Goal: Information Seeking & Learning: Learn about a topic

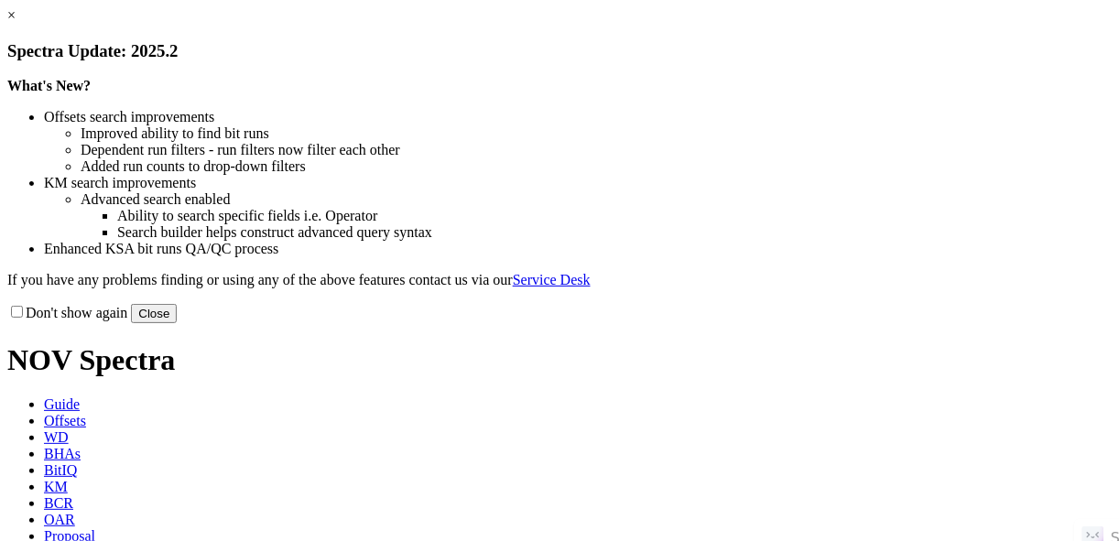
click at [177, 323] on button "Close" at bounding box center [154, 313] width 46 height 19
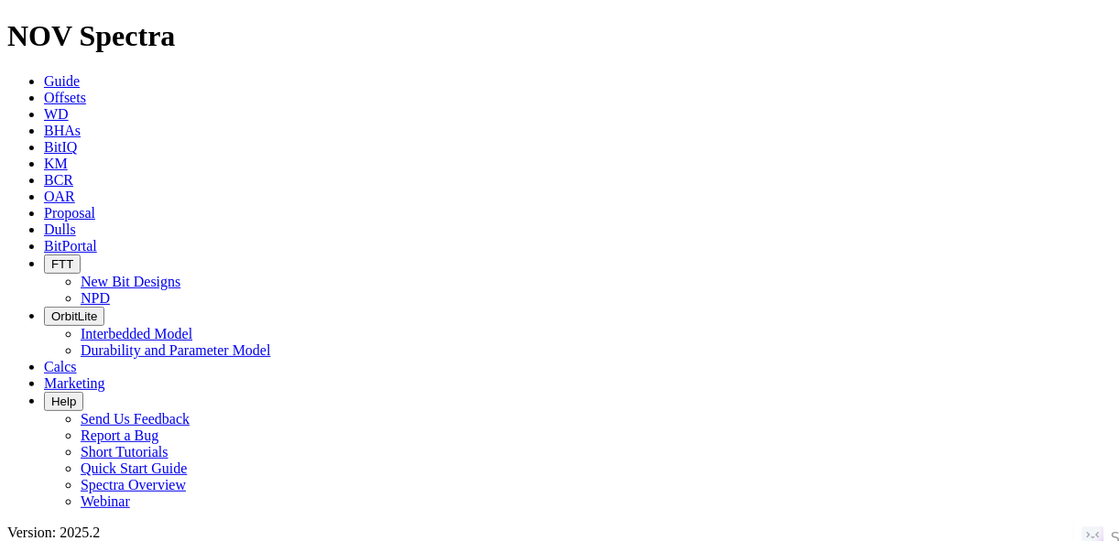
click at [86, 90] on link "Offsets" at bounding box center [65, 98] width 42 height 16
paste input "POKER LAKE UNIT 20 DTD 221H"
type input "POKER LAKE UNIT 20 DTD 221H"
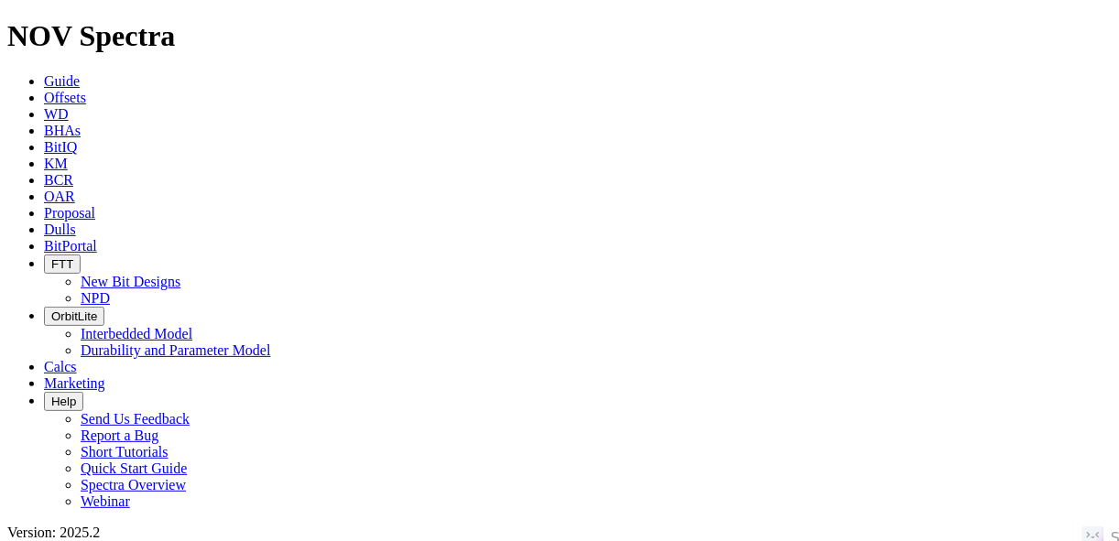
radio input "true"
radio input "false"
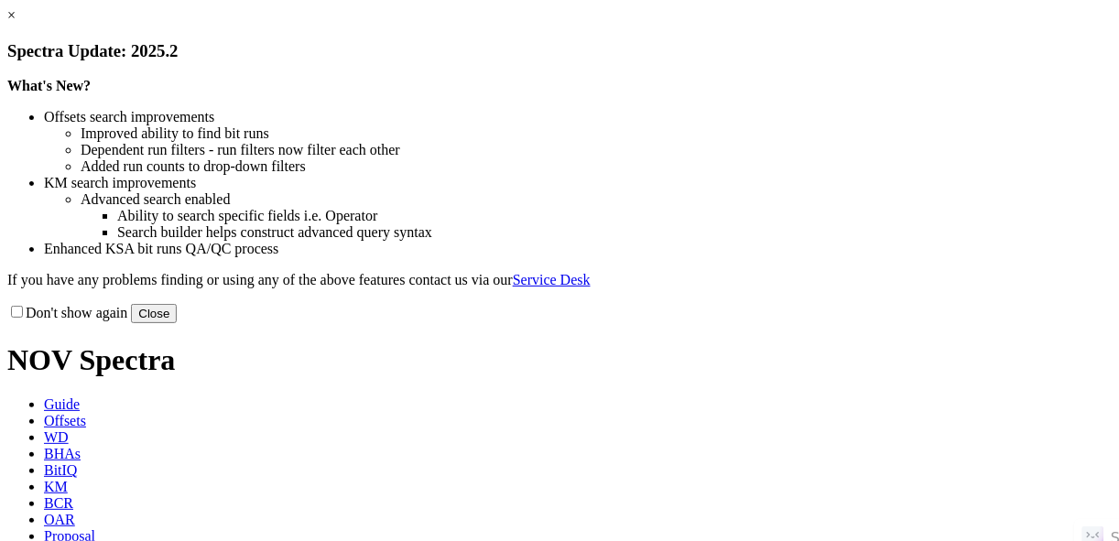
click at [177, 323] on button "Close" at bounding box center [154, 313] width 46 height 19
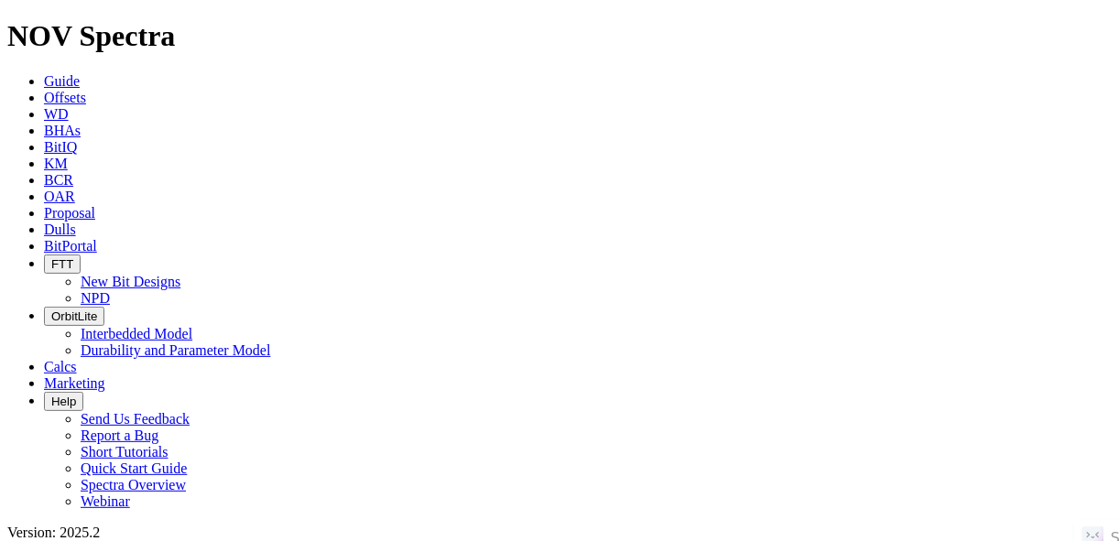
scroll to position [189, 0]
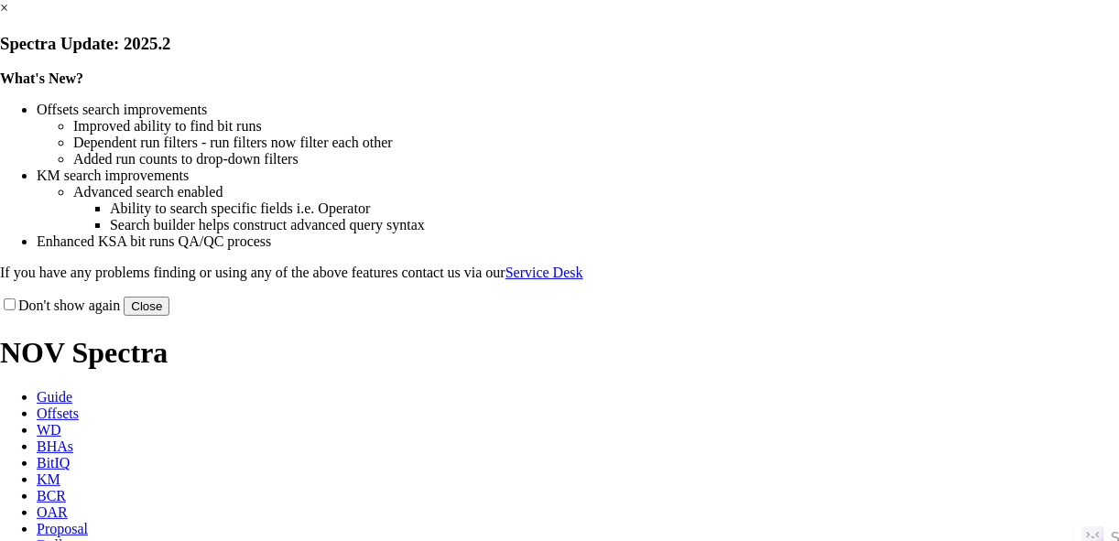
click at [169, 316] on button "Close" at bounding box center [147, 306] width 46 height 19
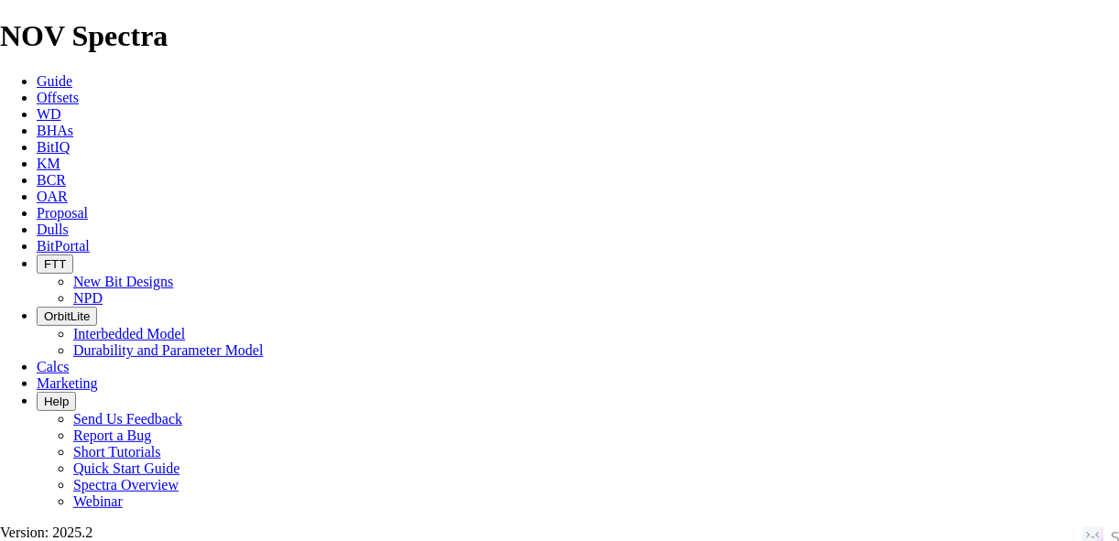
click at [71, 90] on span "Offsets" at bounding box center [58, 98] width 42 height 16
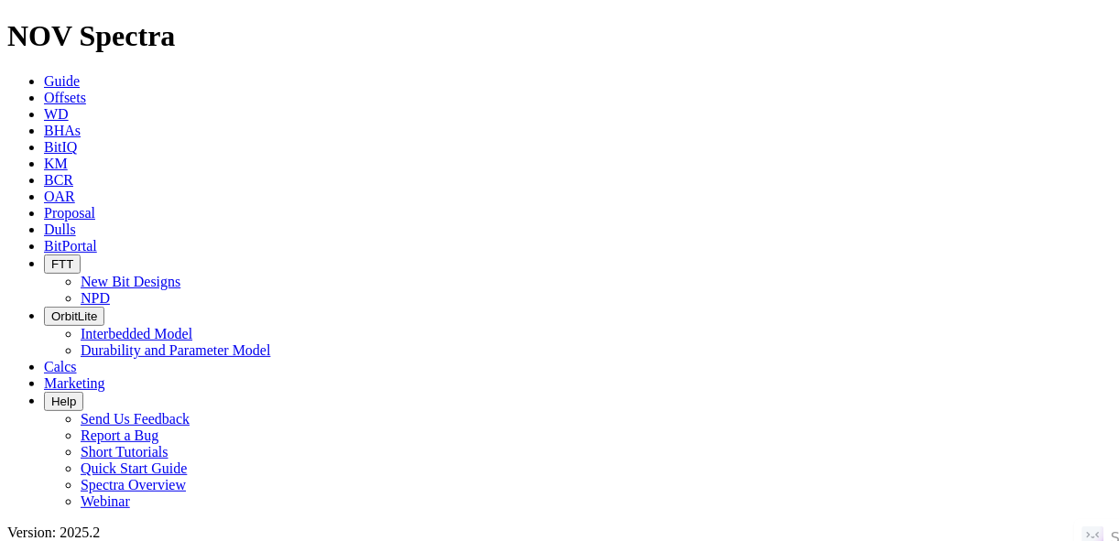
paste input "SXSW E UNIT B 2WA"
type input "SXSW E UNIT B 2WA"
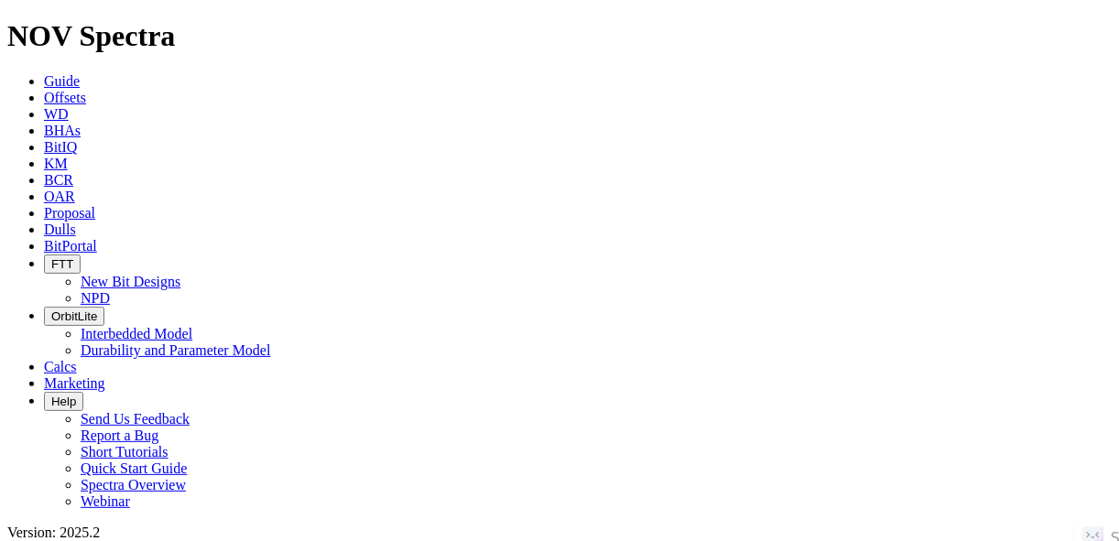
radio input "true"
radio input "false"
radio input "true"
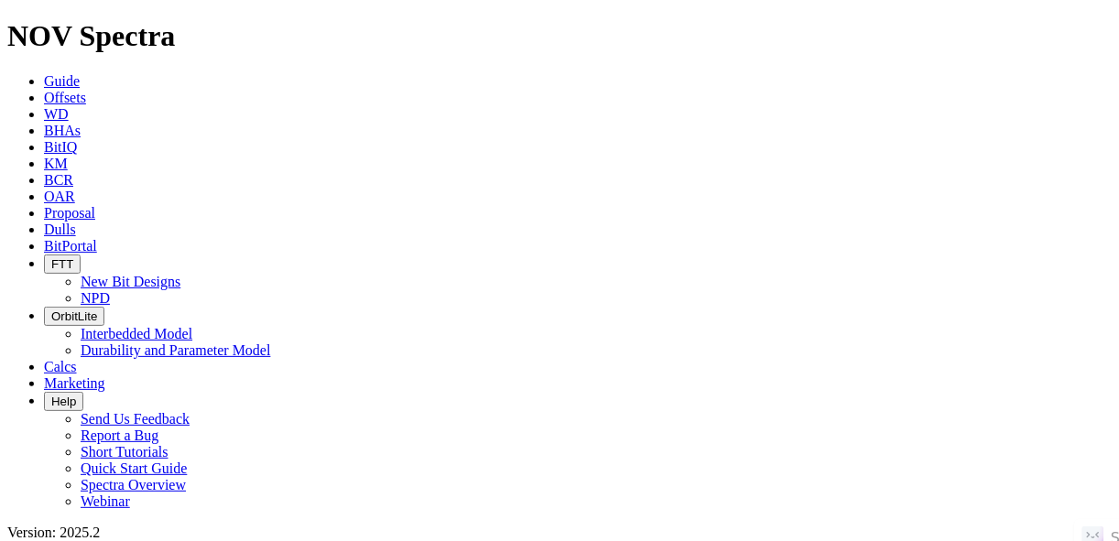
radio input "true"
radio input "false"
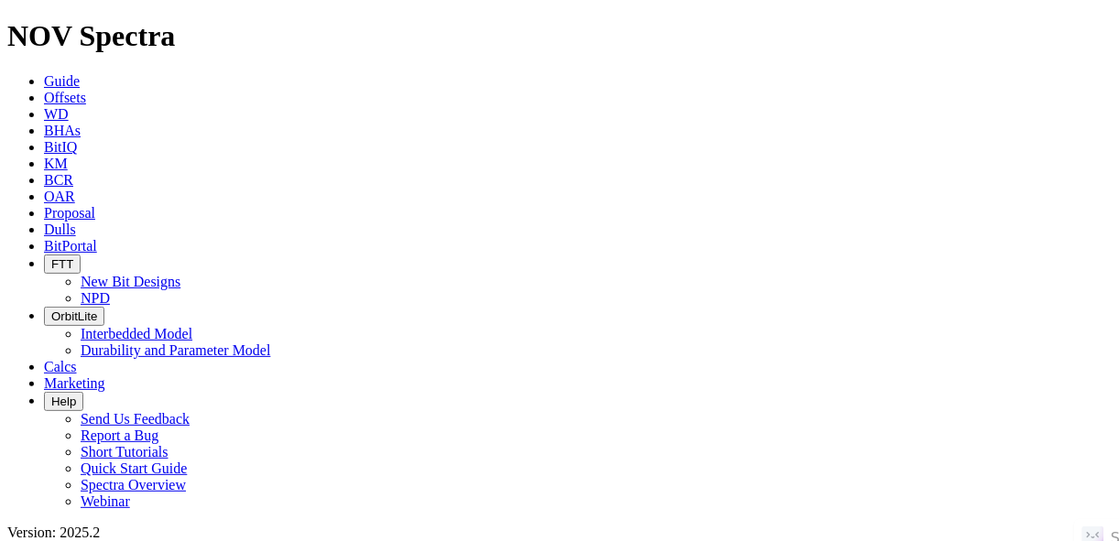
scroll to position [256, 0]
radio input "false"
radio input "true"
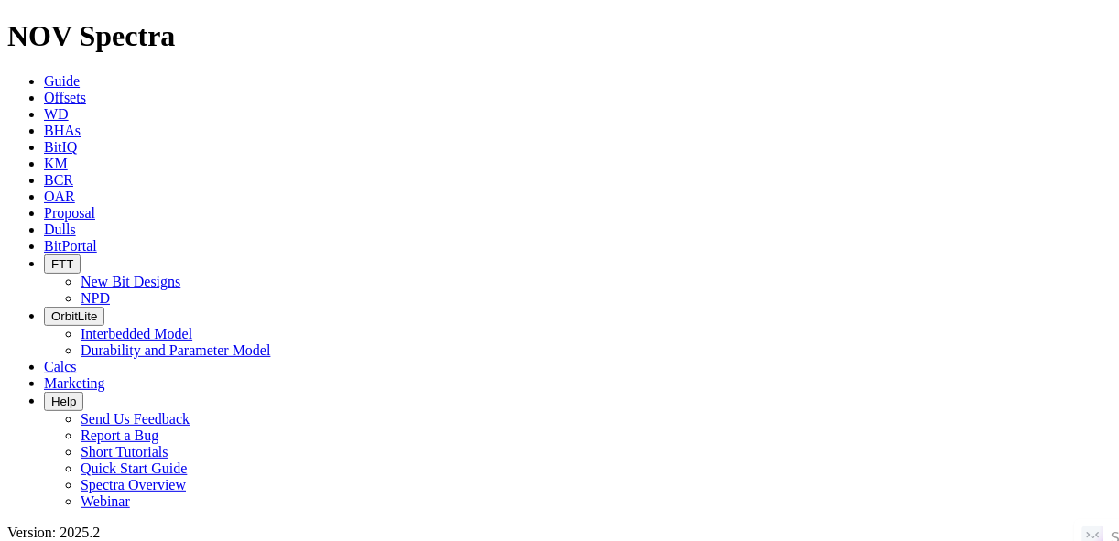
paste input "HARPER UNIT 101H"
type input "HARPER UNIT 101H"
radio input "true"
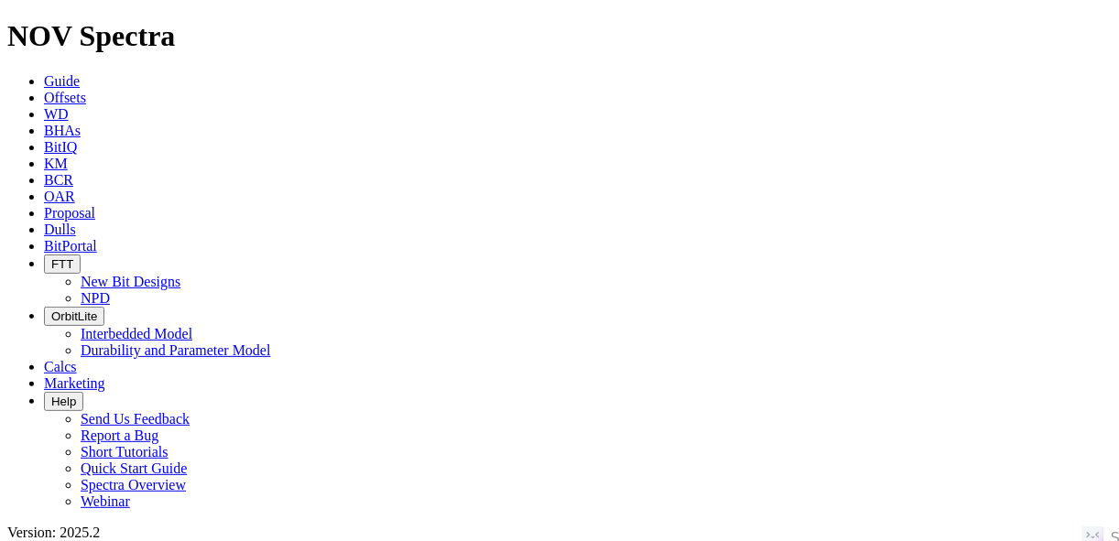
radio input "false"
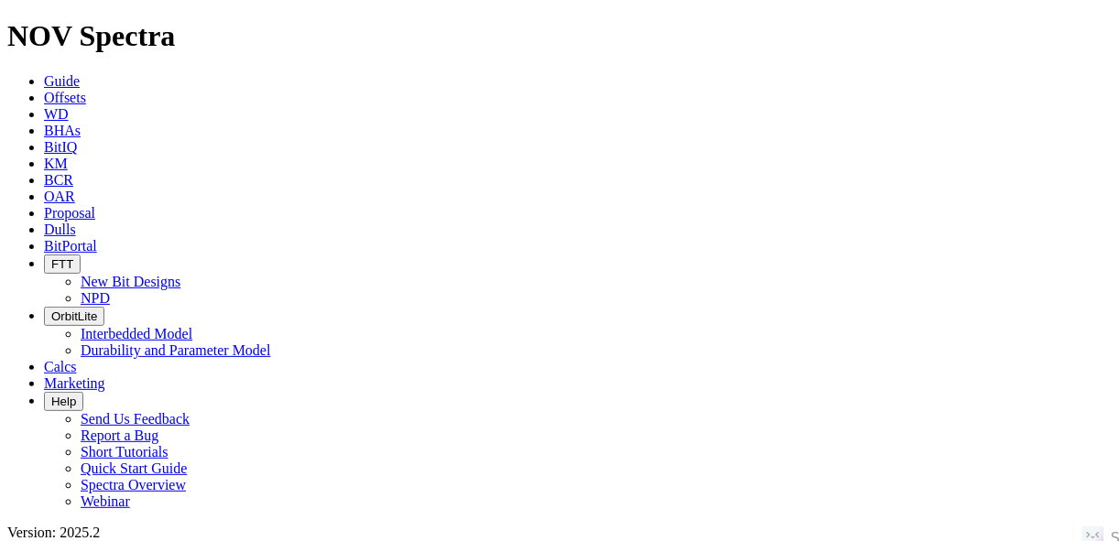
radio input "false"
radio input "true"
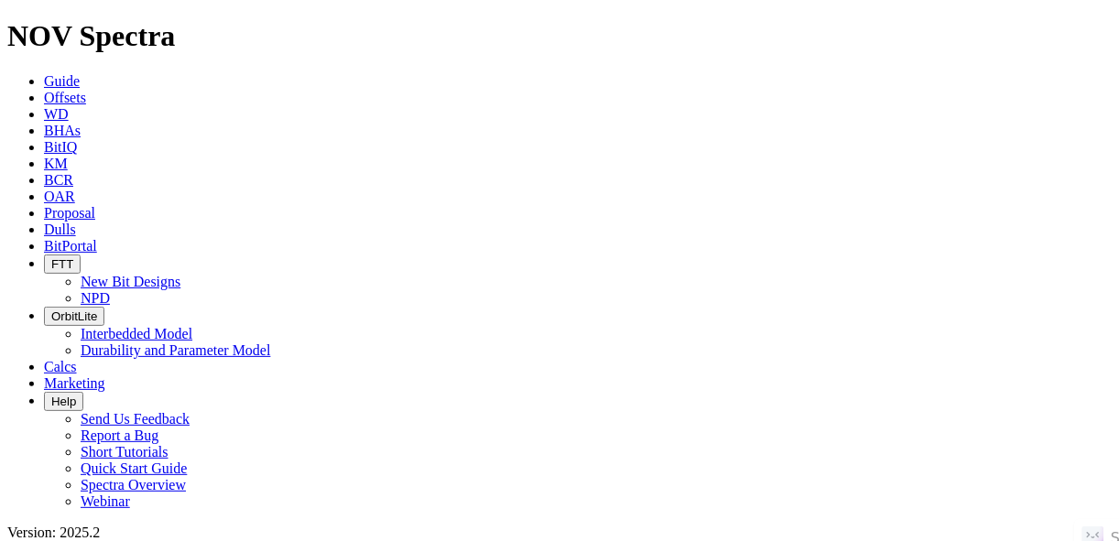
paste input "PROSPER FARMS 4-65 2-1-6 1BH"
type input "PROSPER FARMS 4-65 2-1-6 1BH"
radio input "true"
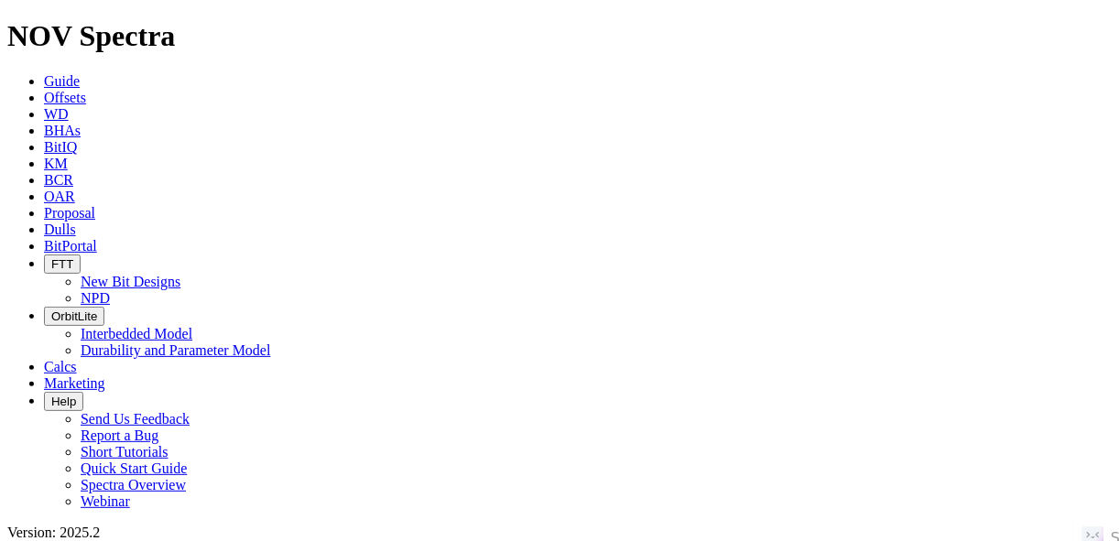
radio input "false"
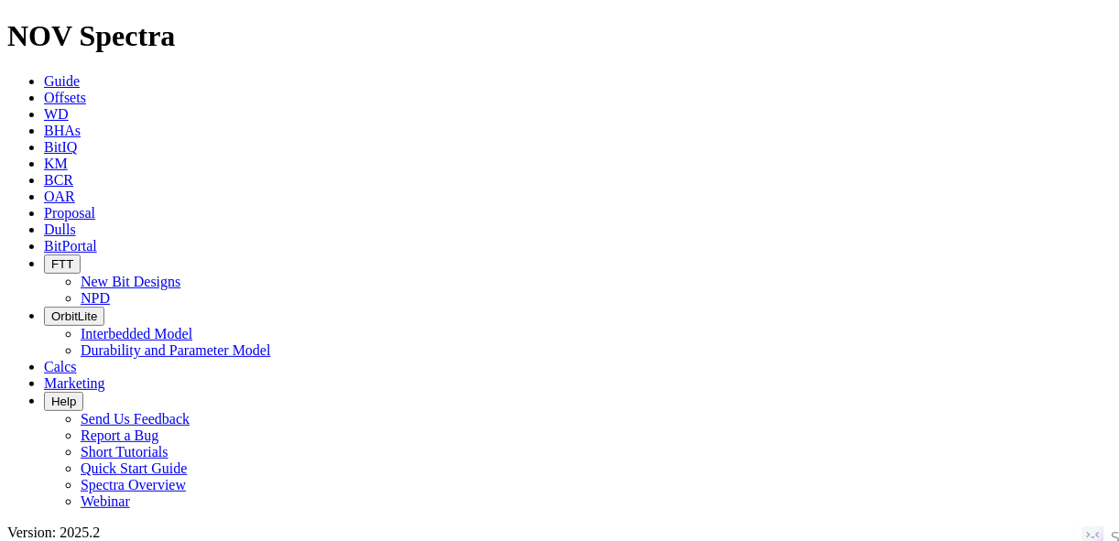
scroll to position [281, 0]
radio input "false"
radio input "true"
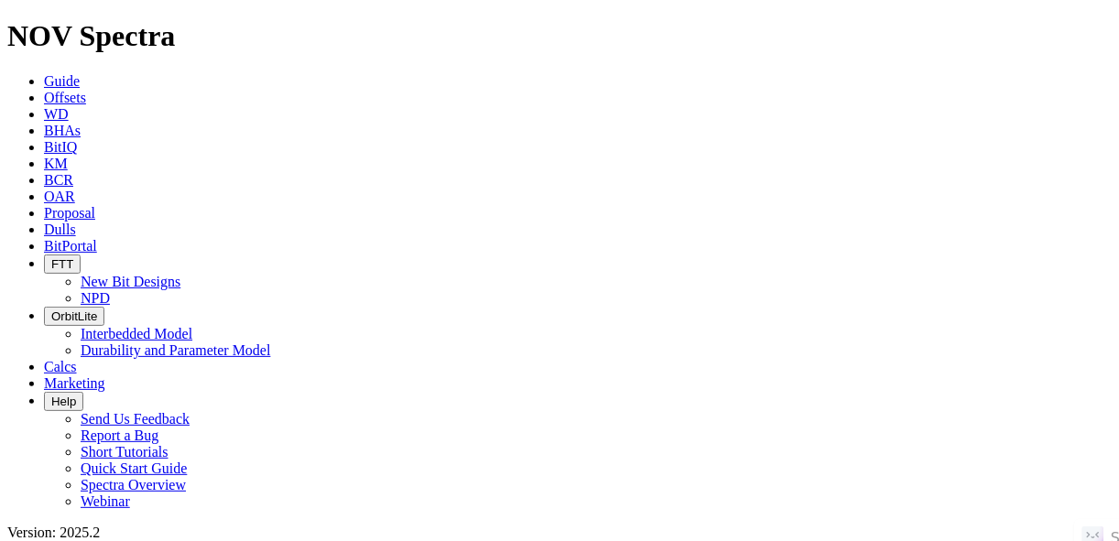
paste input "COWDEN 39-03 EAST UNIT 0324SH"
type input "COWDEN 39-03 EAST UNIT 0324SH"
radio input "true"
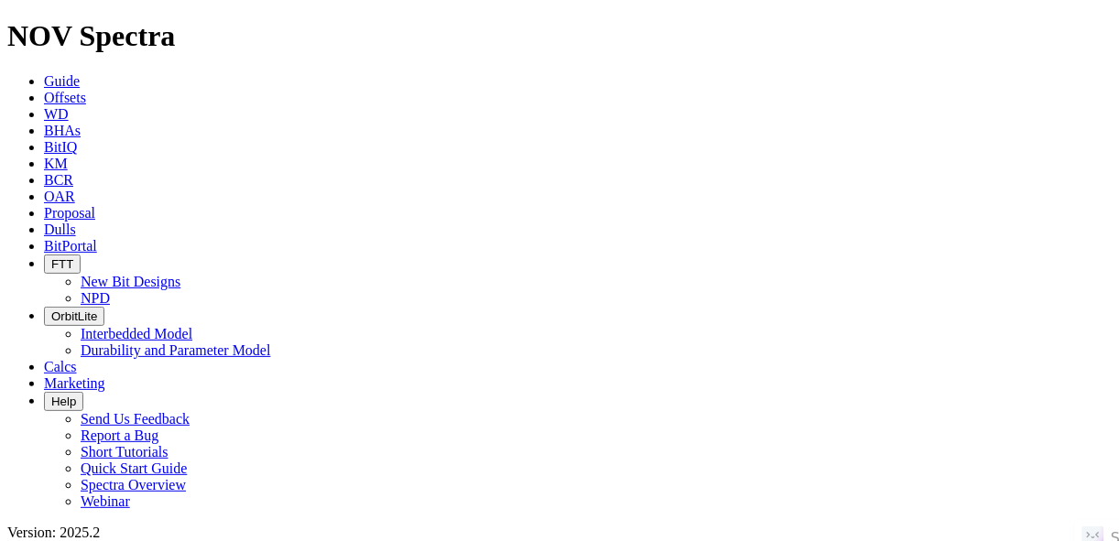
radio input "false"
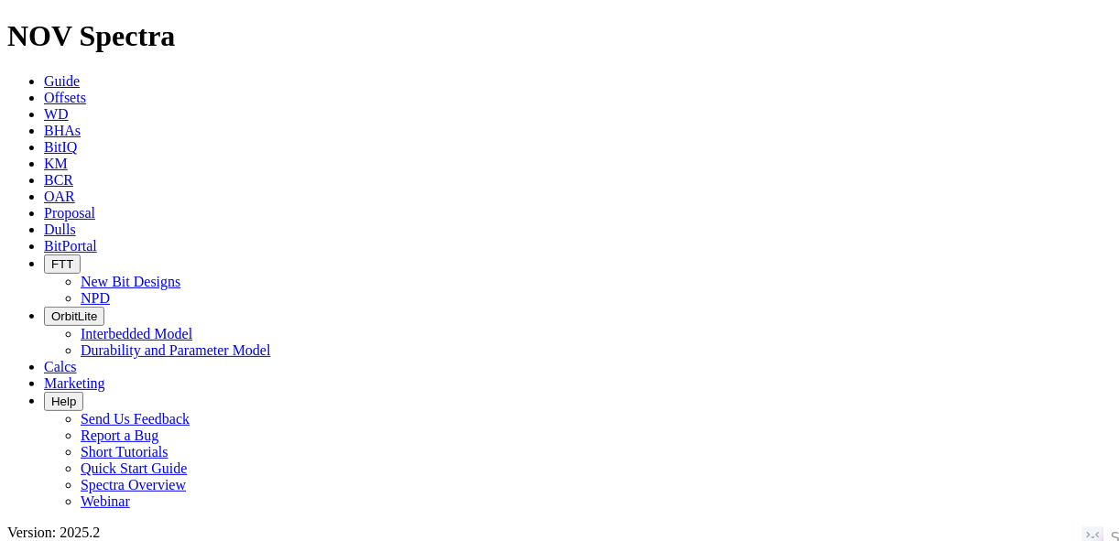
drag, startPoint x: 216, startPoint y: 73, endPoint x: 191, endPoint y: 75, distance: 24.8
radio input "false"
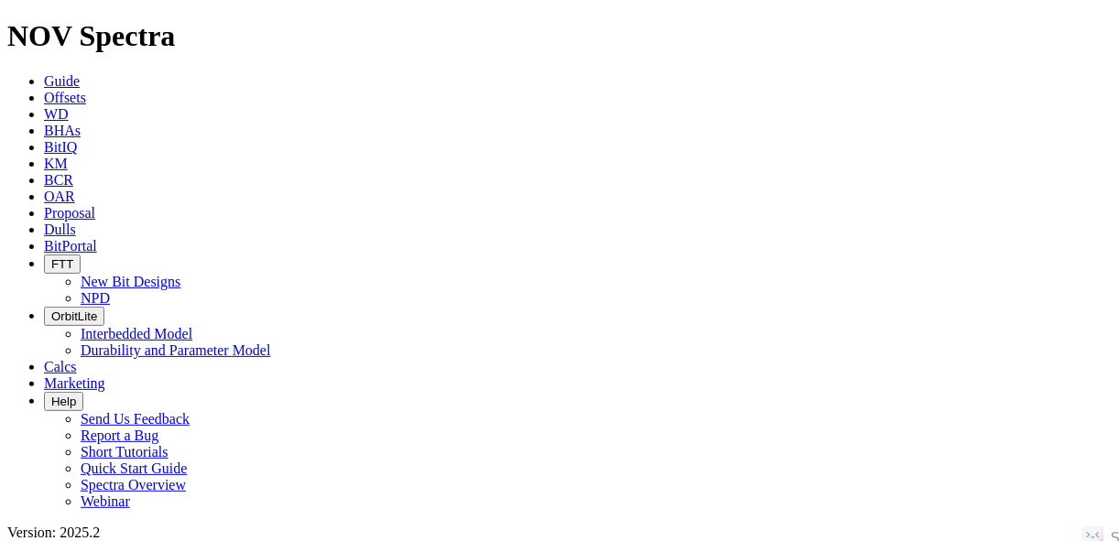
radio input "true"
paste input "UNIVERSITY 7-20D 4H"
type input "UNIVERSITY 7-20D 4H"
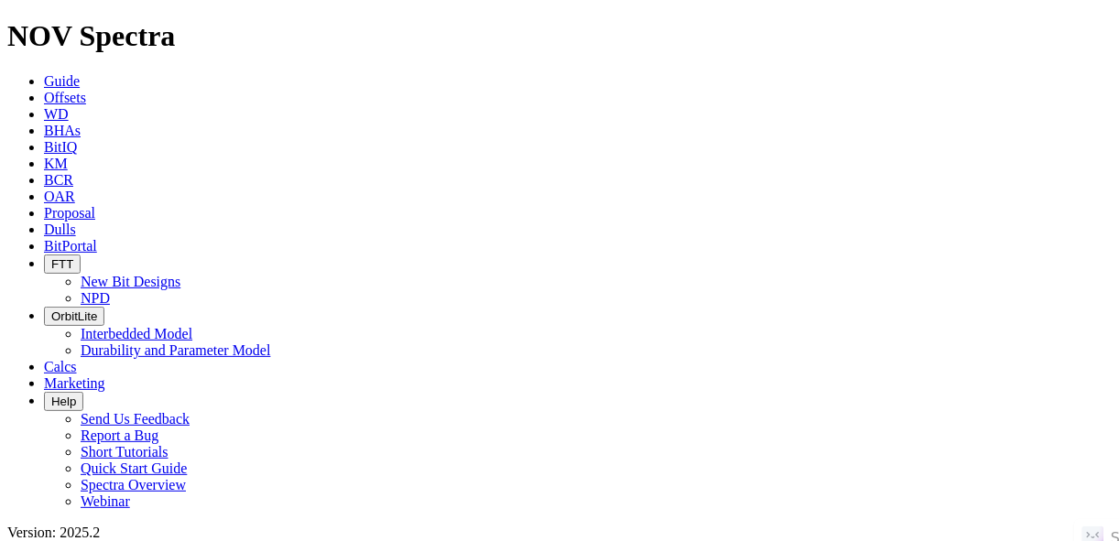
radio input "true"
radio input "false"
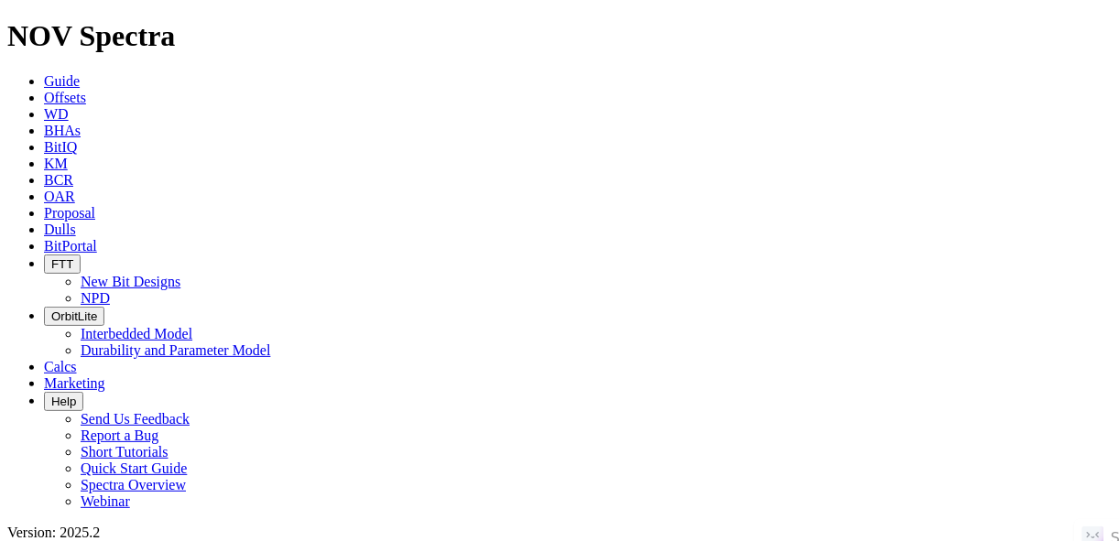
scroll to position [0, 0]
radio input "false"
radio input "true"
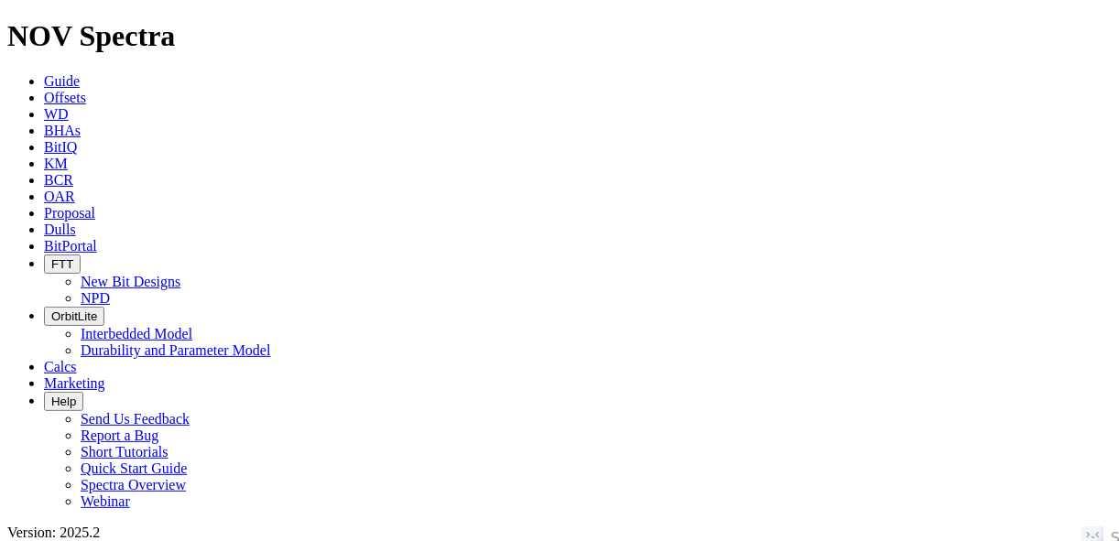
paste input "STORVIK LW 18-7-6 1H"
type input "STORVIK LW 18-7-6 1H"
radio input "true"
radio input "false"
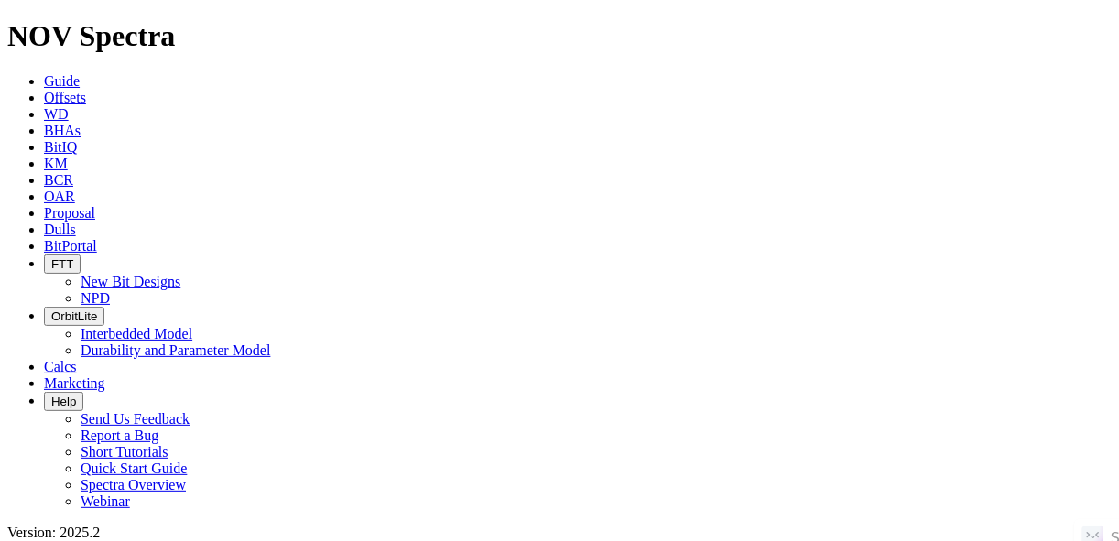
scroll to position [110, 0]
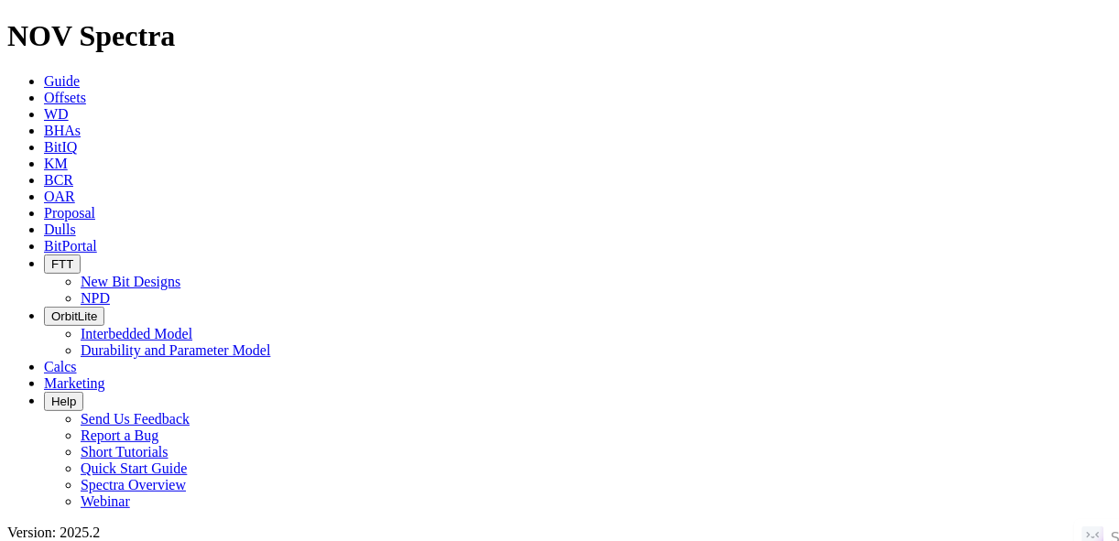
drag, startPoint x: 1000, startPoint y: 139, endPoint x: 1000, endPoint y: 171, distance: 32.1
drag, startPoint x: 213, startPoint y: 76, endPoint x: 189, endPoint y: 84, distance: 26.1
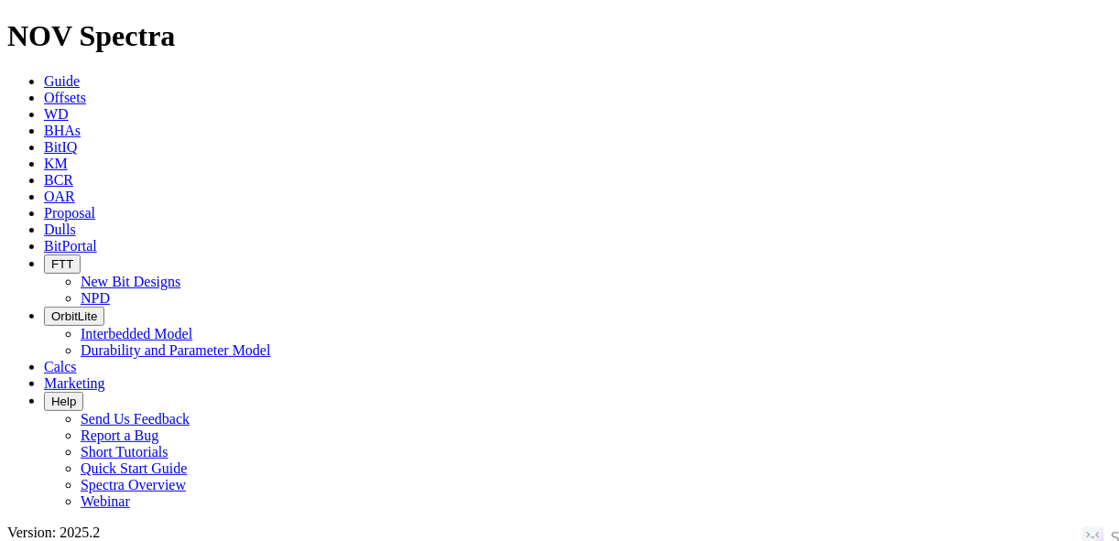
radio input "false"
radio input "true"
paste input "FELLER 15-22 7H"
type input "FELLER 15-22 7H"
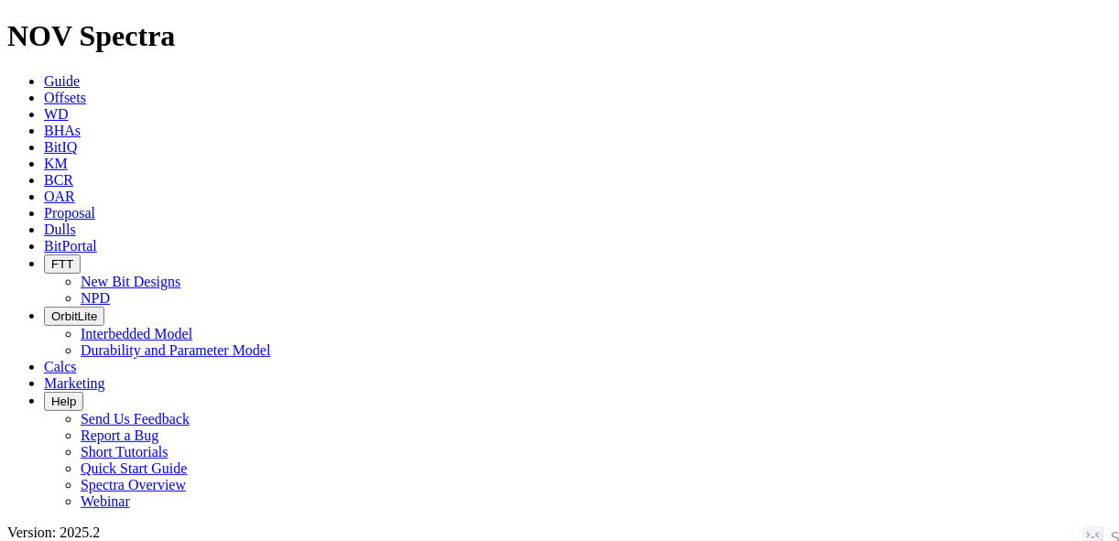
radio input "true"
radio input "false"
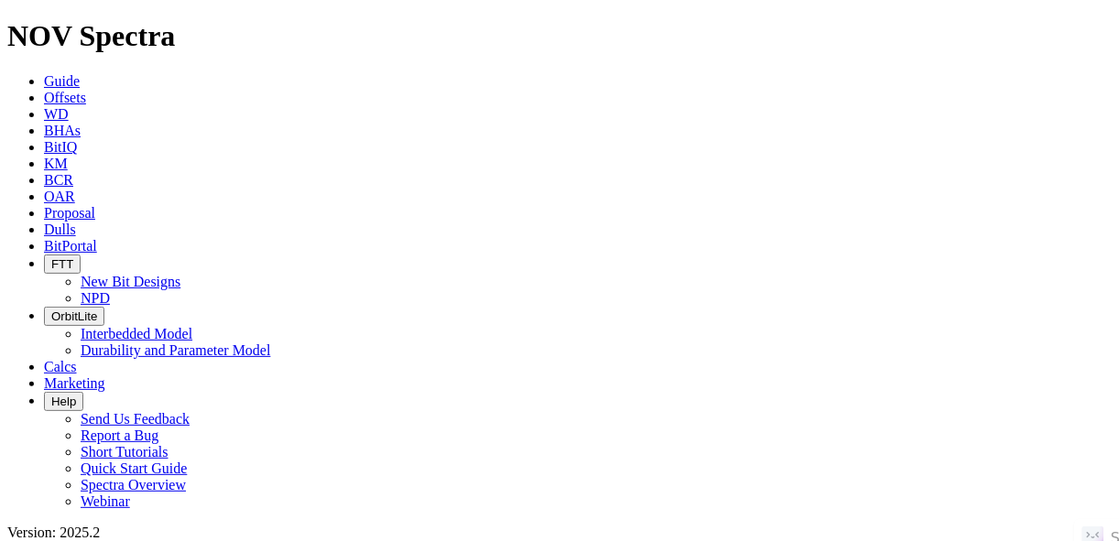
radio input "false"
radio input "true"
paste input "KATRINA 30-31 1H"
type input "KATRINA 30-31 1H"
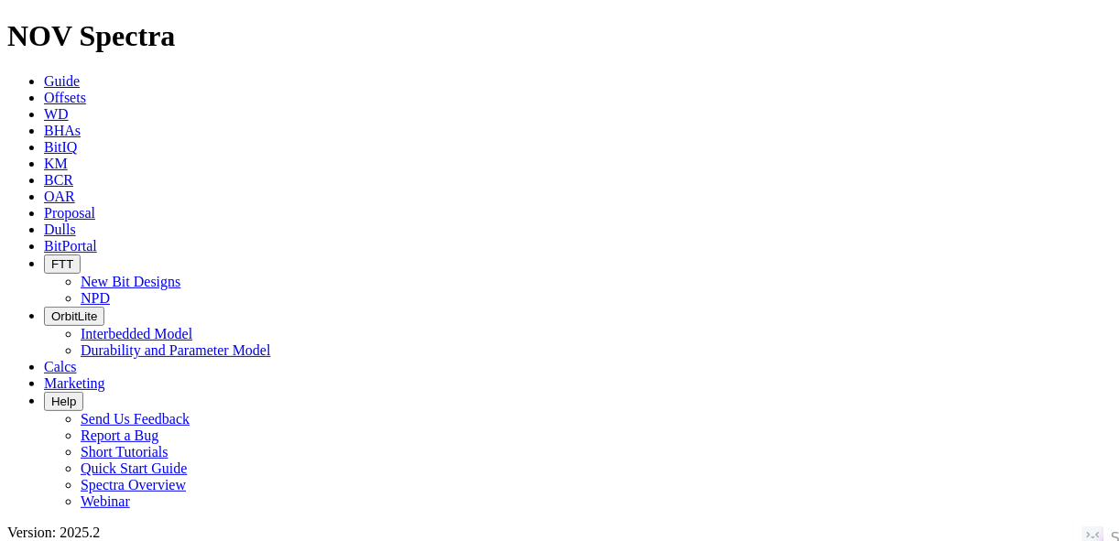
radio input "true"
radio input "false"
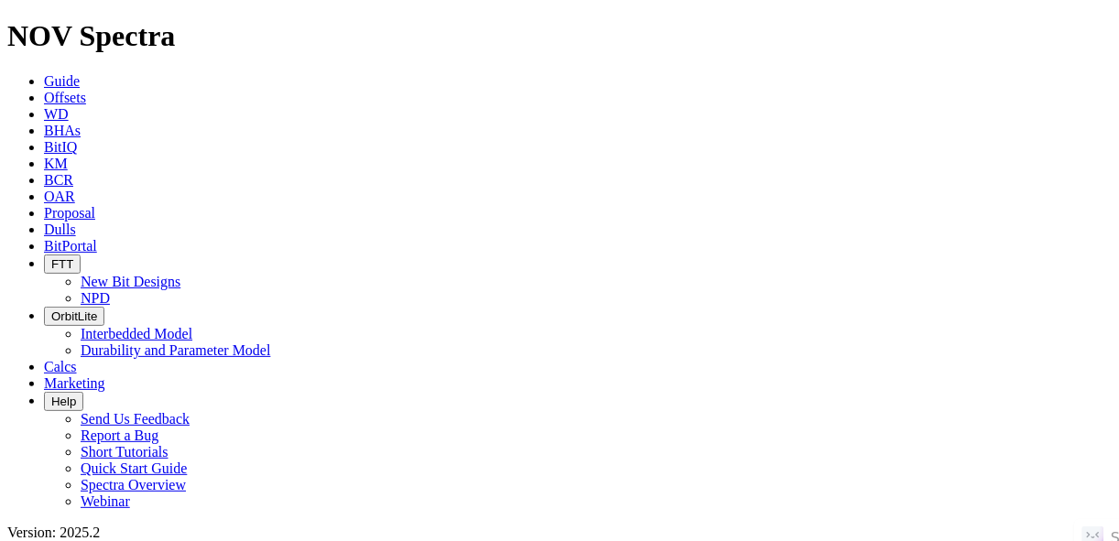
scroll to position [256, 0]
radio input "false"
radio input "true"
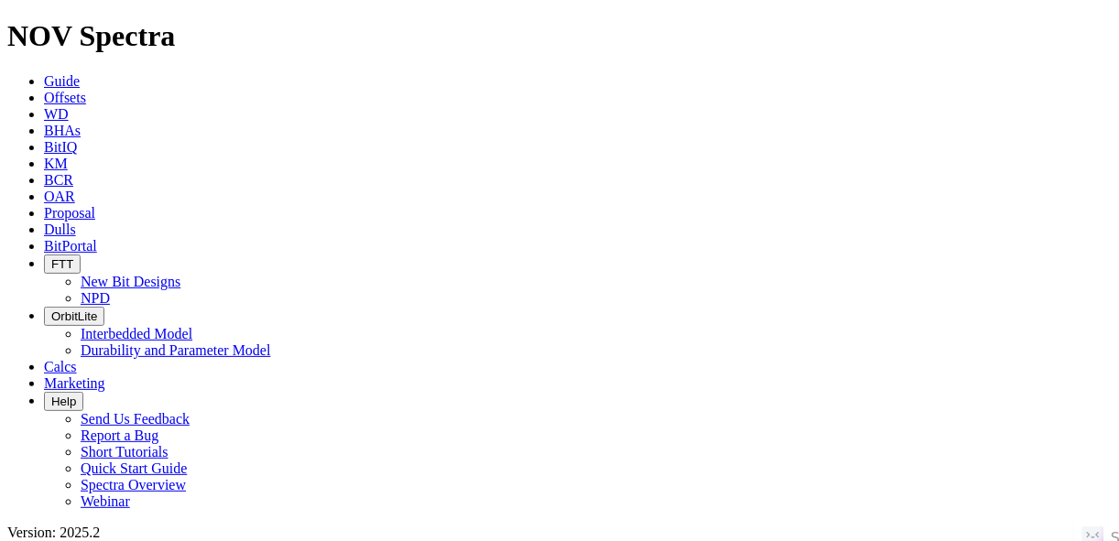
paste input "BUTCH CASSIDY 3H"
type input "BUTCH CASSIDY 3H"
radio input "true"
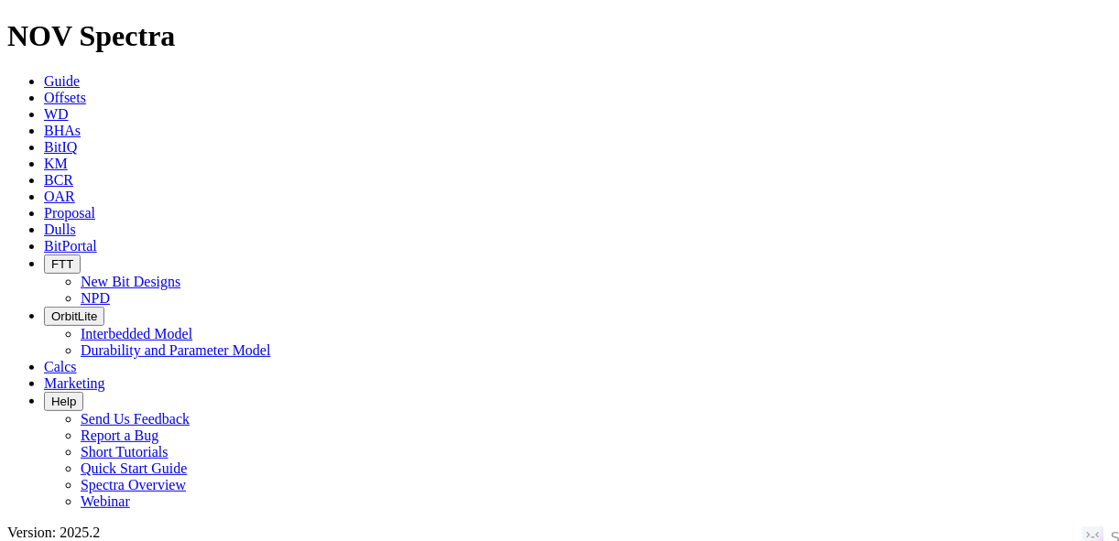
radio input "false"
radio input "true"
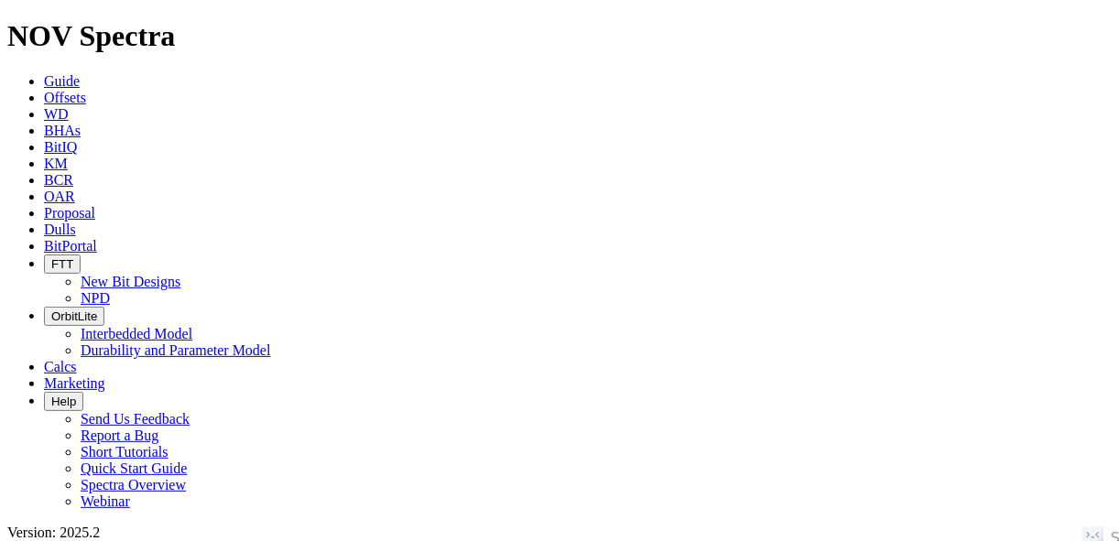
radio input "false"
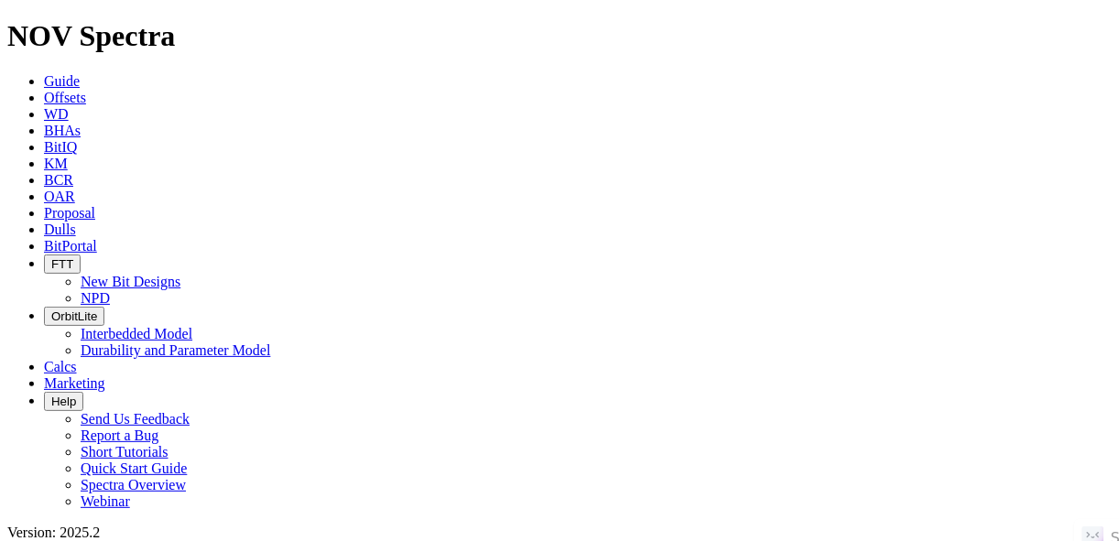
radio input "false"
radio input "true"
paste input "MARILYN 31-33 3H"
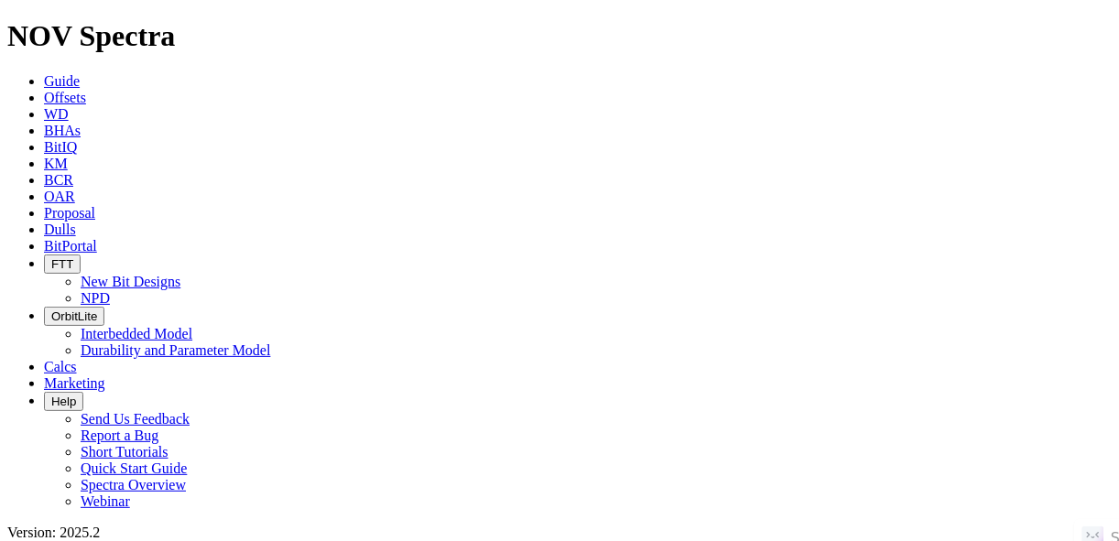
type input "MARILYN 31-33 3H"
radio input "true"
radio input "false"
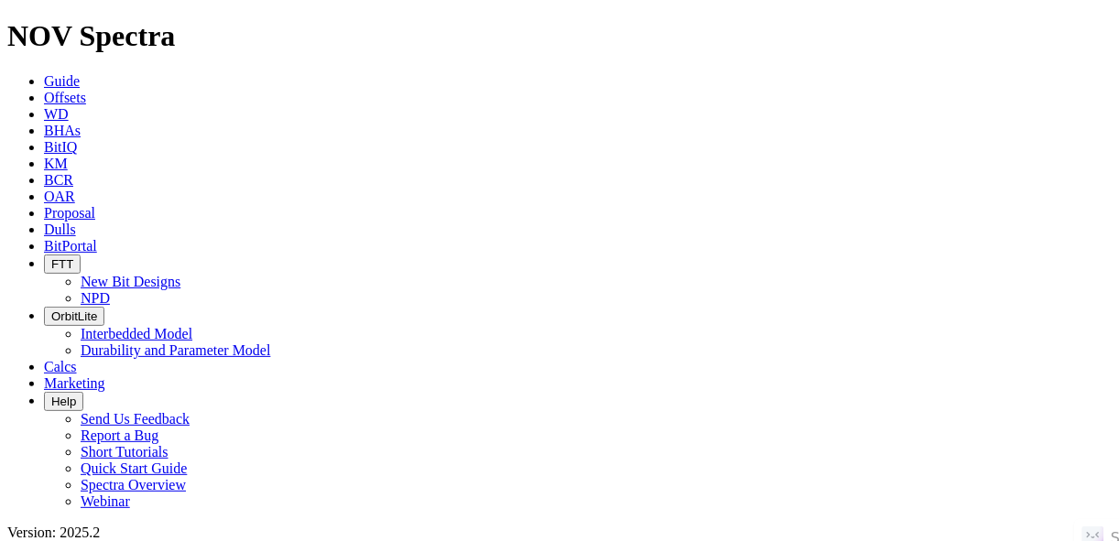
radio input "false"
radio input "true"
paste input "LEE N 5201 21-5 3B"
type input "LEE N 5201 21-5 3B"
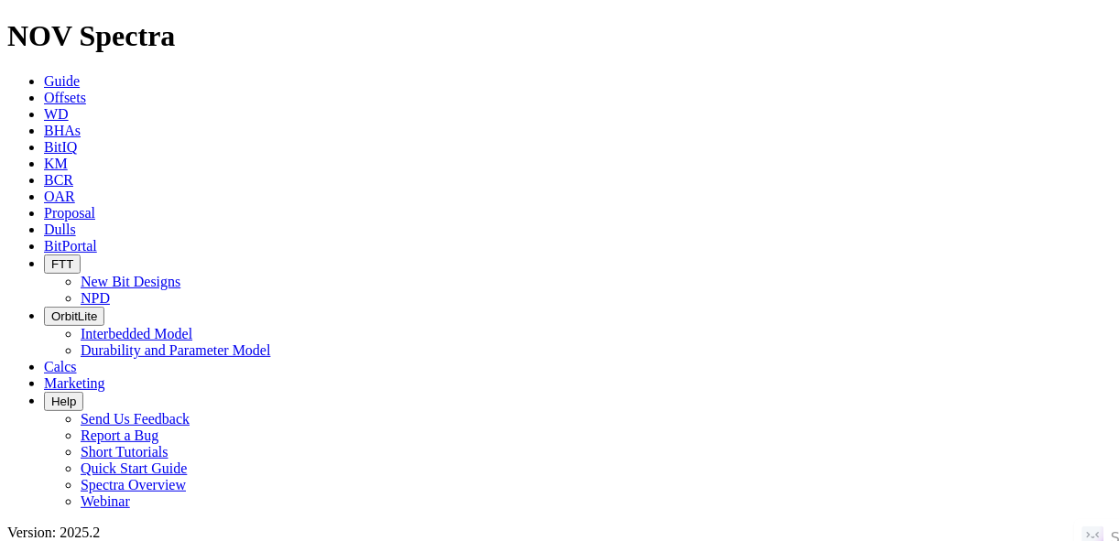
radio input "true"
radio input "false"
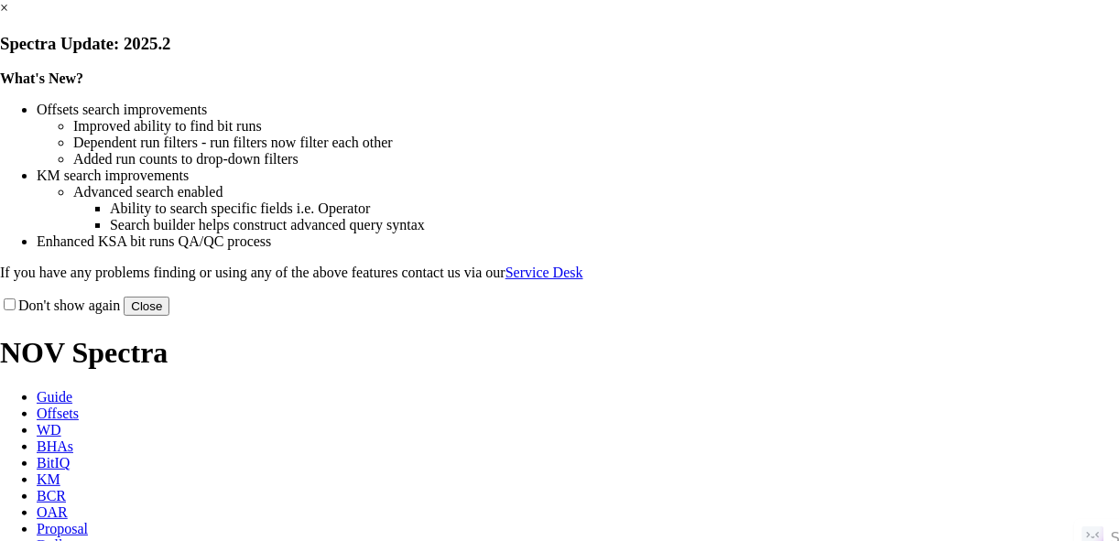
click at [169, 316] on button "Close" at bounding box center [147, 306] width 46 height 19
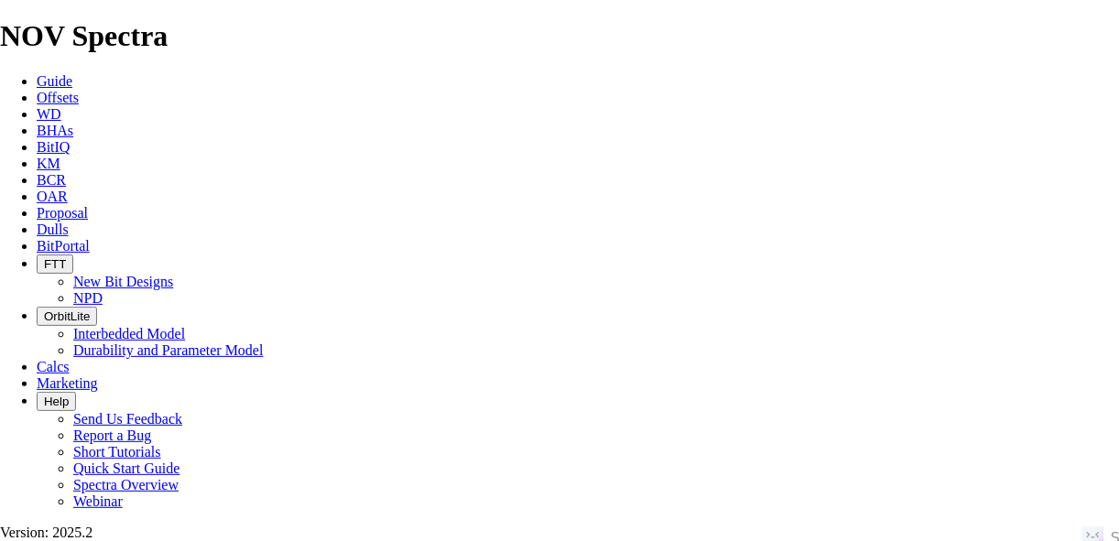
click at [79, 90] on span "Offsets" at bounding box center [58, 98] width 42 height 16
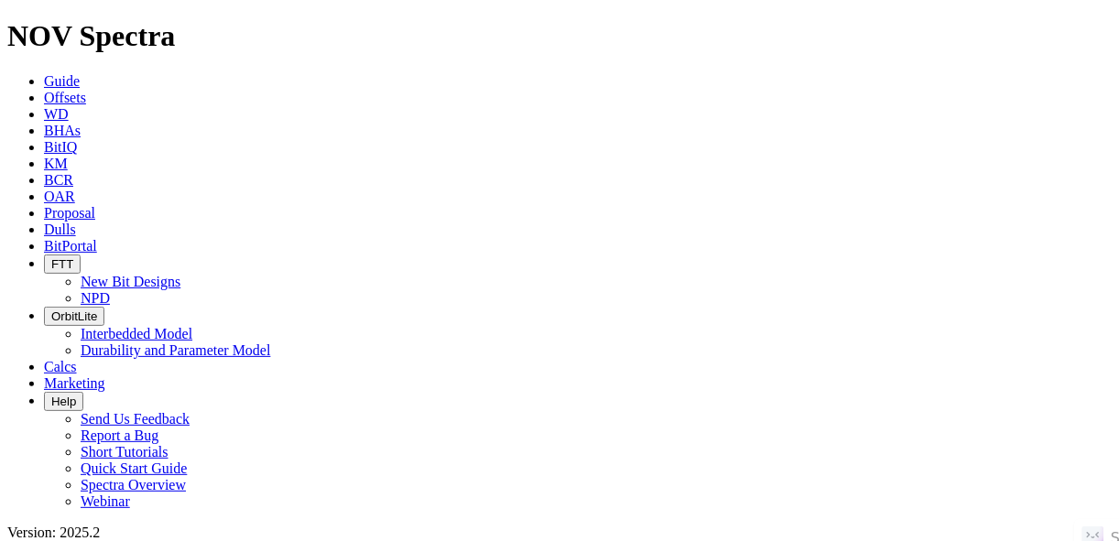
paste input "ΗАLLIDАY 146-93-12-36Η 1"
type input "ΗАLLIDАY 146-93-12-36Η 1"
radio input "true"
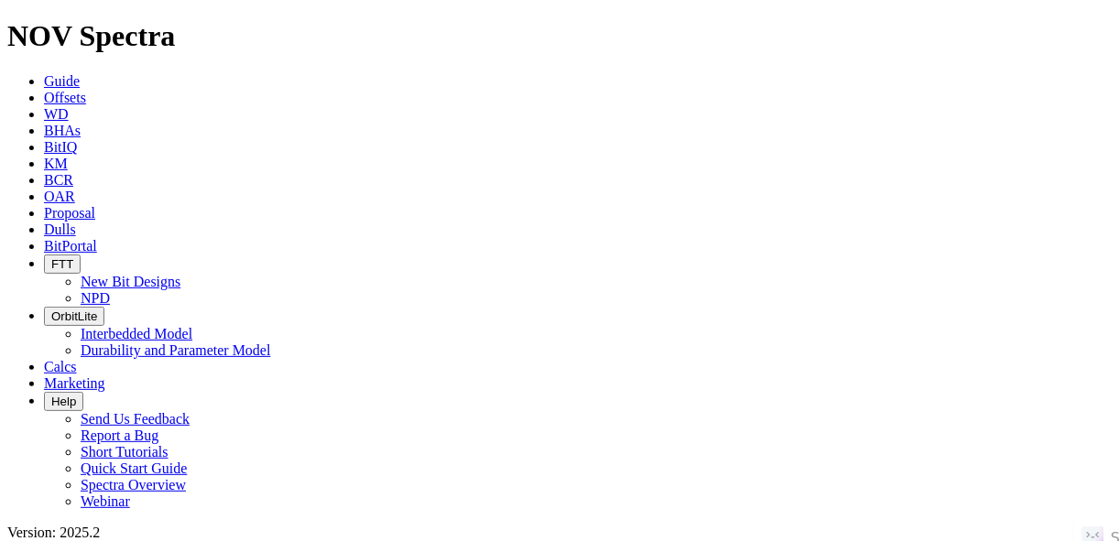
radio input "false"
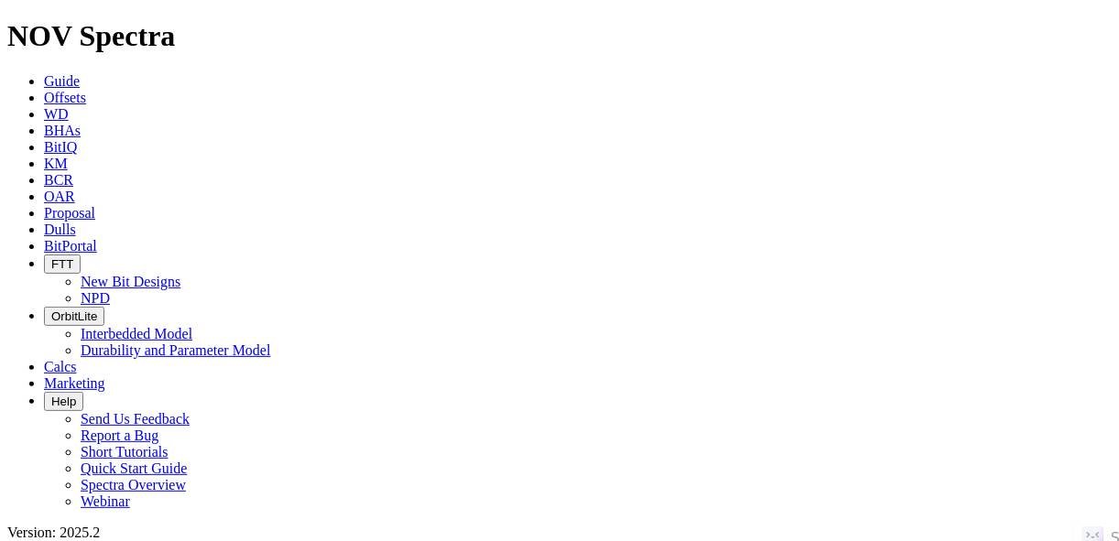
radio input "false"
radio input "true"
paste input "HALLIDAY 146-93-12-36H 1"
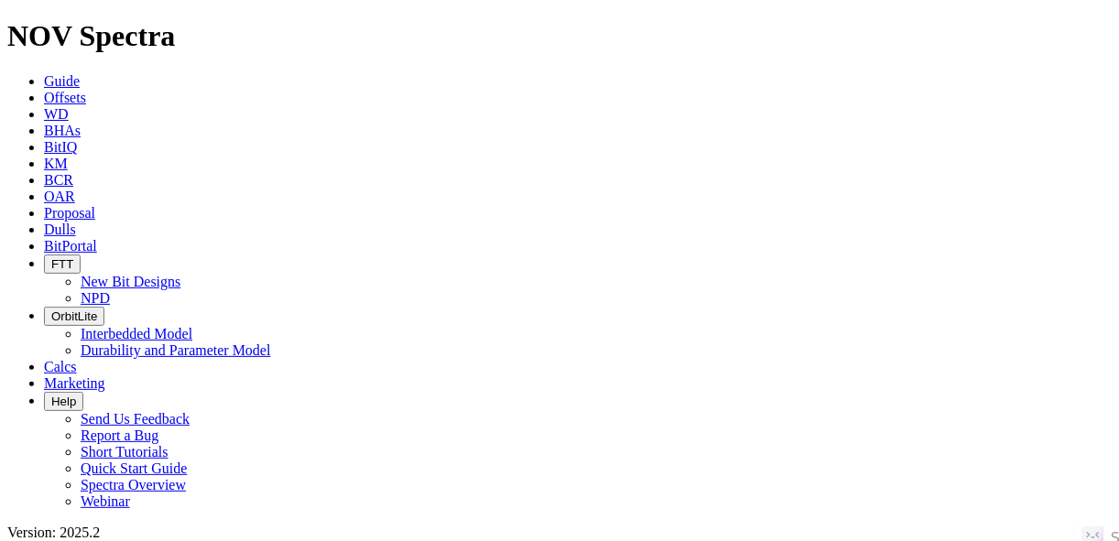
type input "HALLIDAY 146-93-12-36H 1"
radio input "true"
radio input "false"
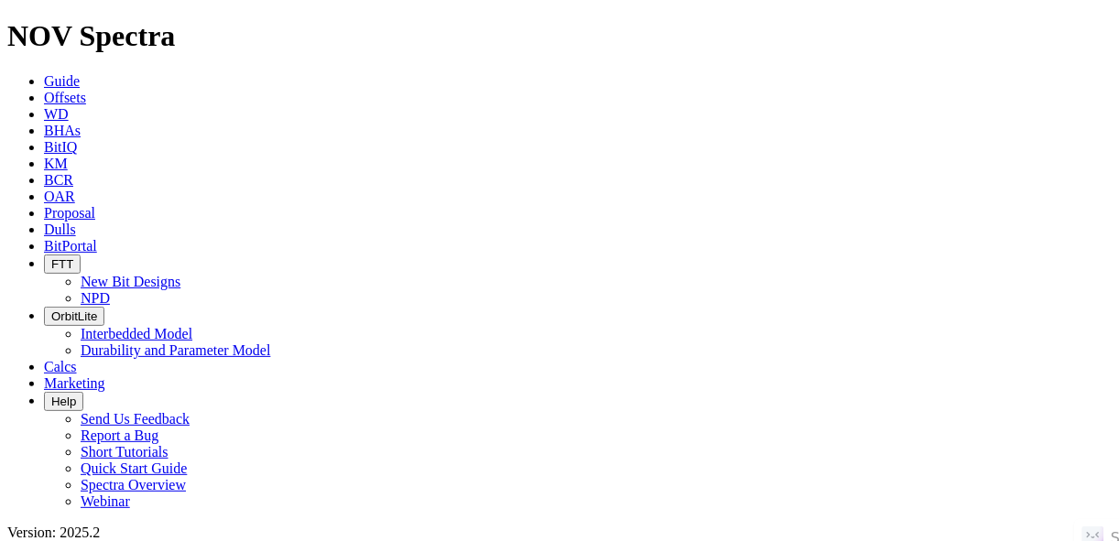
radio input "false"
radio input "true"
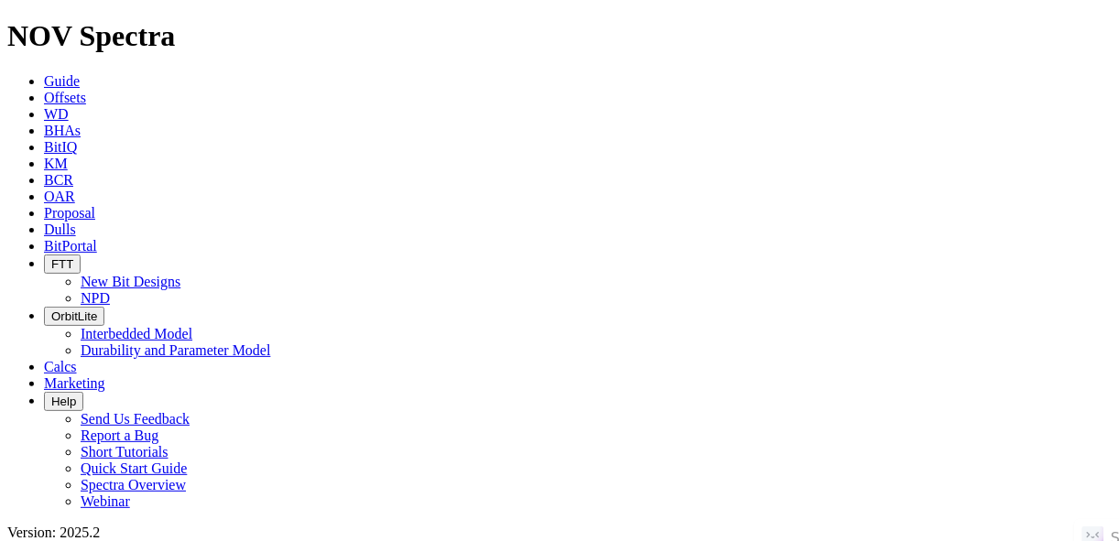
paste input "MICAHLUCAS 6-5H1"
type input "MICAHLUCAS 6-5H1"
radio input "true"
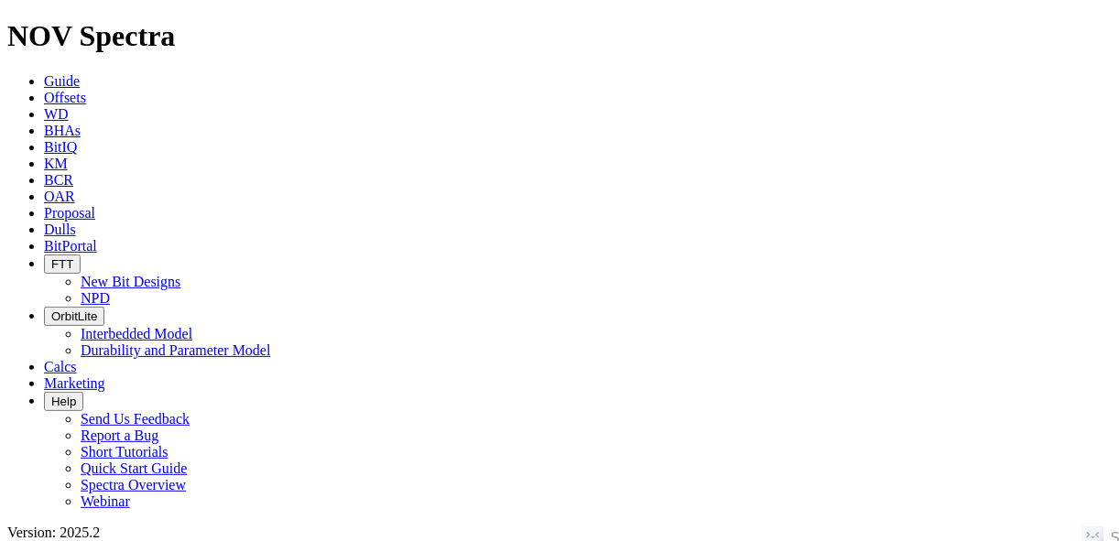
radio input "false"
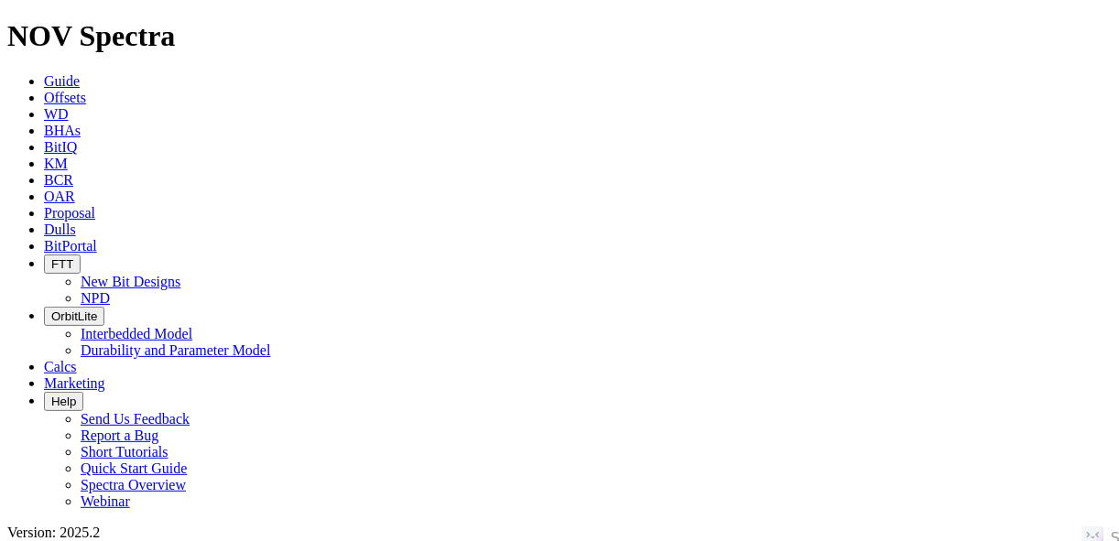
radio input "false"
radio input "true"
paste input "NATE 6-7-18-19 1H"
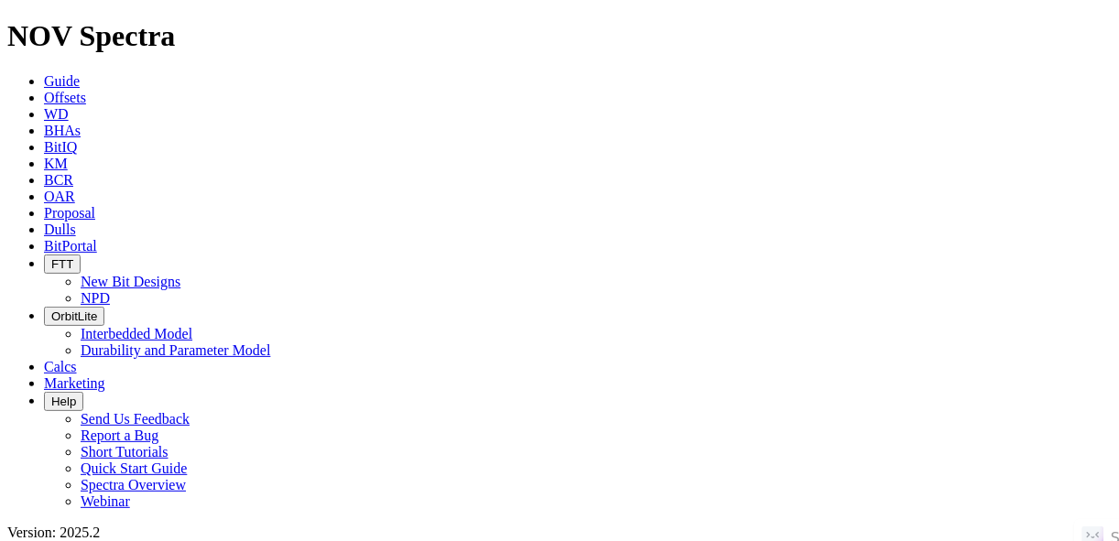
type input "NATE 6-7-18-19 1H"
radio input "true"
radio input "false"
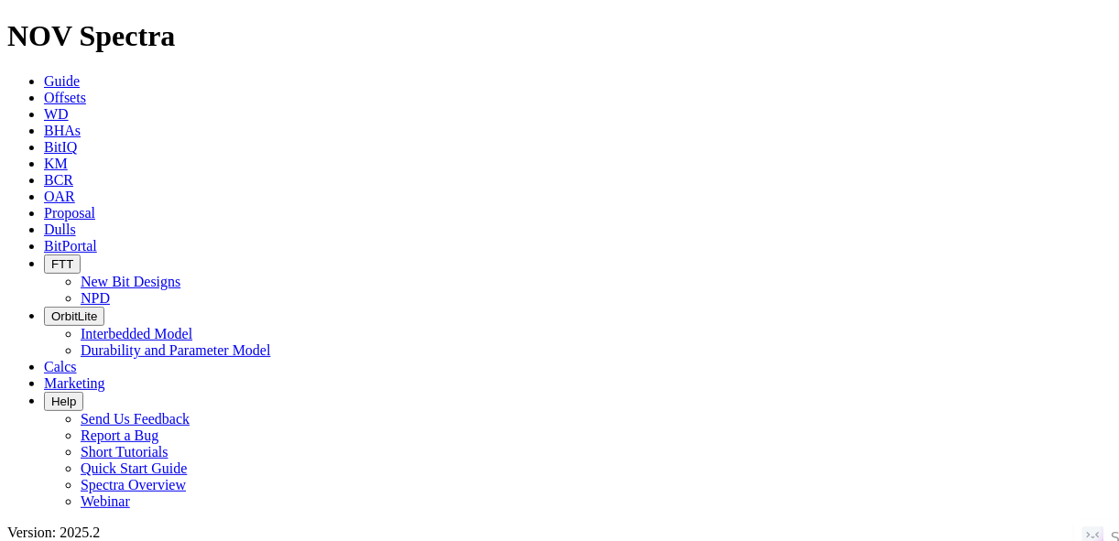
scroll to position [238, 0]
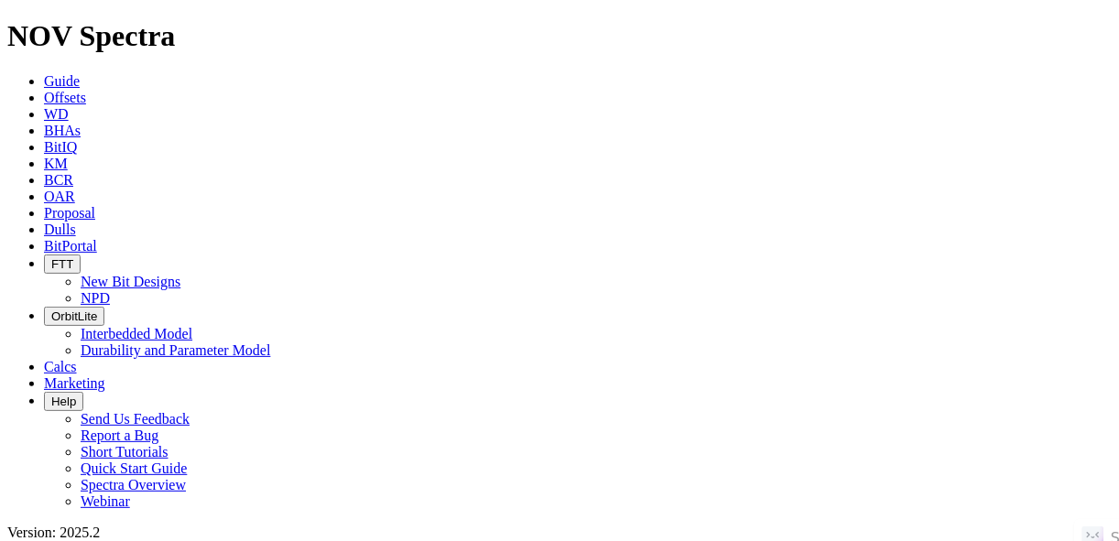
radio input "false"
radio input "true"
paste input "ALFSVAAG FIU 6-31H"
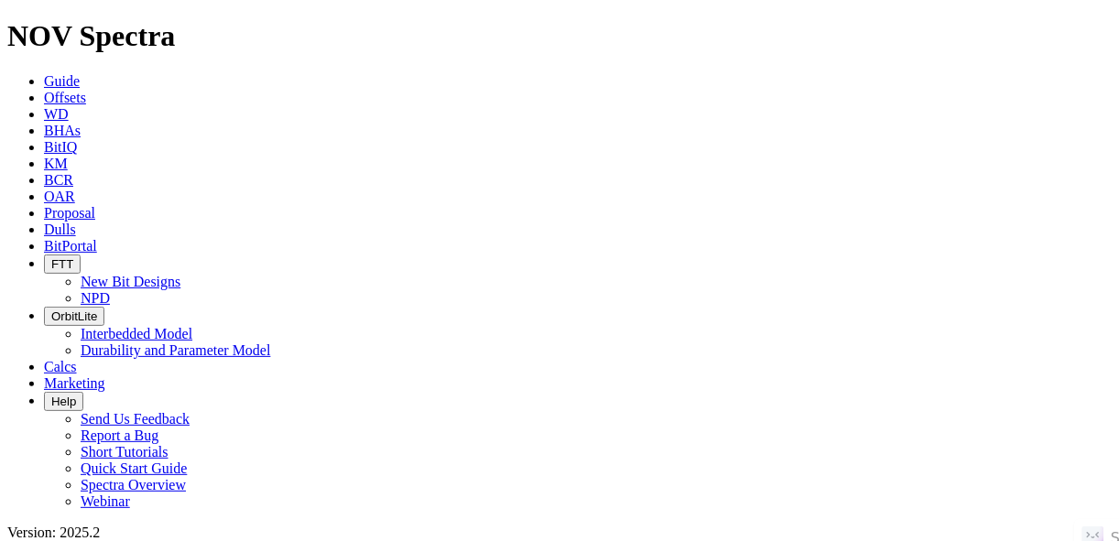
type input "ALFSVAAG FIU 6-31H"
radio input "true"
radio input "false"
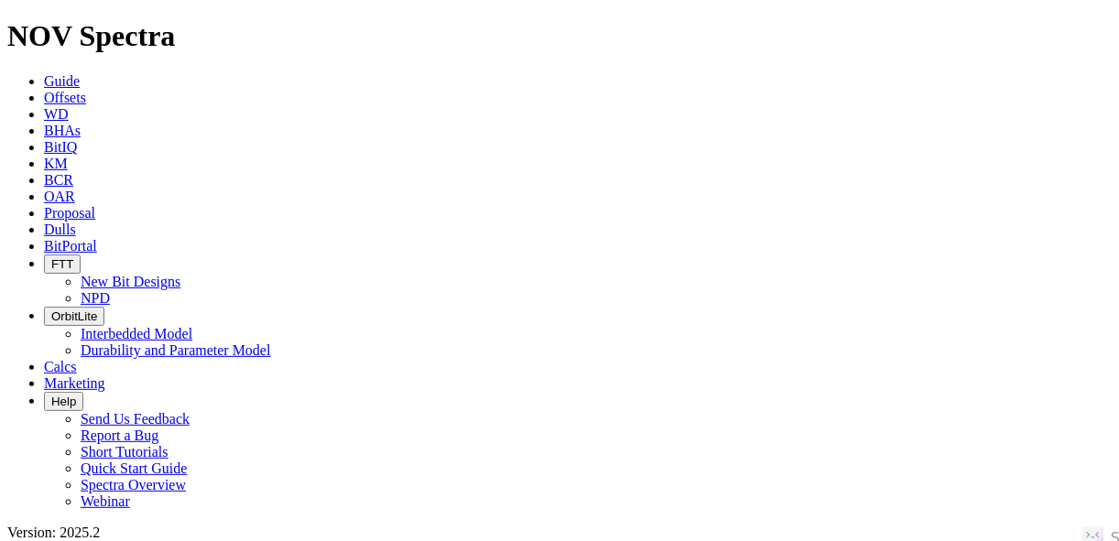
scroll to position [407, 0]
radio input "false"
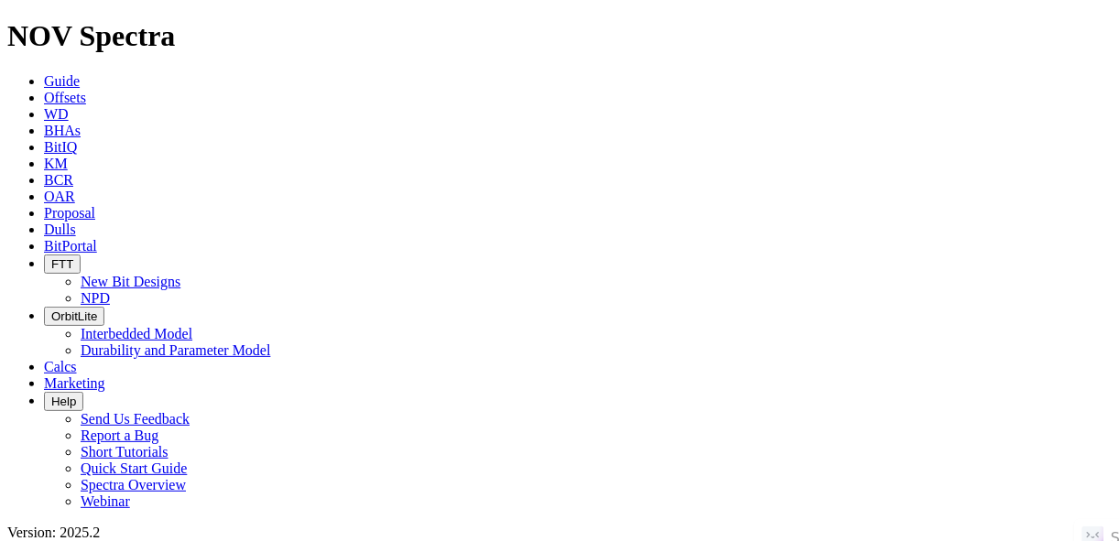
radio input "true"
paste input "LEE SOUTH 17-8-5 #8H"
type input "LEE SOUTH 17-8-5 #8H"
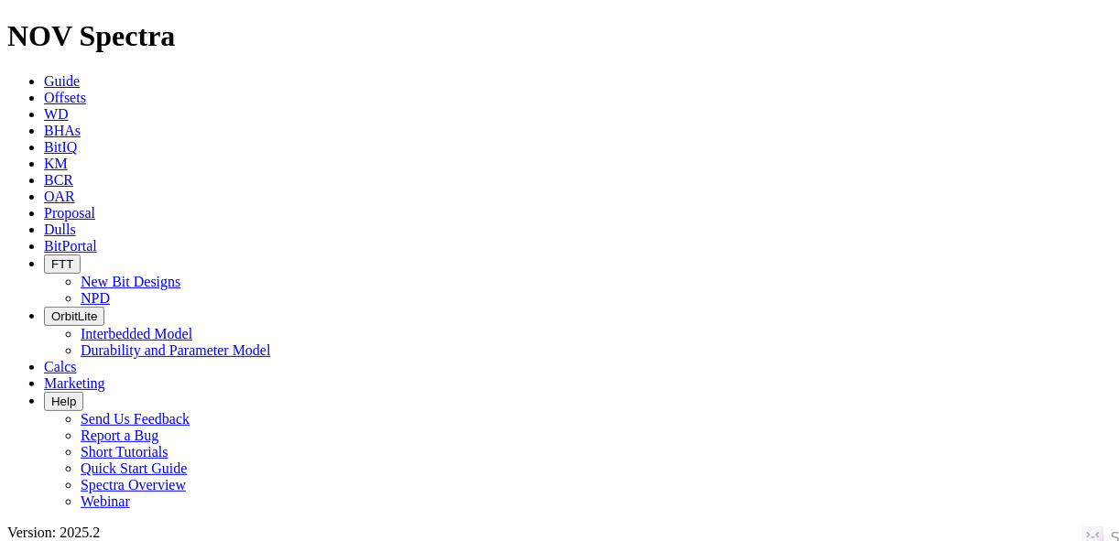
radio input "true"
radio input "false"
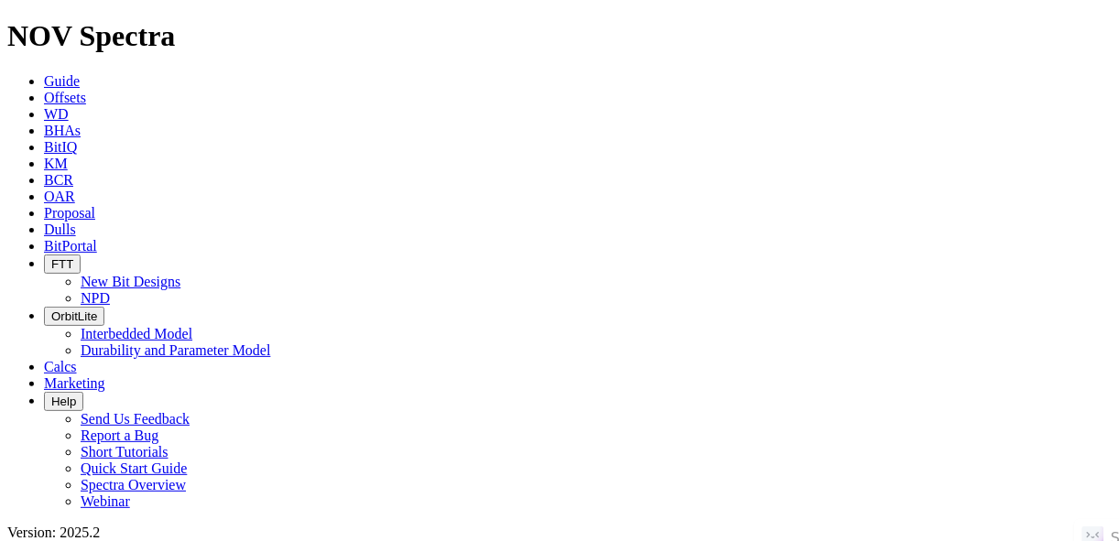
scroll to position [256, 0]
radio input "false"
radio input "true"
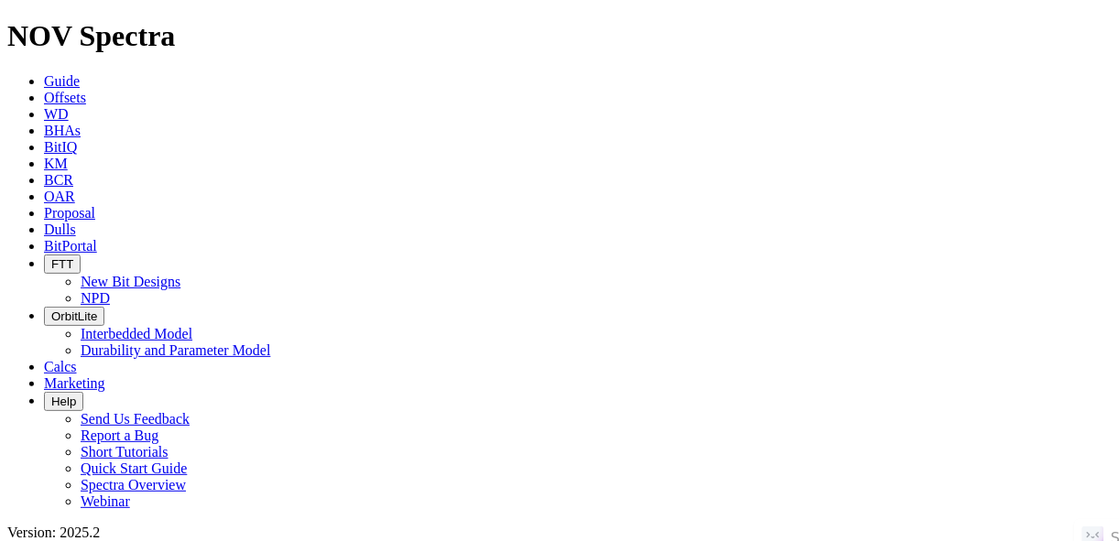
paste input "MICAHLUCAS 9-5H"
type input "MICAHLUCAS 9-5H"
radio input "true"
radio input "false"
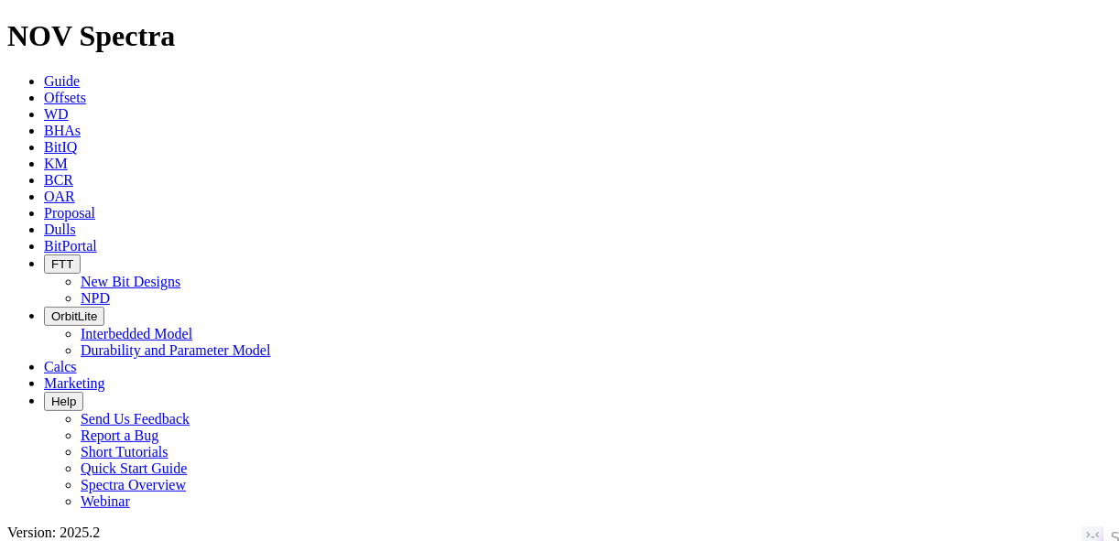
drag, startPoint x: 224, startPoint y: 82, endPoint x: 191, endPoint y: 79, distance: 33.1
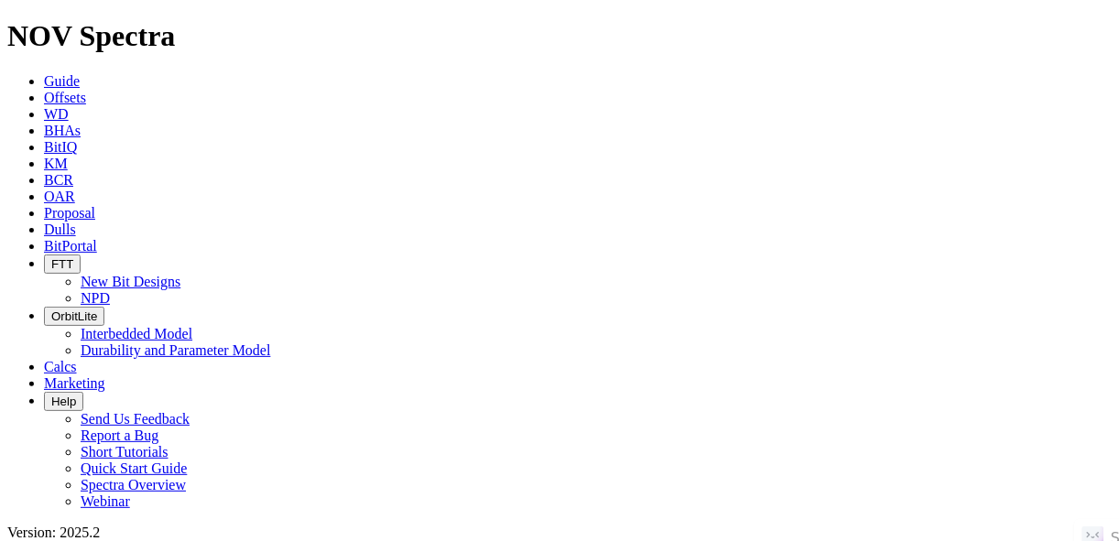
radio input "false"
radio input "true"
paste input "ROOSTER W FEDERAL 159-94-2-26-1MBHX"
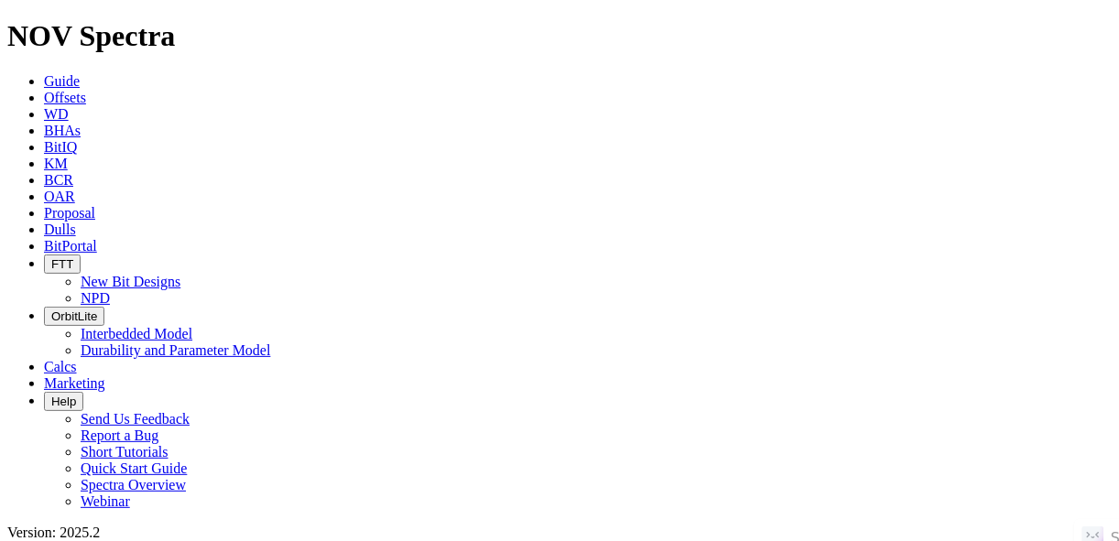
scroll to position [0, 46]
type input "ROOSTER W FEDERAL 159-94-2-26-1MBHX"
radio input "true"
radio input "false"
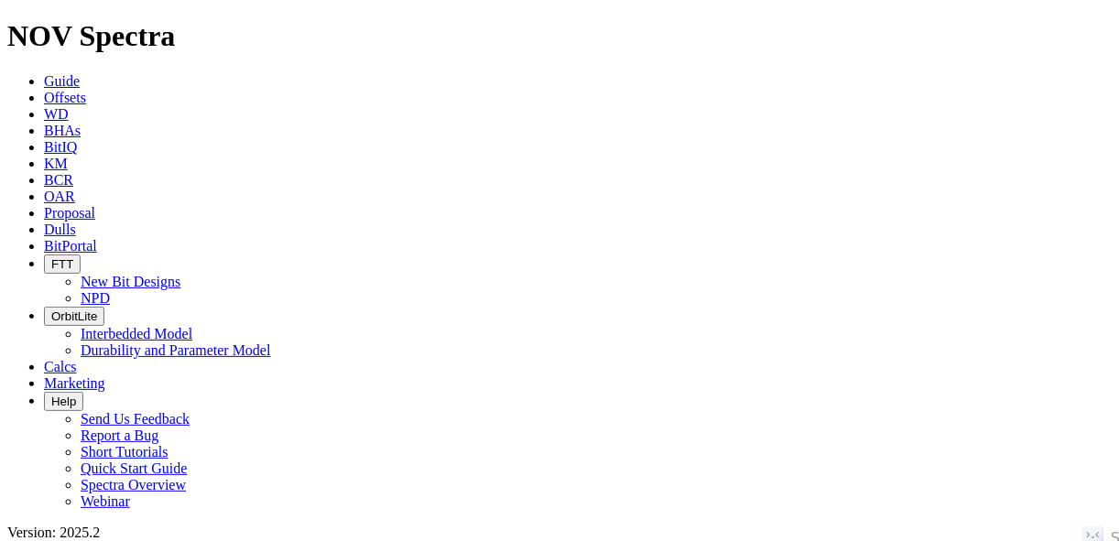
drag, startPoint x: 952, startPoint y: 123, endPoint x: 953, endPoint y: 132, distance: 9.2
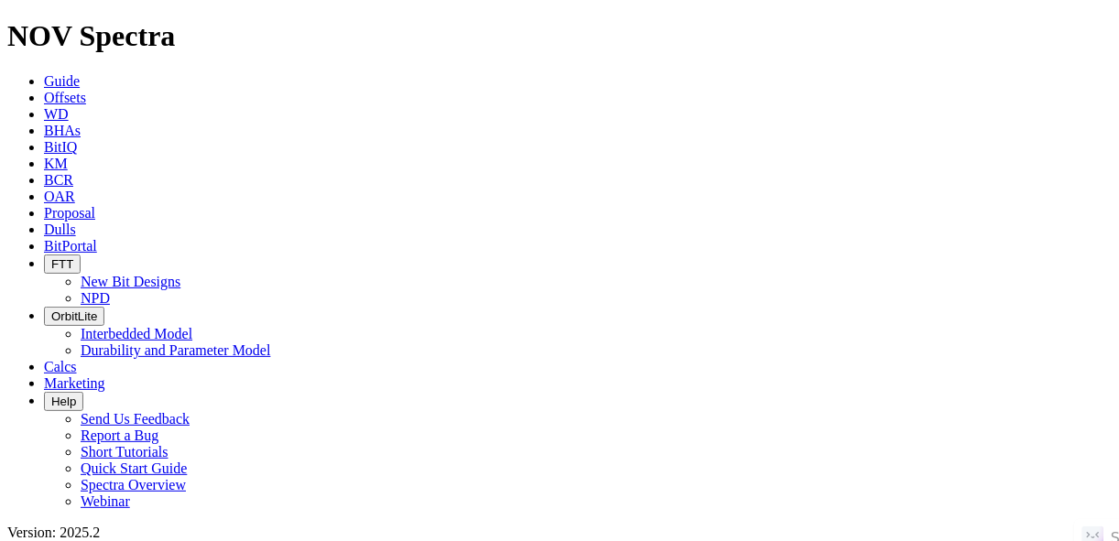
radio input "false"
radio input "true"
paste input "NATE 27-34-3 2H"
type input "NATE 27-34-3 2H"
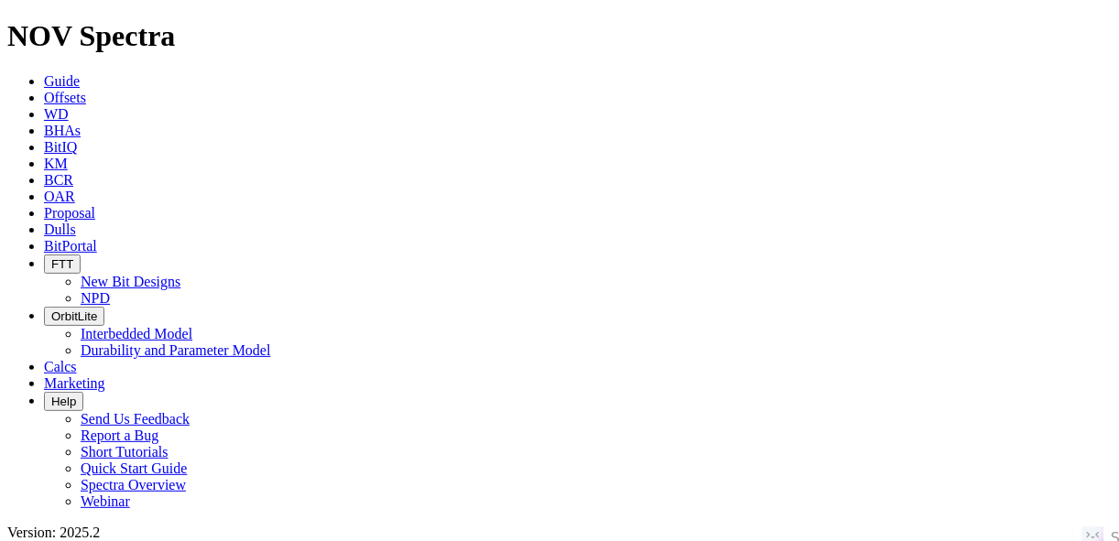
radio input "true"
radio input "false"
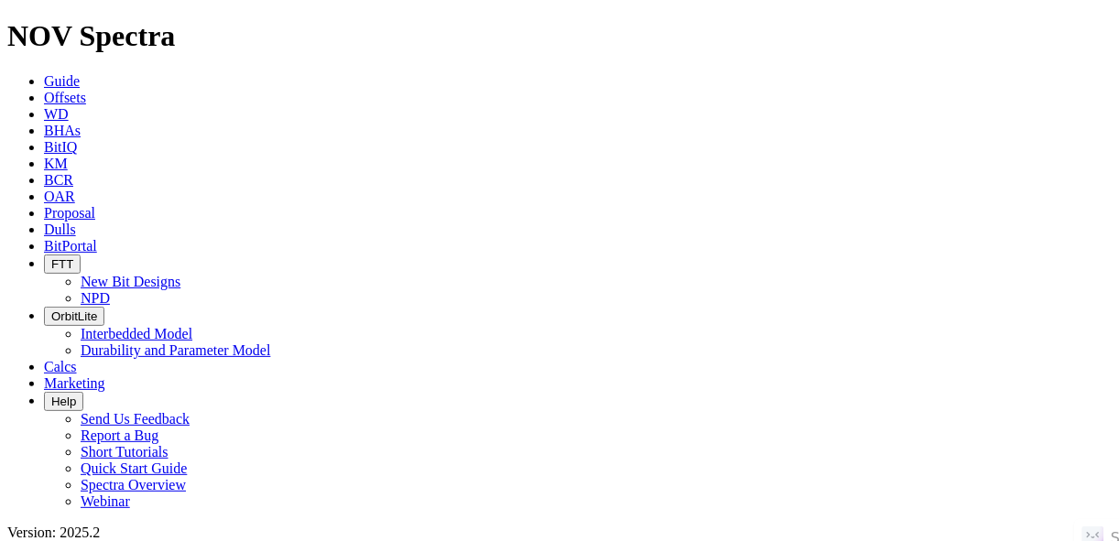
radio input "false"
radio input "true"
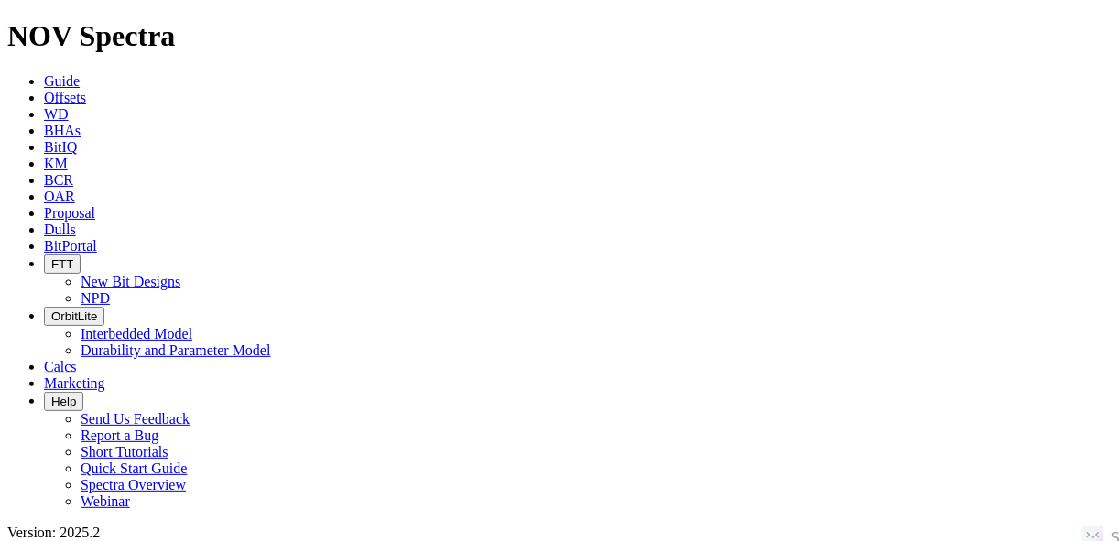
paste input "HOLMEN E 159-93-17-5-3MBHX"
type input "HOLMEN E 159-93-17-5-3MBHX"
radio input "true"
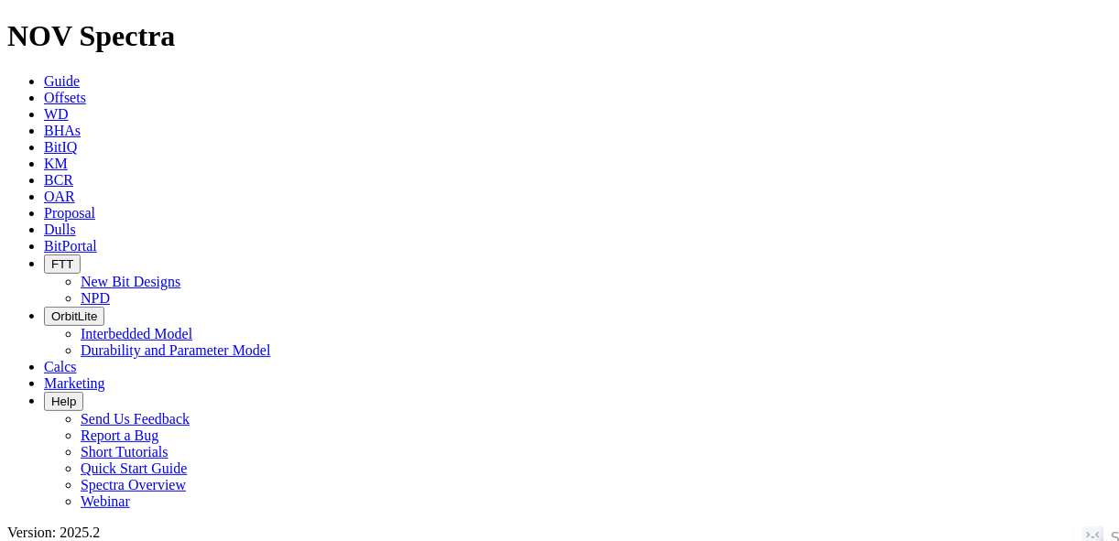
radio input "false"
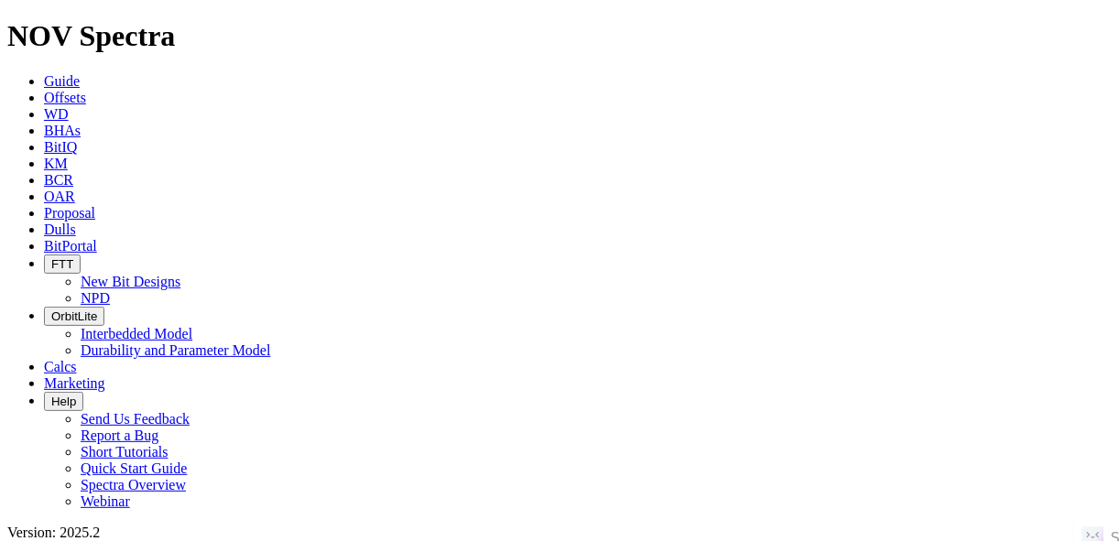
drag, startPoint x: 892, startPoint y: 148, endPoint x: 903, endPoint y: 184, distance: 37.4
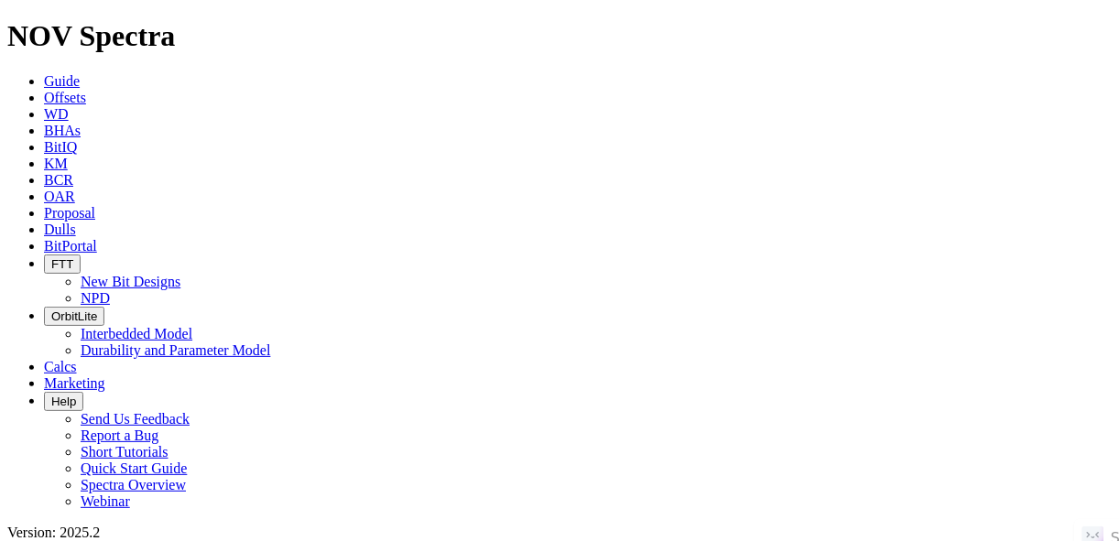
drag, startPoint x: 217, startPoint y: 81, endPoint x: 190, endPoint y: 85, distance: 27.9
radio input "false"
radio input "true"
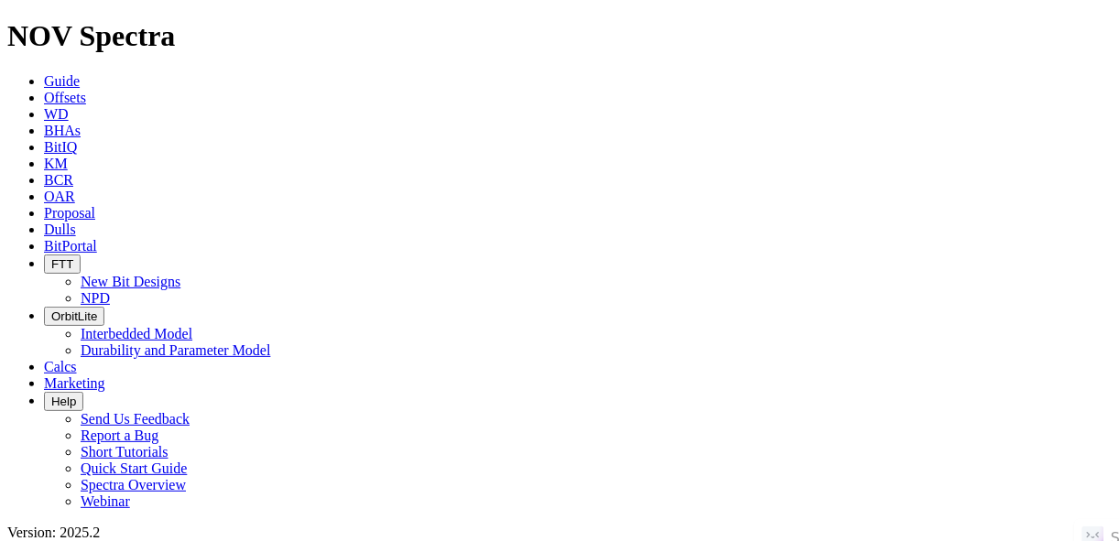
paste input "MISSOURI RIVЕR 25-26ΗZ"
type input "MISSOURI RIVЕR 25-26ΗZ"
radio input "true"
radio input "false"
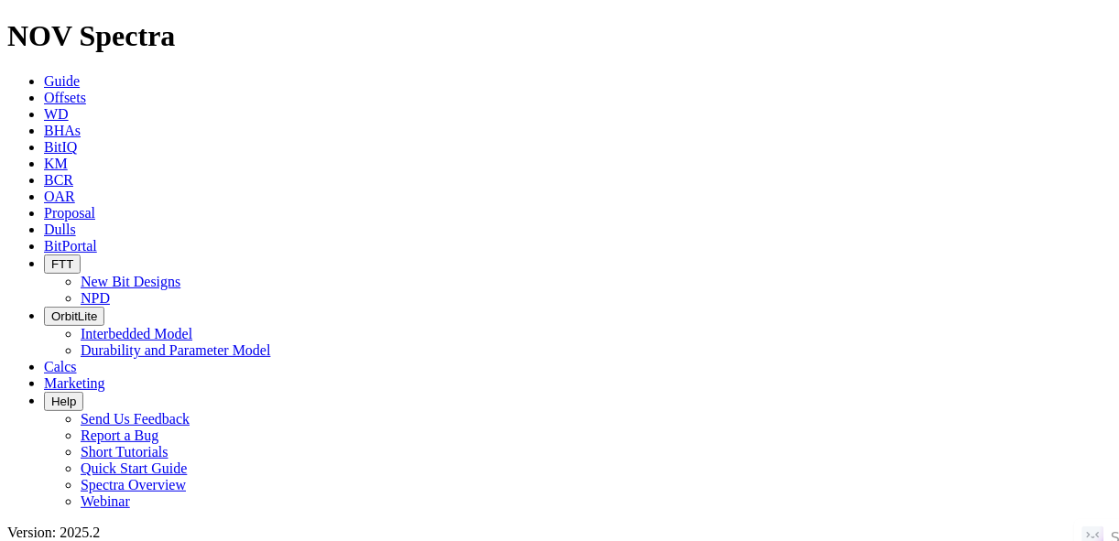
radio input "false"
radio input "true"
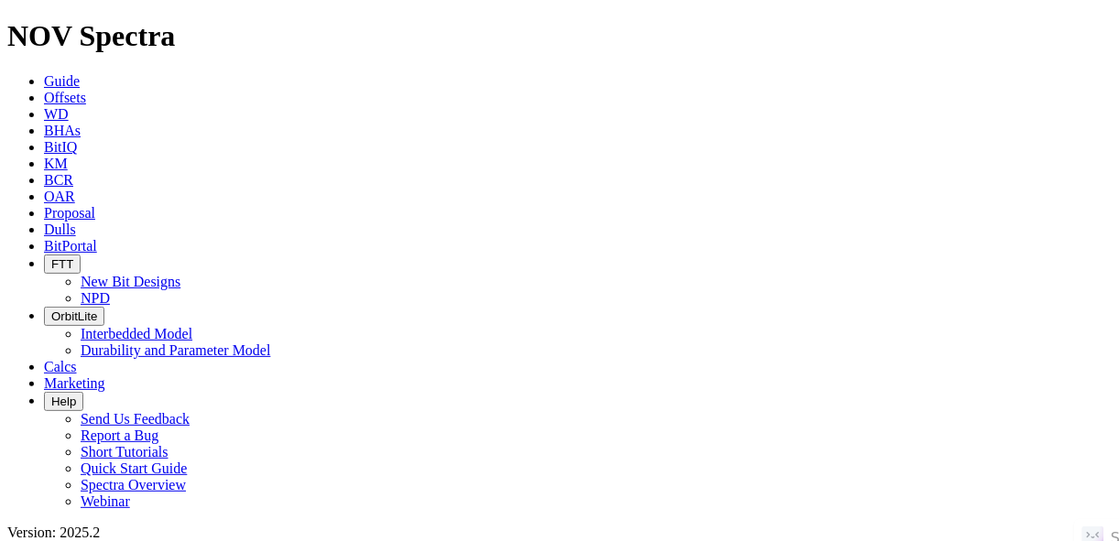
paste input "MISSOURI RIVER 25-26HZ"
type input "MISSOURI RIVER 25-26HZ"
radio input "true"
radio input "false"
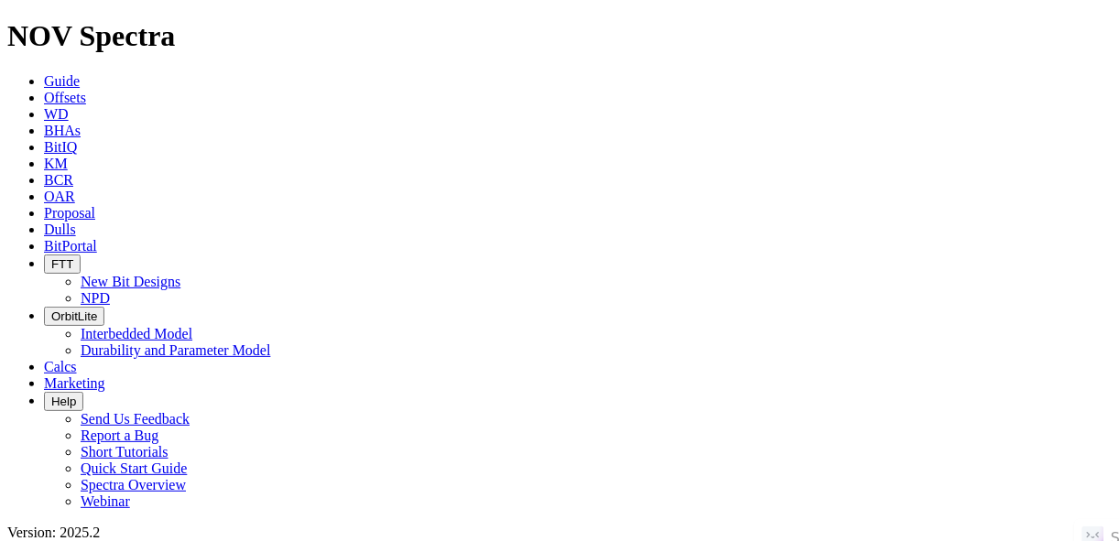
scroll to position [70, 0]
radio input "false"
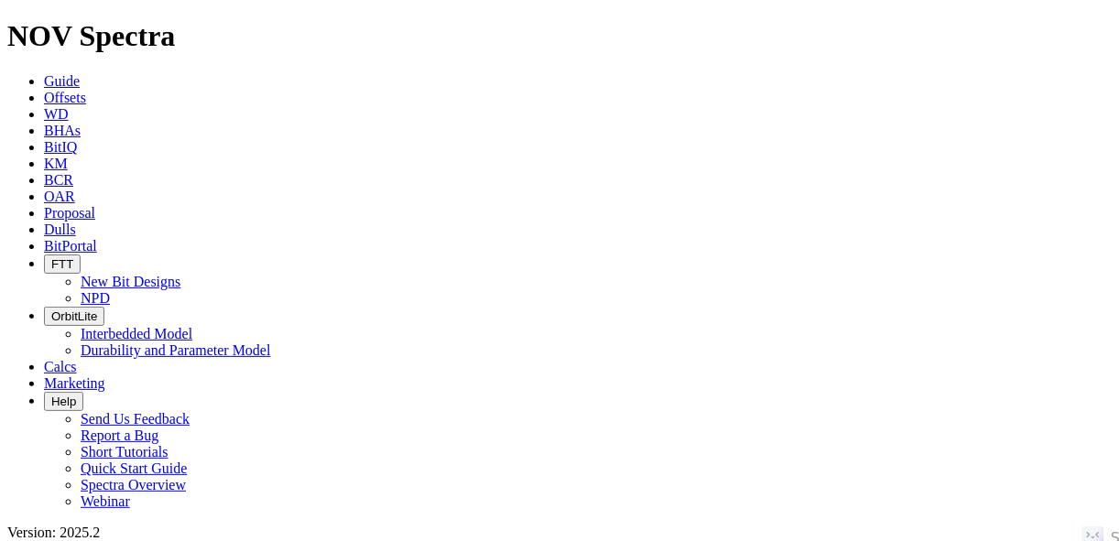
radio input "true"
paste input "ARMADA FEDERAL 4 SLTFH"
type input "ARMADA FEDERAL 4 SLTFH"
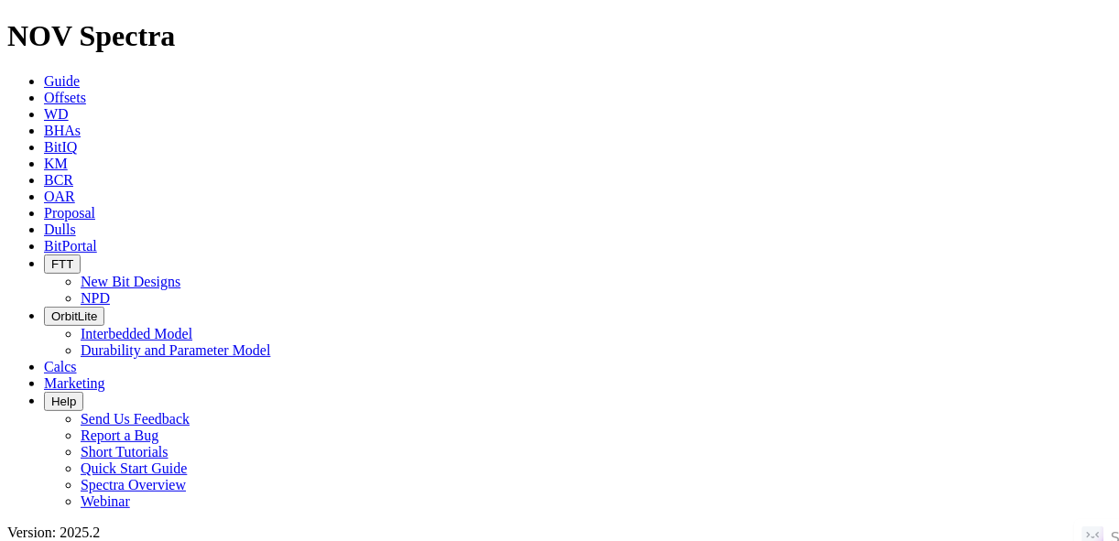
radio input "true"
radio input "false"
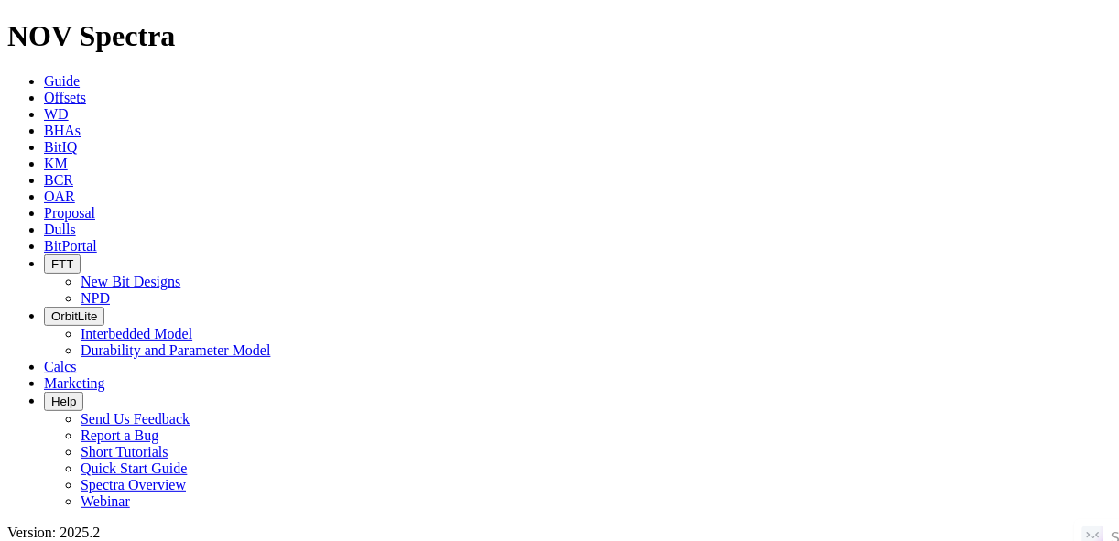
scroll to position [256, 0]
drag, startPoint x: 224, startPoint y: 88, endPoint x: 214, endPoint y: 86, distance: 10.2
radio input "false"
radio input "true"
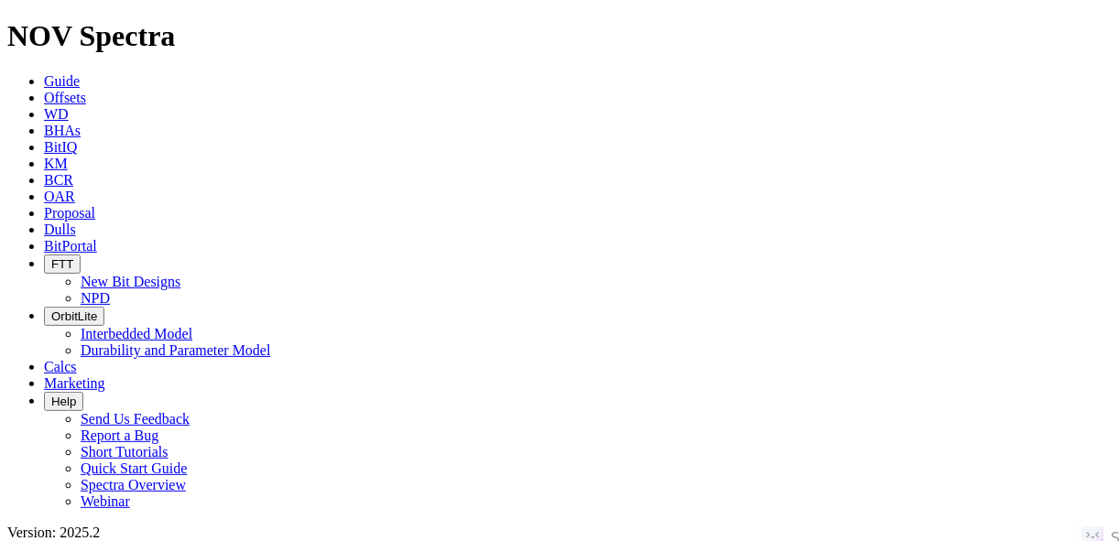
paste input "ARMADA FEDERAL 5-14-18TFH"
type input "ARMADA FEDERAL 5-14-18TFH"
radio input "true"
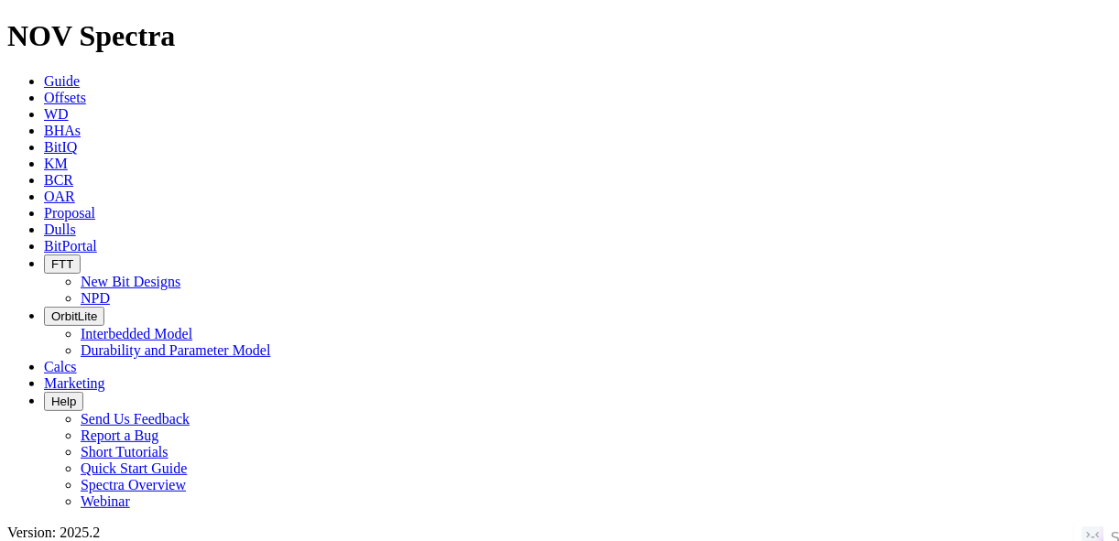
radio input "false"
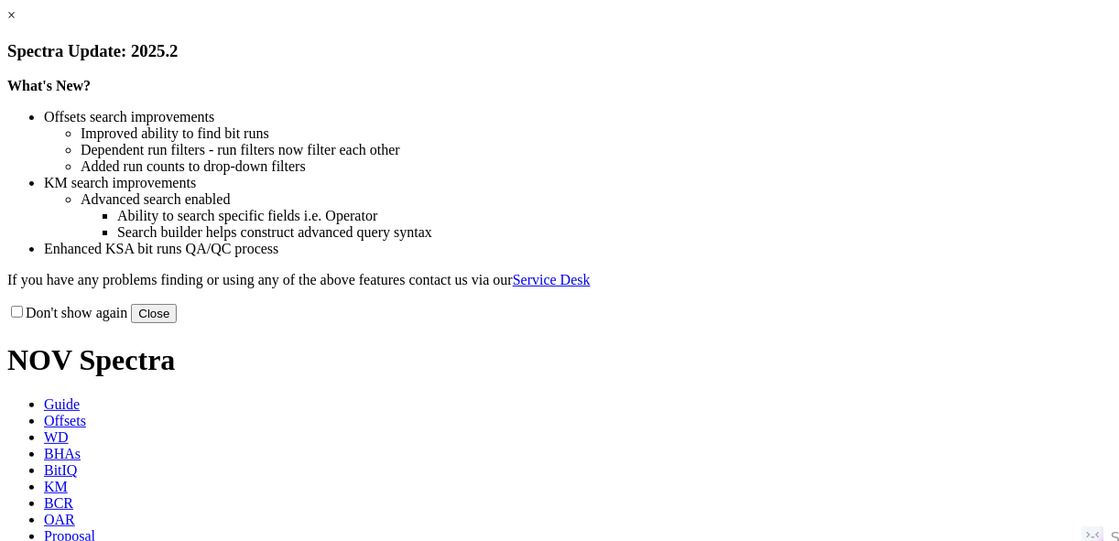
click at [177, 323] on button "Close" at bounding box center [154, 313] width 46 height 19
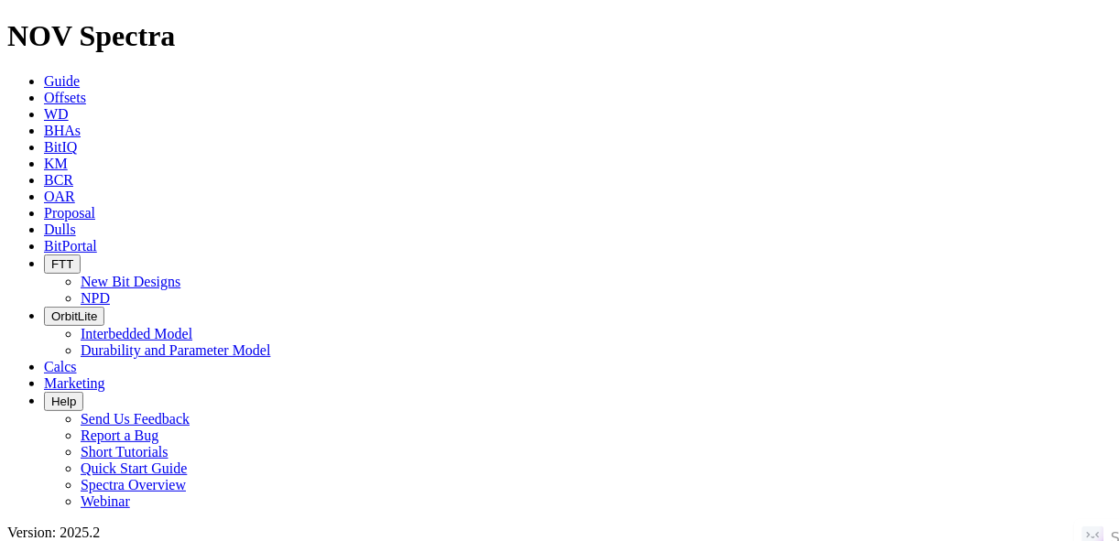
scroll to position [440, 0]
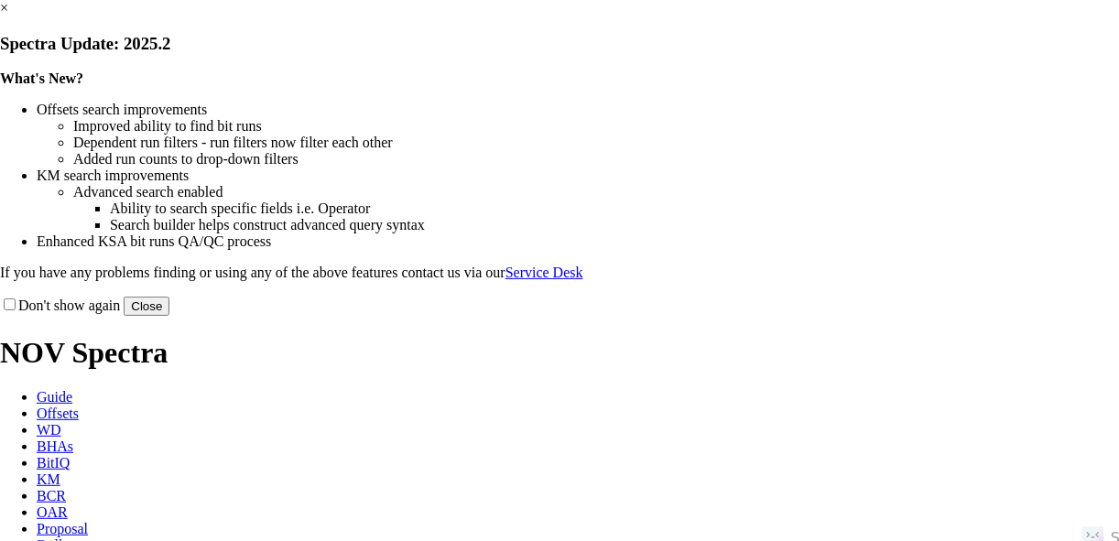
click at [169, 316] on button "Close" at bounding box center [147, 306] width 46 height 19
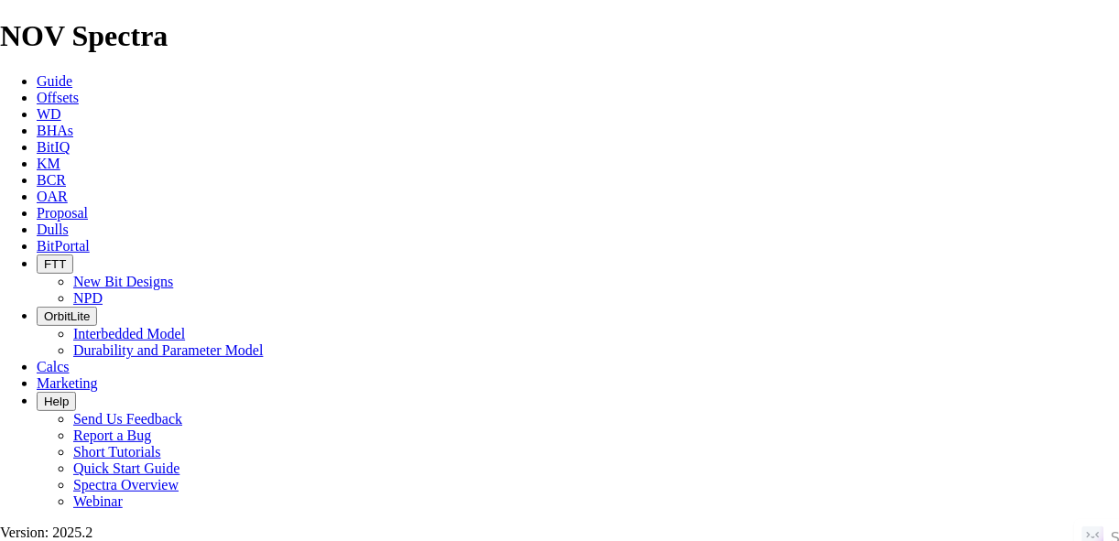
click at [60, 156] on link "KM" at bounding box center [49, 164] width 24 height 16
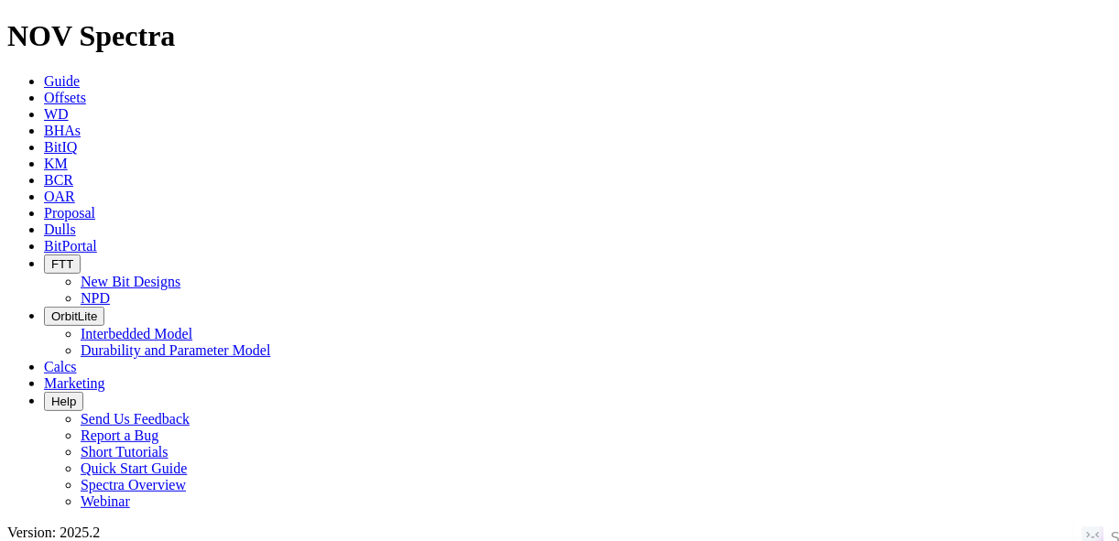
click at [73, 172] on span "BCR" at bounding box center [58, 180] width 29 height 16
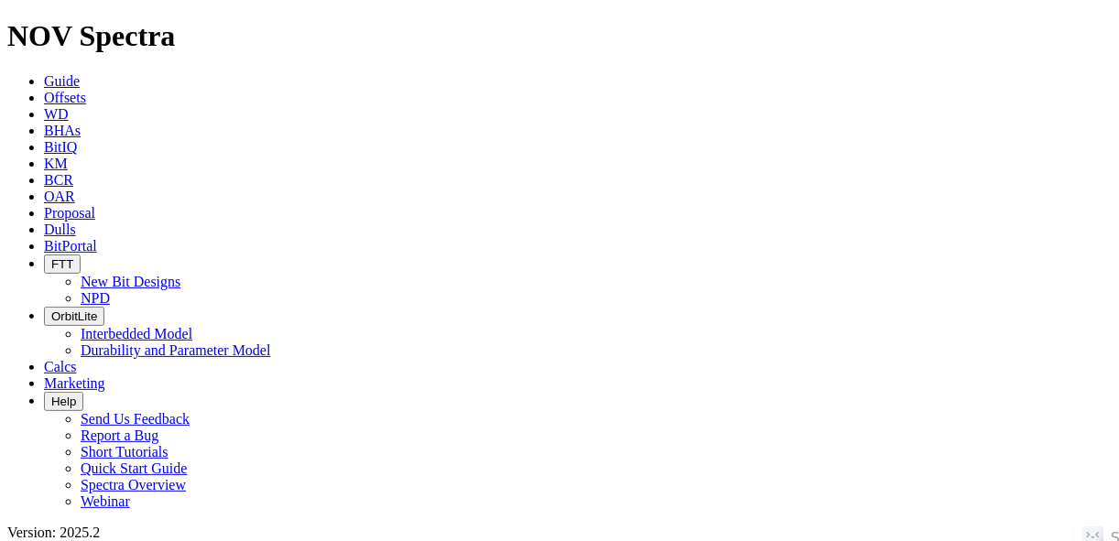
drag, startPoint x: 100, startPoint y: 30, endPoint x: 82, endPoint y: 13, distance: 24.6
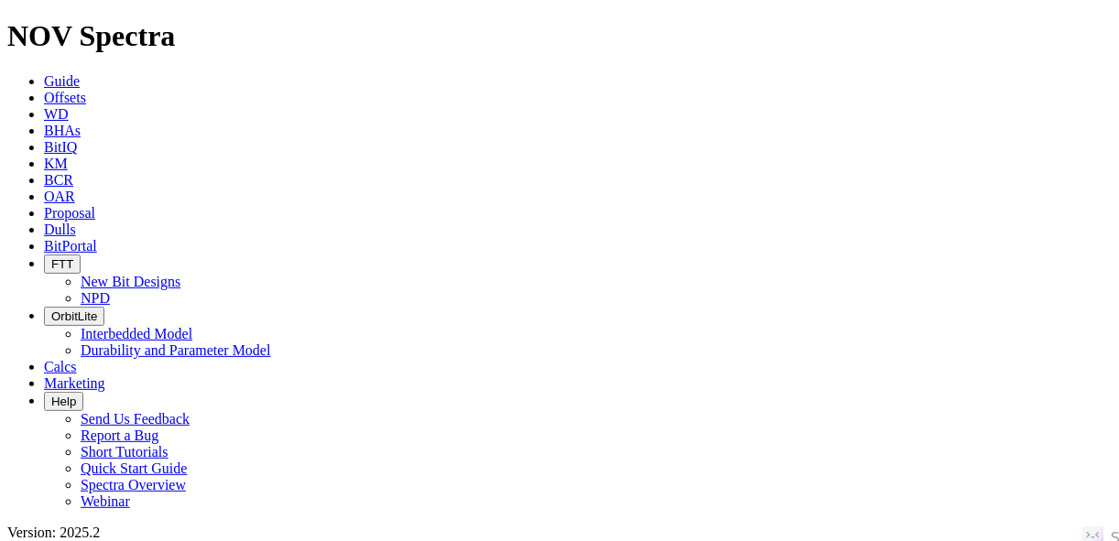
click at [86, 90] on span "Offsets" at bounding box center [65, 98] width 42 height 16
type input "[PERSON_NAME] 26-35-2 3H"
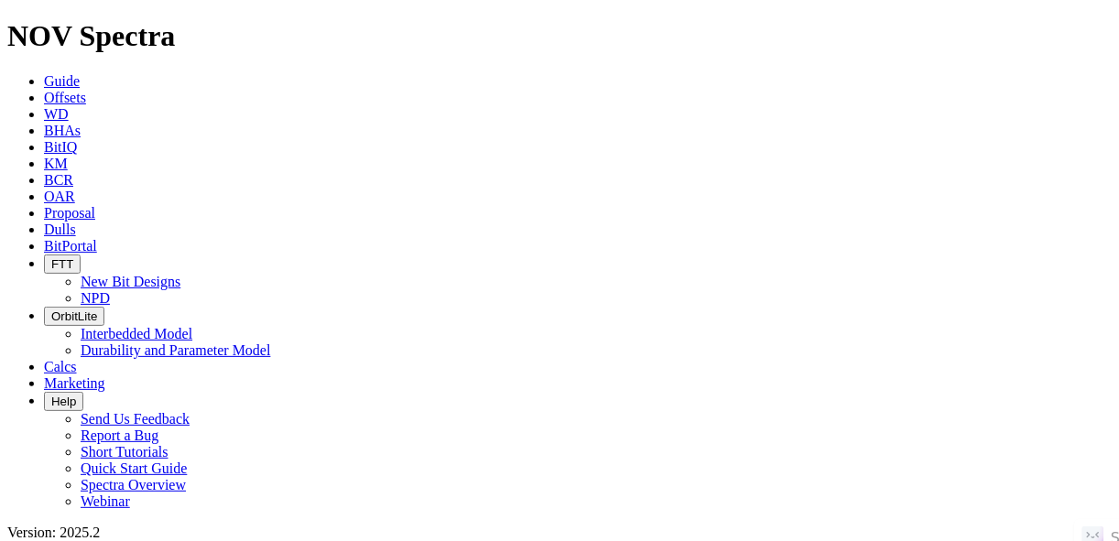
radio input "true"
radio input "false"
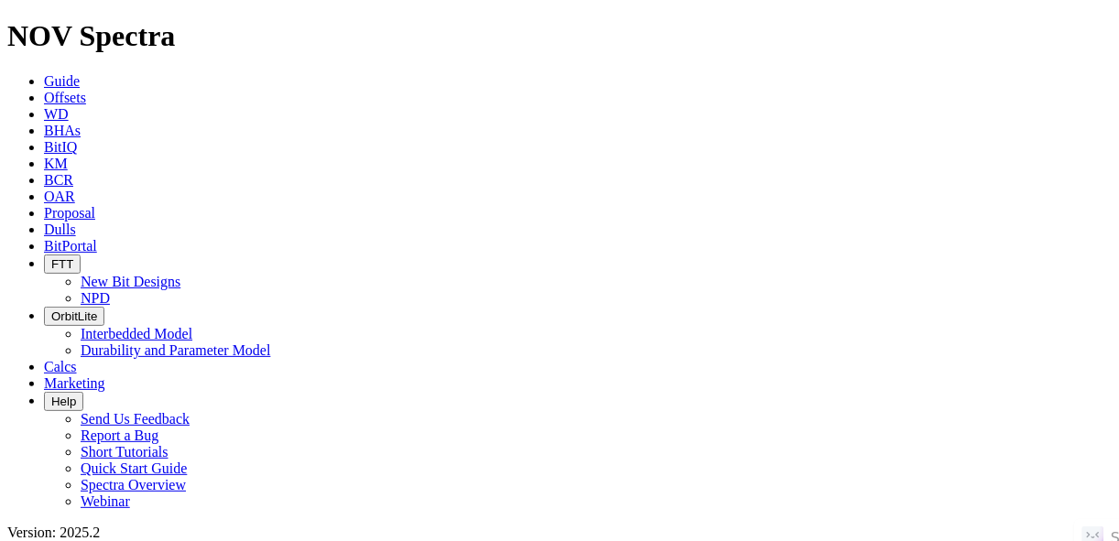
scroll to position [238, 0]
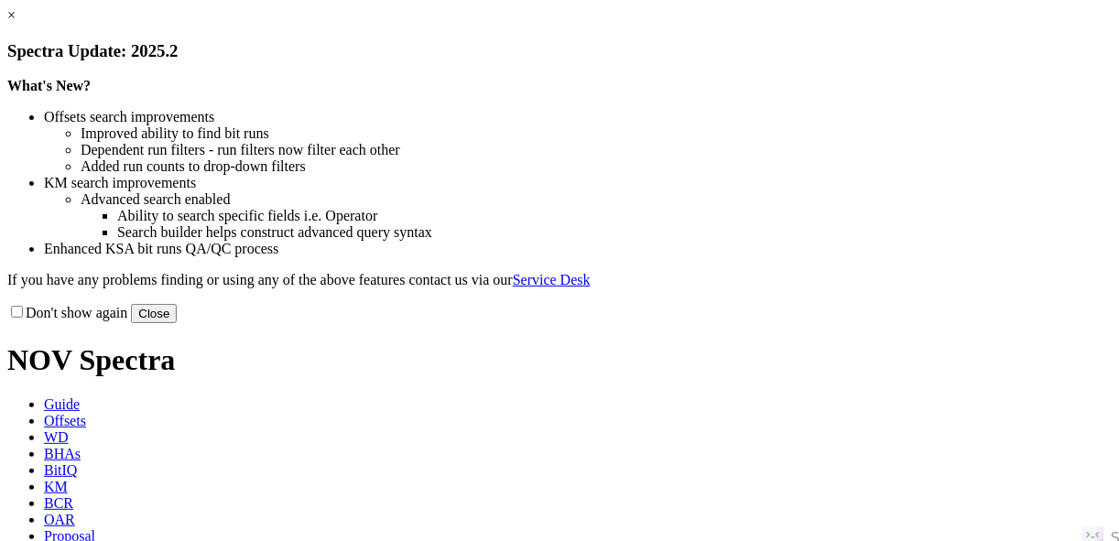
click at [177, 323] on button "Close" at bounding box center [154, 313] width 46 height 19
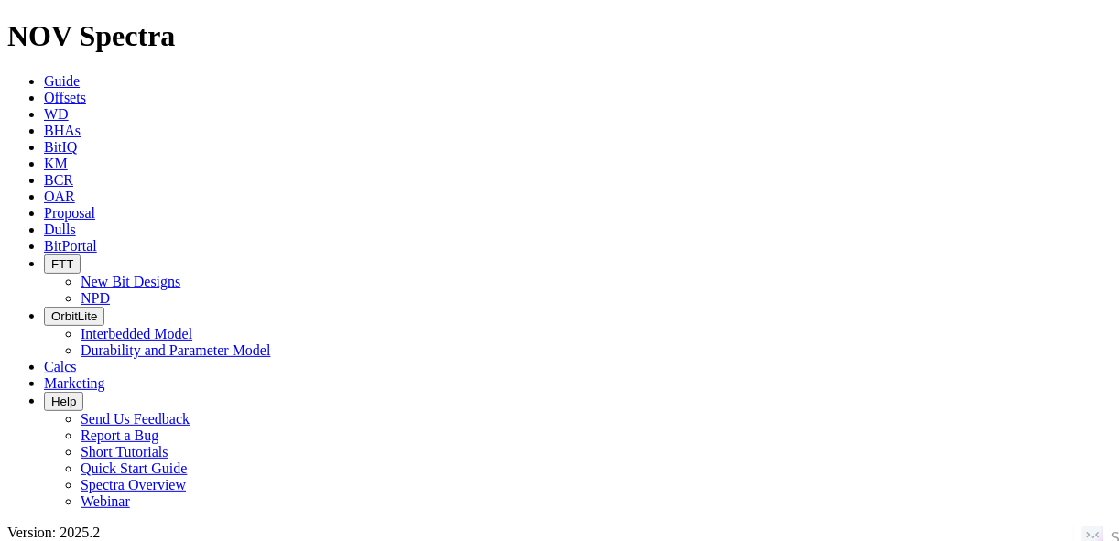
scroll to position [366, 0]
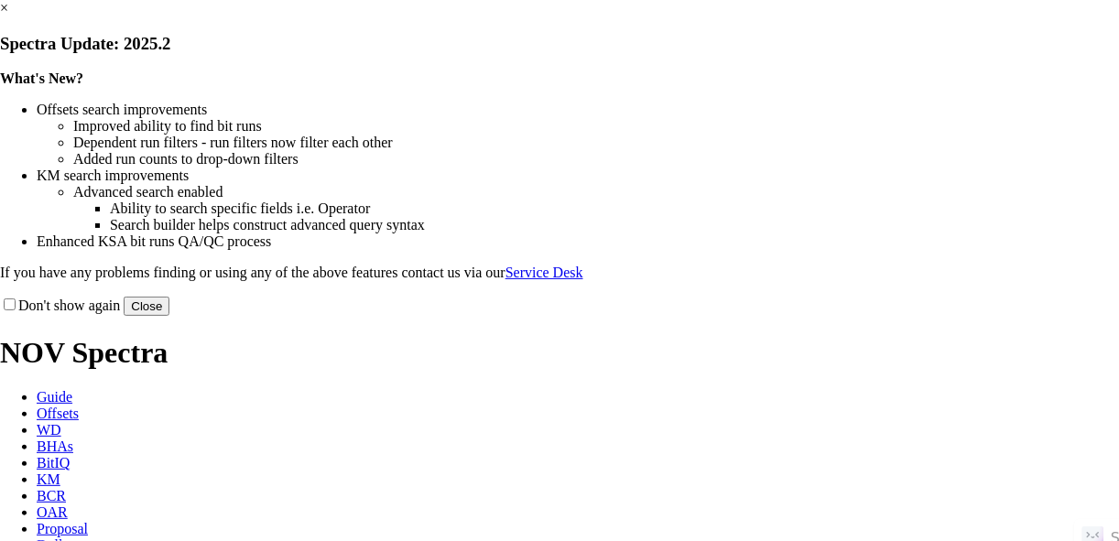
click at [169, 316] on button "Close" at bounding box center [147, 306] width 46 height 19
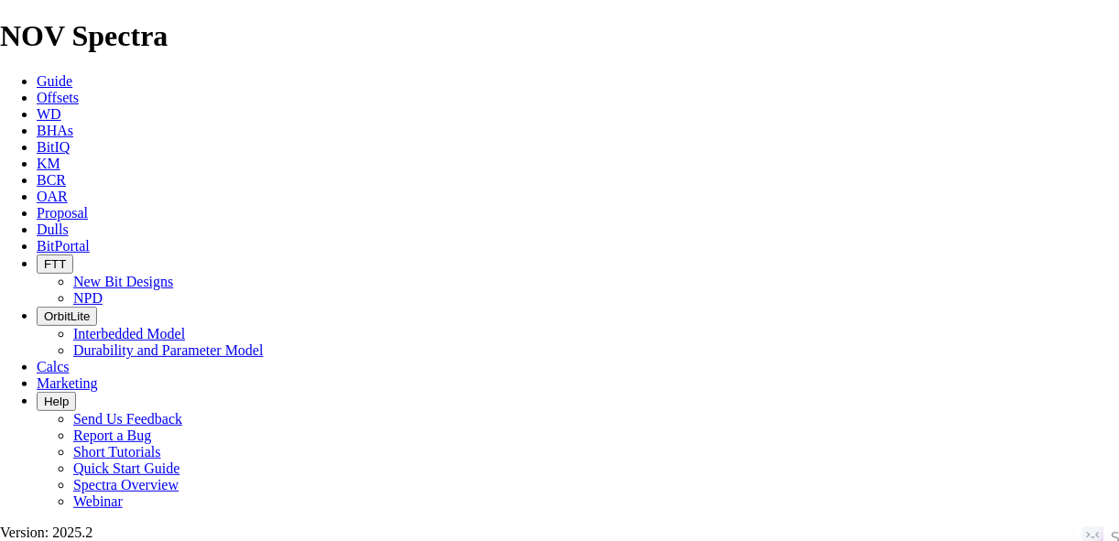
click at [65, 90] on link "Offsets" at bounding box center [58, 98] width 42 height 16
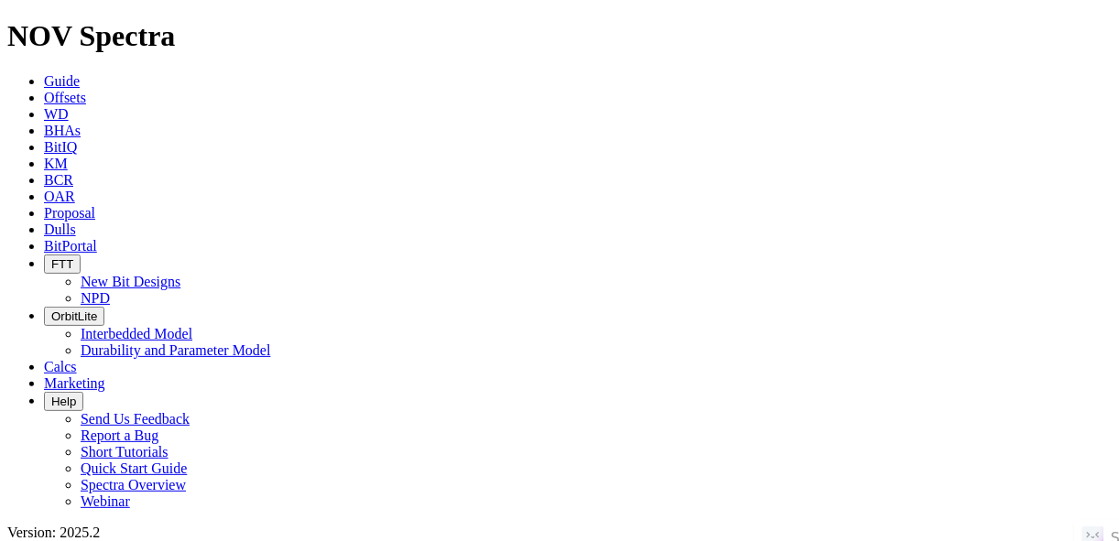
paste input "2688.336"
type input "2688.336"
paste input "JEAN FERRARI 26-35-2 3H"
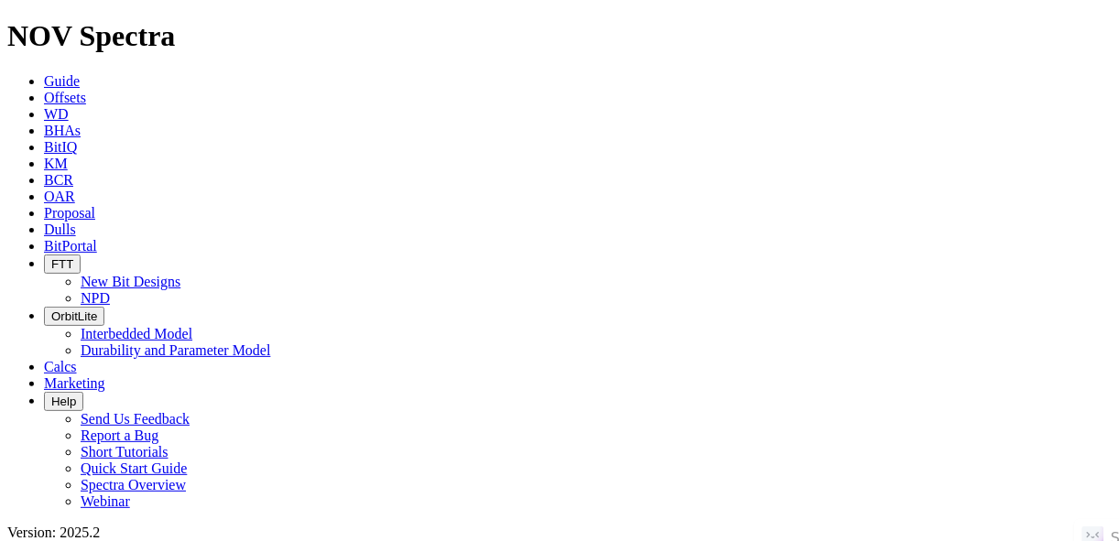
type input "JEAN FERRARI 26-35-2 3H"
radio input "true"
radio input "false"
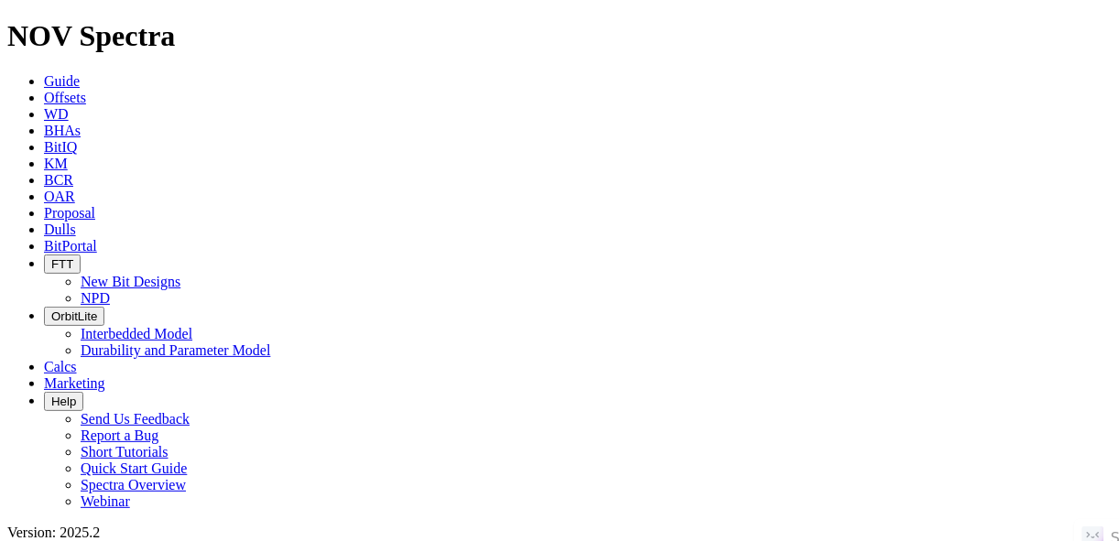
scroll to position [147, 0]
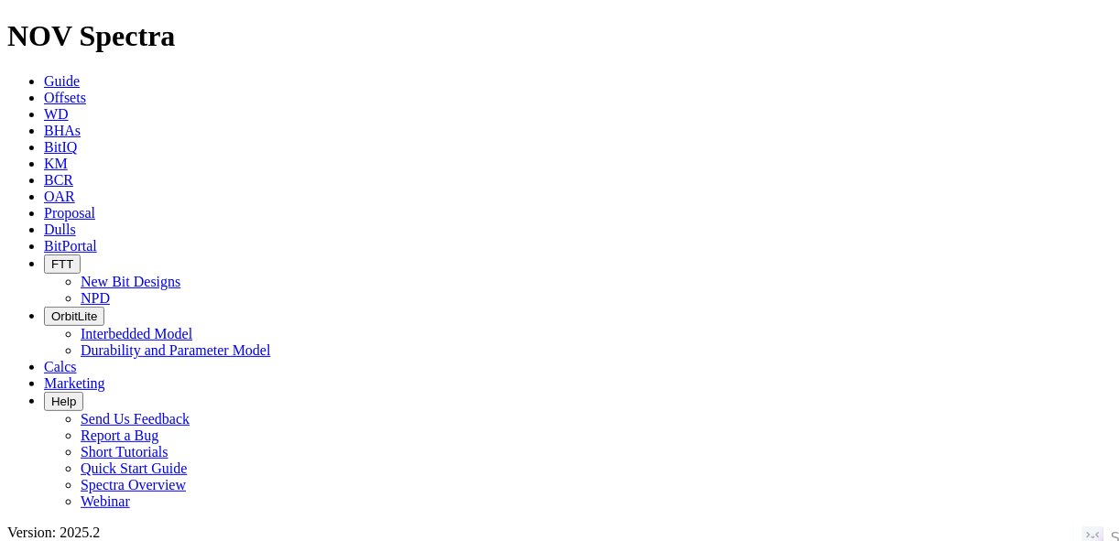
radio input "false"
radio input "true"
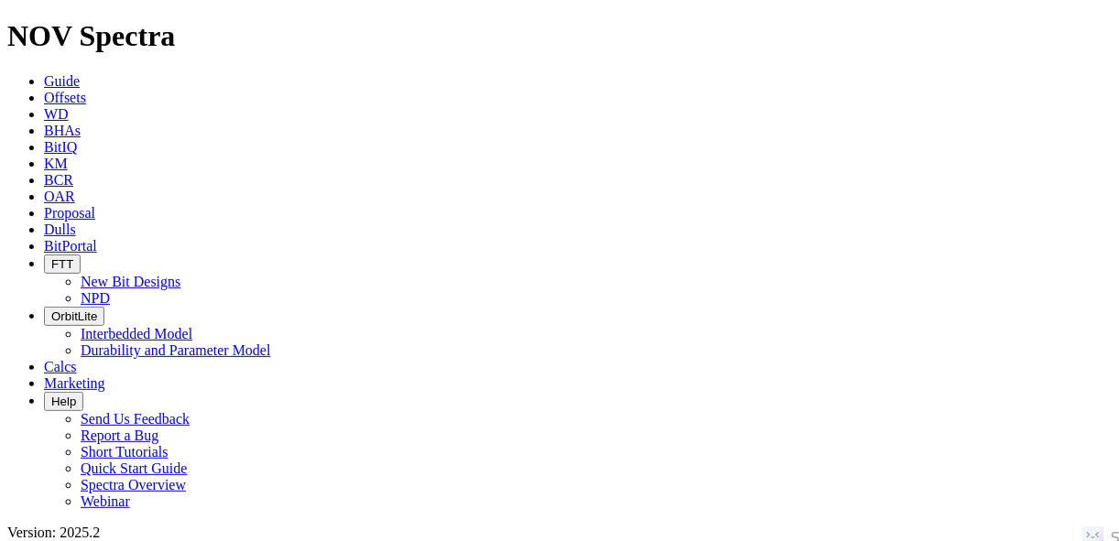
paste input "JЕRSЕY #10-6Η2"
type input "JЕRSЕY #10-6Η2"
radio input "true"
radio input "false"
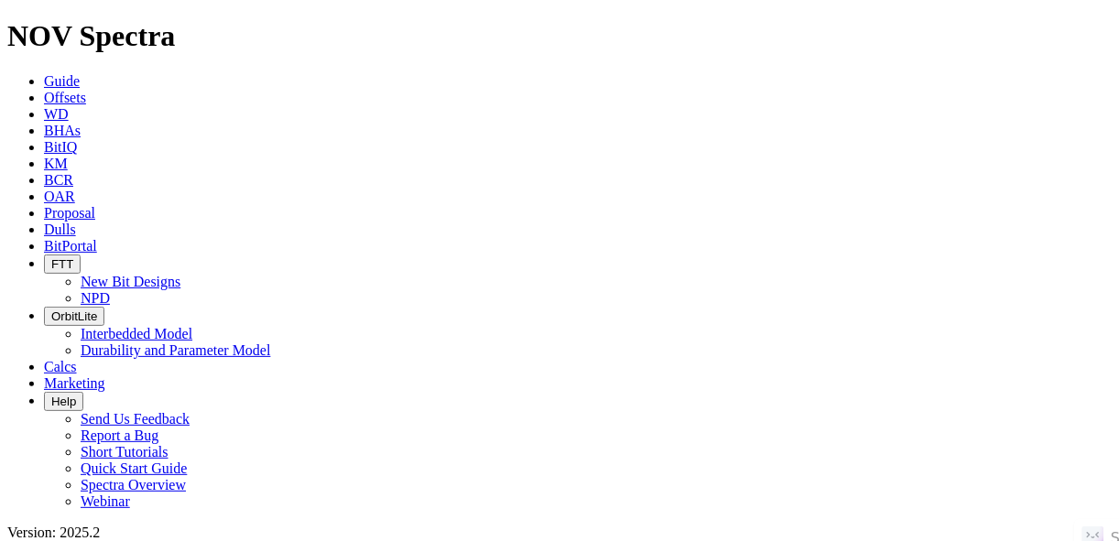
radio input "false"
radio input "true"
type input "[DATE]"
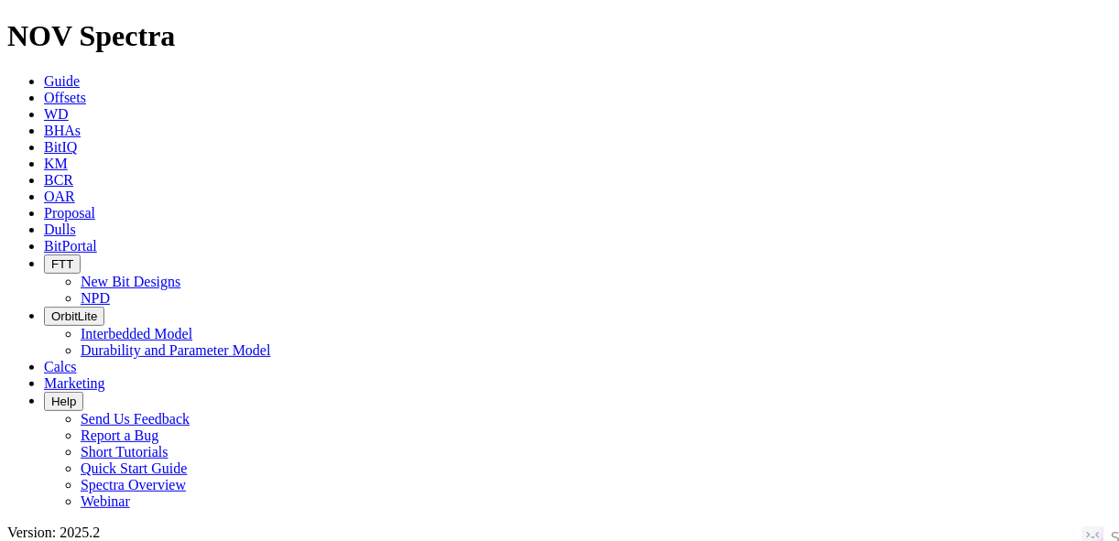
paste input "JЕRSЕY #10-6Η2"
type input "JЕRSЕY #10-6Η2"
radio input "true"
radio input "false"
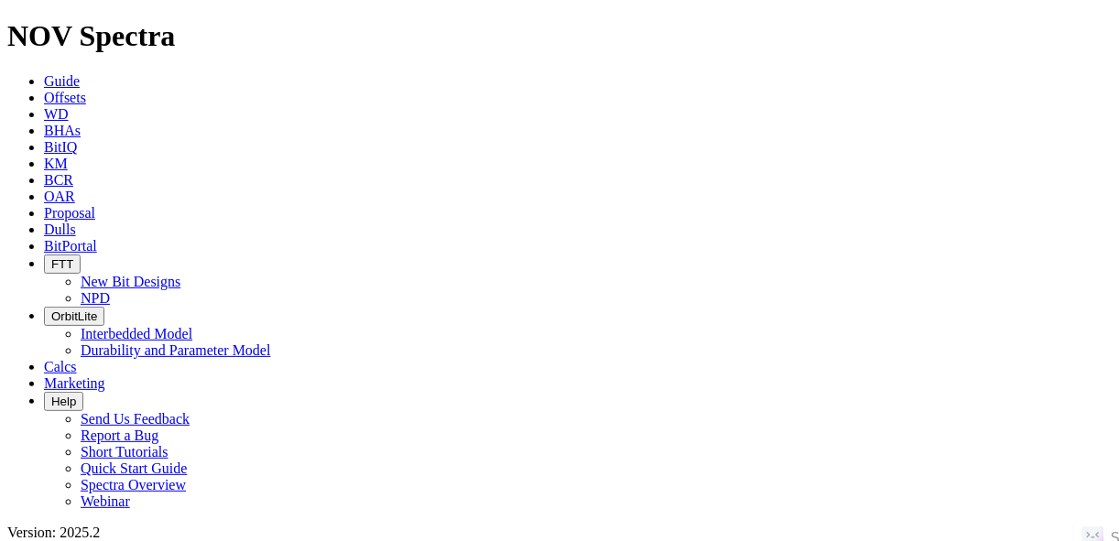
scroll to position [293, 0]
radio input "false"
radio input "true"
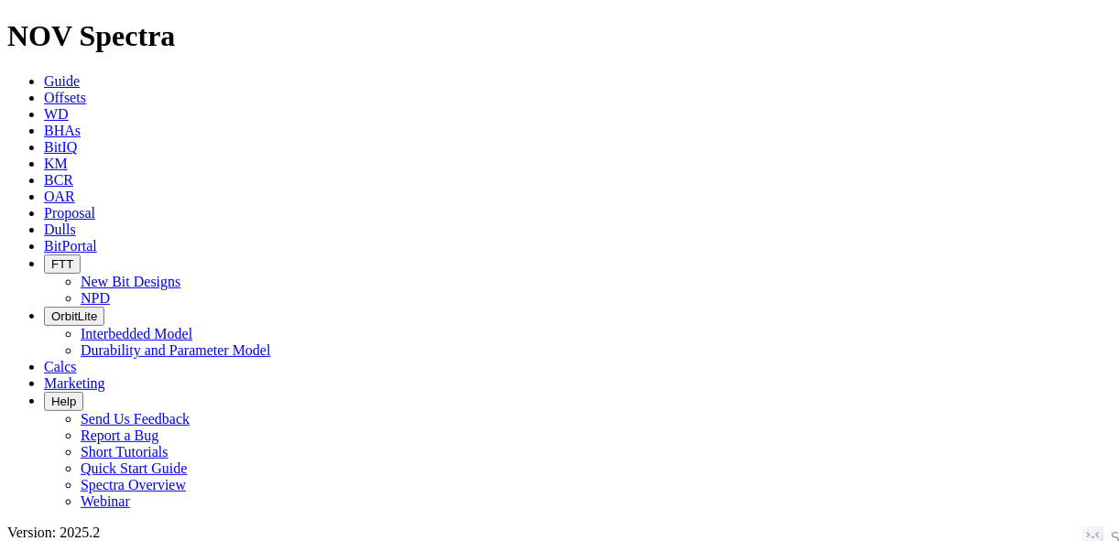
paste input "JERSEY #10-6H2"
type input "JERSEY #10-6H2"
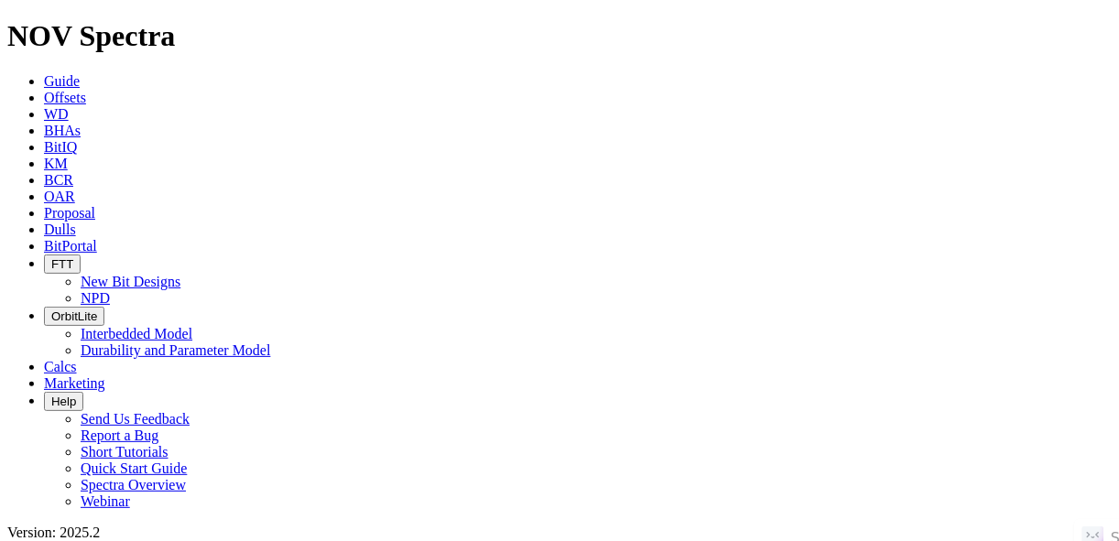
radio input "true"
radio input "false"
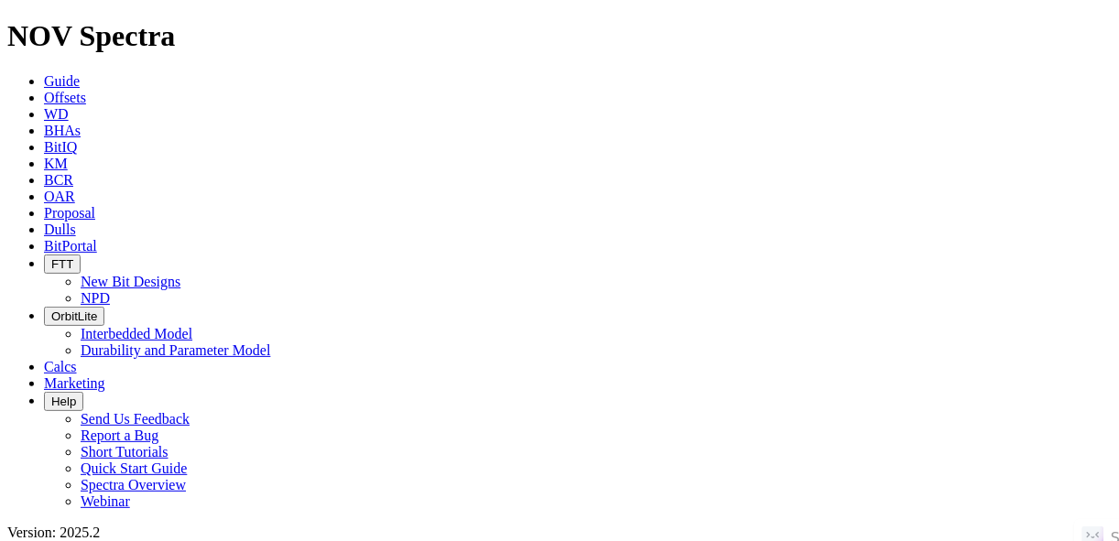
radio input "false"
radio input "true"
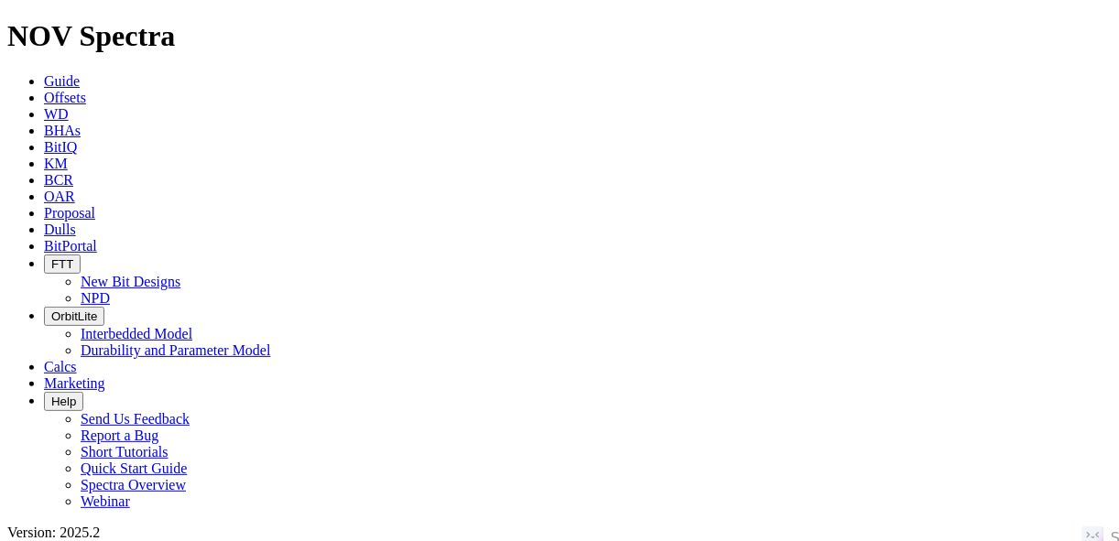
paste input "WILLIAMS 11-12 3H"
type input "WILLIAMS 11-12 3H"
radio input "true"
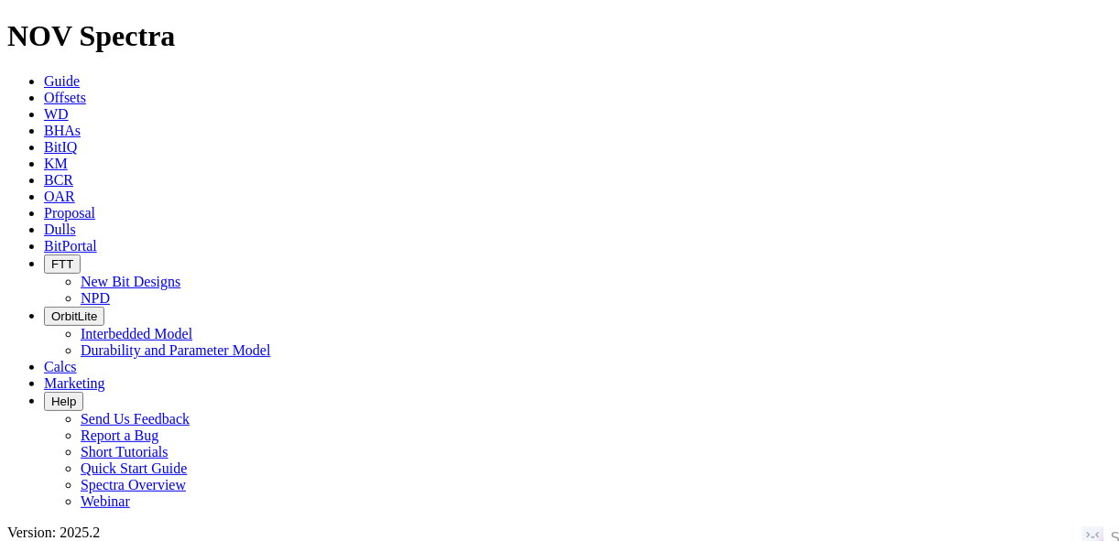
radio input "false"
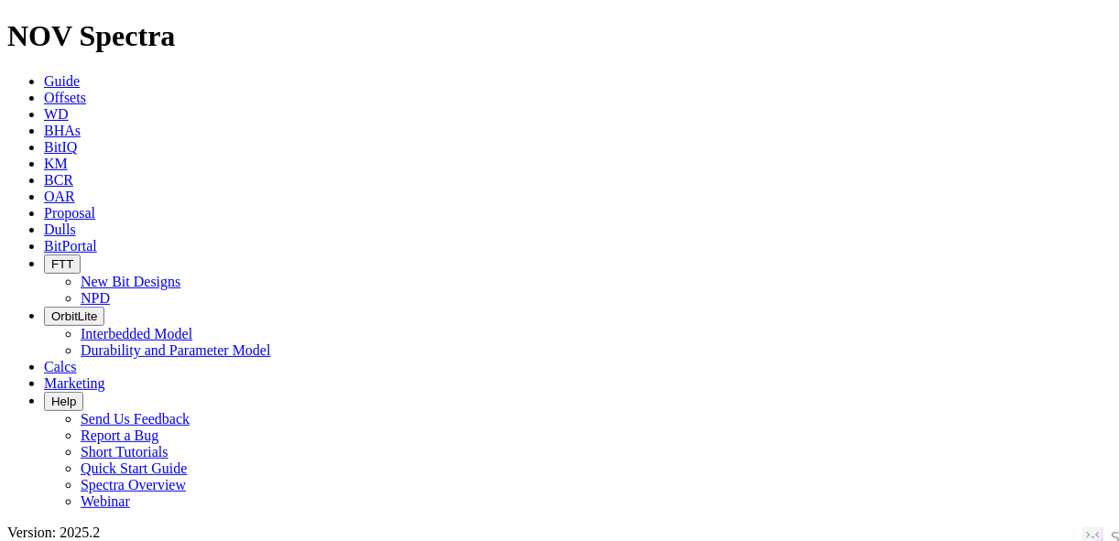
radio input "false"
radio input "true"
paste input "COMO 5000 21-30 3B"
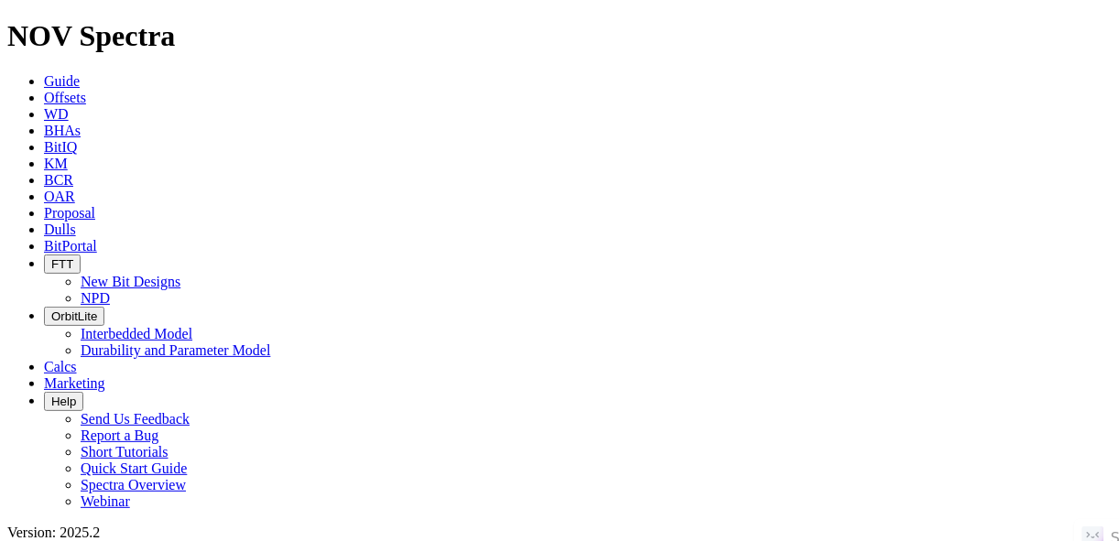
type input "COMO 5000 21-30 3B"
radio input "true"
radio input "false"
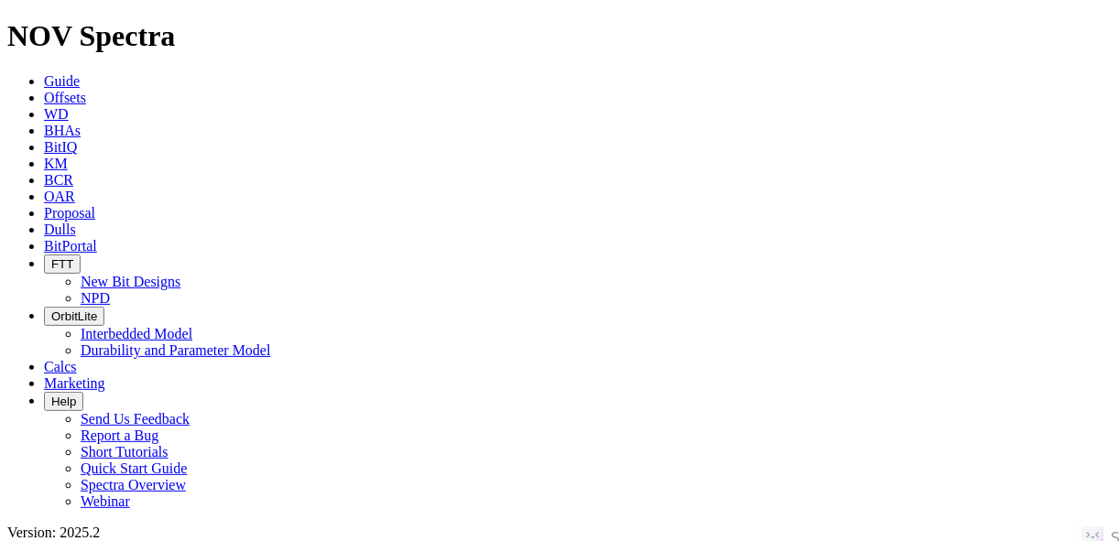
scroll to position [322, 0]
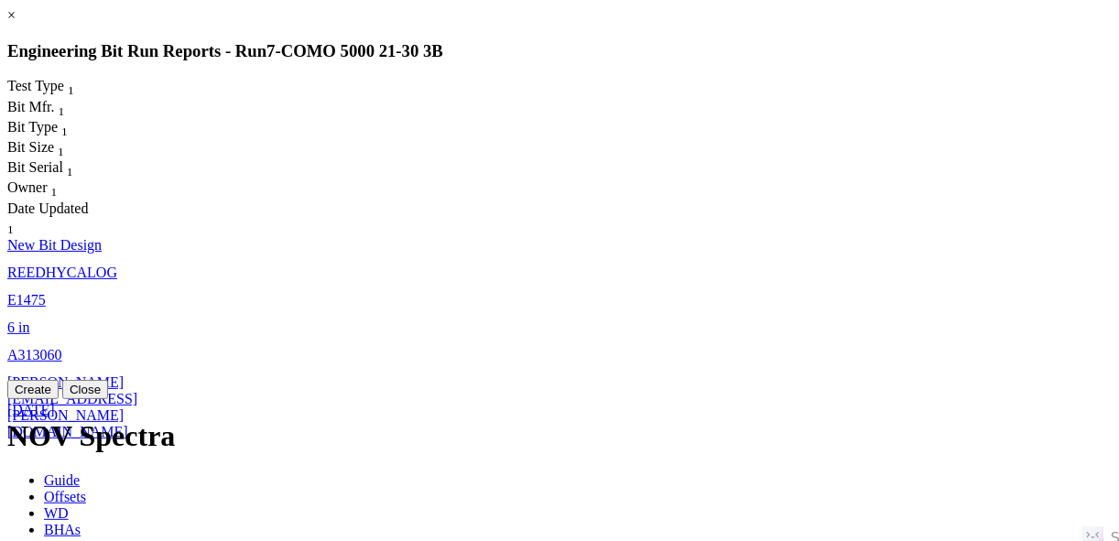
click at [55, 402] on span "23-Oct-2024" at bounding box center [31, 410] width 48 height 16
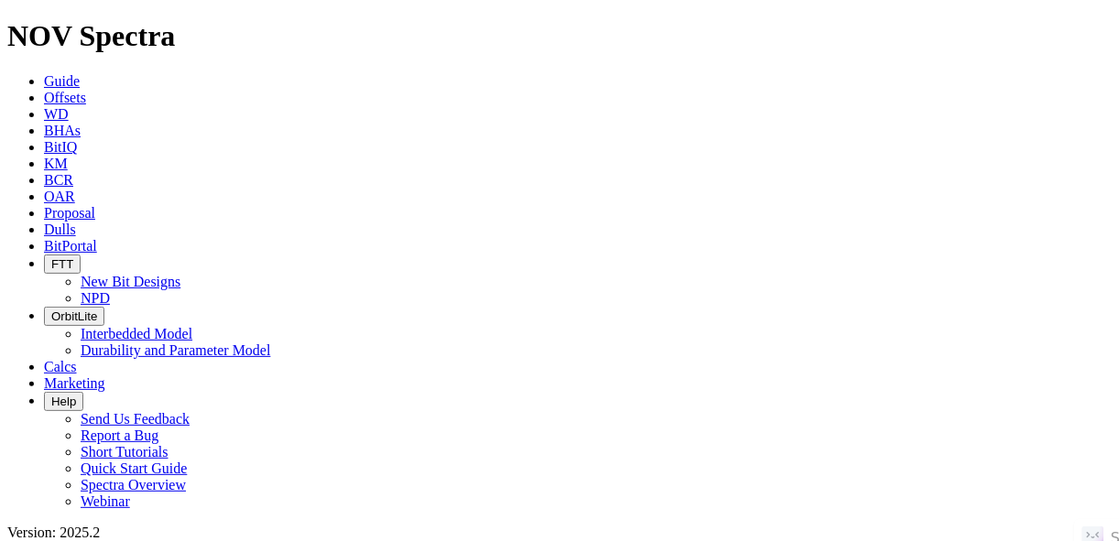
select select "New Bit Design"
click at [84, 90] on link "Offsets" at bounding box center [65, 98] width 42 height 16
paste input "[PERSON_NAME] BAY 5292 22-79BX"
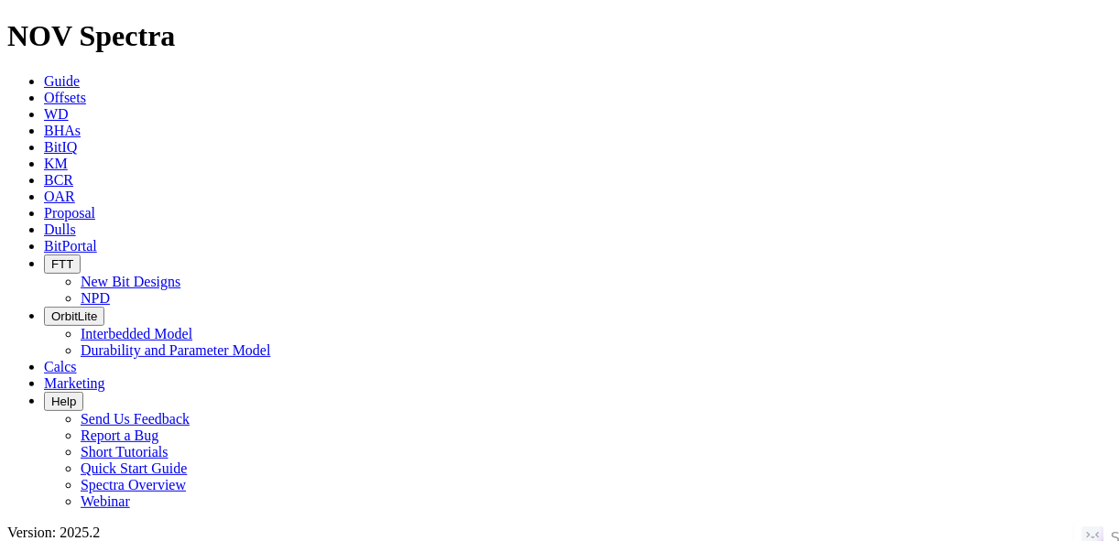
type input "[PERSON_NAME] BAY 5292 22-79BX"
radio input "true"
radio input "false"
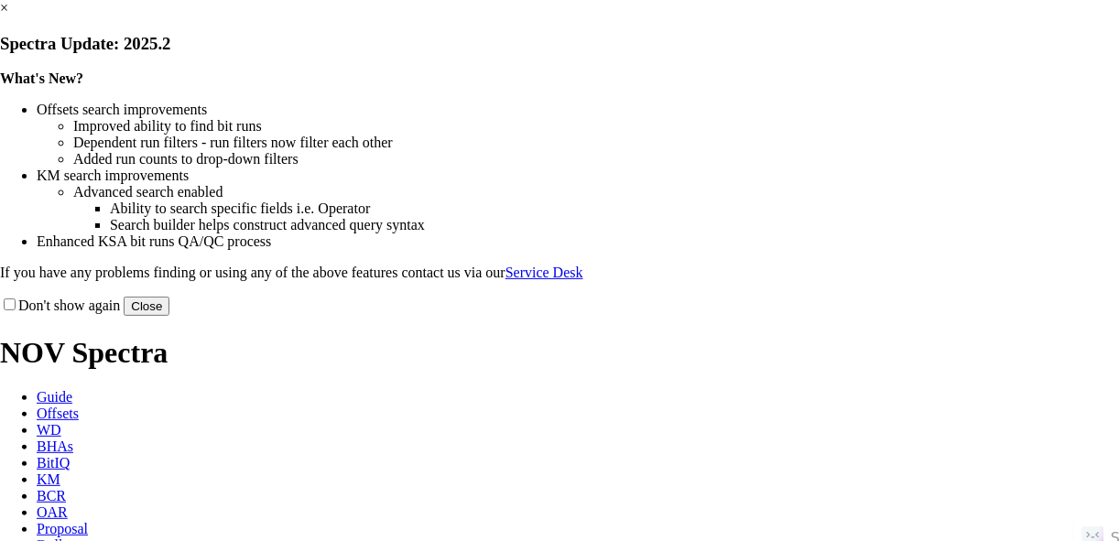
click at [169, 316] on button "Close" at bounding box center [147, 306] width 46 height 19
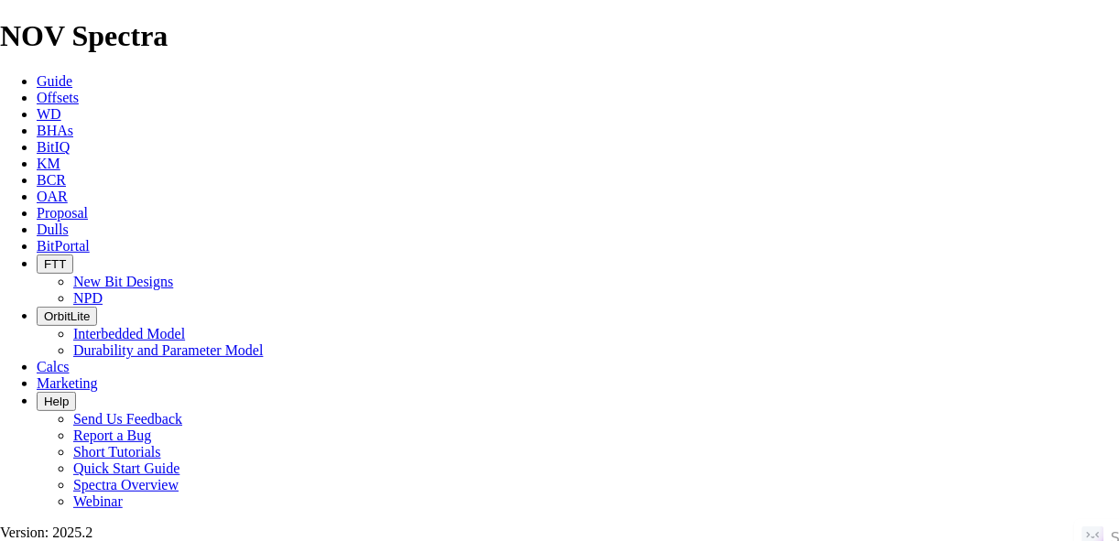
scroll to position [147, 0]
click at [79, 90] on link "Offsets" at bounding box center [58, 98] width 42 height 16
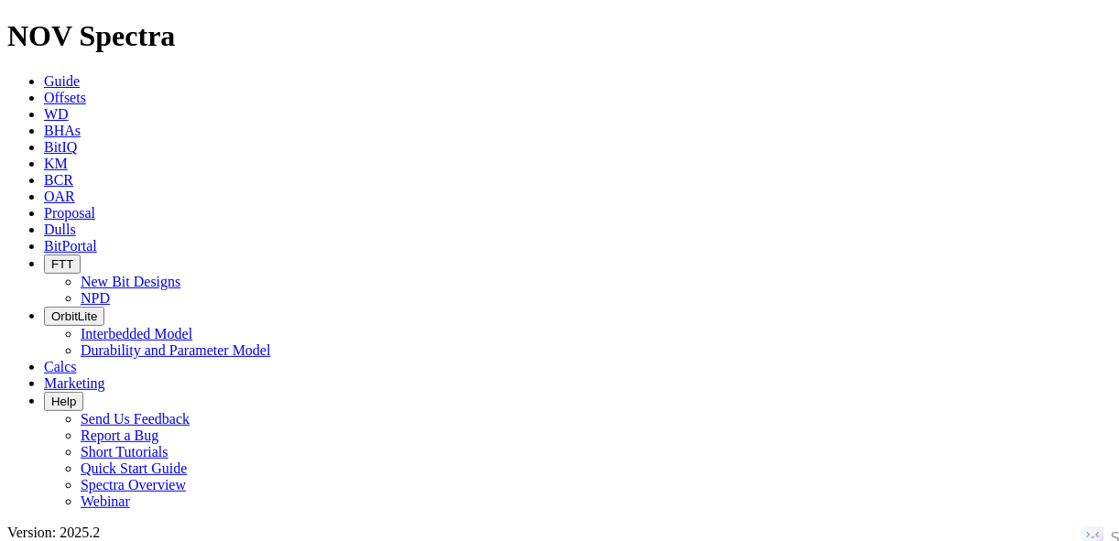
type input "[PERSON_NAME] 5402 42-33 4B"
radio input "true"
radio input "false"
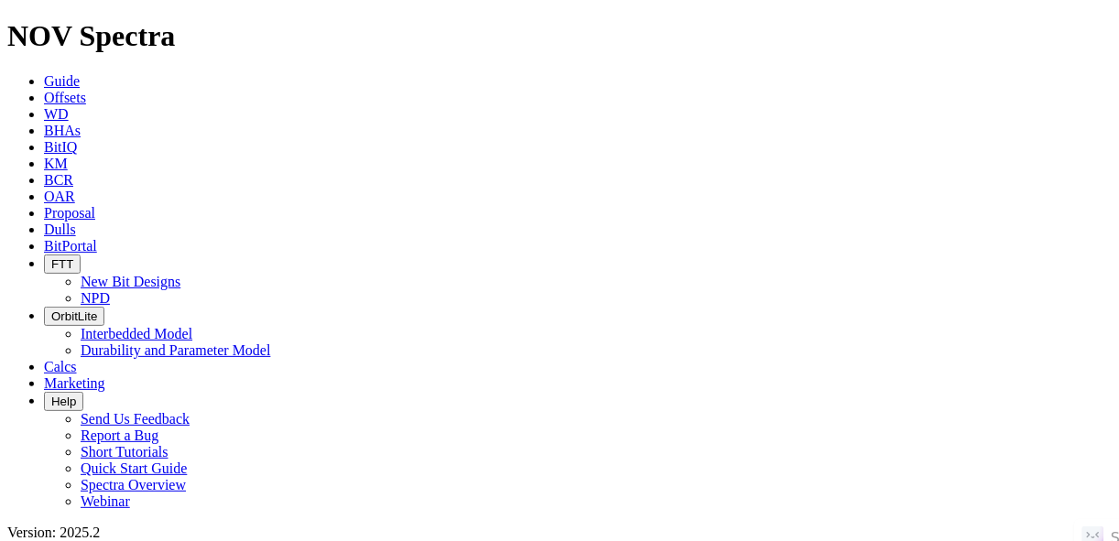
scroll to position [293, 0]
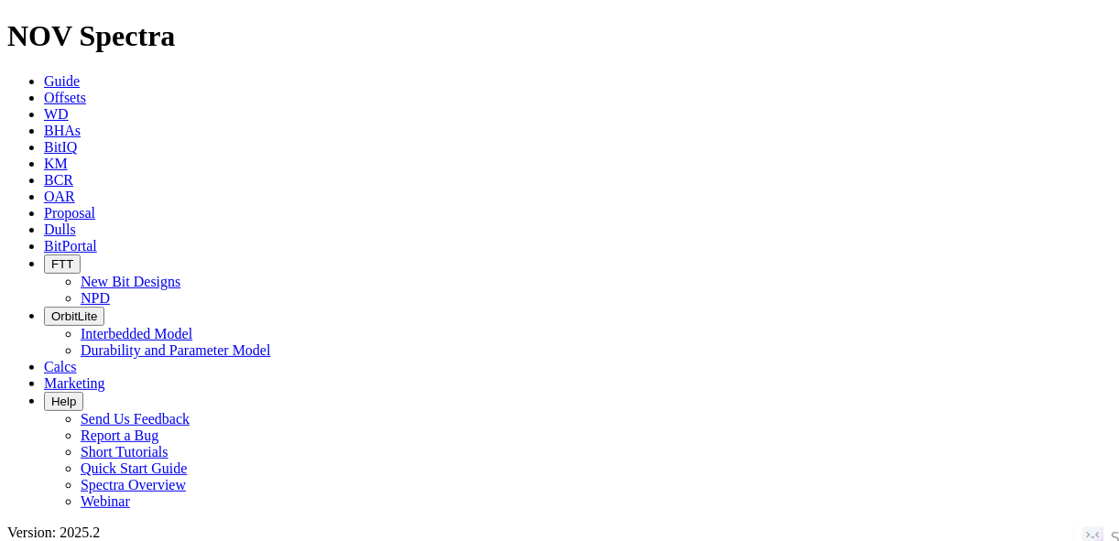
radio input "false"
radio input "true"
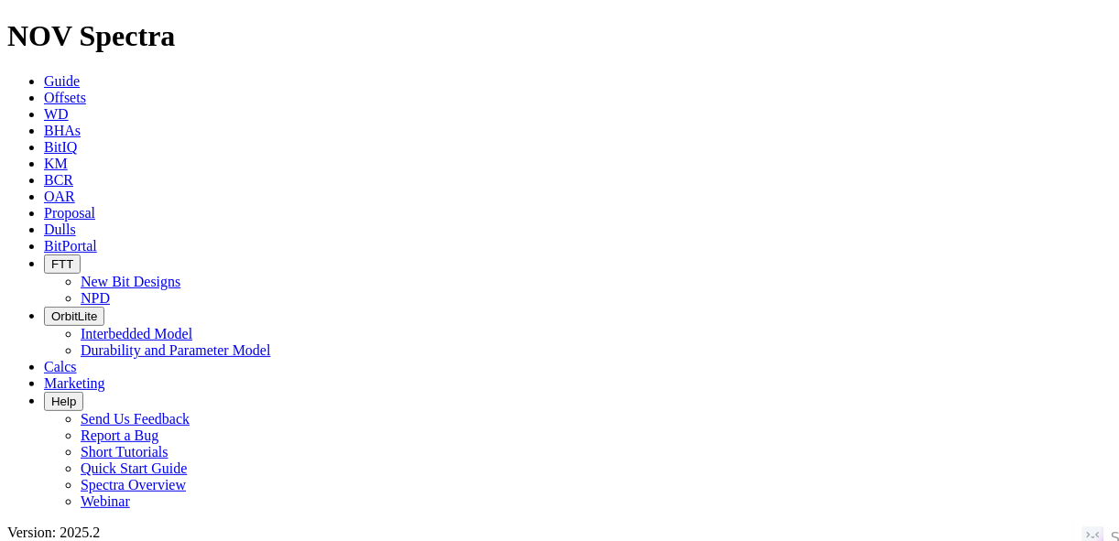
paste input "HARDY 16-21 3H"
type input "HARDY 16-21 3H"
radio input "true"
radio input "false"
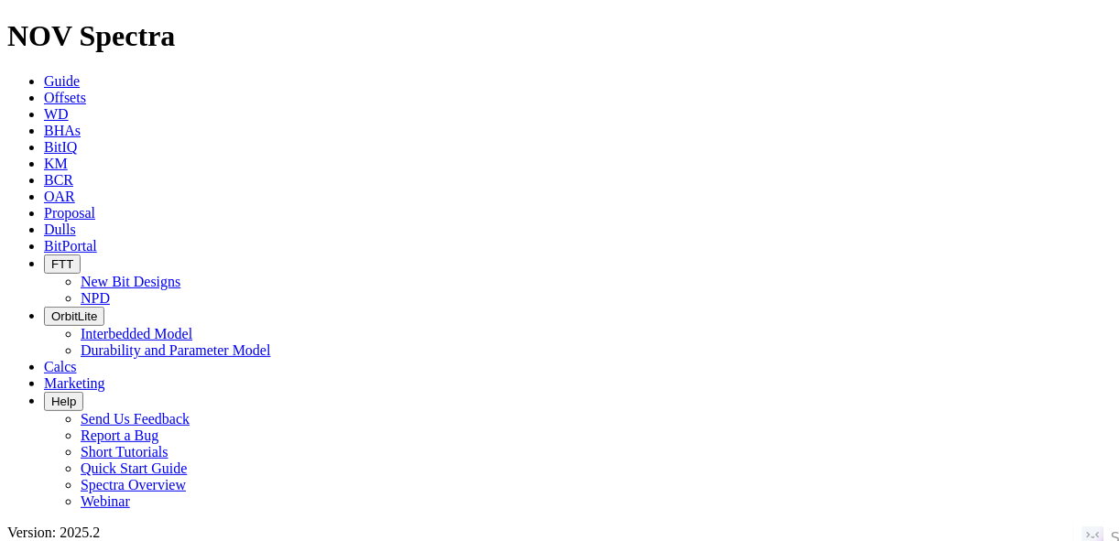
radio input "false"
radio input "true"
paste input "LAKE TRENTON FEDERAL 5302 21-31 3B"
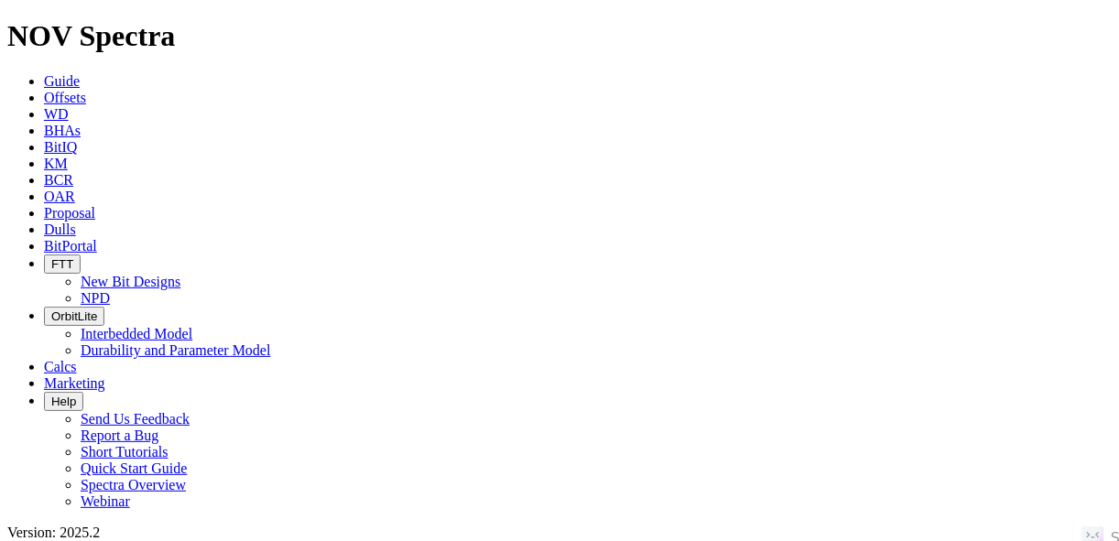
type input "LAKE TRENTON FEDERAL 5302 21-31 3B"
radio input "true"
radio input "false"
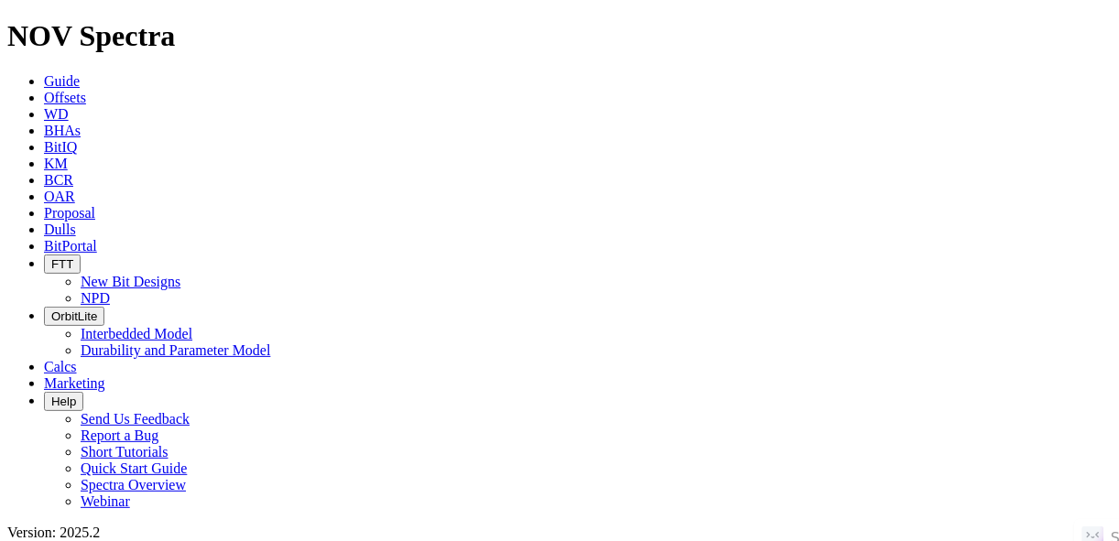
scroll to position [322, 0]
radio input "false"
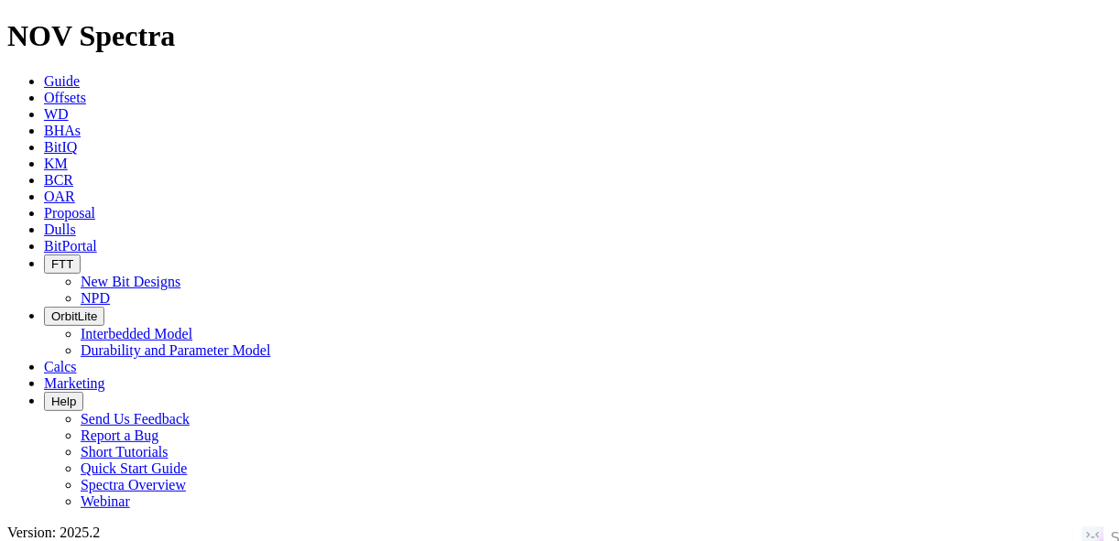
radio input "true"
paste input "FOSSUM 5301 43-35 3B"
type input "FOSSUM 5301 43-35 3B"
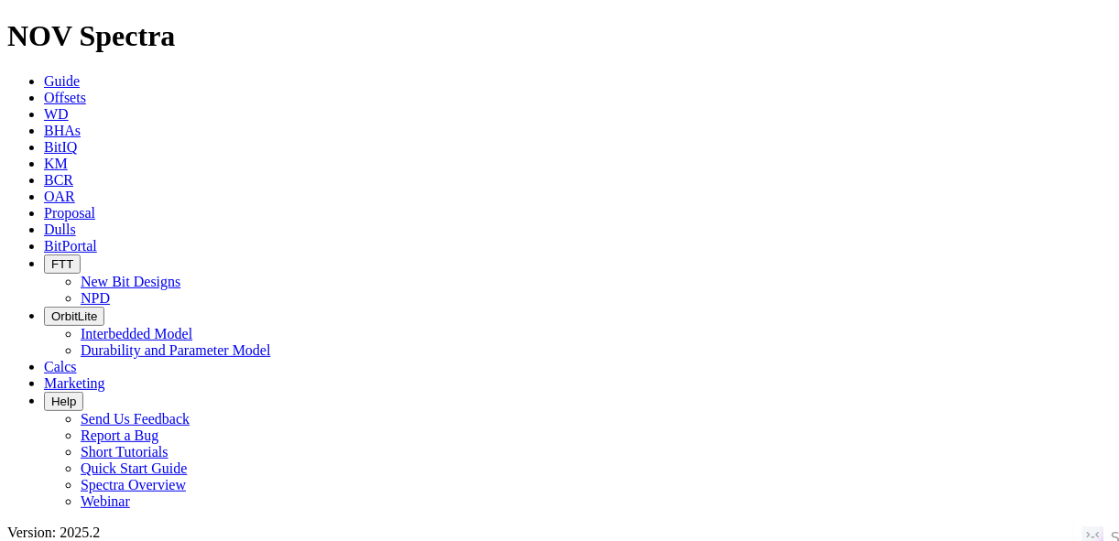
radio input "true"
radio input "false"
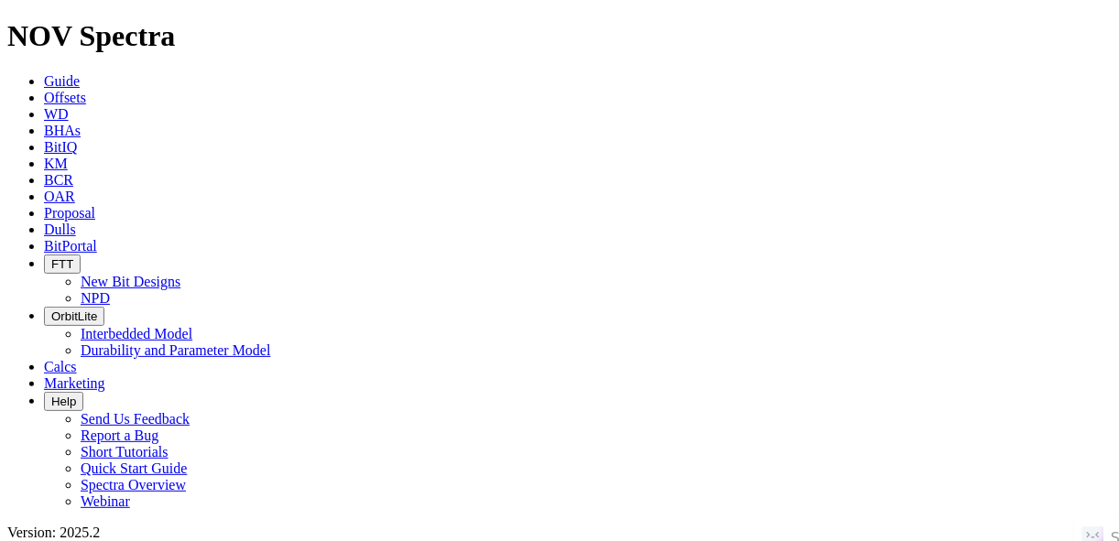
scroll to position [256, 0]
radio input "false"
radio input "true"
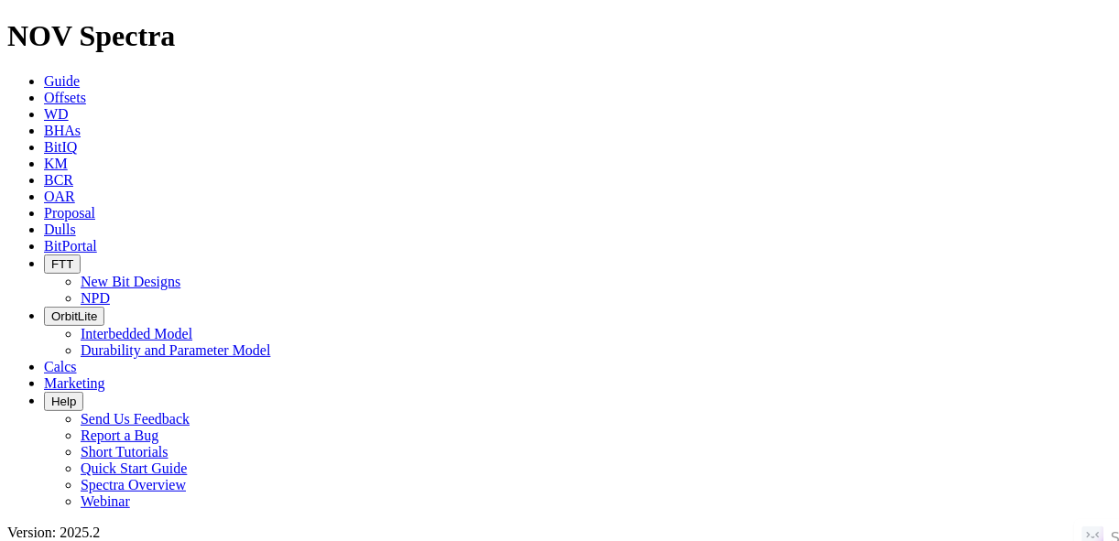
paste input "SLAGLE 5101 43-12 6B"
type input "SLAGLE 5101 43-12 6B"
radio input "true"
radio input "false"
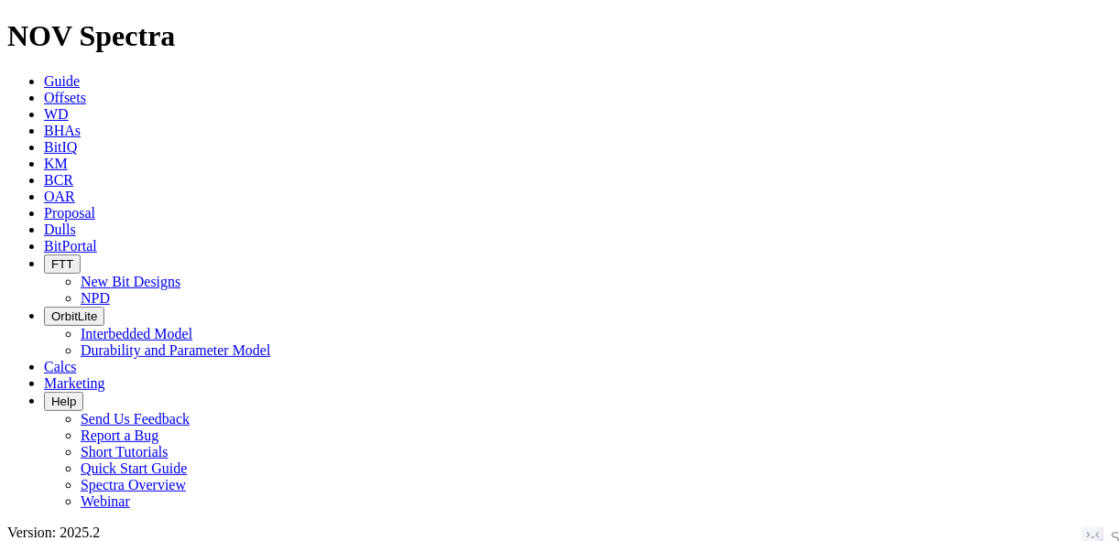
radio input "false"
radio input "true"
paste input "LEE N 5201 21-5 5B"
type input "LEE N 5201 21-5 5B"
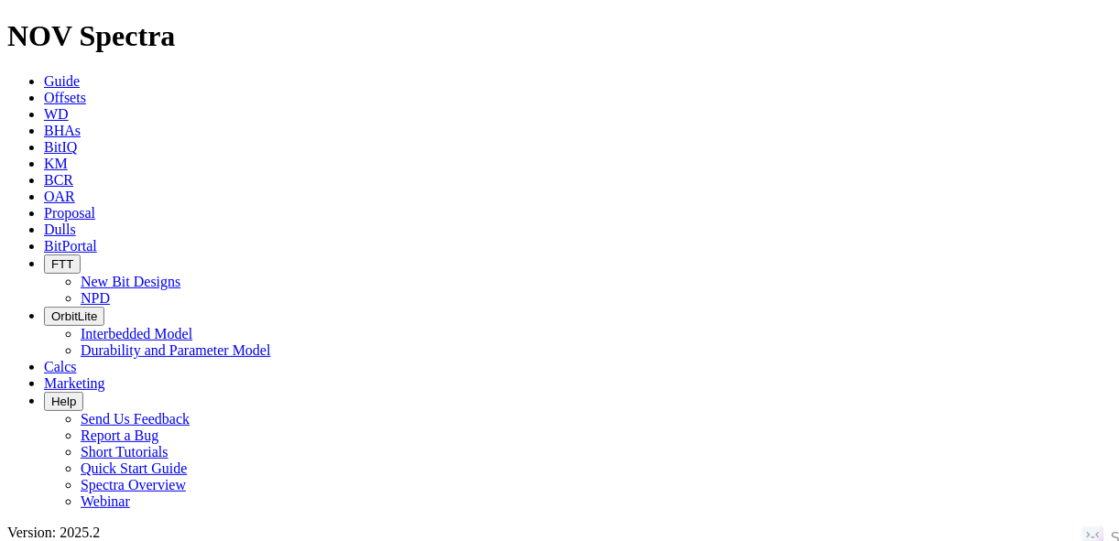
radio input "true"
radio input "false"
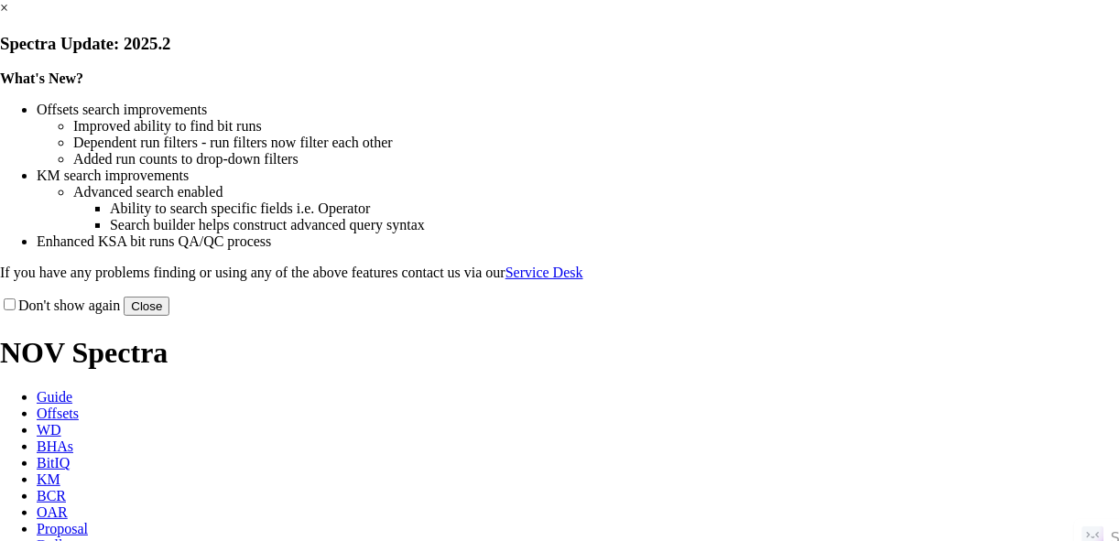
click at [169, 316] on button "Close" at bounding box center [147, 306] width 46 height 19
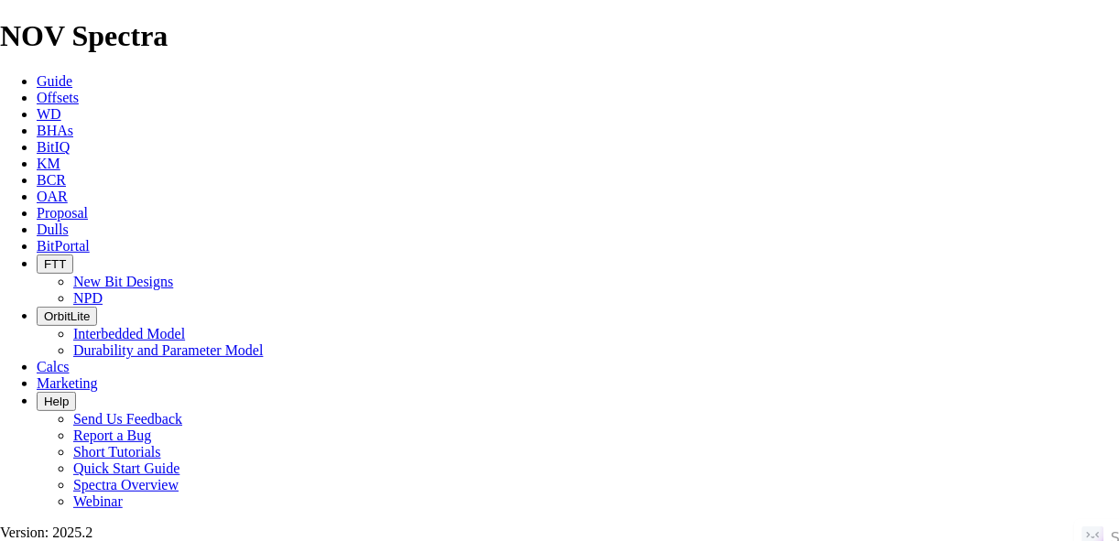
scroll to position [223, 0]
click at [68, 90] on link "Offsets" at bounding box center [58, 98] width 42 height 16
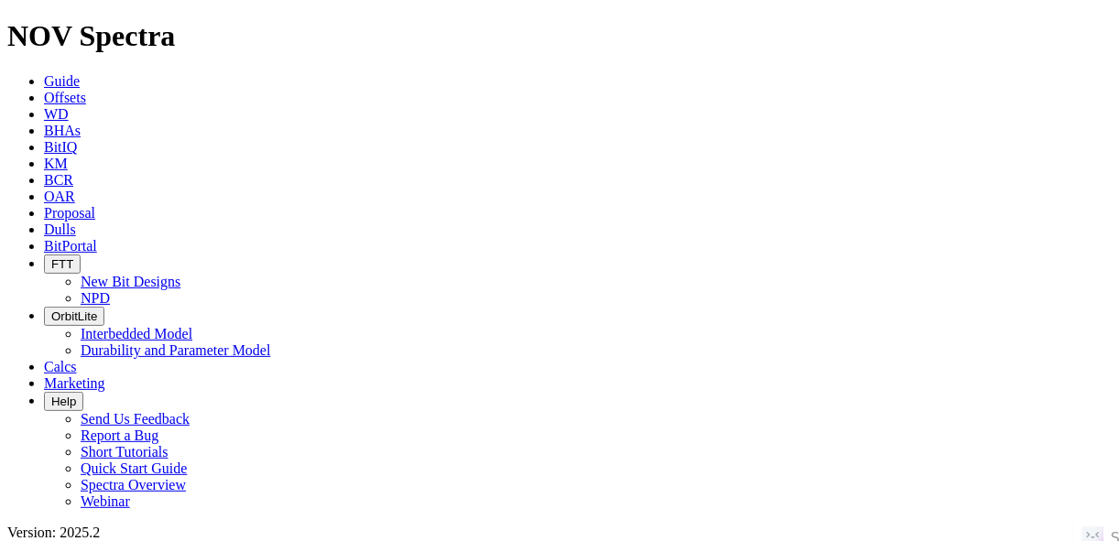
paste input "[PERSON_NAME] N 5201 21-5 5B"
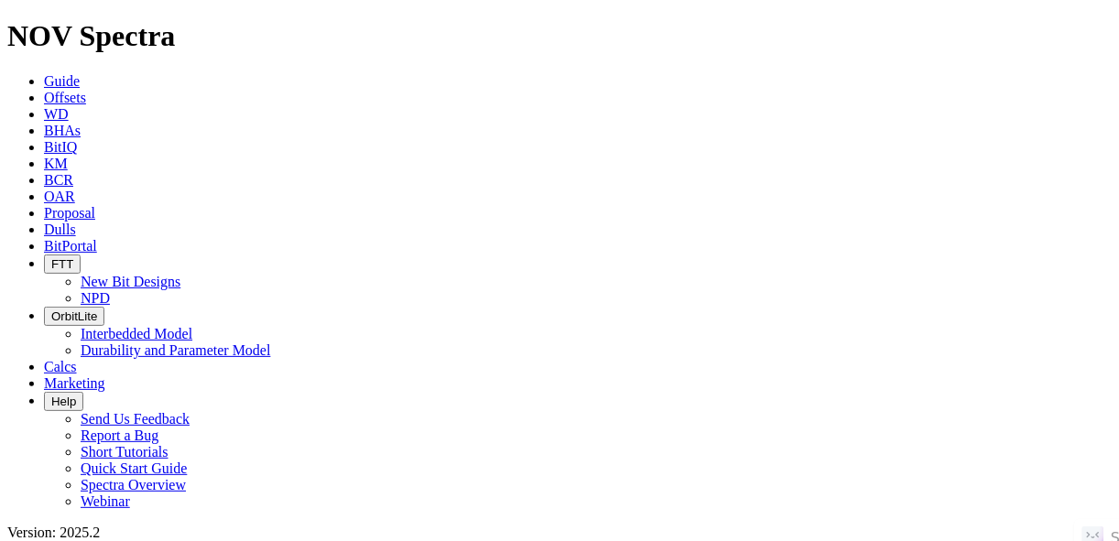
type input "[PERSON_NAME] N 5201 21-5 5B"
radio input "true"
radio input "false"
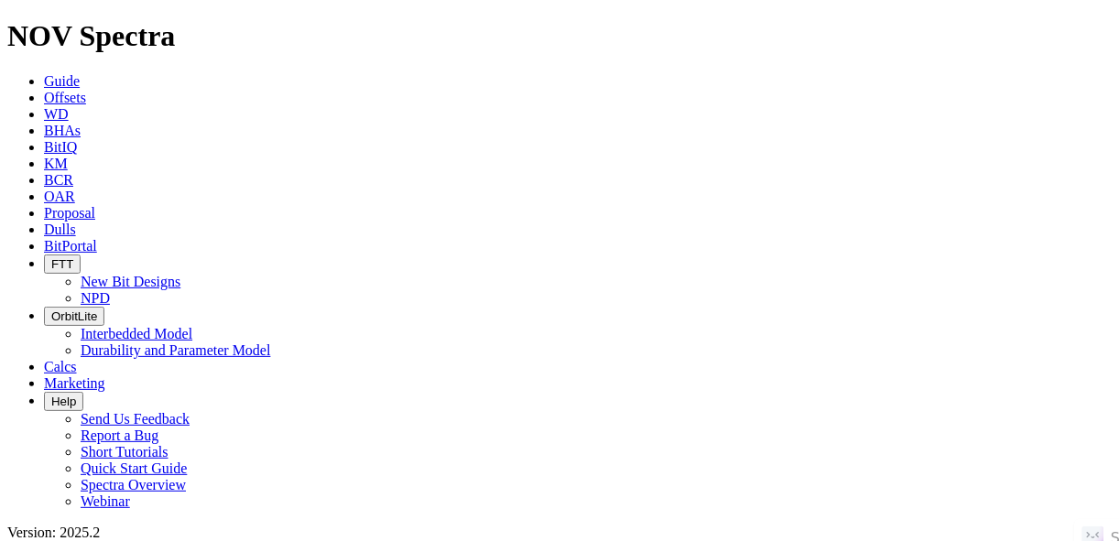
scroll to position [407, 0]
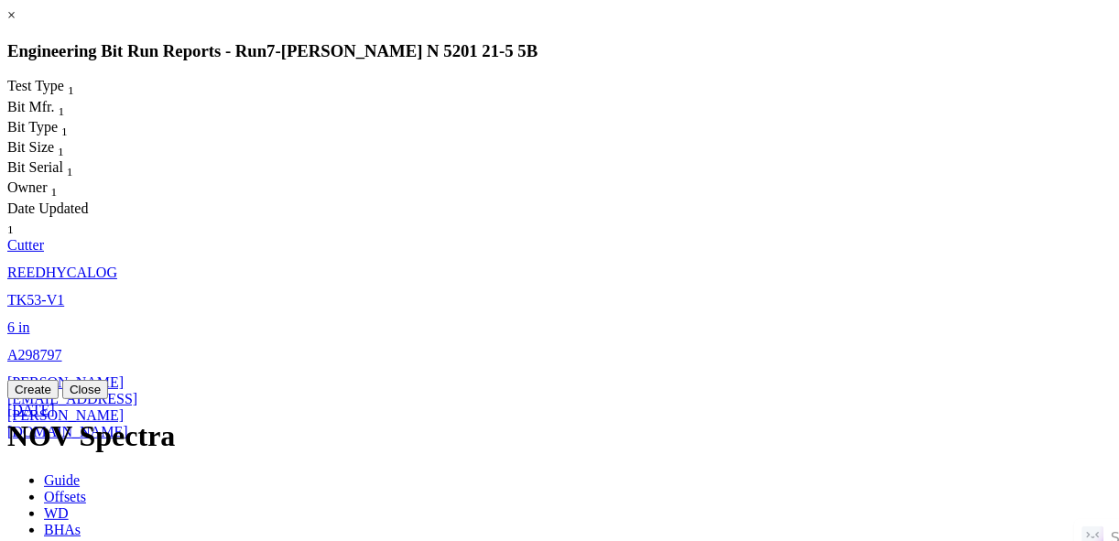
click at [55, 402] on span "[DATE]" at bounding box center [31, 410] width 48 height 16
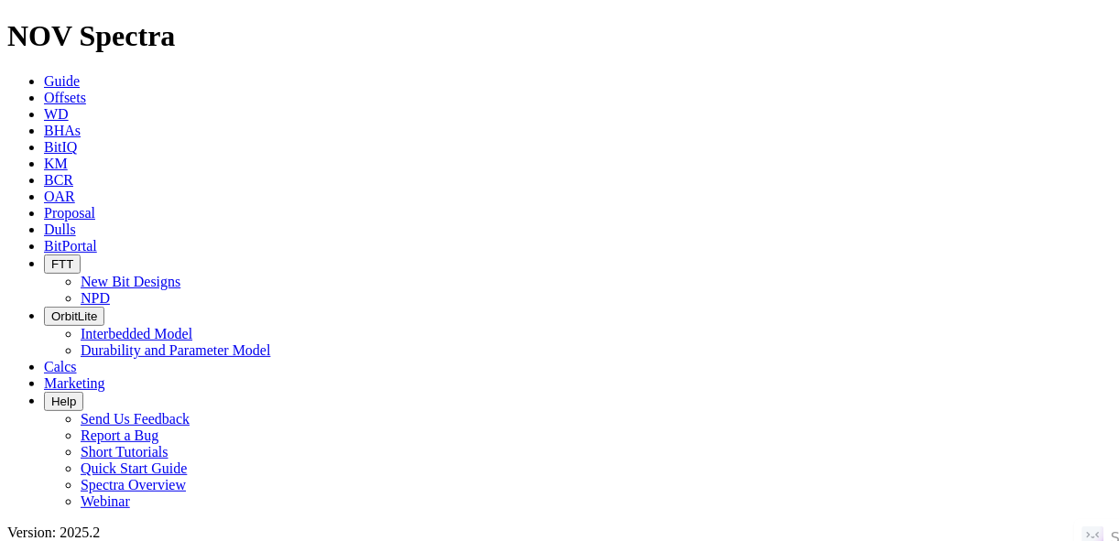
select select "Cutter"
click at [86, 90] on link "Offsets" at bounding box center [65, 98] width 42 height 16
paste input "DAHL E FEDERAL 5301 13-14 4B"
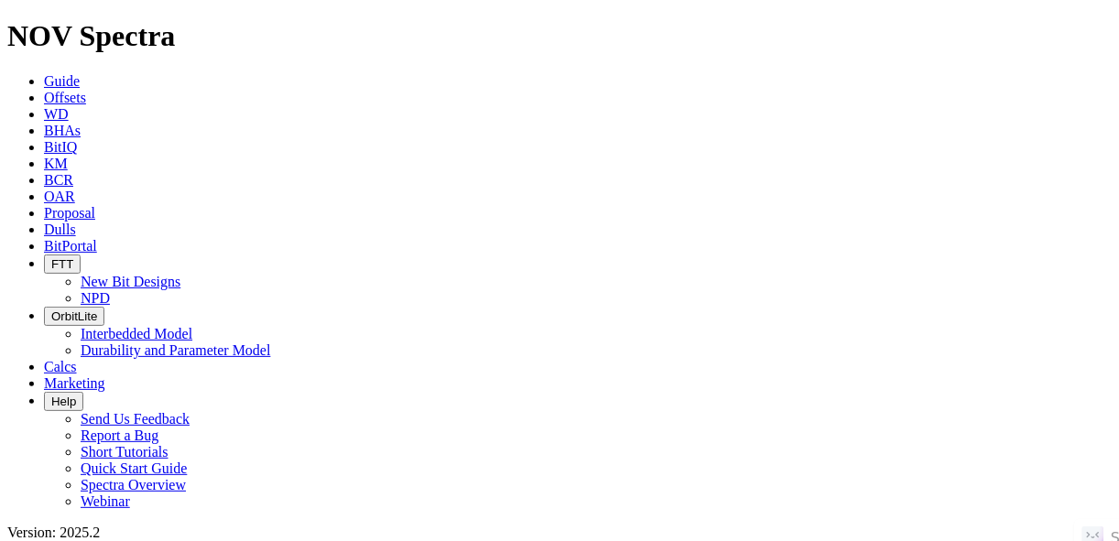
type input "DAHL E FEDERAL 5301 13-14 4B"
radio input "true"
radio input "false"
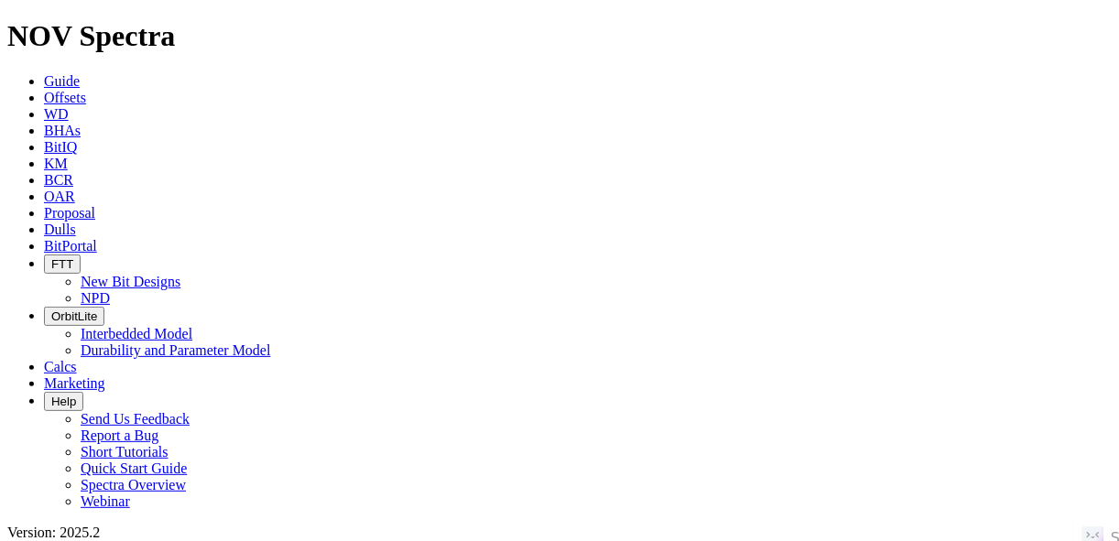
drag, startPoint x: 216, startPoint y: 79, endPoint x: 176, endPoint y: 81, distance: 40.3
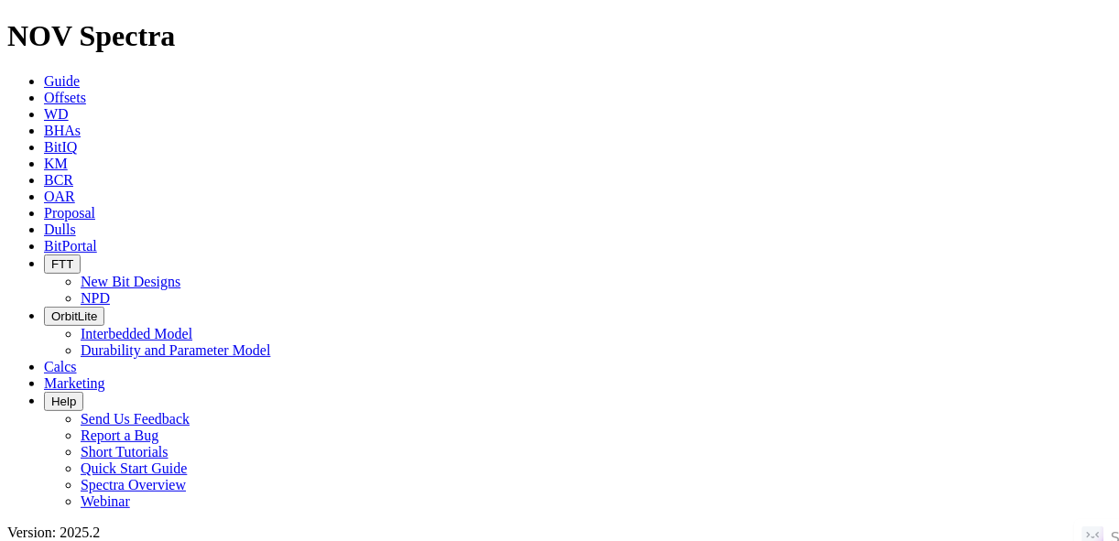
radio input "false"
radio input "true"
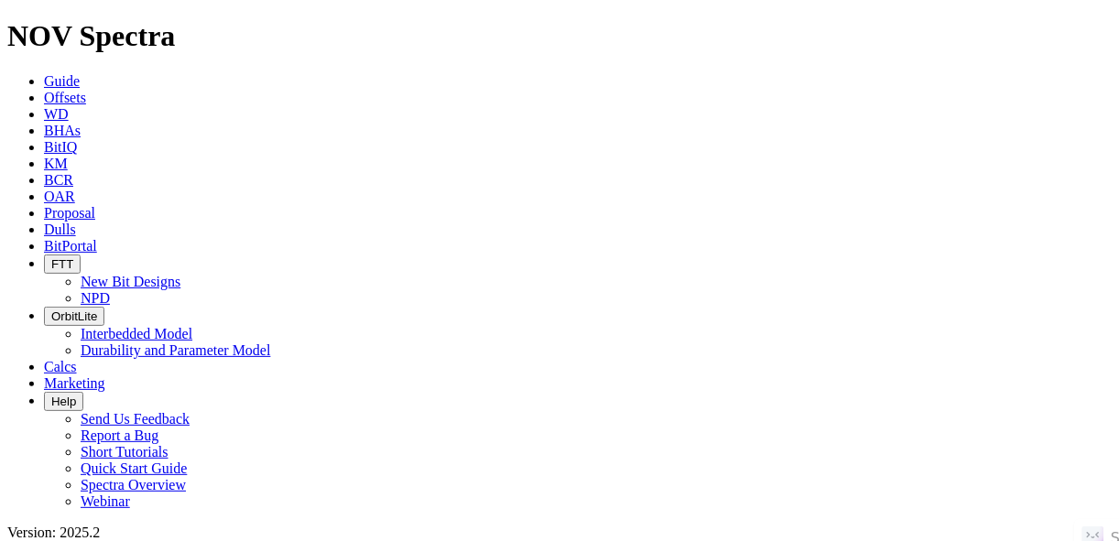
paste input "MAVERICK FEDERAL 5602 13-12 3B"
type input "MAVERICK FEDERAL 5602 13-12 3B"
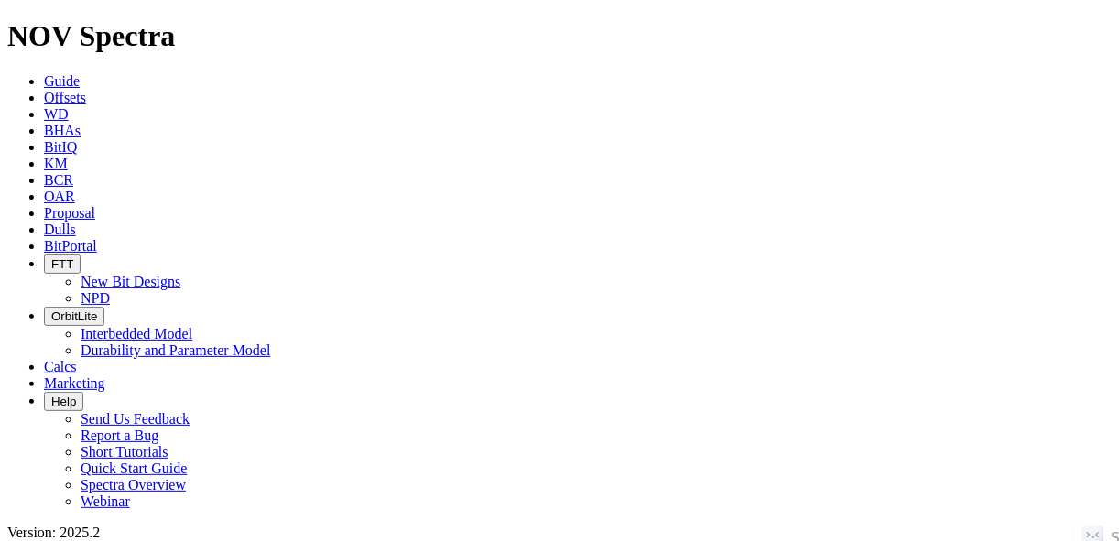
radio input "true"
radio input "false"
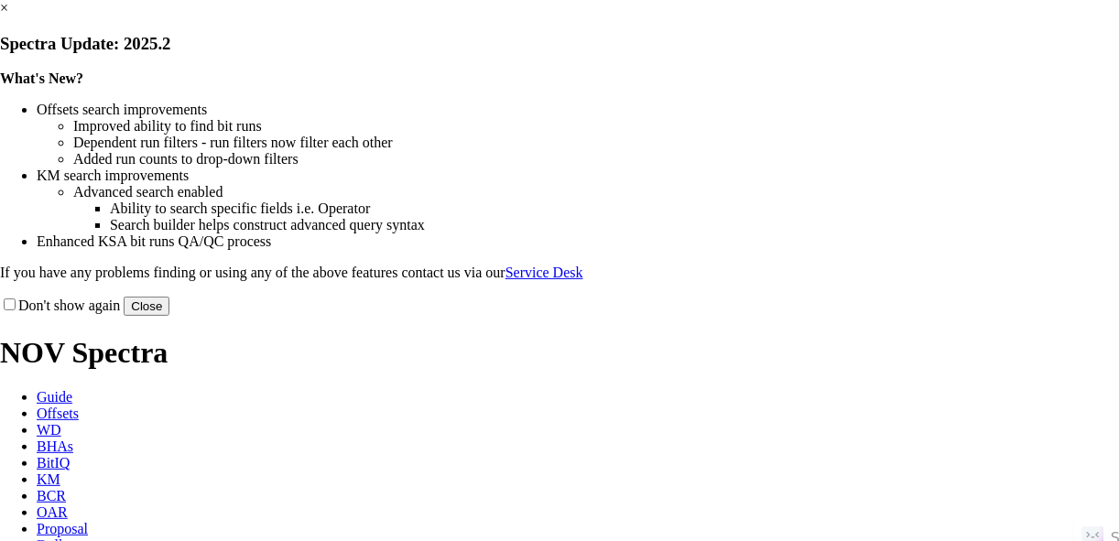
click at [169, 316] on button "Close" at bounding box center [147, 306] width 46 height 19
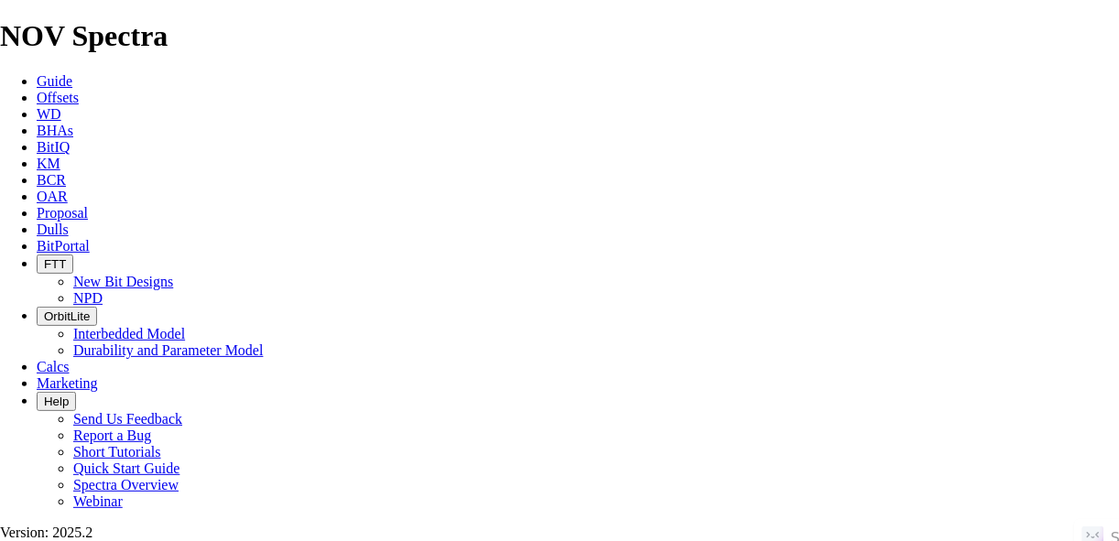
click at [79, 90] on span "Offsets" at bounding box center [58, 98] width 42 height 16
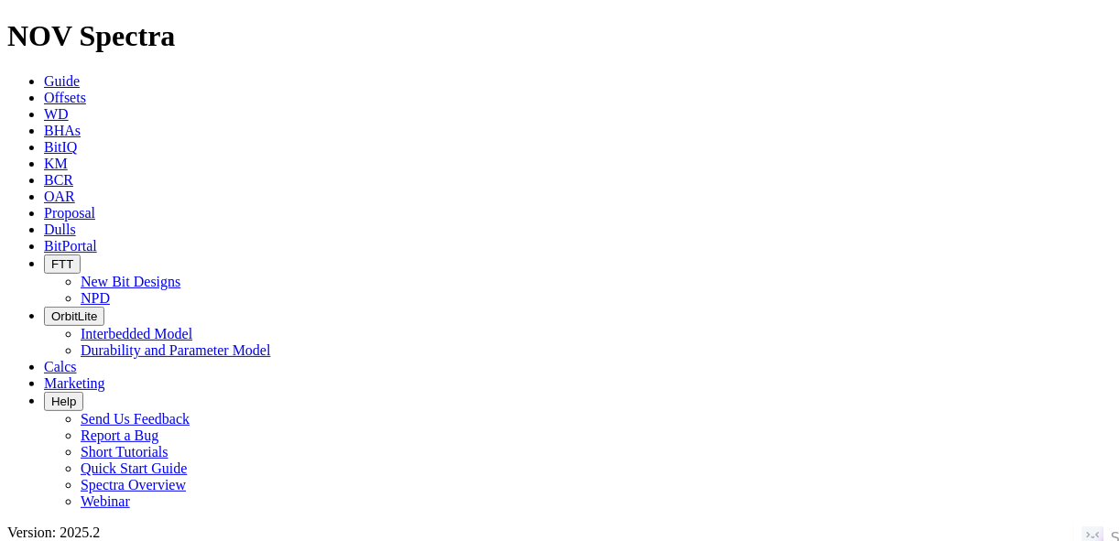
drag, startPoint x: 203, startPoint y: 96, endPoint x: 191, endPoint y: 96, distance: 11.9
type input "[PERSON_NAME] [DATE] 6H"
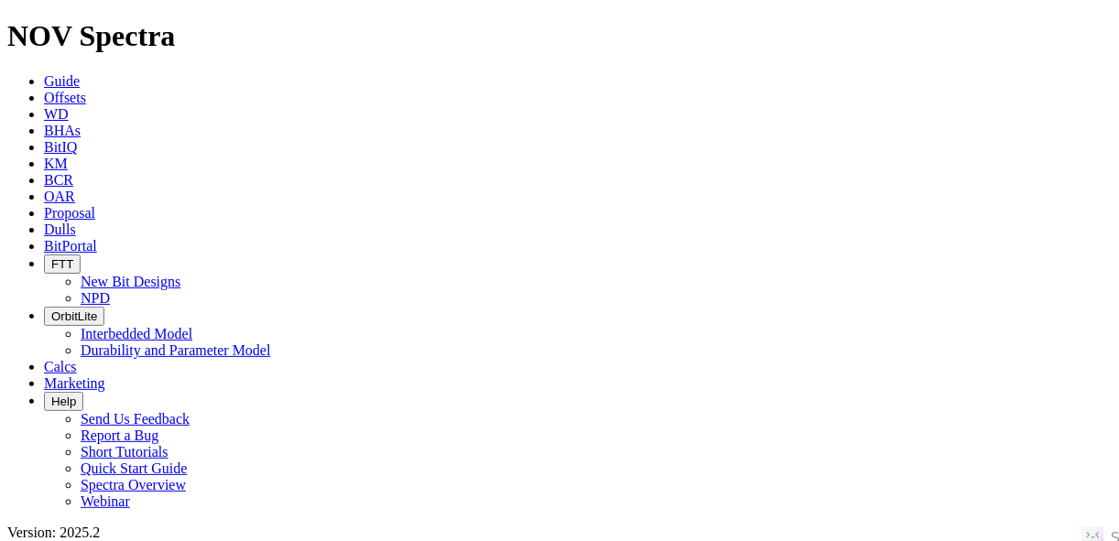
radio input "true"
radio input "false"
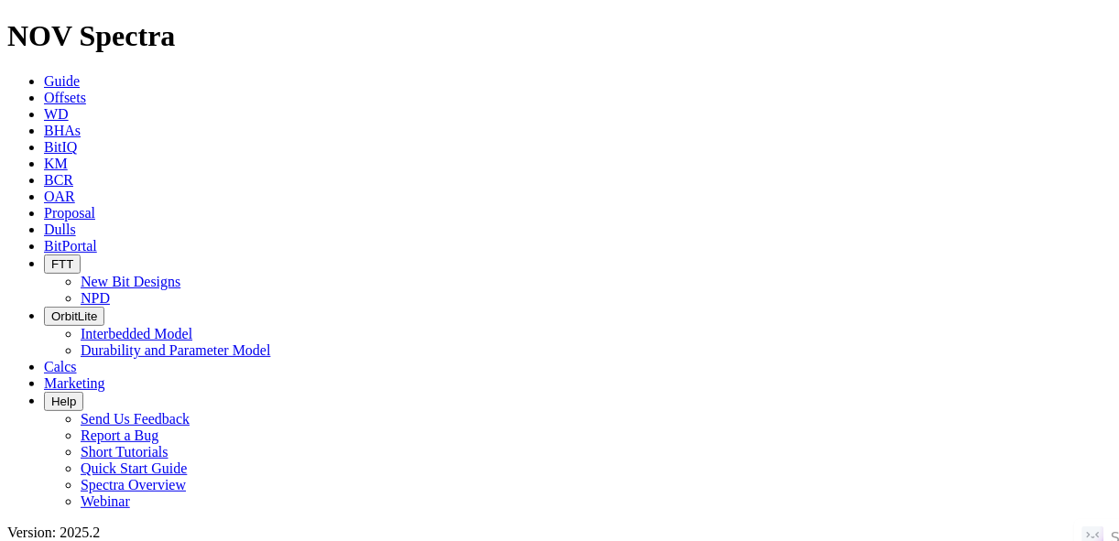
radio input "false"
radio input "true"
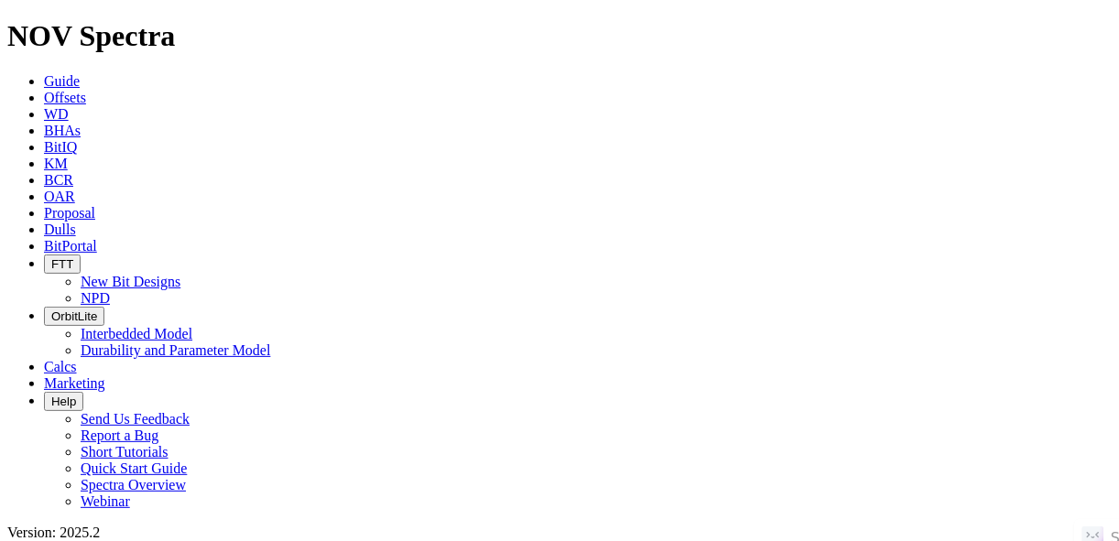
scroll to position [247, 0]
paste input "JAMMER 5792 43-32 4B"
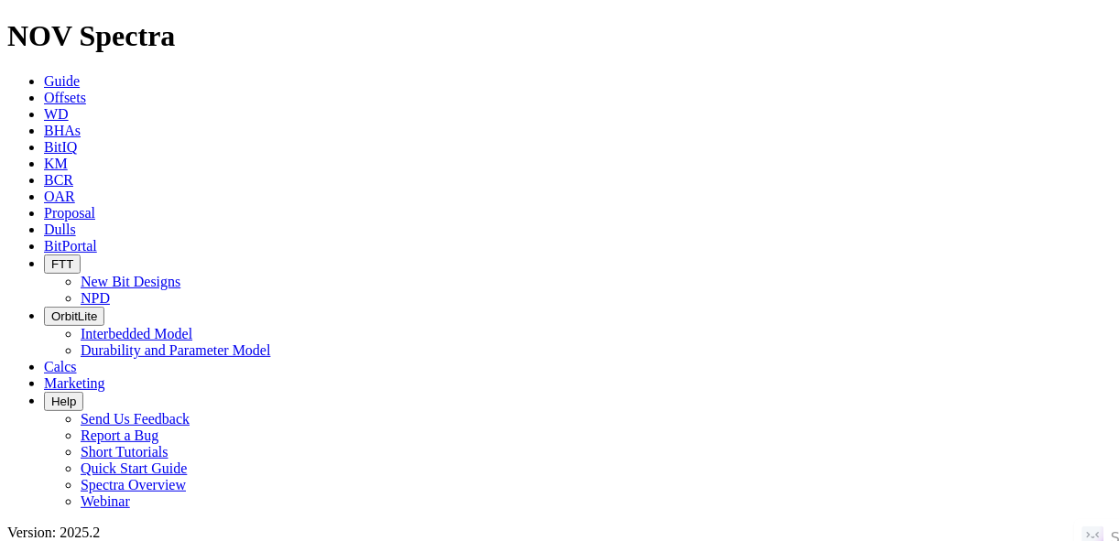
type input "JAMMER 5792 43-32 4B"
radio input "true"
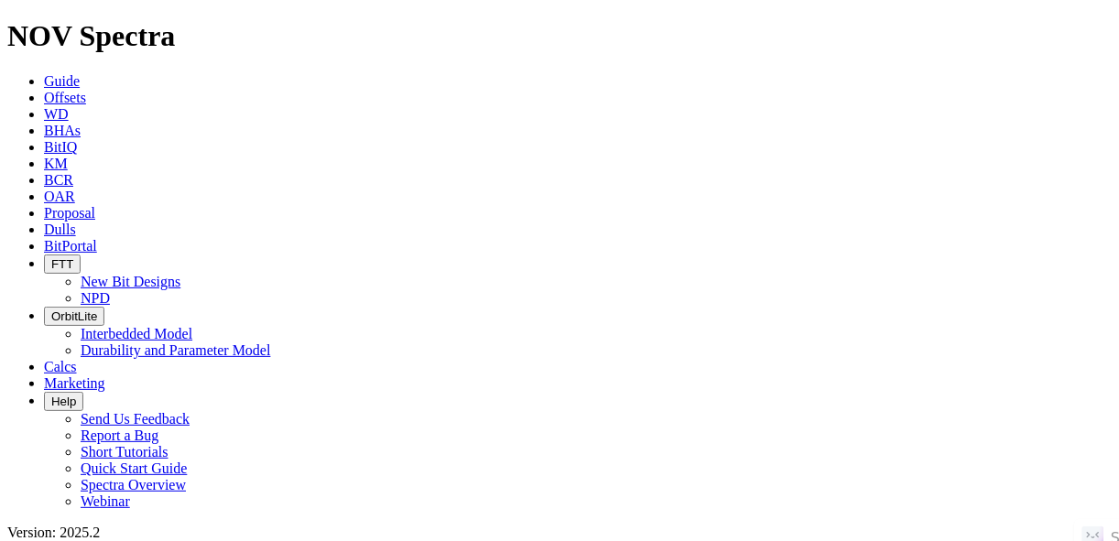
radio input "false"
radio input "true"
radio input "false"
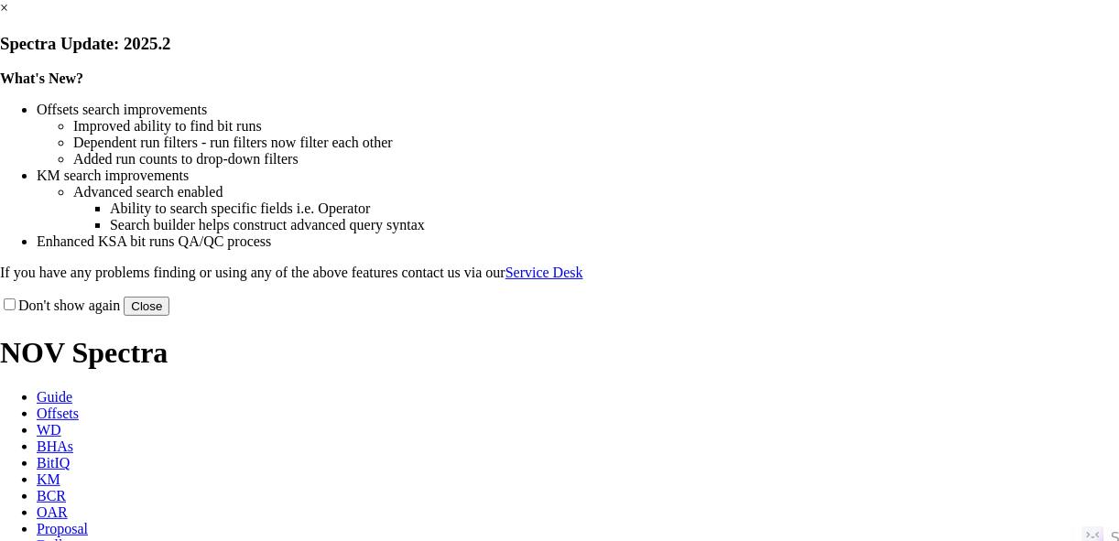
click at [169, 316] on button "Close" at bounding box center [147, 306] width 46 height 19
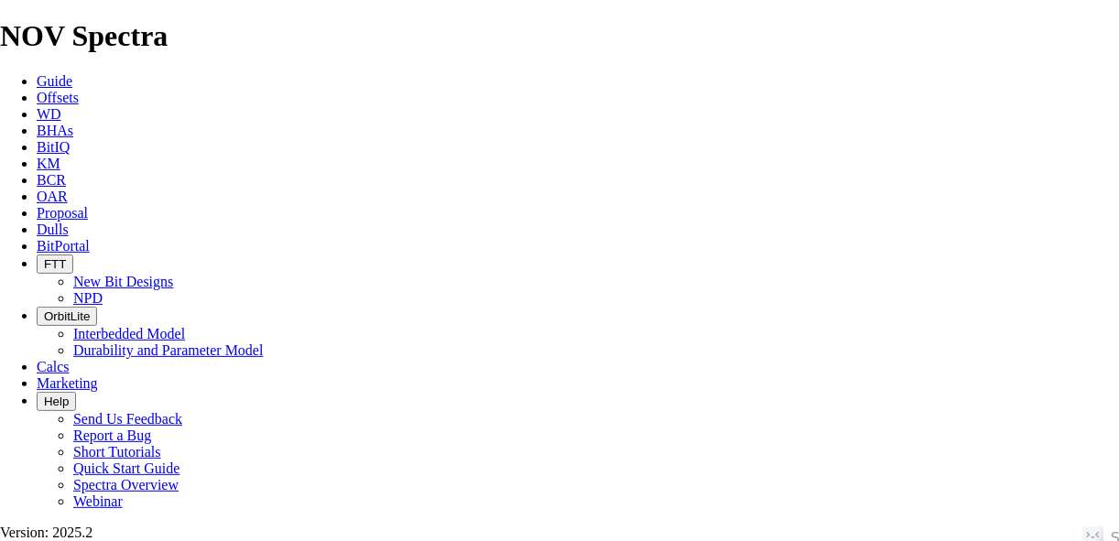
click at [79, 90] on link "Offsets" at bounding box center [58, 98] width 42 height 16
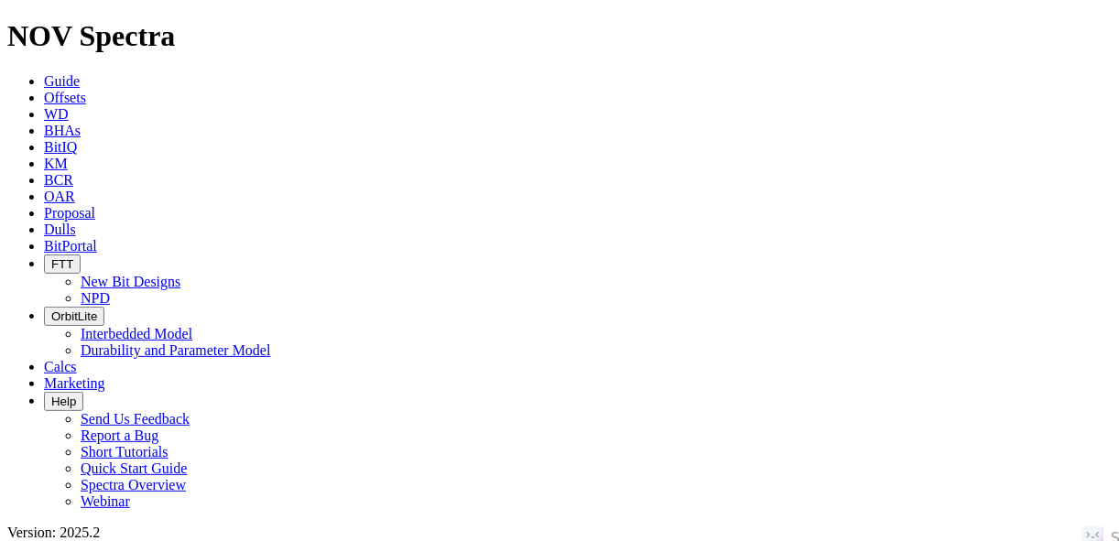
paste input "MICAHLUCAS 12-5H1"
type input "MICAHLUCAS 12-5H1"
radio input "true"
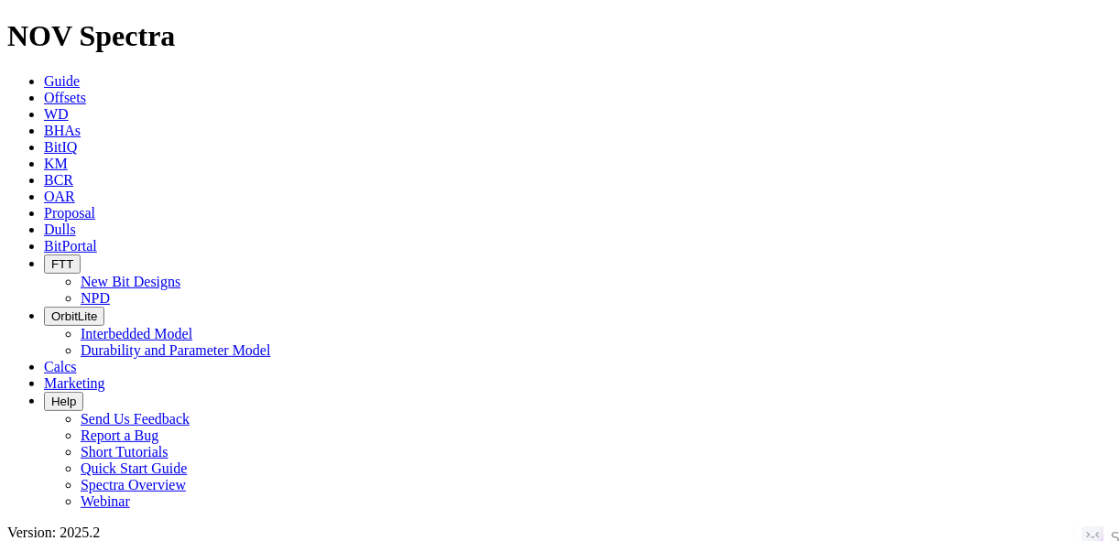
radio input "false"
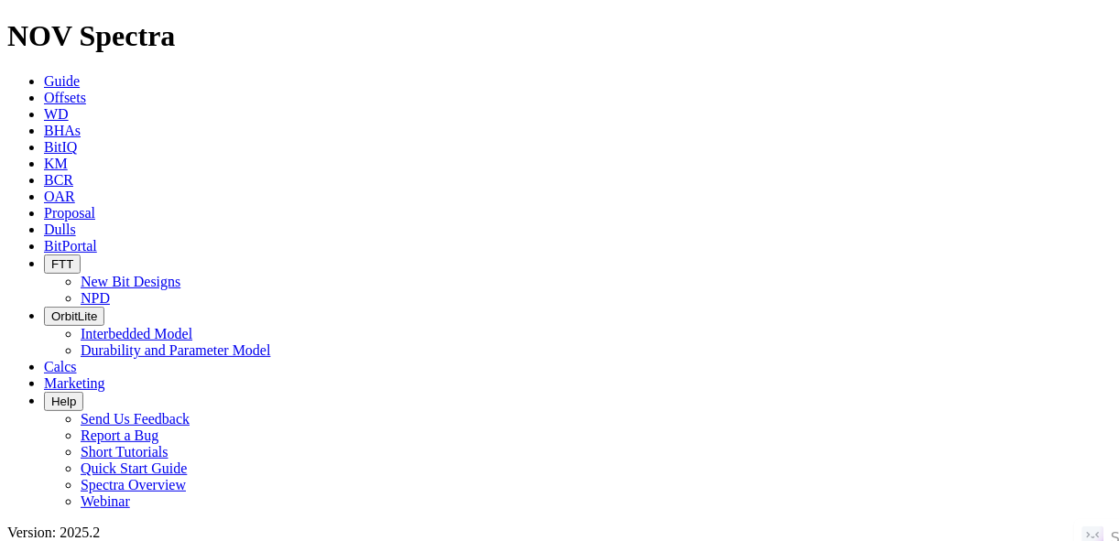
radio input "false"
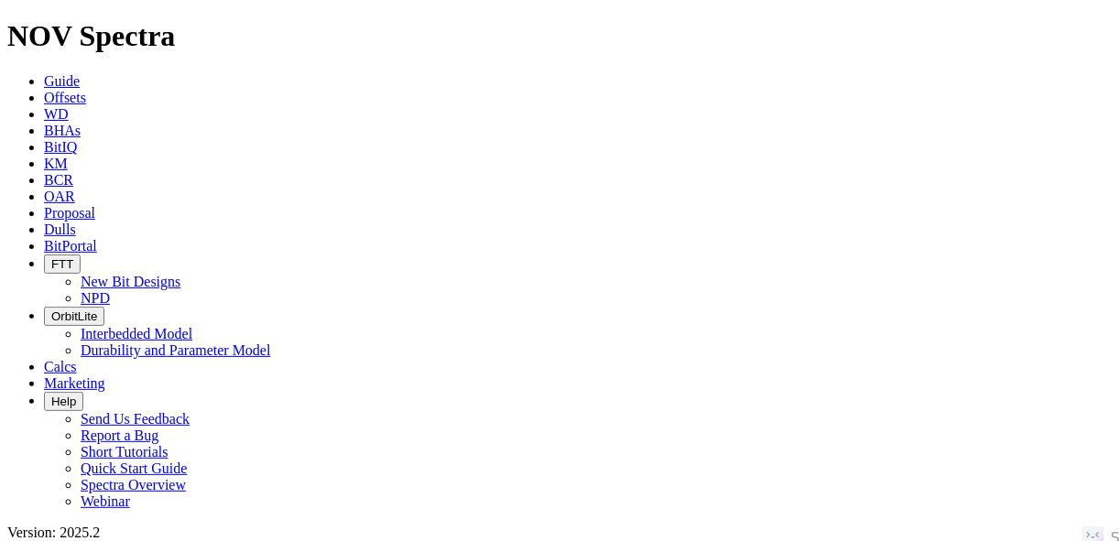
radio input "true"
paste input "NATE 27-34-3 4H"
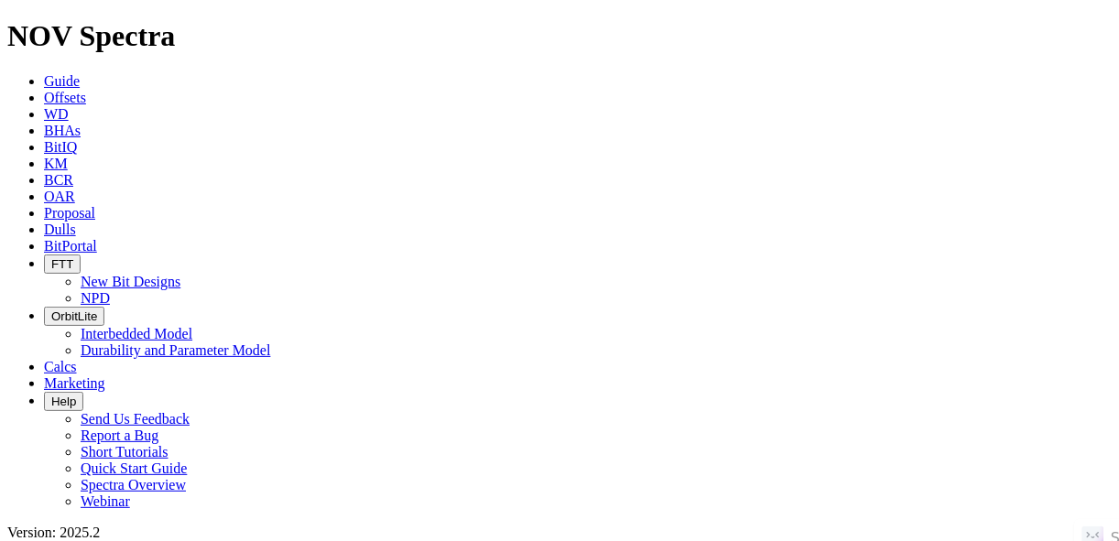
type input "NATE 27-34-3 4H"
radio input "true"
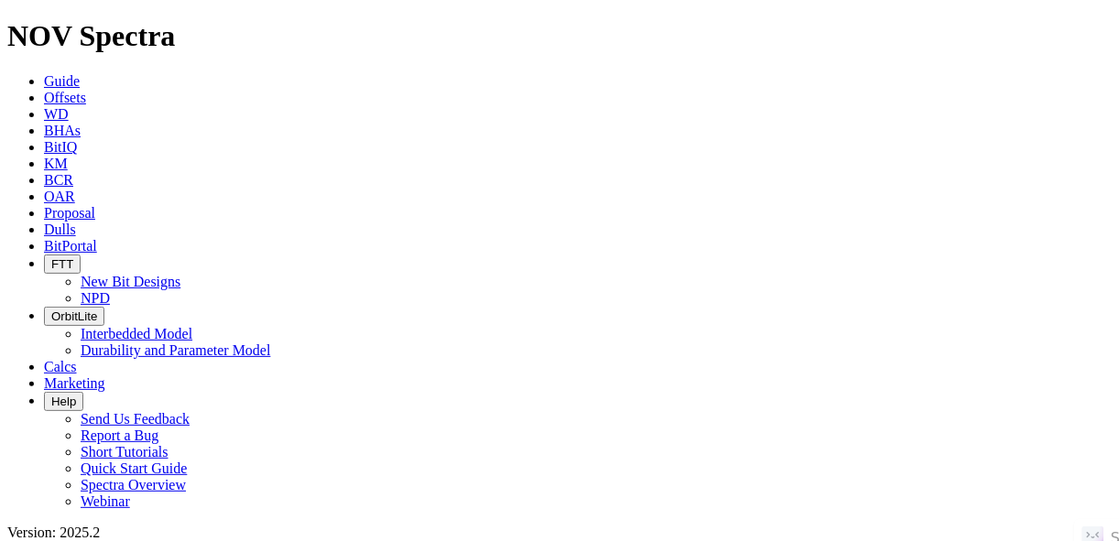
radio input "false"
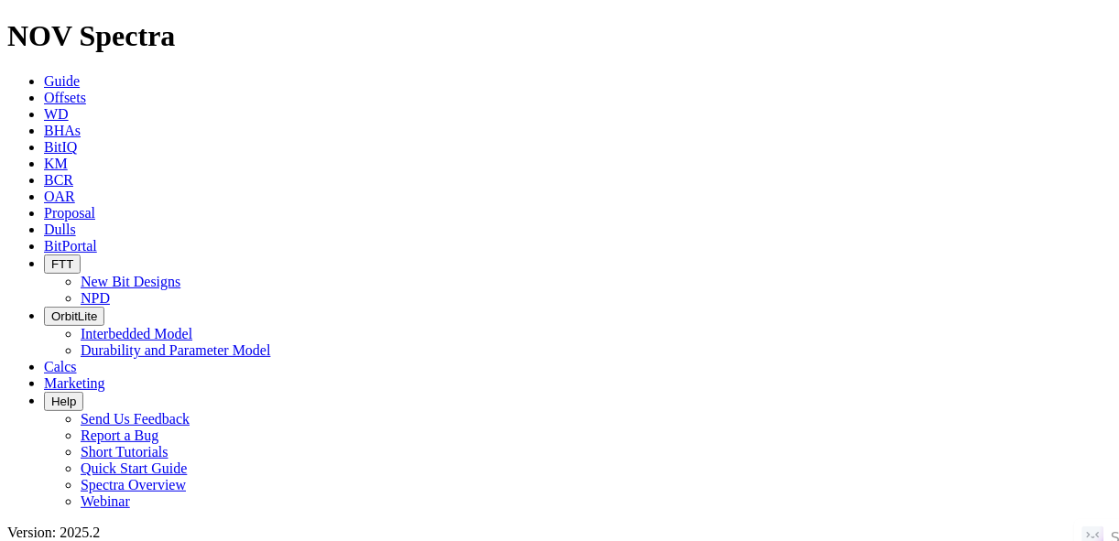
radio input "false"
radio input "true"
paste input "MICAHLUCAS 13-5HSL"
type input "MICAHLUCAS 13-5HSL"
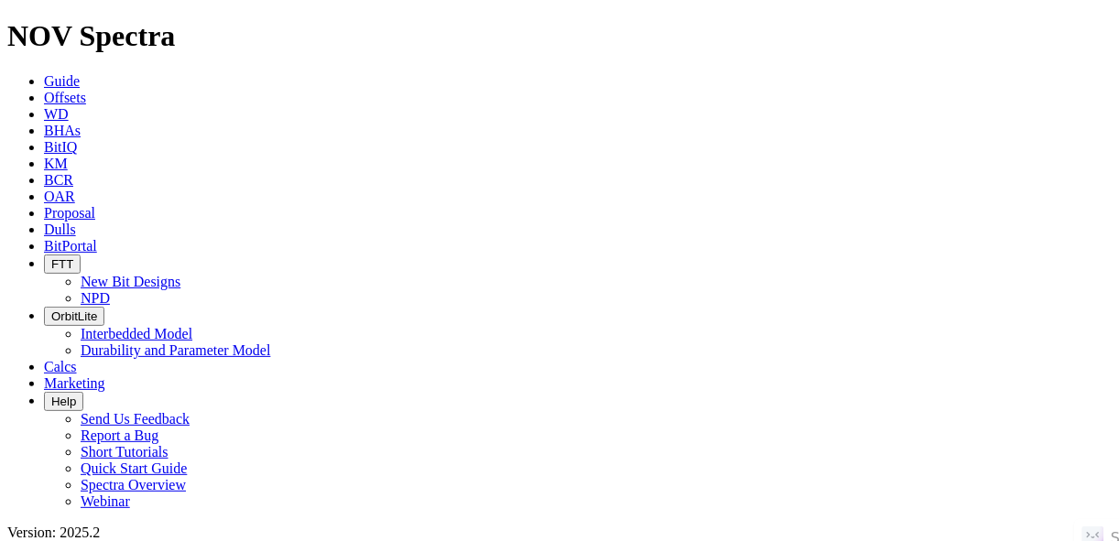
radio input "true"
radio input "false"
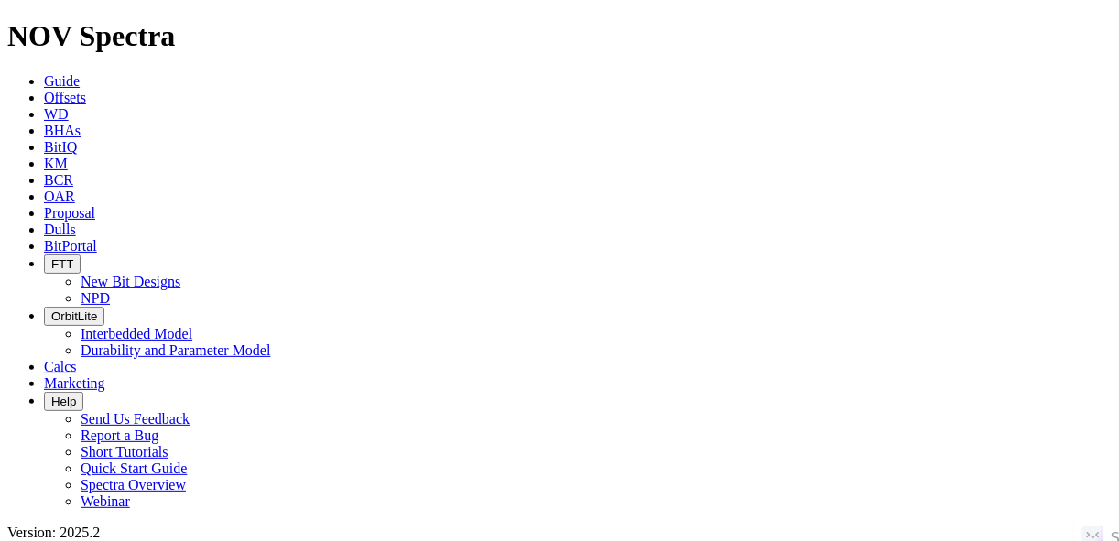
radio input "false"
radio input "true"
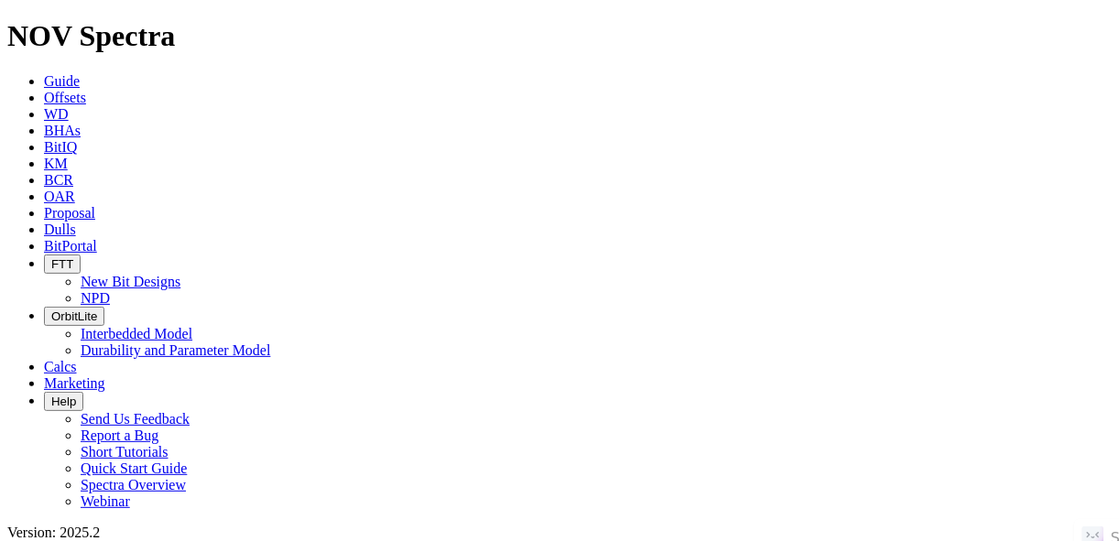
paste input "JACOBSON 19-30-31 2H"
type input "JACOBSON 19-30-31 2H"
radio input "true"
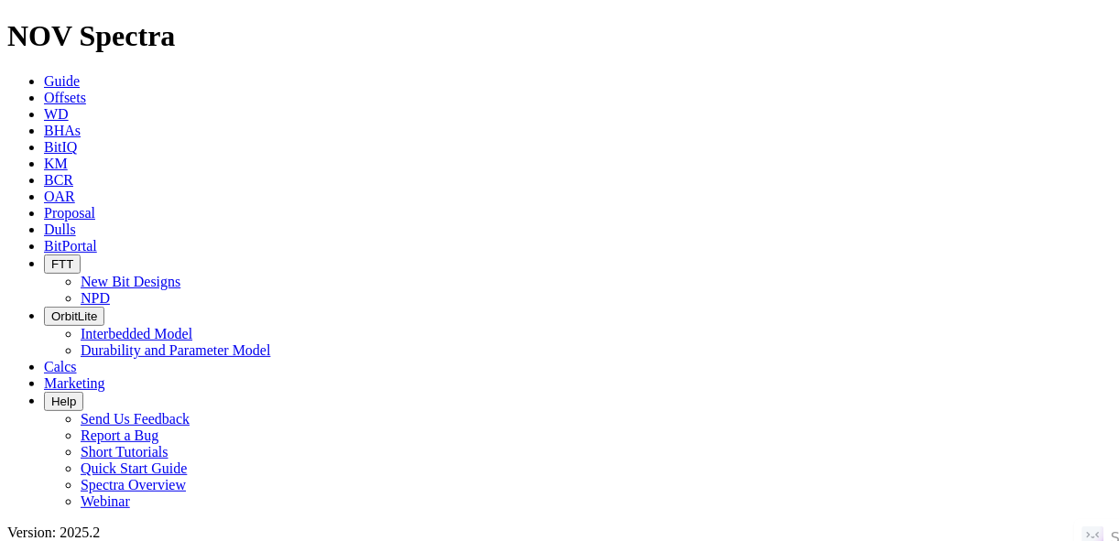
radio input "false"
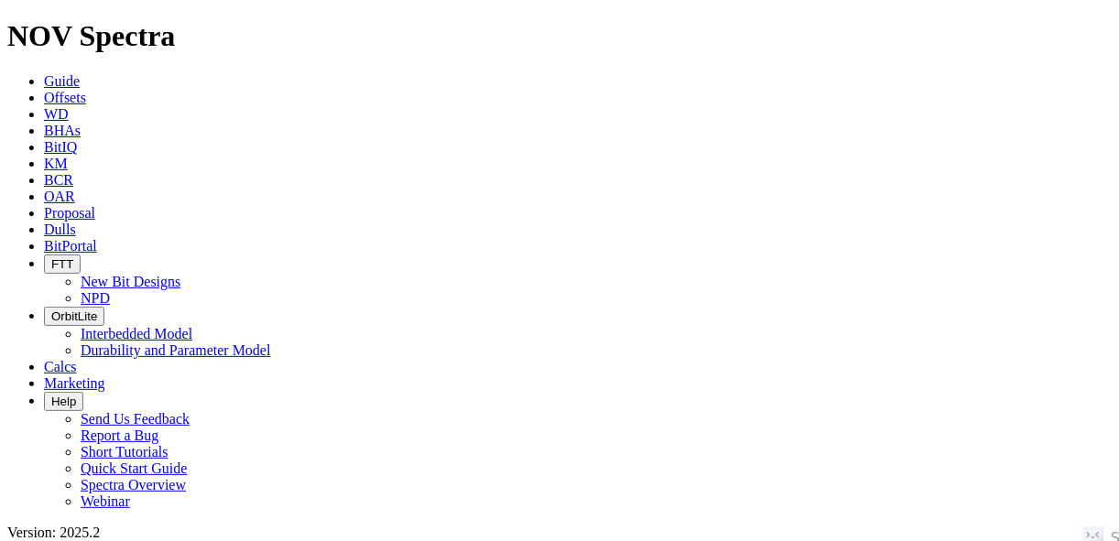
drag, startPoint x: 234, startPoint y: 92, endPoint x: 212, endPoint y: 90, distance: 22.1
radio input "false"
radio input "true"
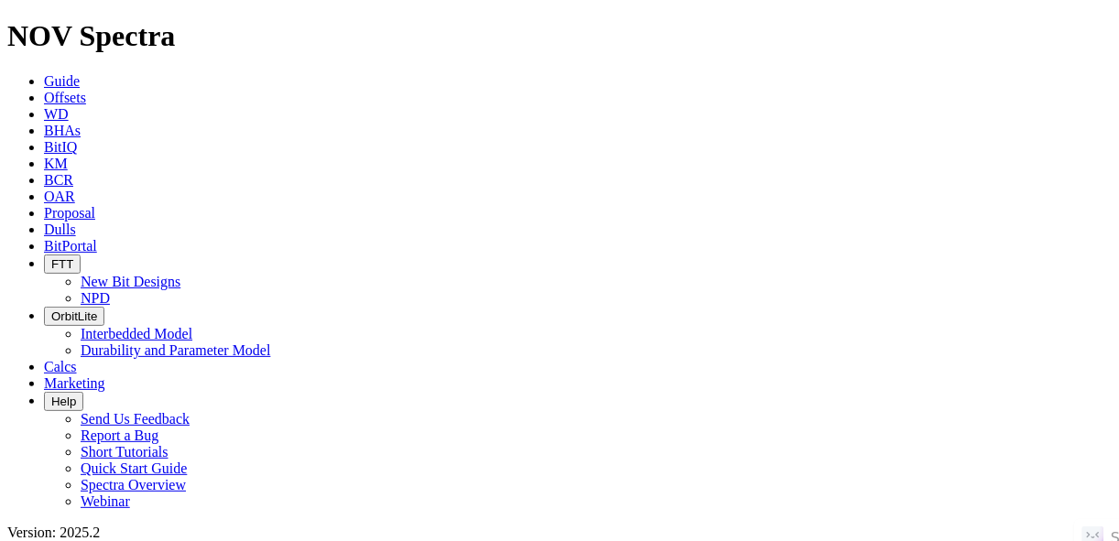
paste input "DANIELE 26-35-2 1H-LL"
type input "DANIELE 26-35-2 1H-LL"
radio input "true"
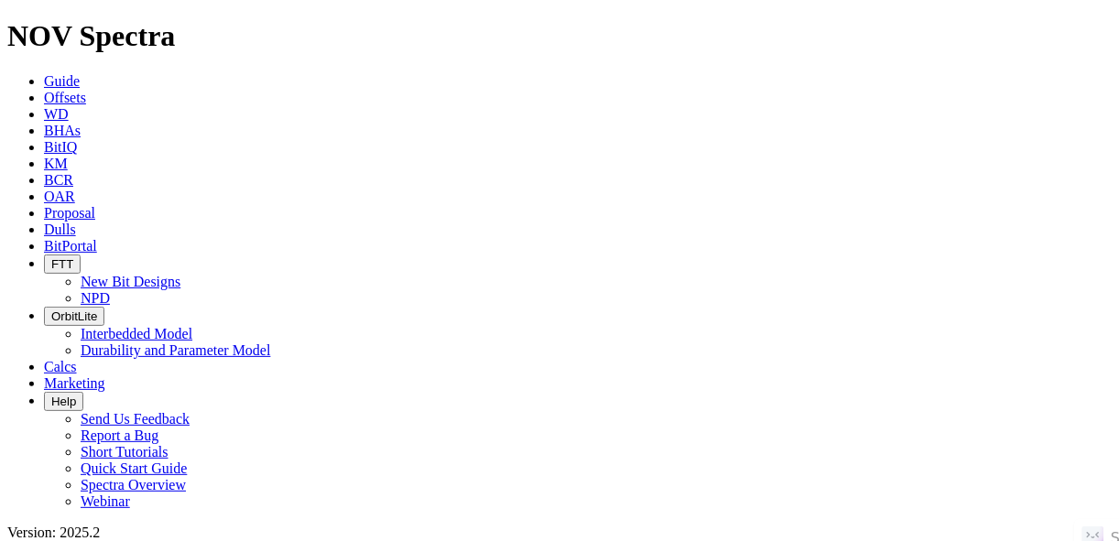
radio input "false"
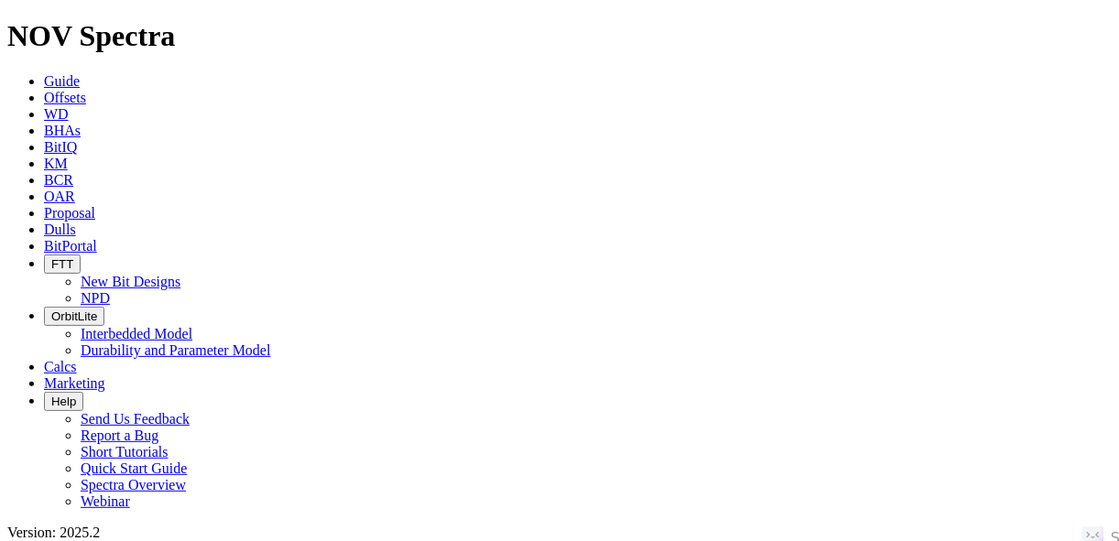
scroll to position [256, 0]
radio input "false"
radio input "true"
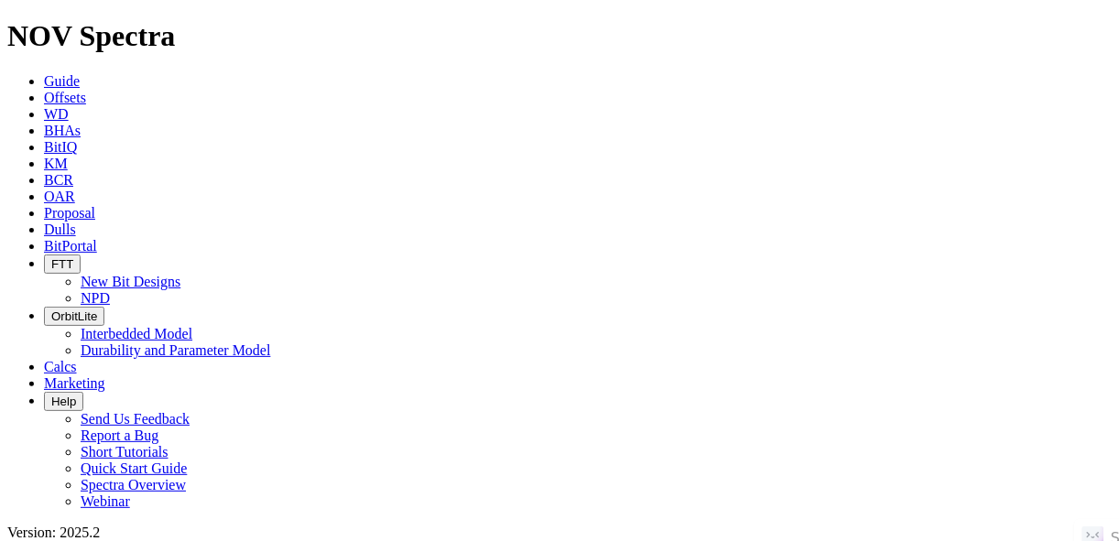
paste input "THUNDERHILL FEDERAL 5302 33-3 4B"
type input "THUNDERHILL FEDERAL 5302 33-3 4B"
radio input "true"
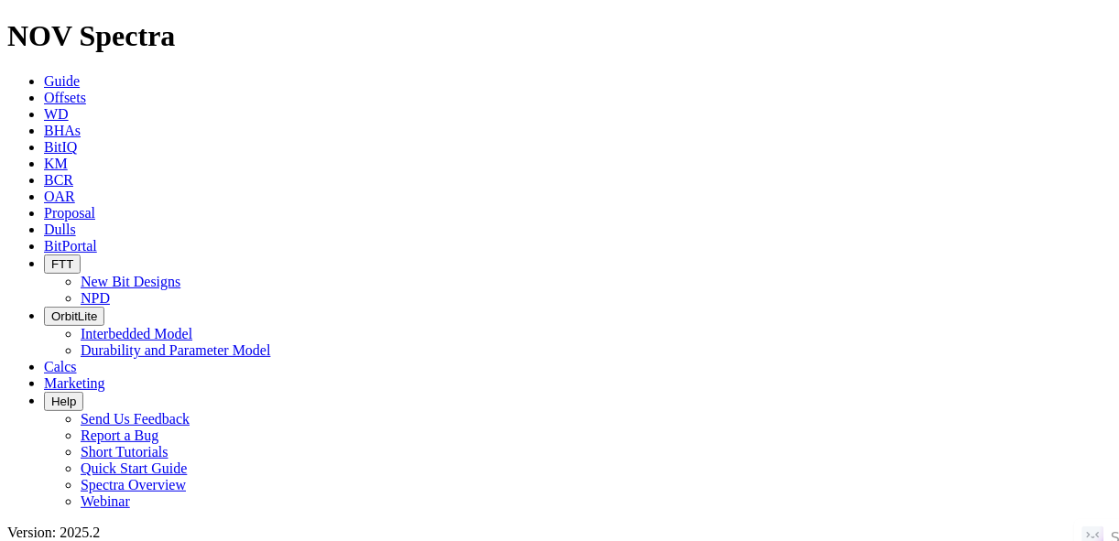
radio input "false"
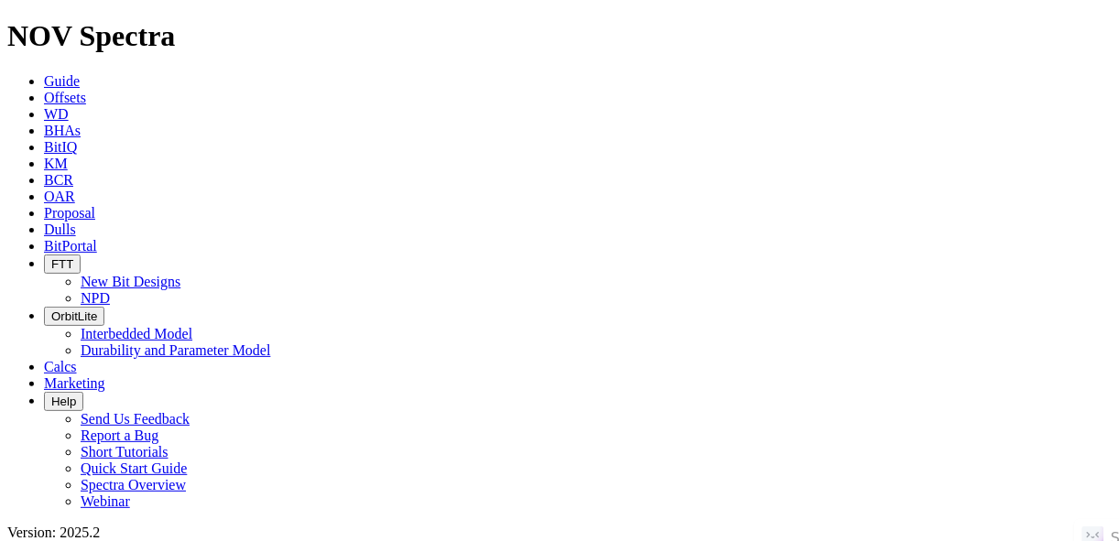
radio input "false"
radio input "true"
paste input "FASCHING LE 15-22-27 12H"
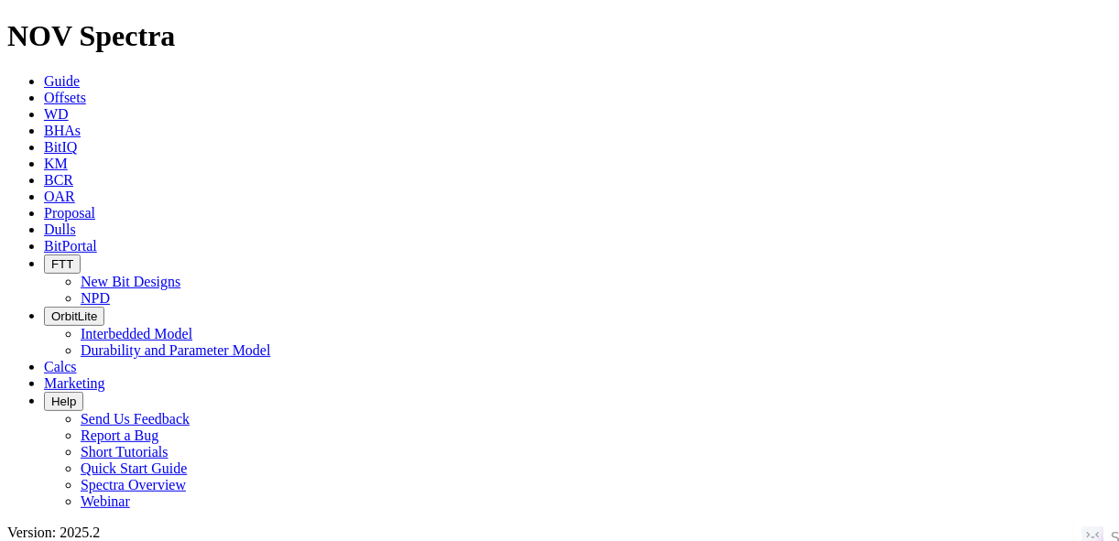
type input "FASCHING LE 15-22-27 12H"
radio input "true"
radio input "false"
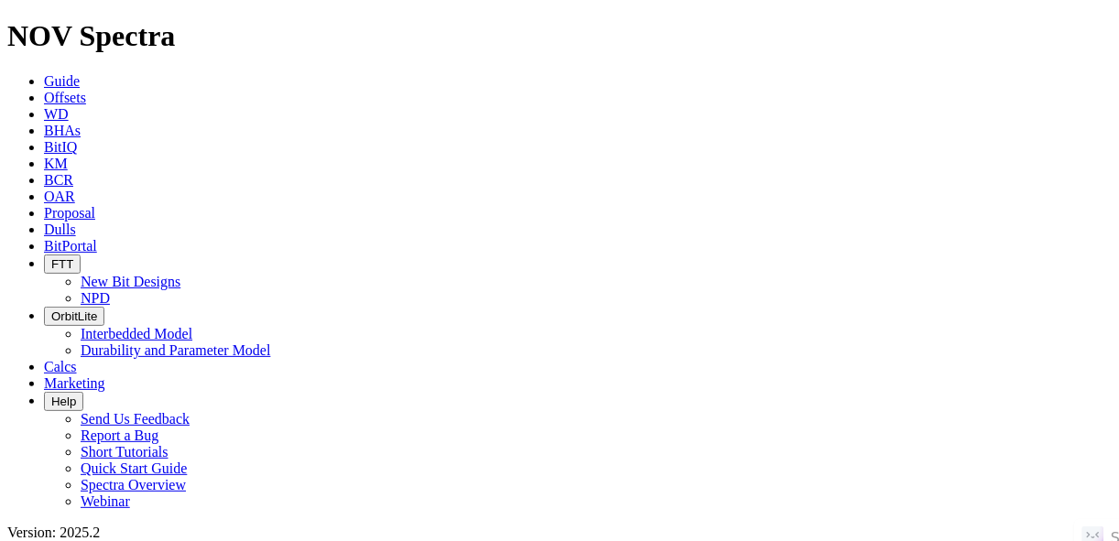
scroll to position [70, 0]
radio input "false"
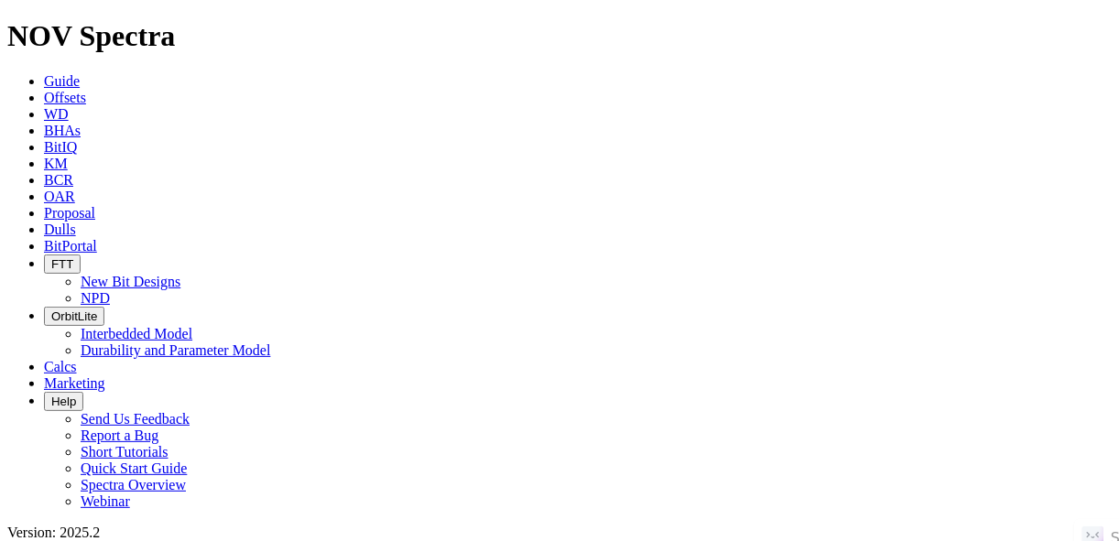
radio input "true"
paste input "RS-F ARMOUR 156-92-1224H-5"
type input "RS-F ARMOUR 156-92-1224H-5"
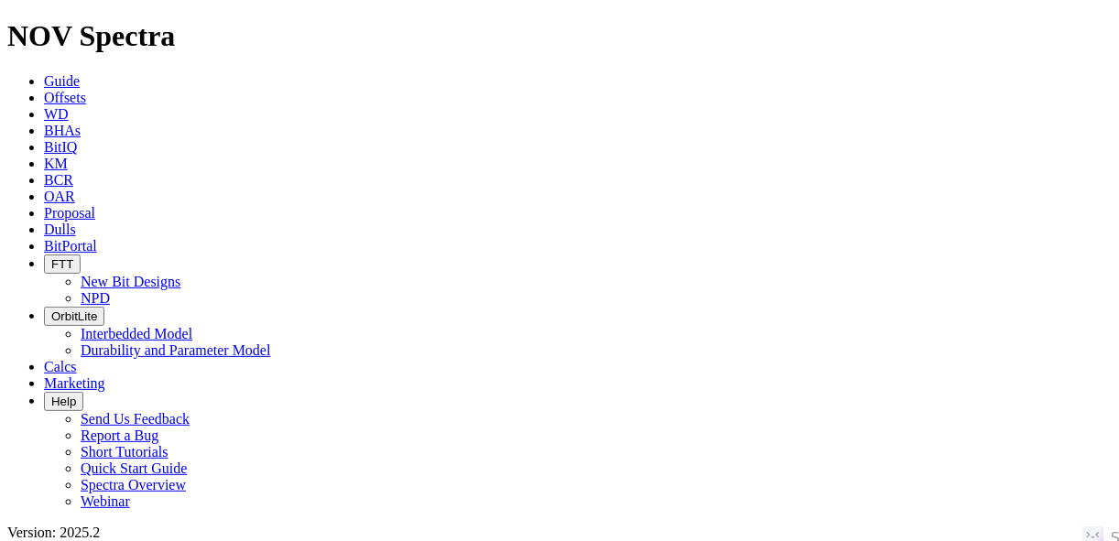
radio input "true"
radio input "false"
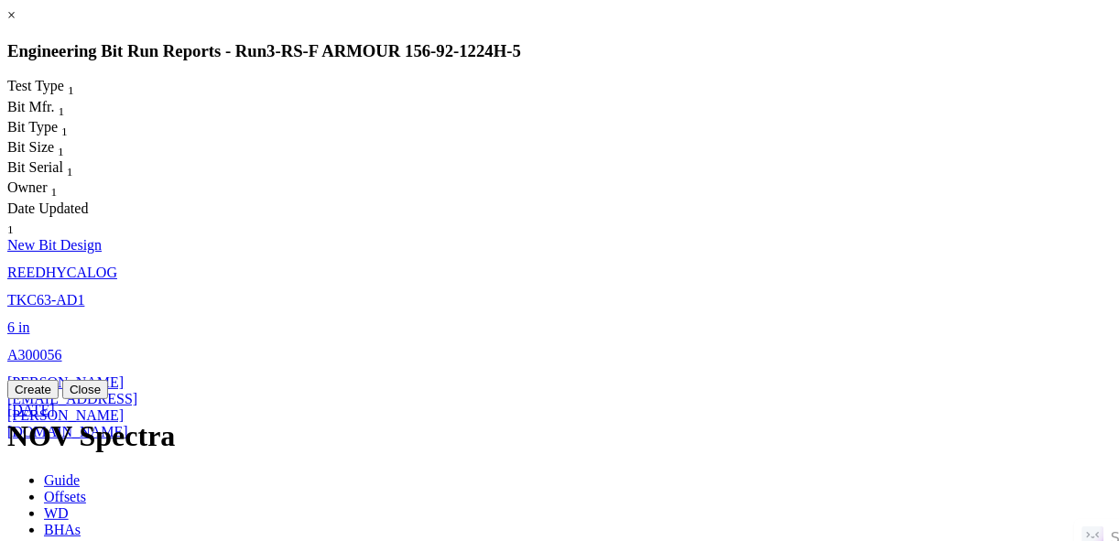
click at [55, 402] on span "25-May-2023" at bounding box center [31, 410] width 48 height 16
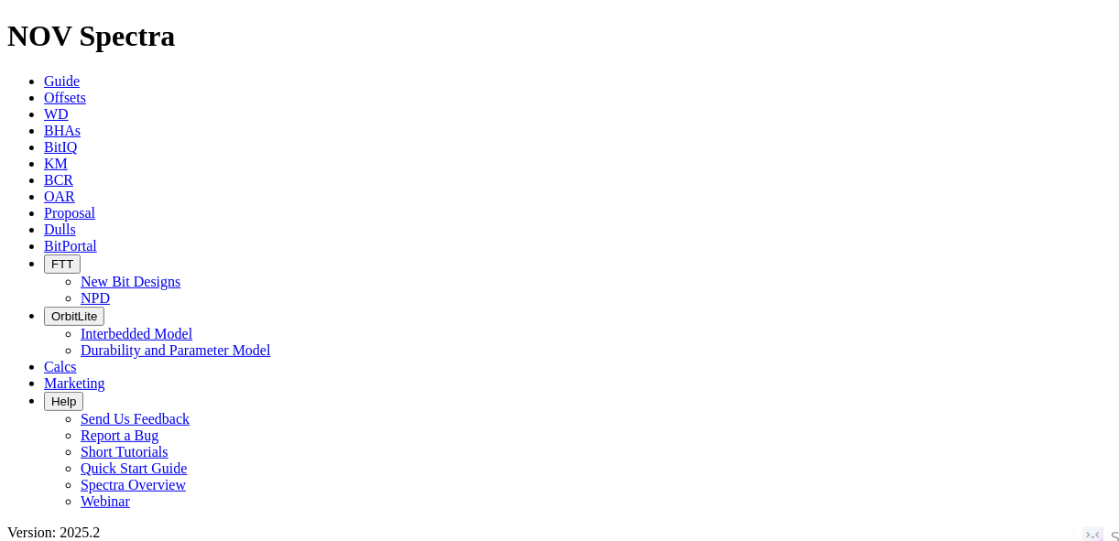
select select "New Bit Design"
click at [44, 90] on icon at bounding box center [44, 98] width 0 height 16
click at [86, 90] on span "Offsets" at bounding box center [65, 98] width 42 height 16
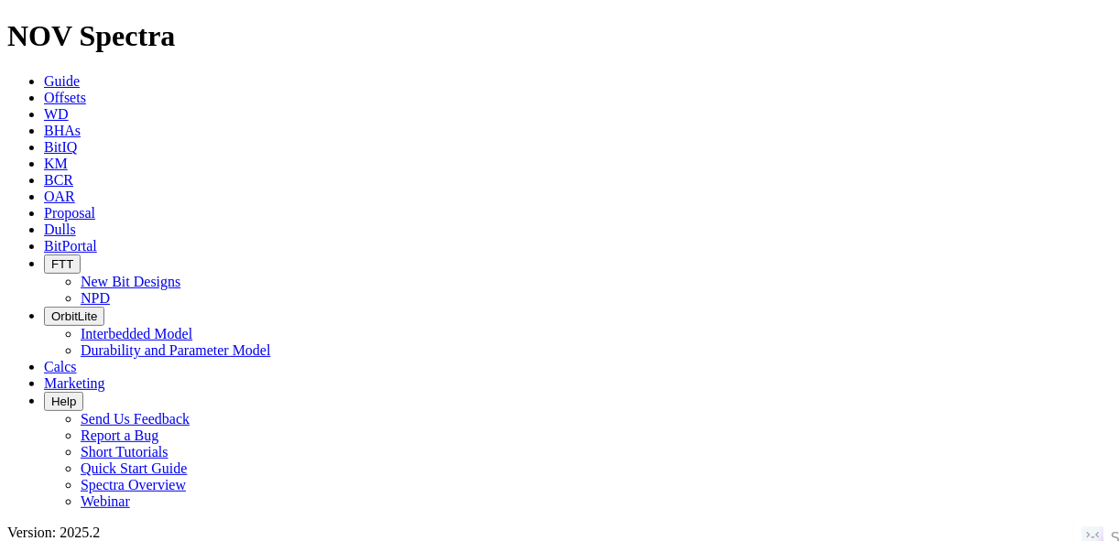
paste input "TILTON TREE 3F ULW"
type input "TILTON TREE 3F ULW"
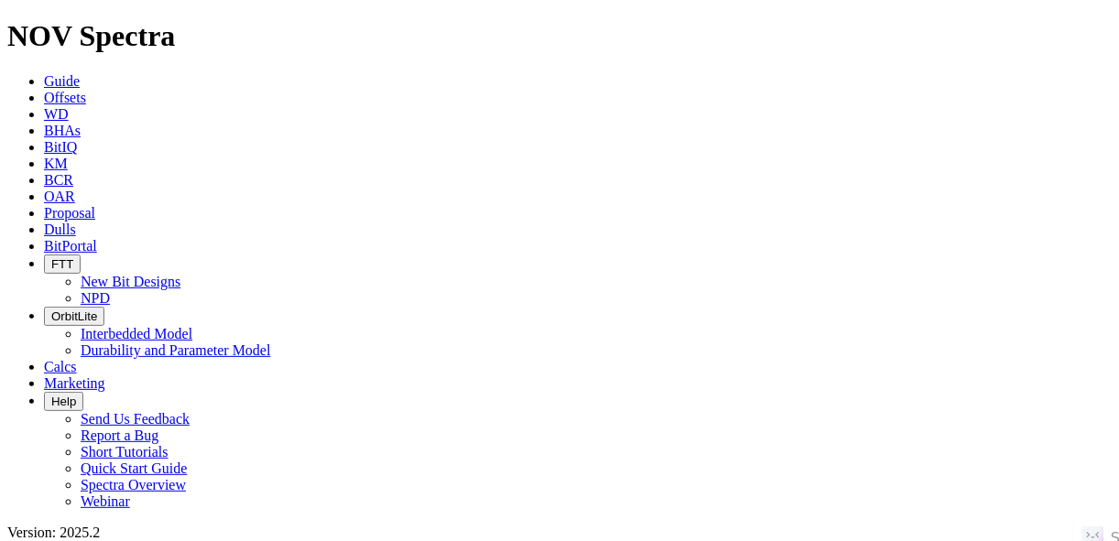
radio input "true"
radio input "false"
radio input "true"
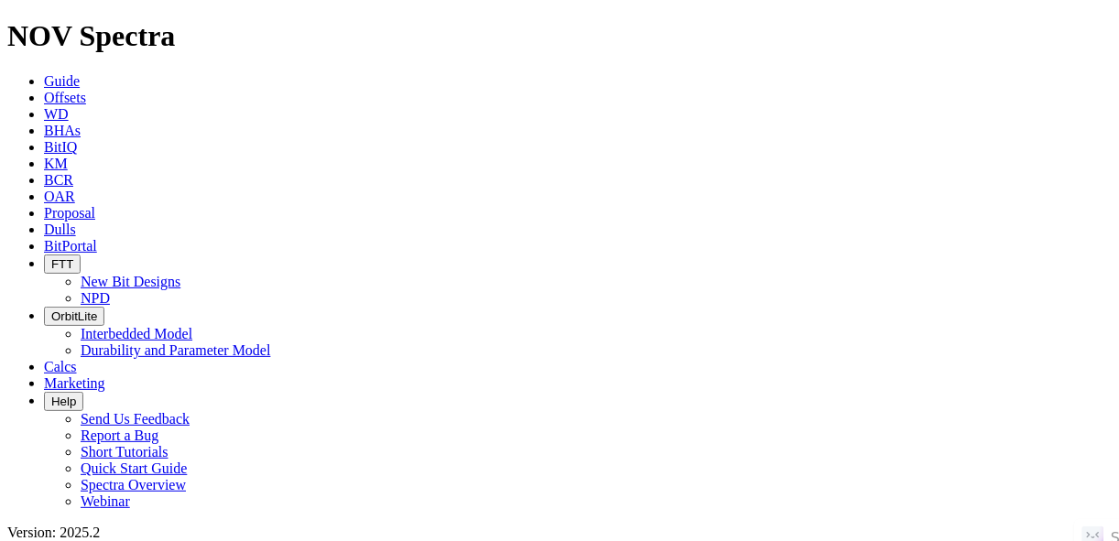
radio input "true"
radio input "false"
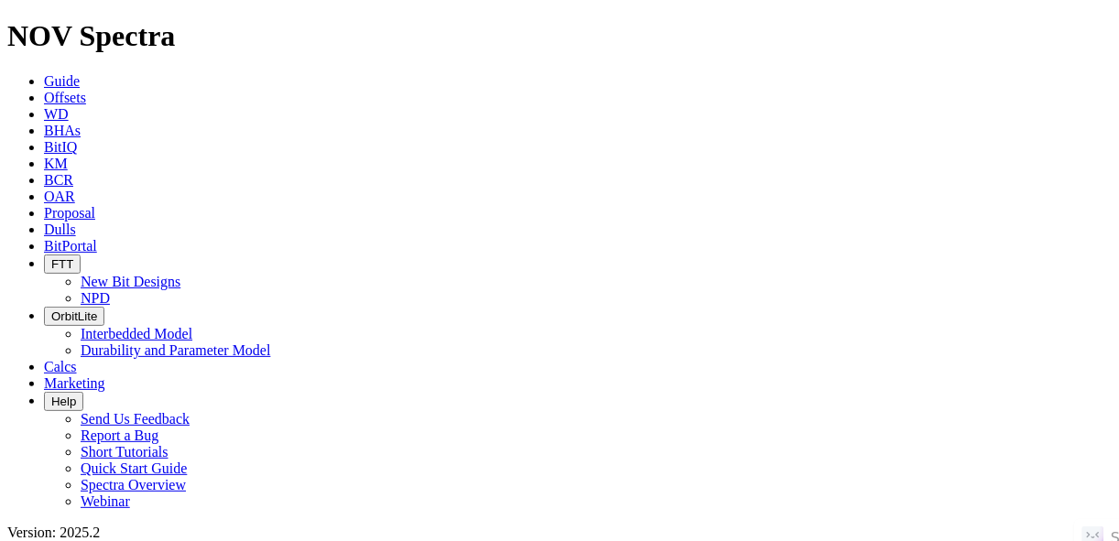
radio input "false"
radio input "true"
paste input "MICAHLUCAS 5-5H"
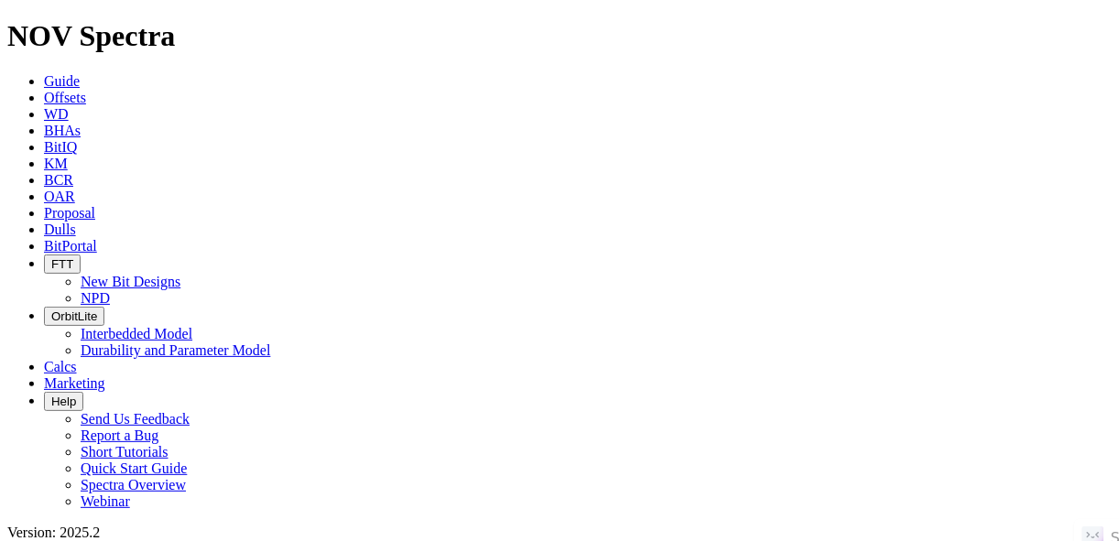
type input "MICAHLUCAS 5-5H"
radio input "true"
radio input "false"
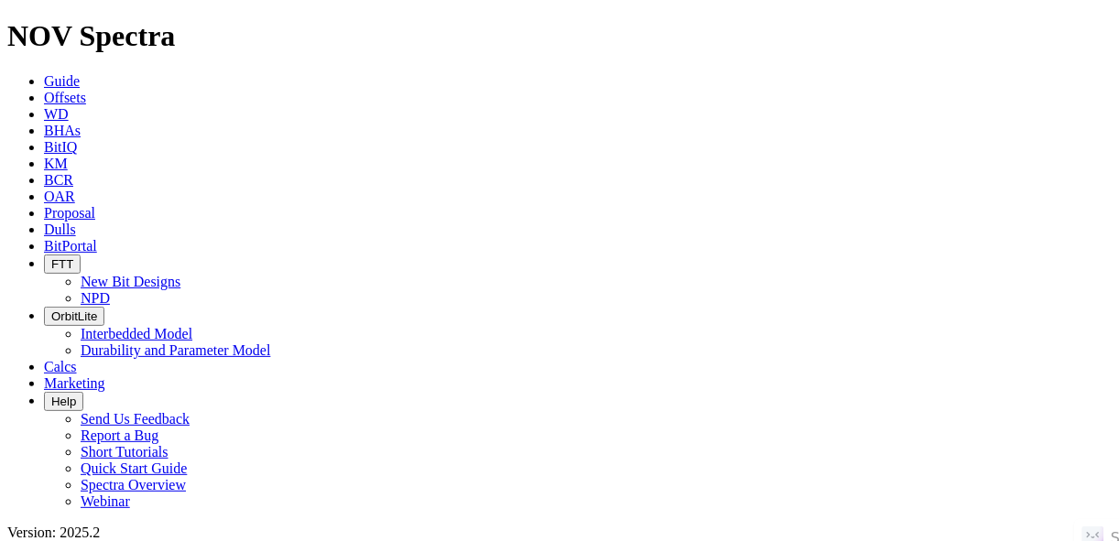
scroll to position [293, 0]
drag, startPoint x: 91, startPoint y: 278, endPoint x: 101, endPoint y: 281, distance: 10.4
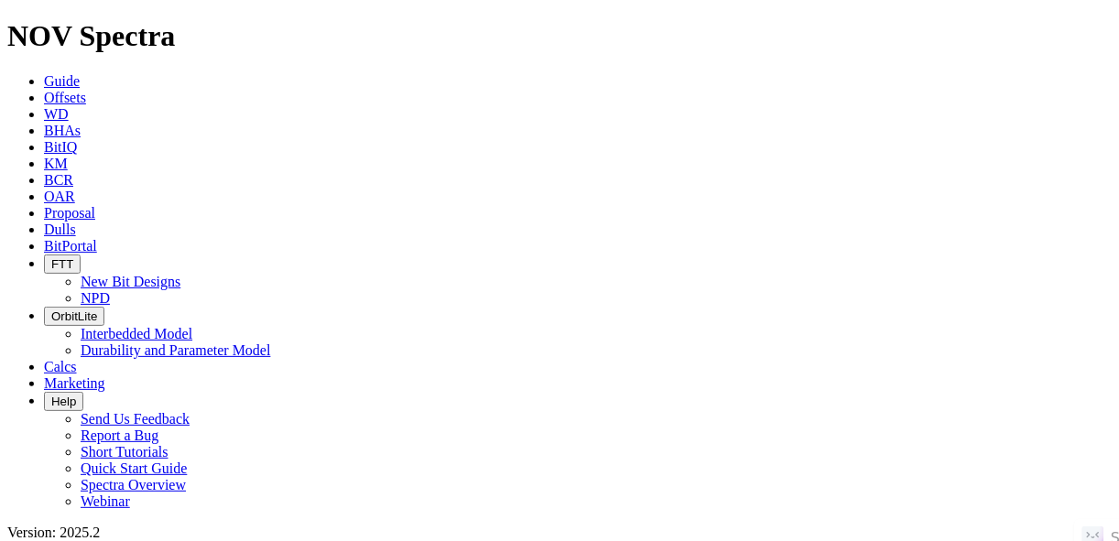
scroll to position [256, 0]
radio input "false"
radio input "true"
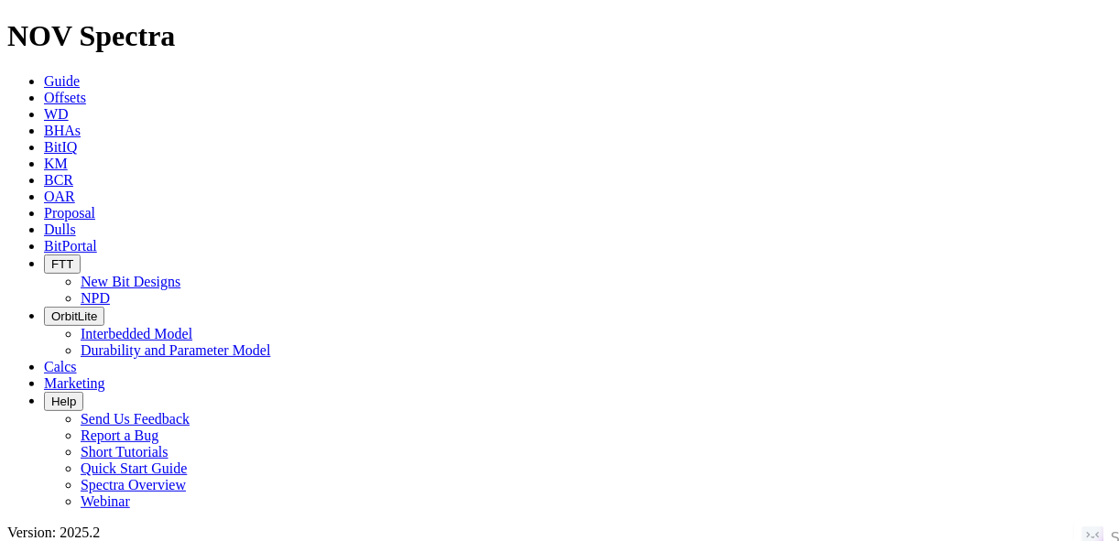
paste input "FRITZ 20-29-32 2H"
type input "FRITZ 20-29-32 2H"
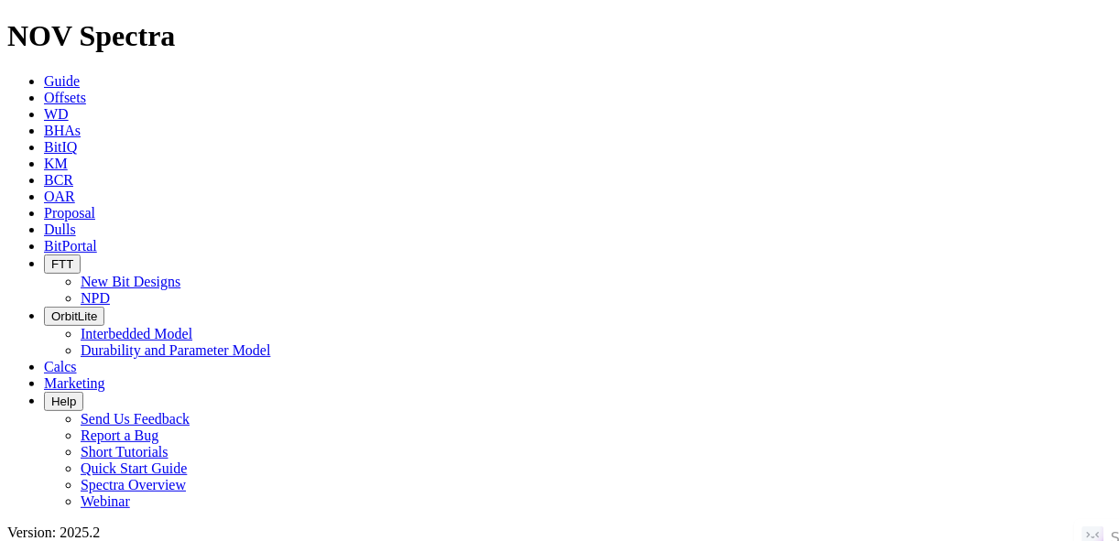
radio input "true"
radio input "false"
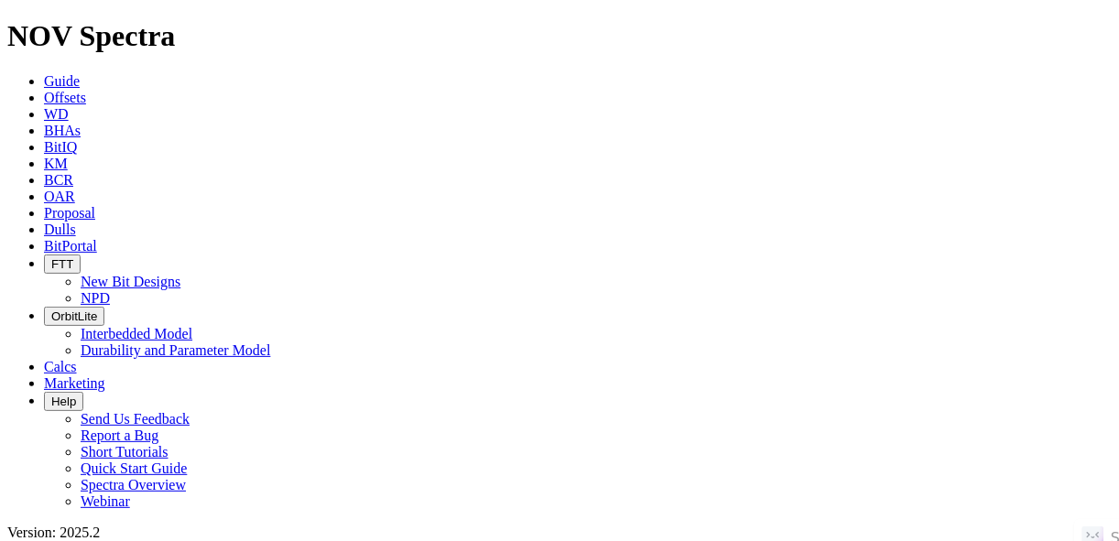
scroll to position [256, 0]
radio input "false"
radio input "true"
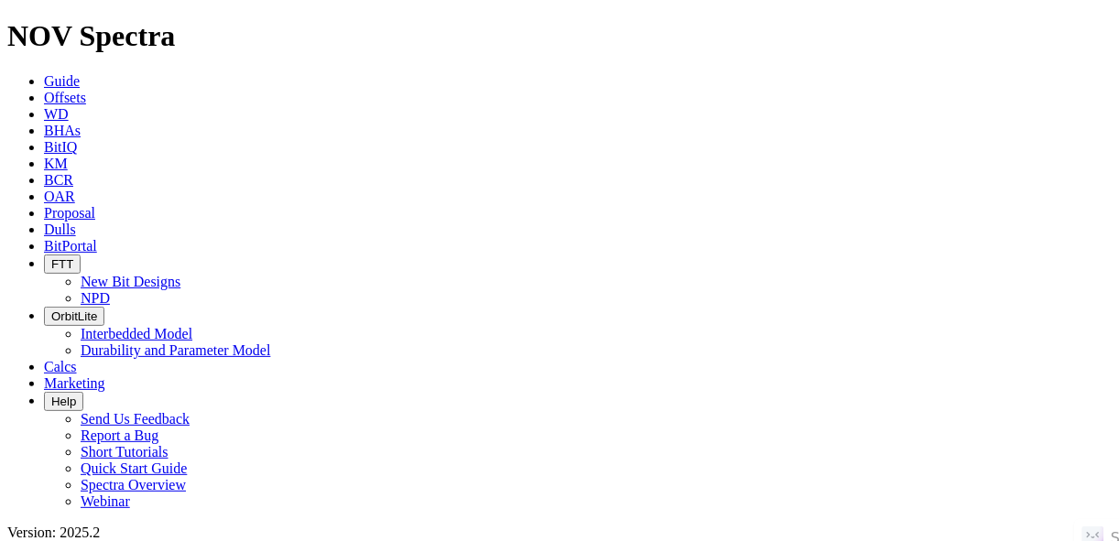
paste input "TRI D RANCH 5696 13-18 4B"
type input "TRI D RANCH 5696 13-18 4B"
radio input "true"
radio input "false"
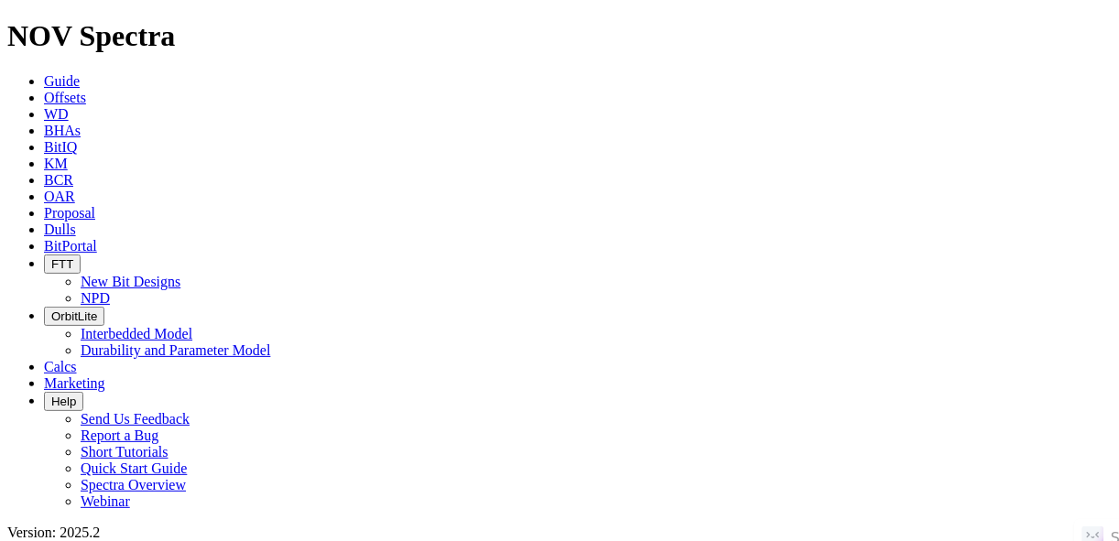
radio input "false"
radio input "true"
paste input "HOPES 30-27F 1H"
type input "HOPES 30-27F 1H"
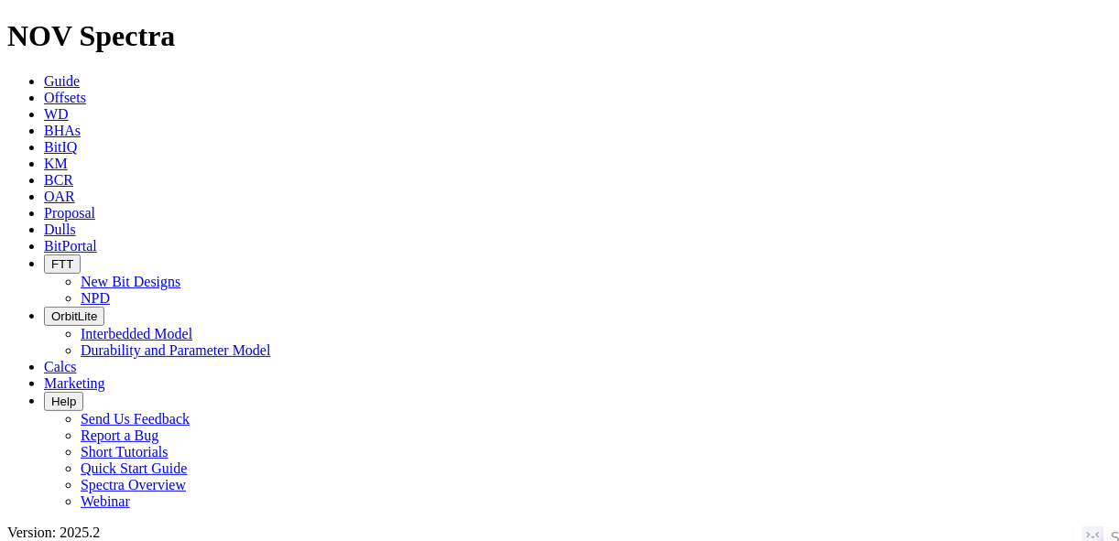
radio input "true"
radio input "false"
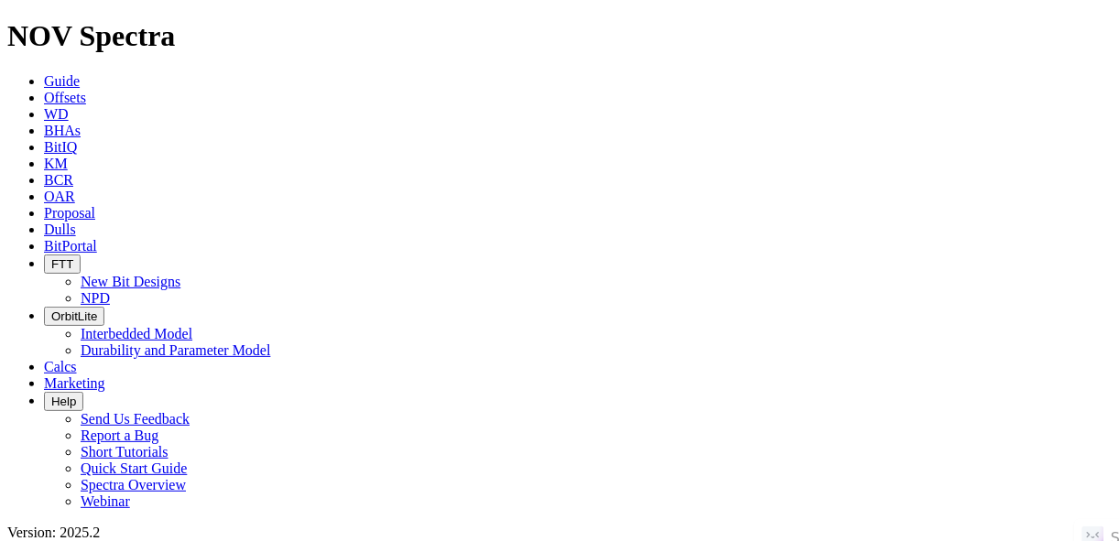
radio input "false"
radio input "true"
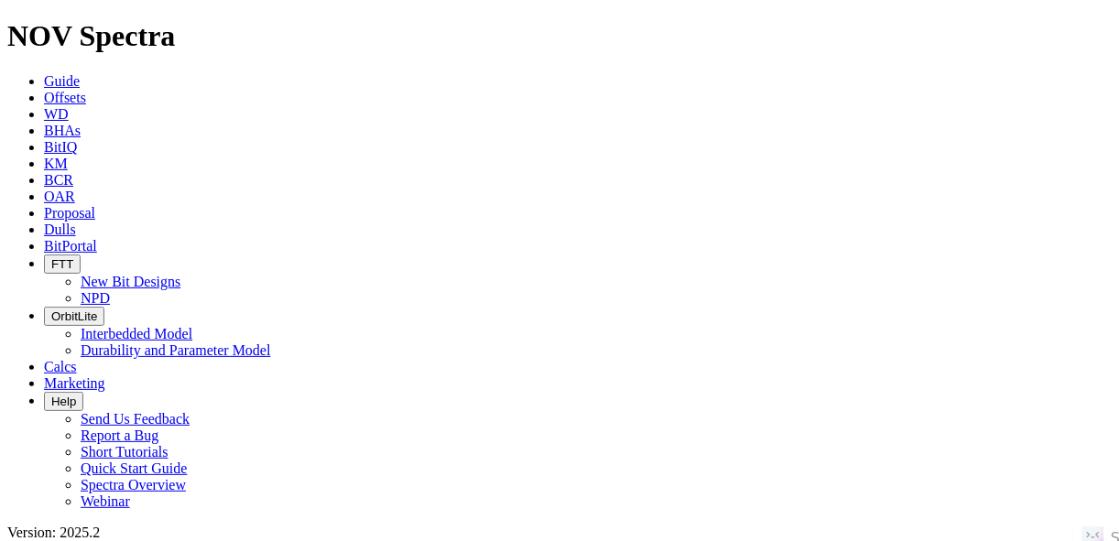
paste input "BARNES FEDERAL 5202 43-11 5B"
type input "BARNES FEDERAL 5202 43-11 5B"
radio input "true"
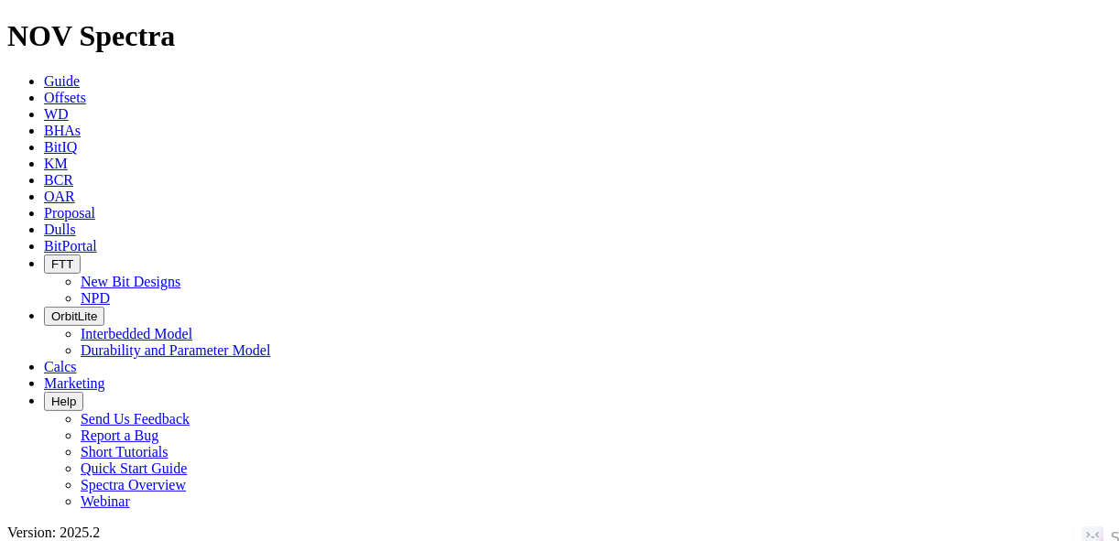
radio input "false"
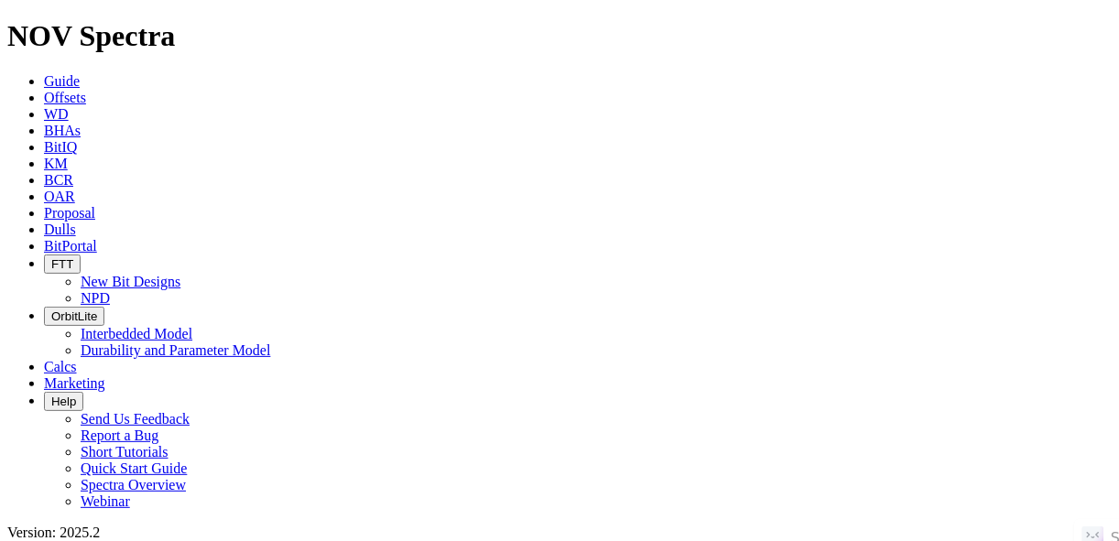
scroll to position [0, 0]
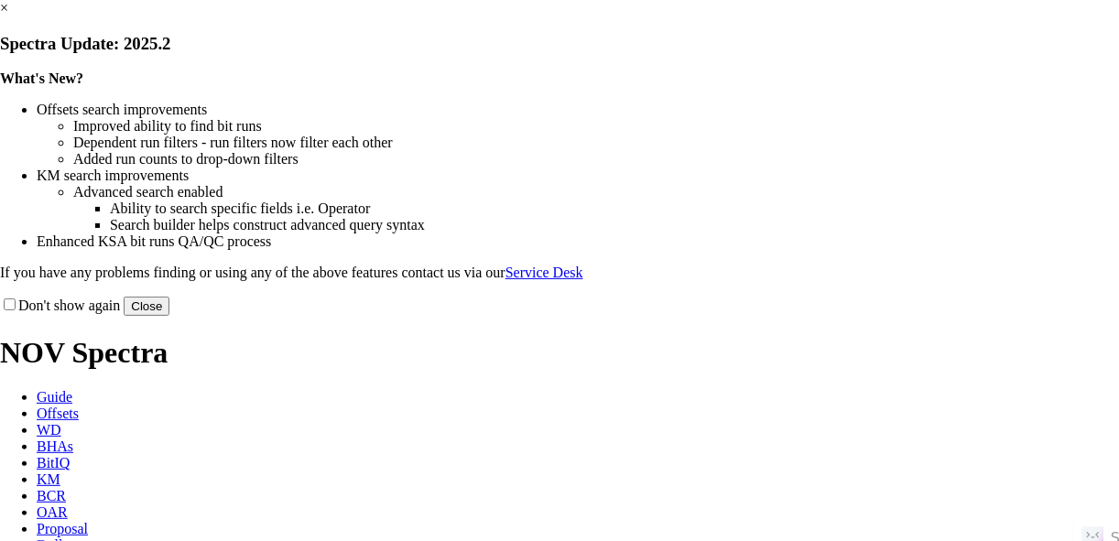
click at [169, 316] on button "Close" at bounding box center [147, 306] width 46 height 19
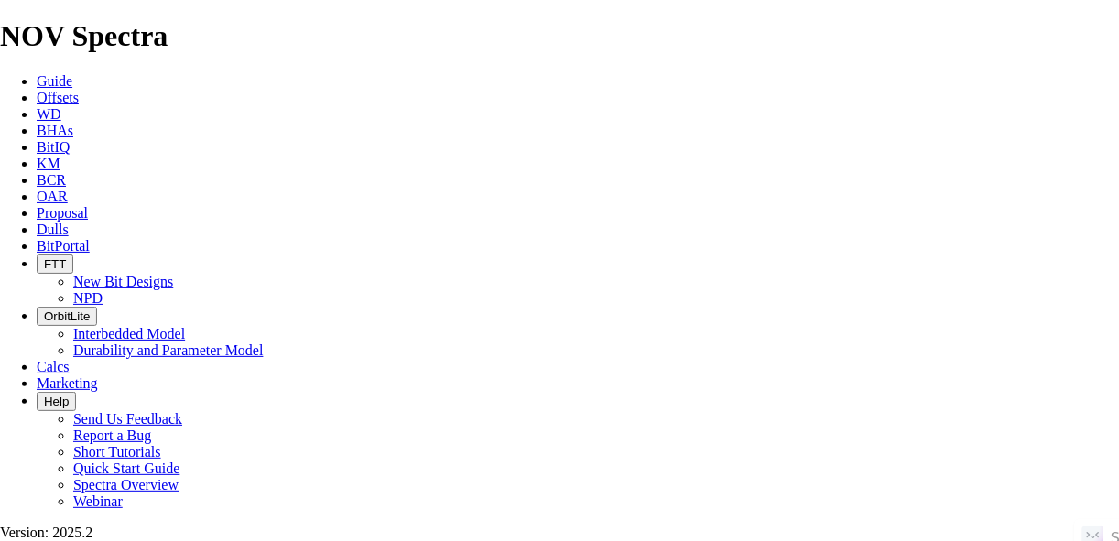
drag, startPoint x: 1092, startPoint y: 192, endPoint x: 124, endPoint y: 450, distance: 1001.6
click at [46, 73] on span "Guide" at bounding box center [55, 81] width 36 height 16
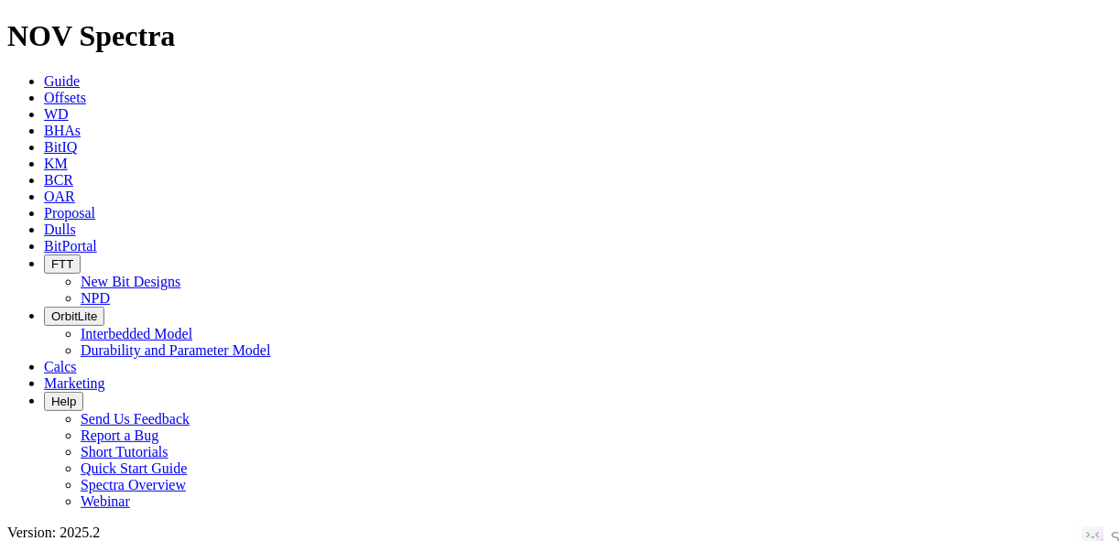
click at [86, 90] on span "Offsets" at bounding box center [65, 98] width 42 height 16
paste input "[PERSON_NAME] 1-36-25 3H"
type input "[PERSON_NAME] 1-36-25 3H"
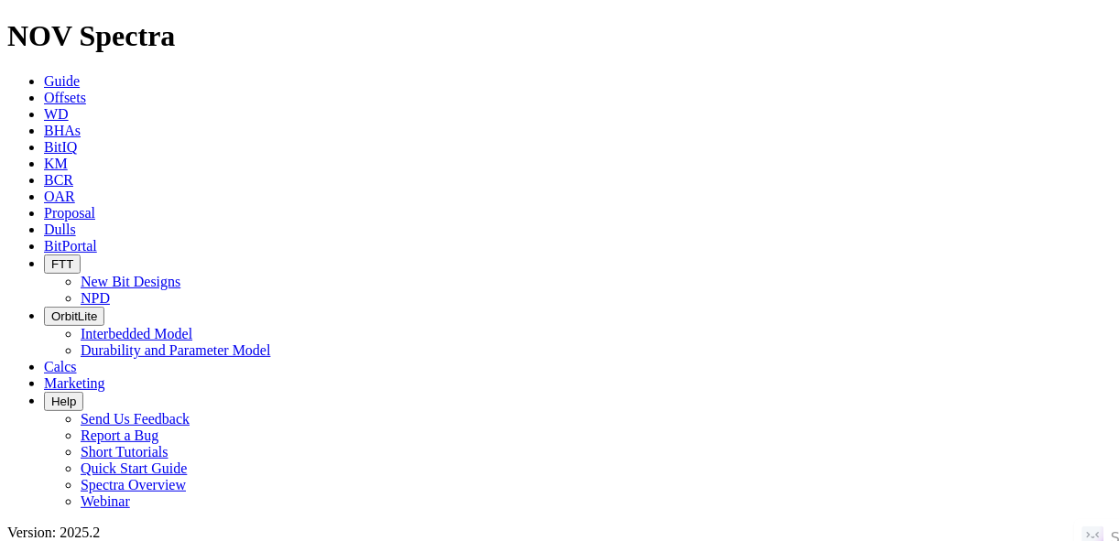
radio input "true"
radio input "false"
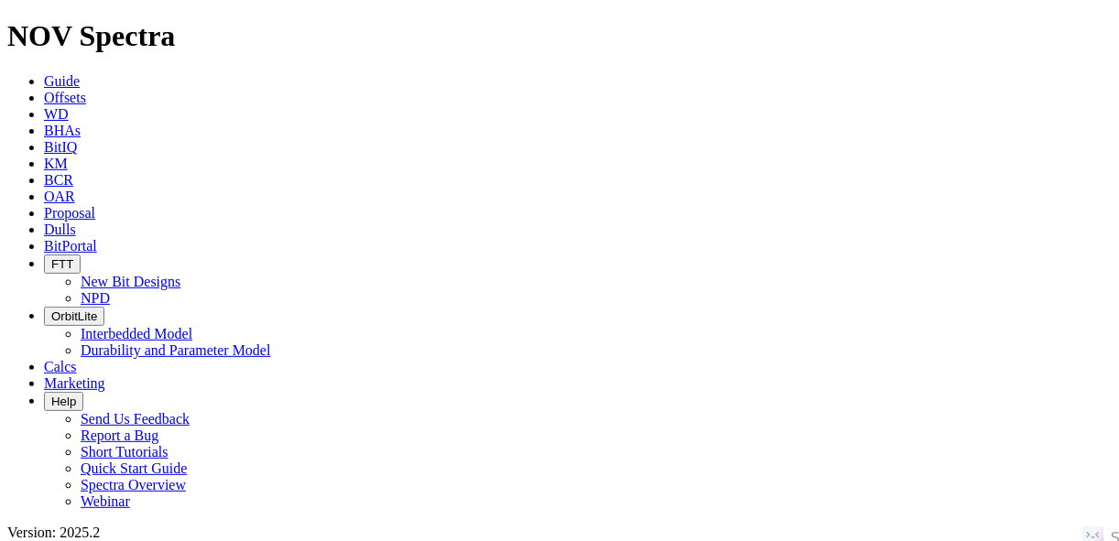
drag, startPoint x: 224, startPoint y: 87, endPoint x: 200, endPoint y: 90, distance: 24.9
radio input "false"
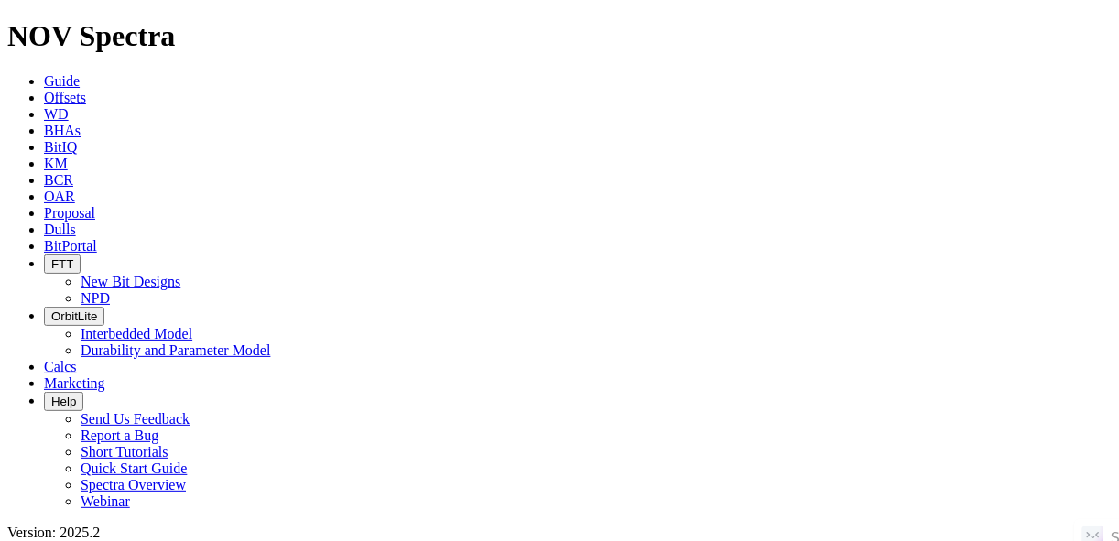
radio input "true"
paste input "[PERSON_NAME][GEOGRAPHIC_DATA] E FEDERAL 5292 31-6 3B"
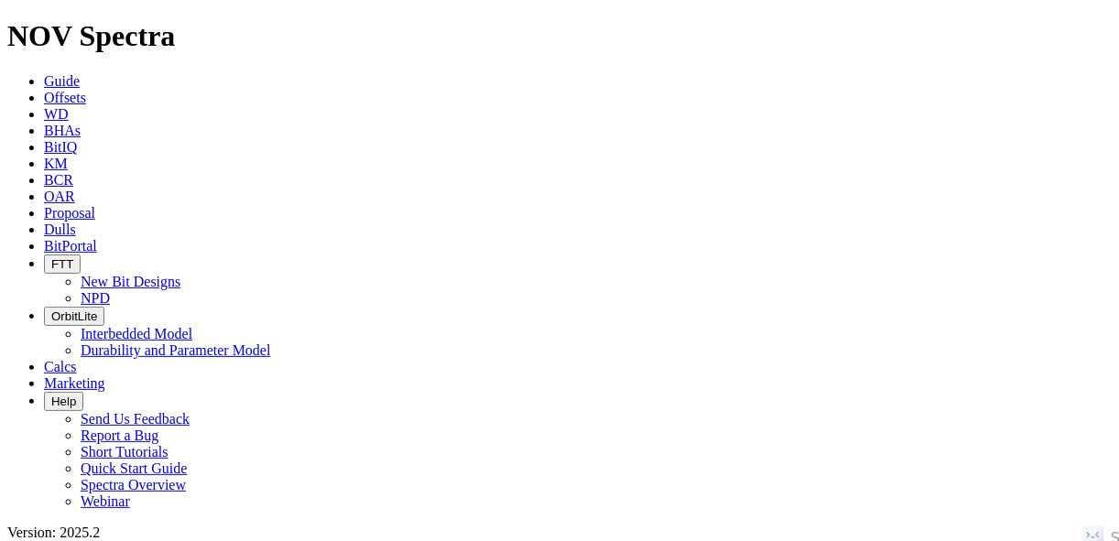
type input "[PERSON_NAME][GEOGRAPHIC_DATA] E FEDERAL 5292 31-6 3B"
radio input "true"
radio input "false"
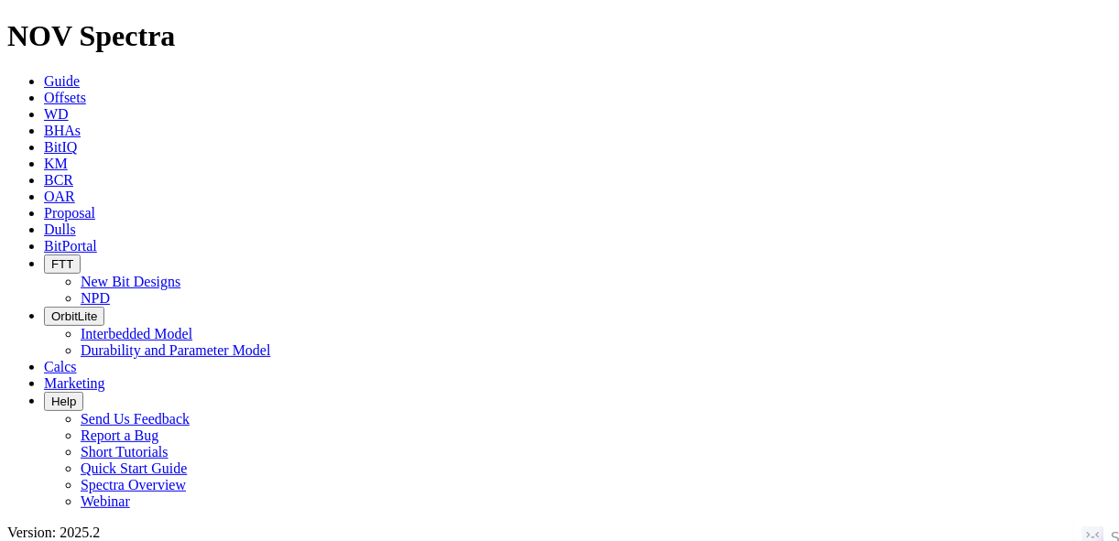
scroll to position [238, 0]
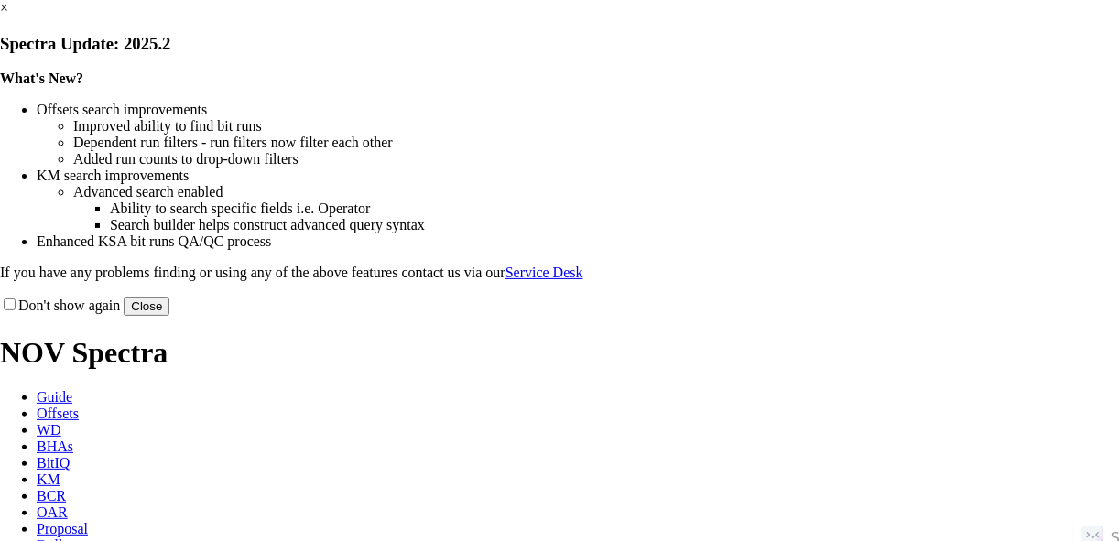
drag, startPoint x: 932, startPoint y: 497, endPoint x: 914, endPoint y: 481, distance: 24.6
click at [169, 316] on button "Close" at bounding box center [147, 306] width 46 height 19
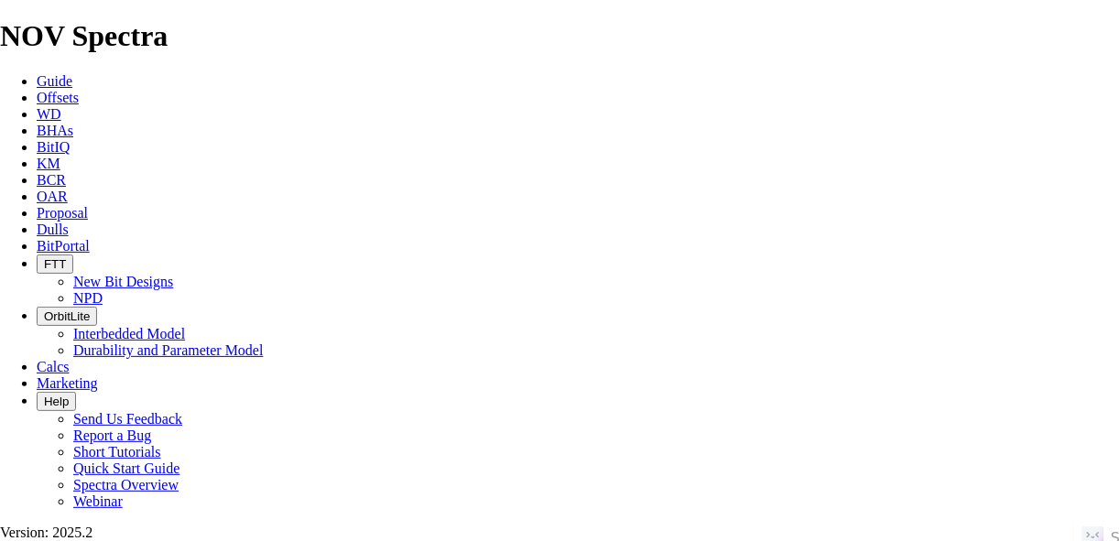
click at [79, 90] on link "Offsets" at bounding box center [58, 98] width 42 height 16
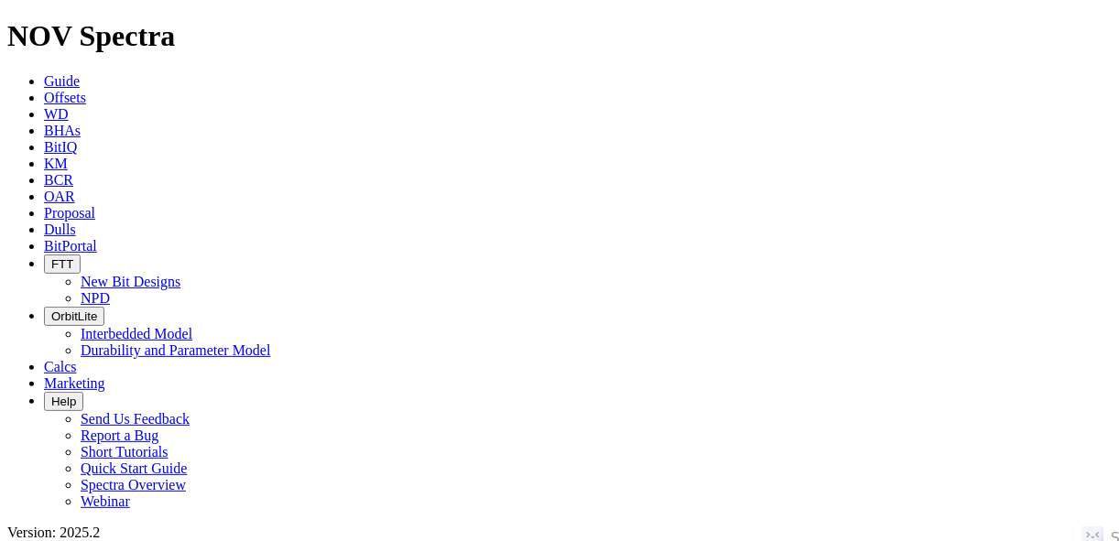
paste input "[MEDICAL_DATA] [GEOGRAPHIC_DATA] 13-20H"
type input "[MEDICAL_DATA] [GEOGRAPHIC_DATA] 13-20H"
radio input "true"
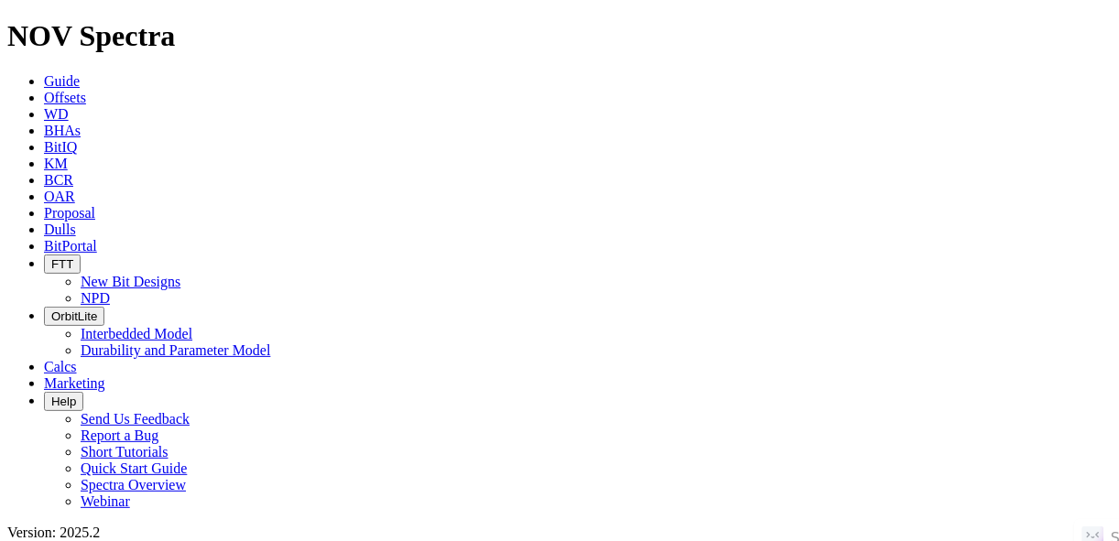
radio input "false"
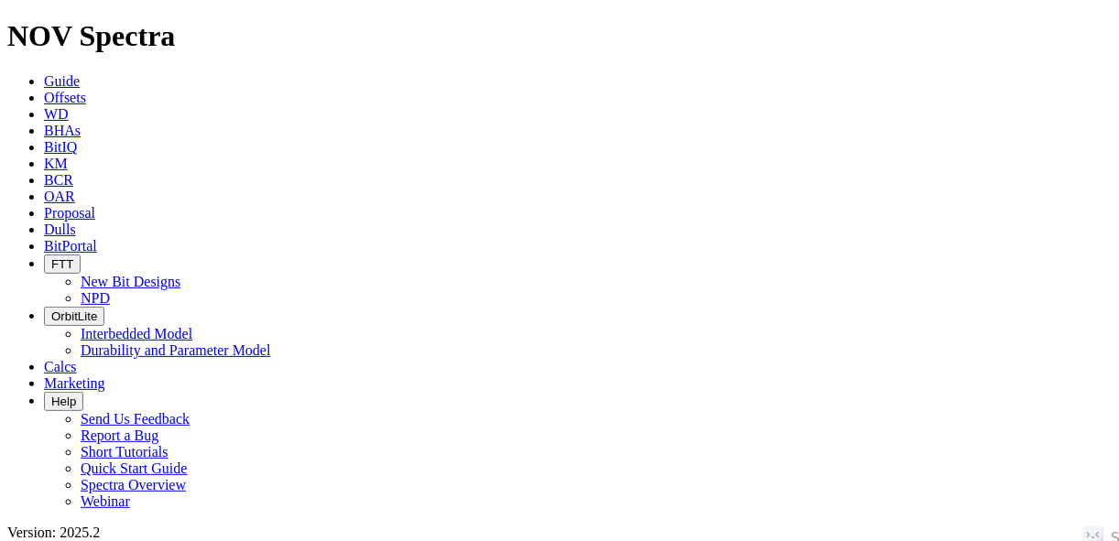
radio input "false"
radio input "true"
paste input "FALCON 25-27F 5HR"
type input "FALCON 25-27F 5HR"
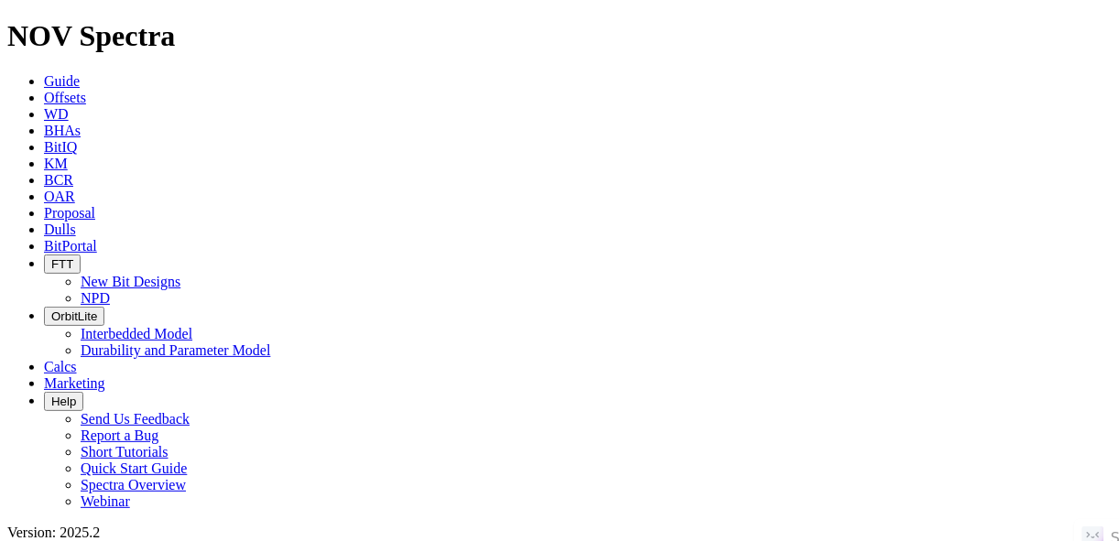
radio input "true"
radio input "false"
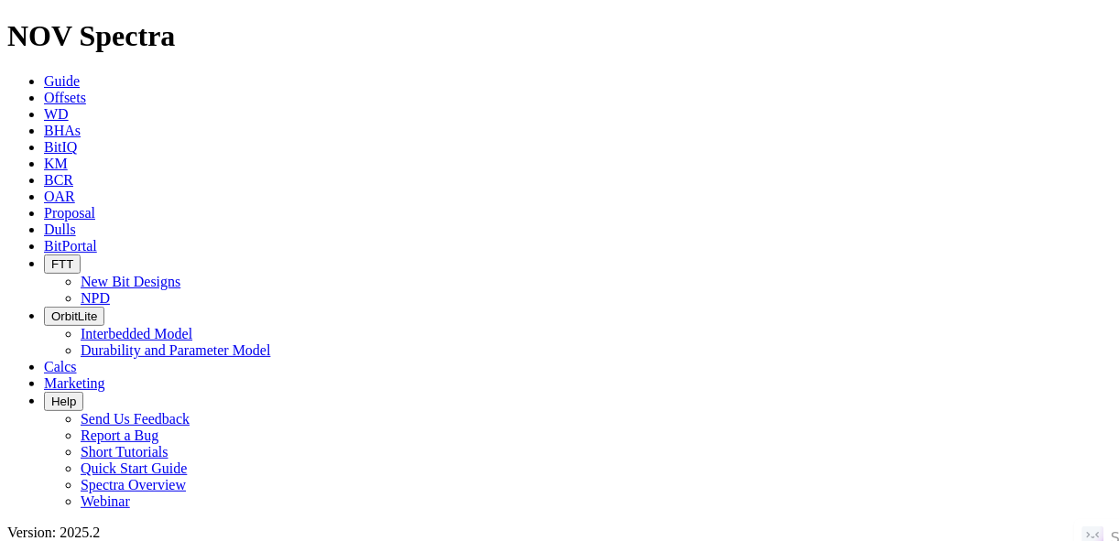
radio input "false"
radio input "true"
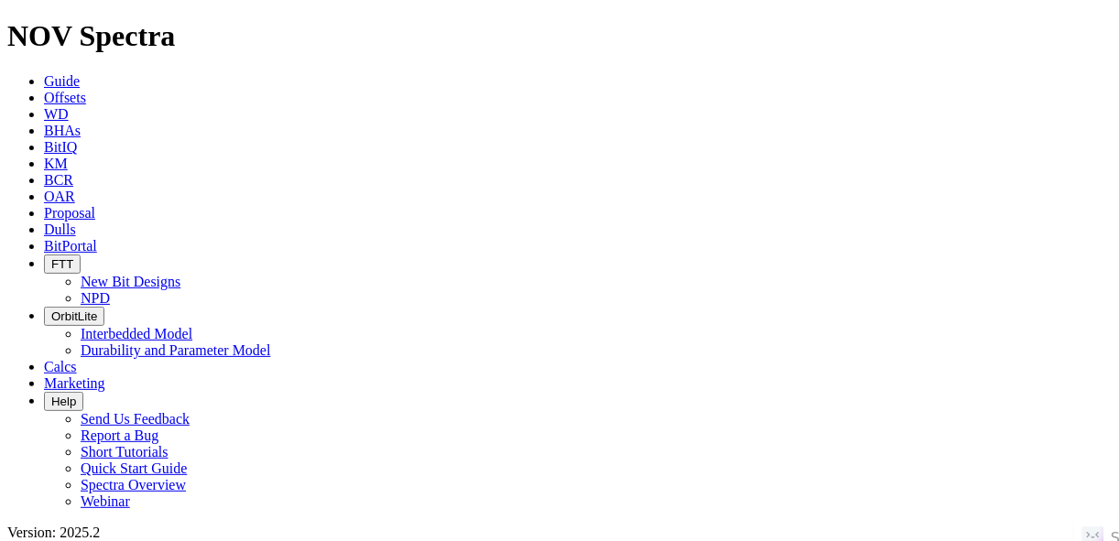
paste input "[PERSON_NAME] FEDERAL 5304 12-24 3B"
type input "[PERSON_NAME] FEDERAL 5304 12-24 3B"
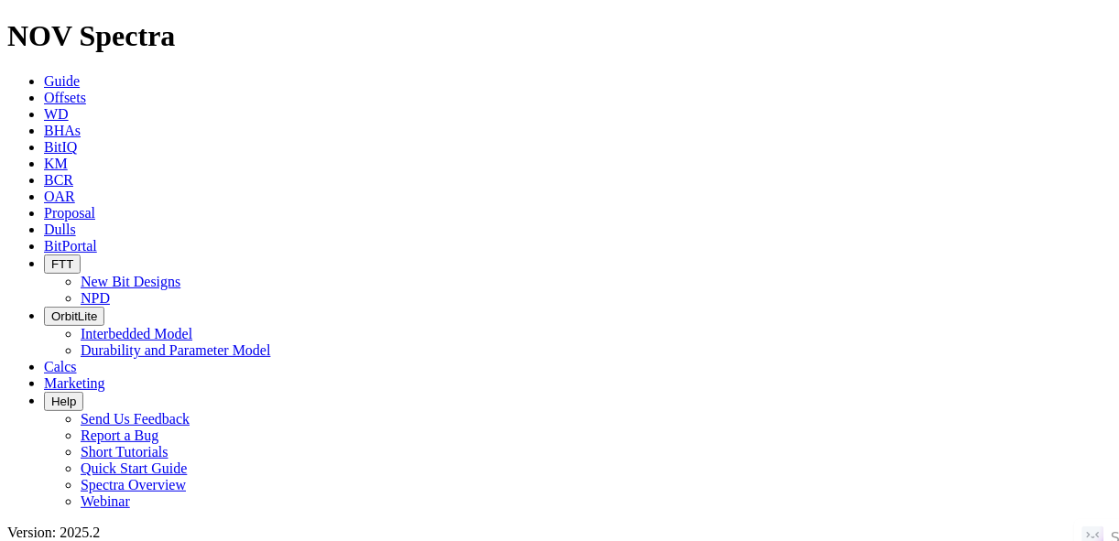
radio input "true"
radio input "false"
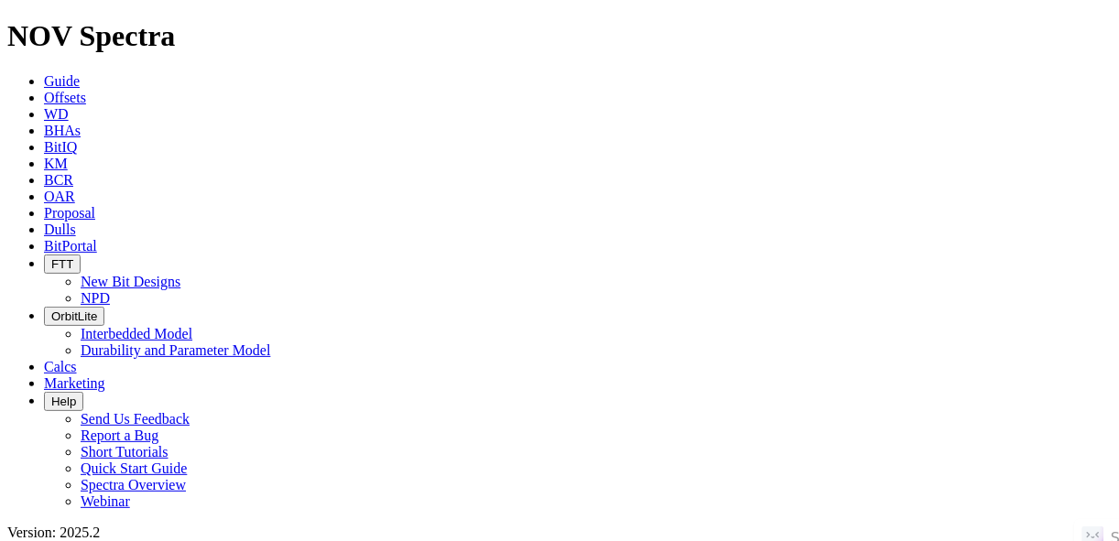
scroll to position [154, 0]
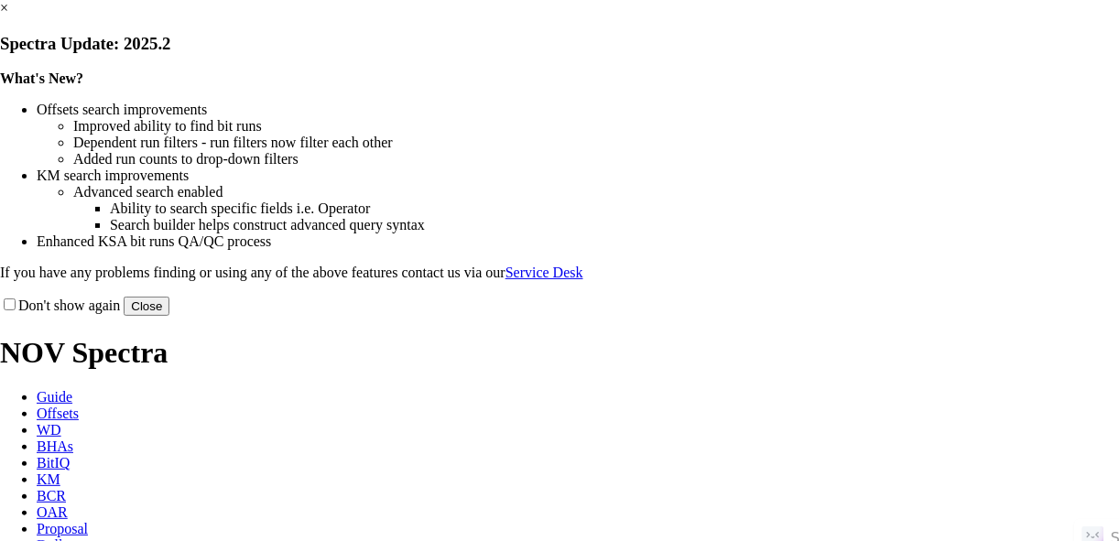
click at [169, 316] on button "Close" at bounding box center [147, 306] width 46 height 19
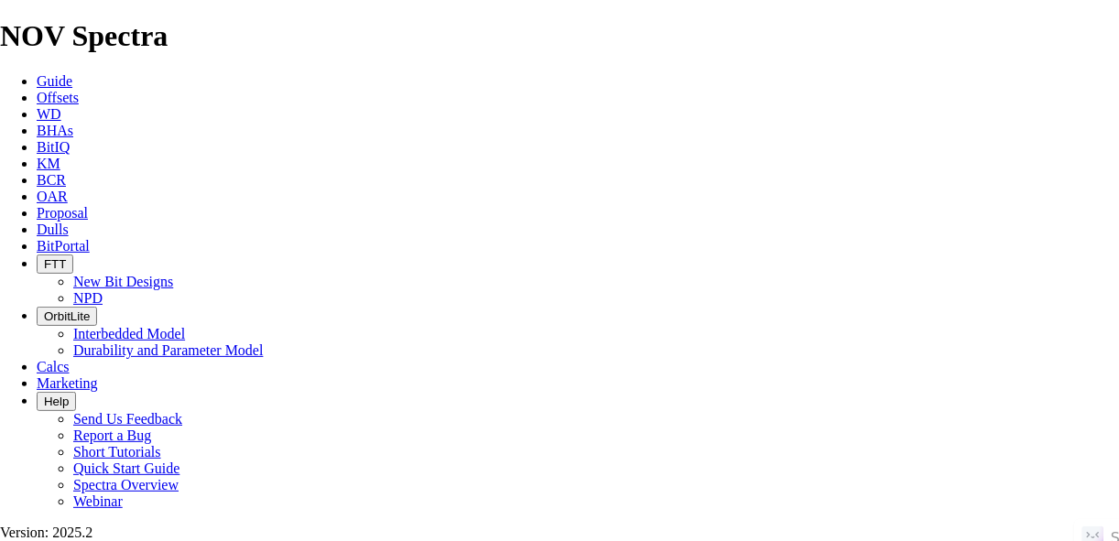
click at [79, 90] on span "Offsets" at bounding box center [58, 98] width 42 height 16
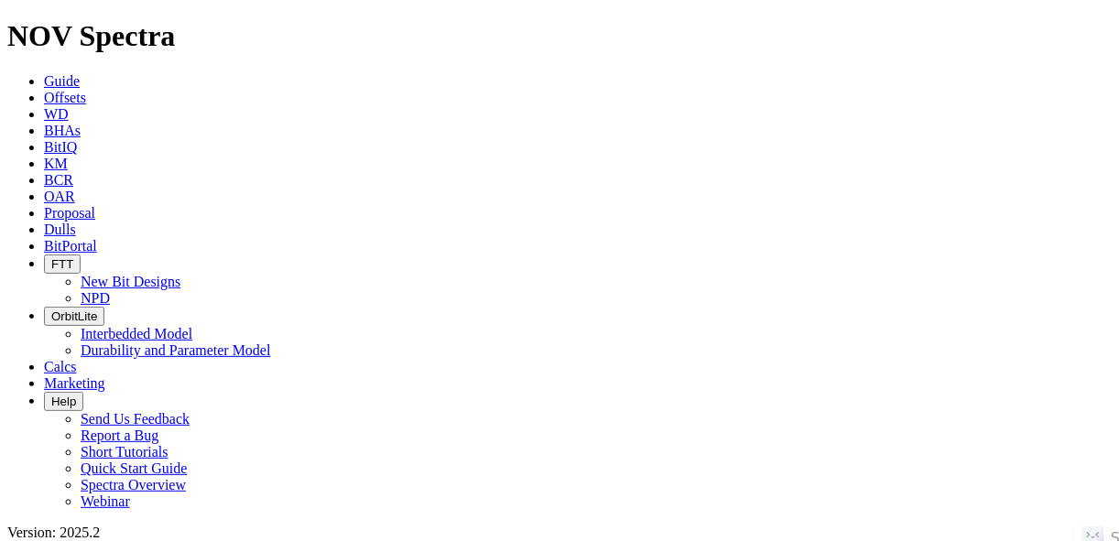
type input "[PERSON_NAME] 5402 42-33 4B"
radio input "true"
radio input "false"
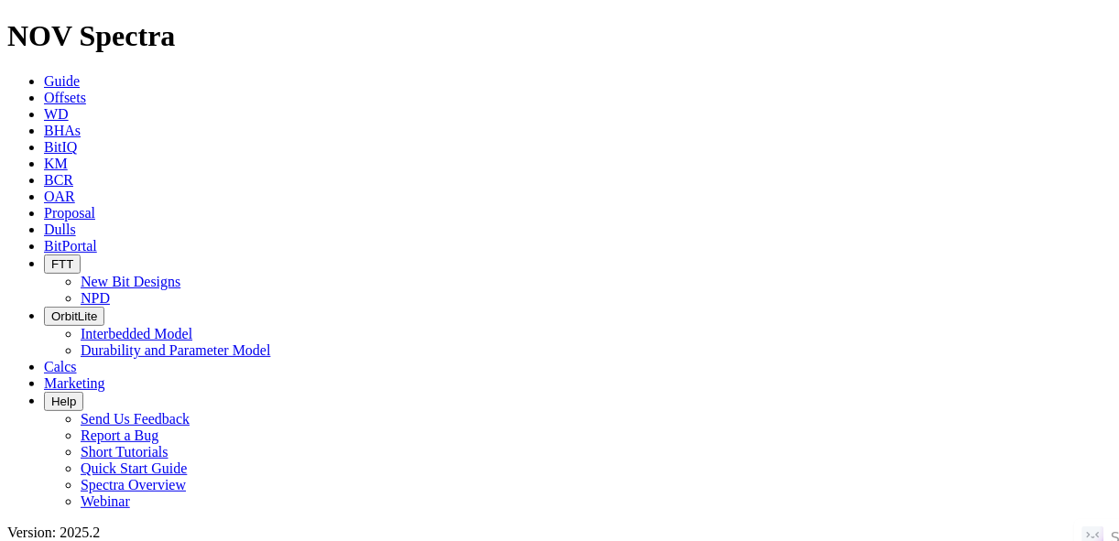
scroll to position [491, 0]
radio input "false"
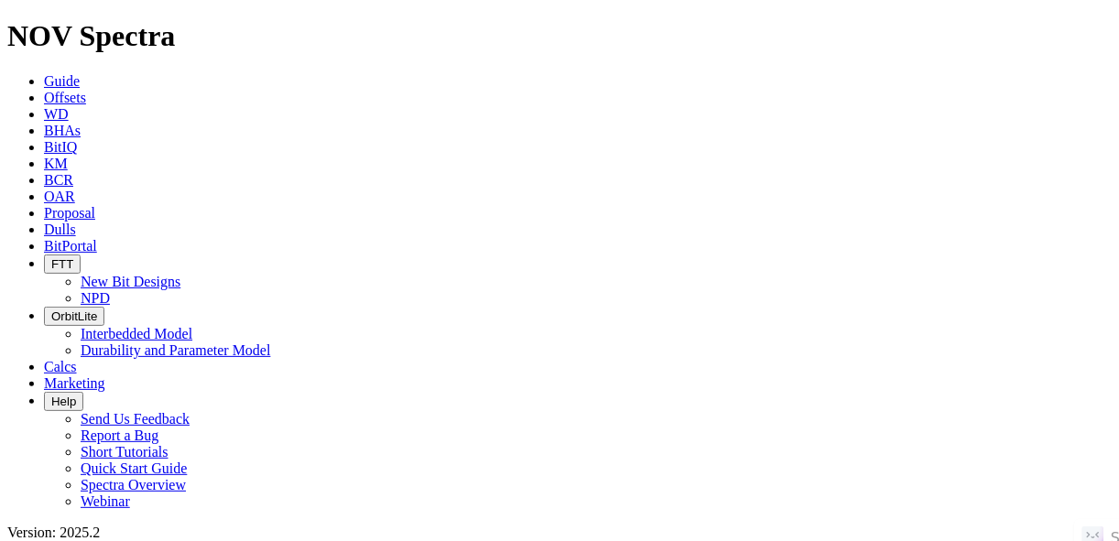
radio input "true"
paste input "TWO SHIELDS BUTTE 13-21 11TFH"
type input "TWO SHIELDS BUTTE 13-21 11TFH"
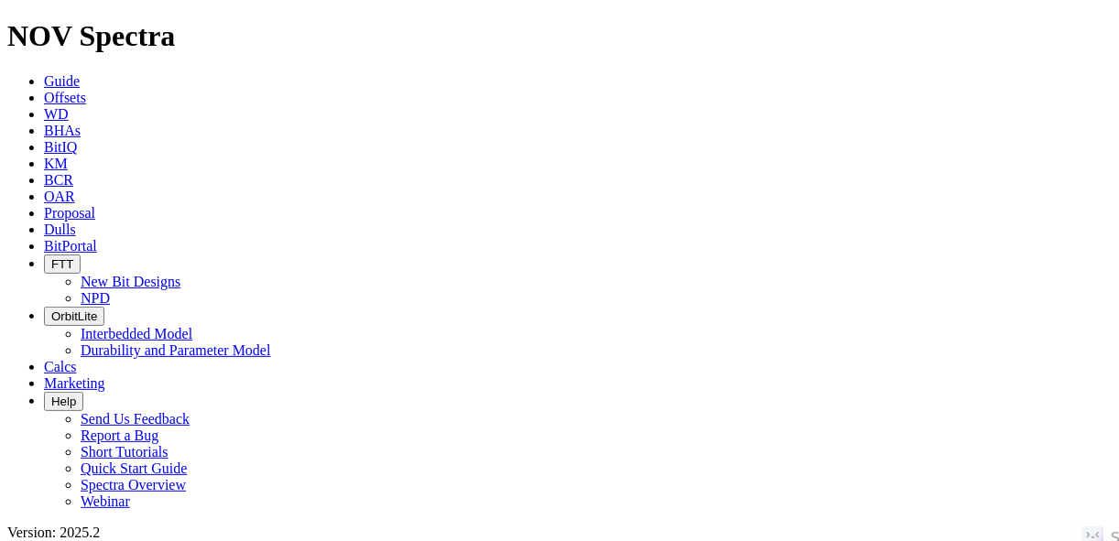
radio input "true"
radio input "false"
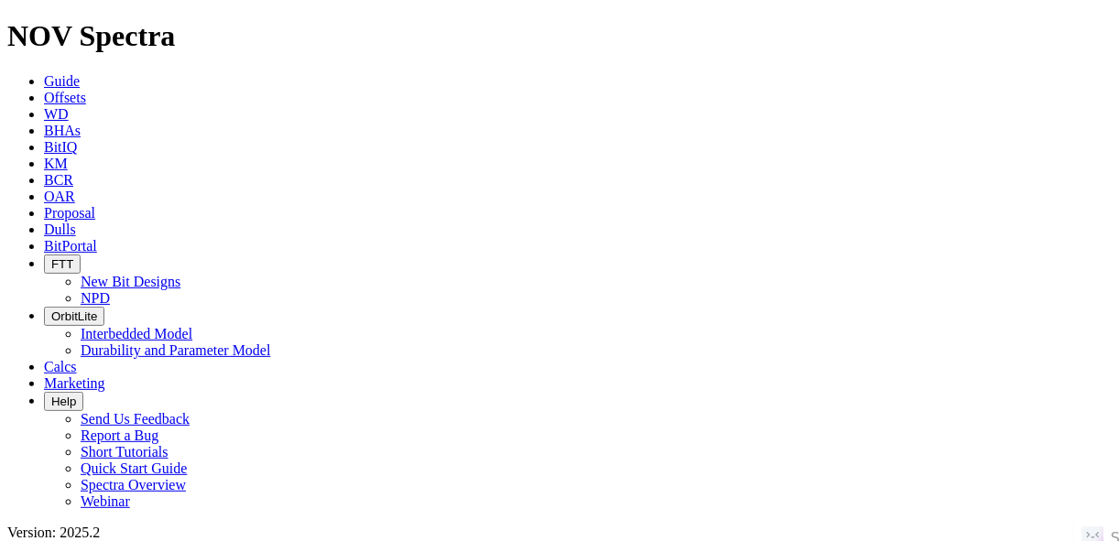
radio input "false"
radio input "true"
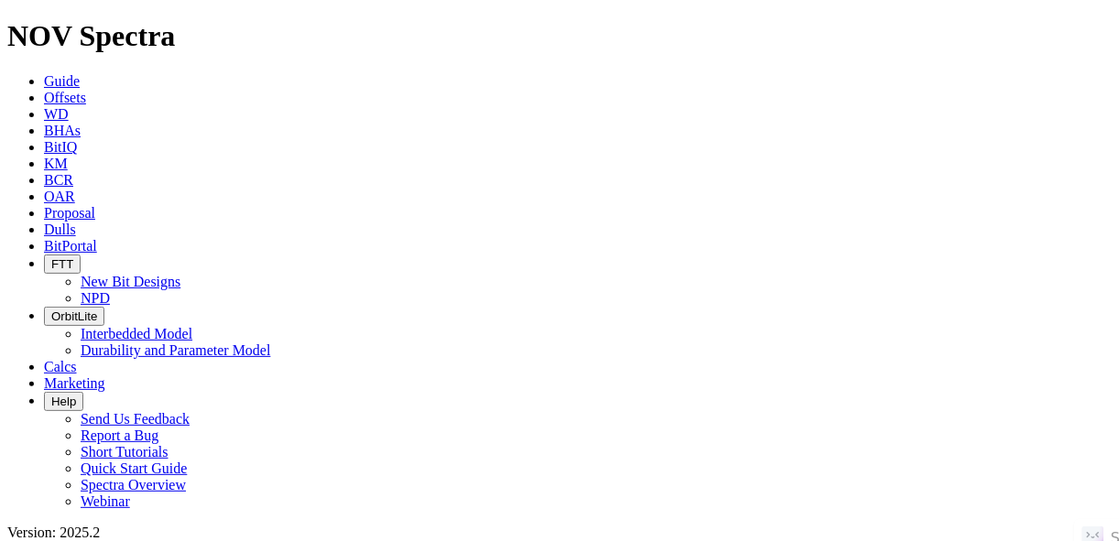
paste input "RILYNN FEDERAL 5201 41-2 2 B"
type input "RILYNN FEDERAL 5201 41-2 2 B"
radio input "true"
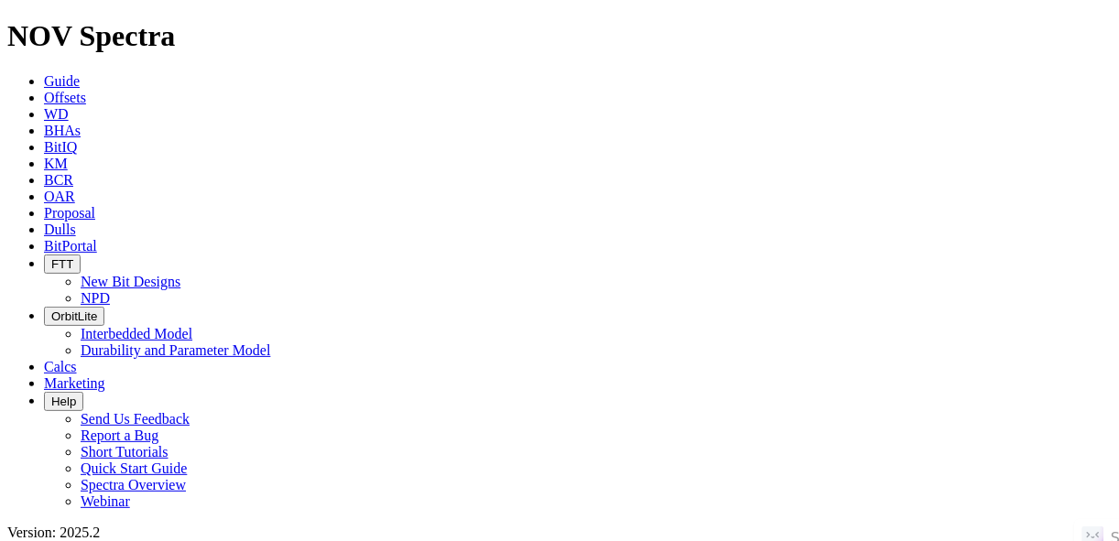
radio input "false"
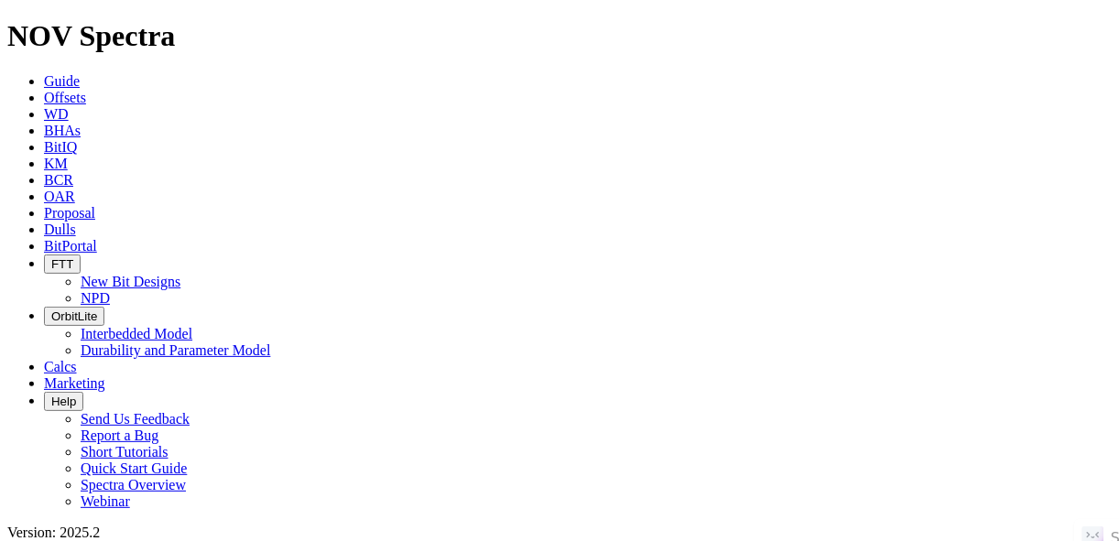
radio input "false"
radio input "true"
paste input "[PERSON_NAME] FEDERAL 5304 12-24 2B"
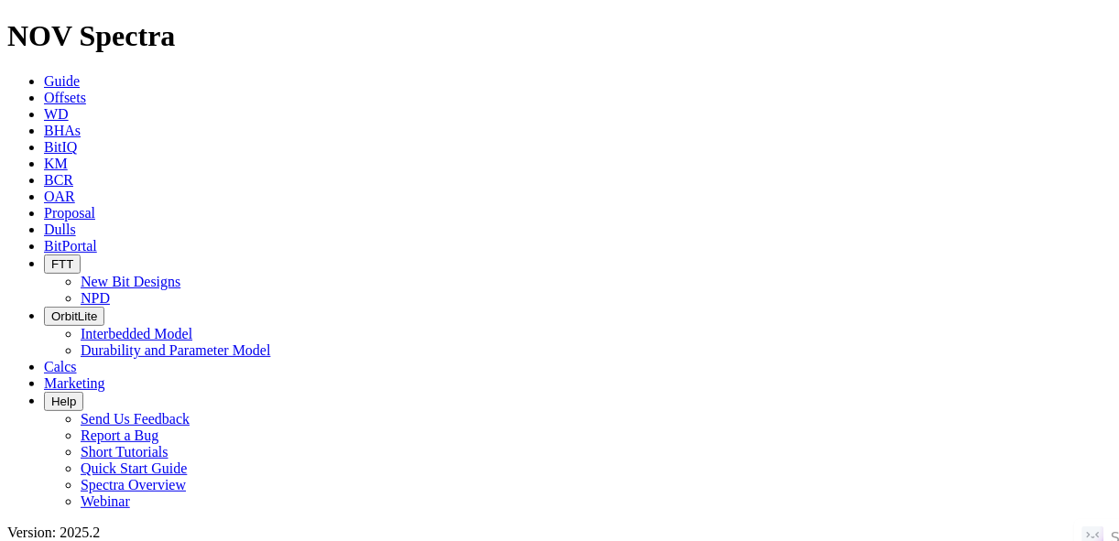
scroll to position [0, 1]
type input "[PERSON_NAME] FEDERAL 5304 12-24 2B"
radio input "true"
radio input "false"
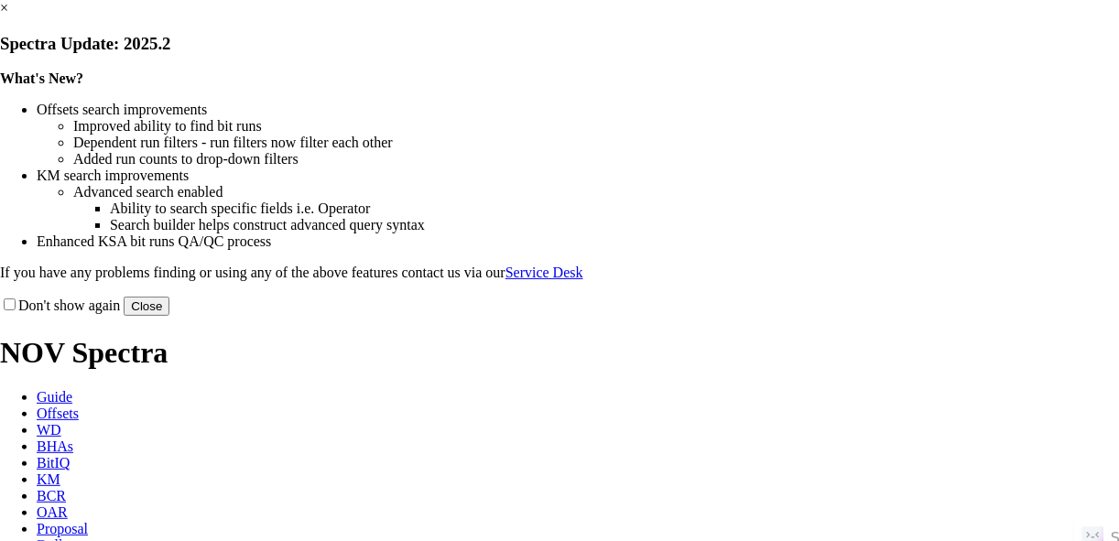
click at [169, 316] on button "Close" at bounding box center [147, 306] width 46 height 19
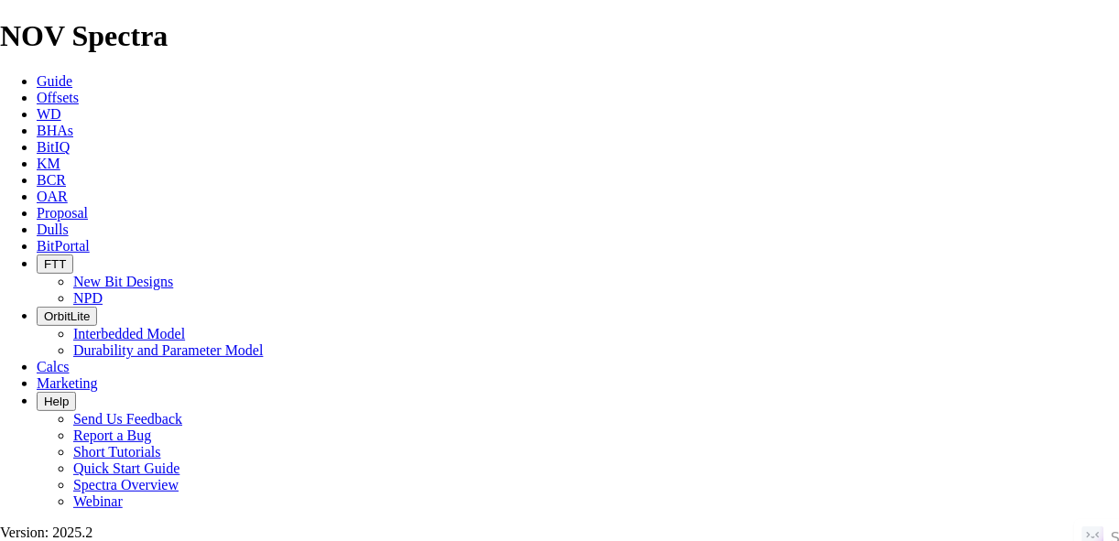
click at [73, 90] on link "Offsets" at bounding box center [58, 98] width 42 height 16
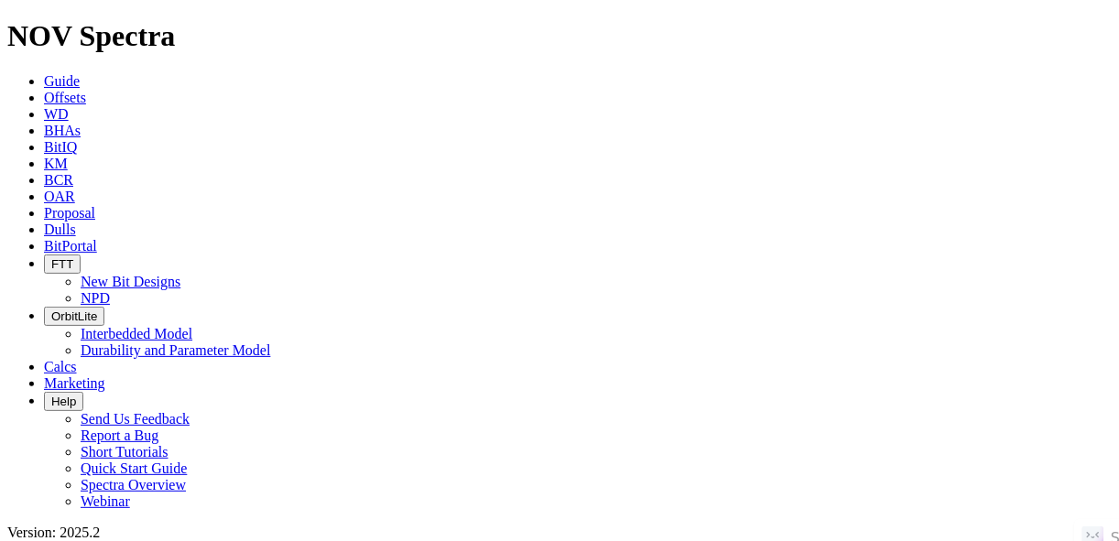
paste input "[PERSON_NAME] 5199 43-33 6T"
type input "[PERSON_NAME] 5199 43-33 6T"
radio input "true"
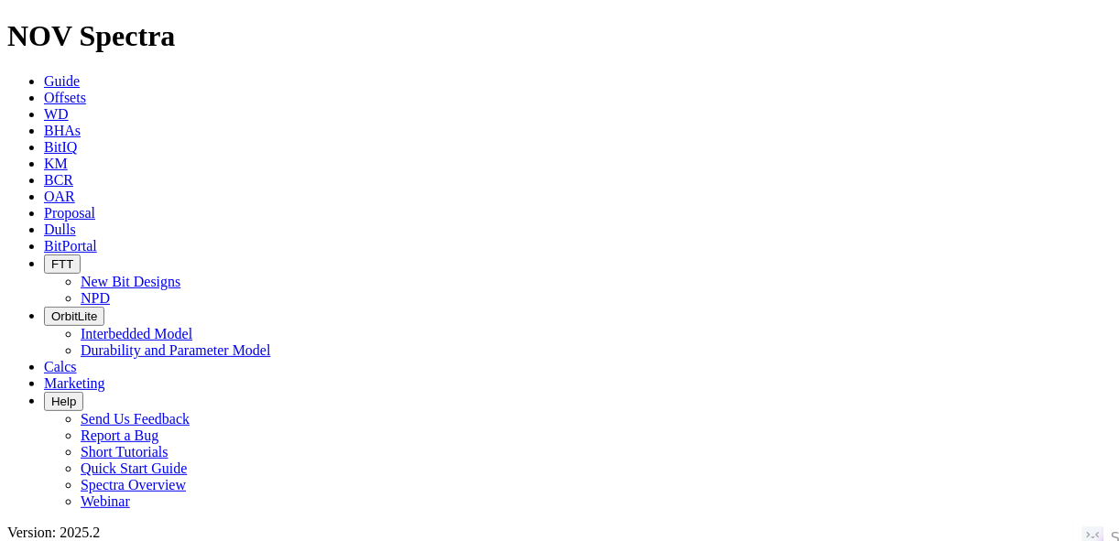
radio input "false"
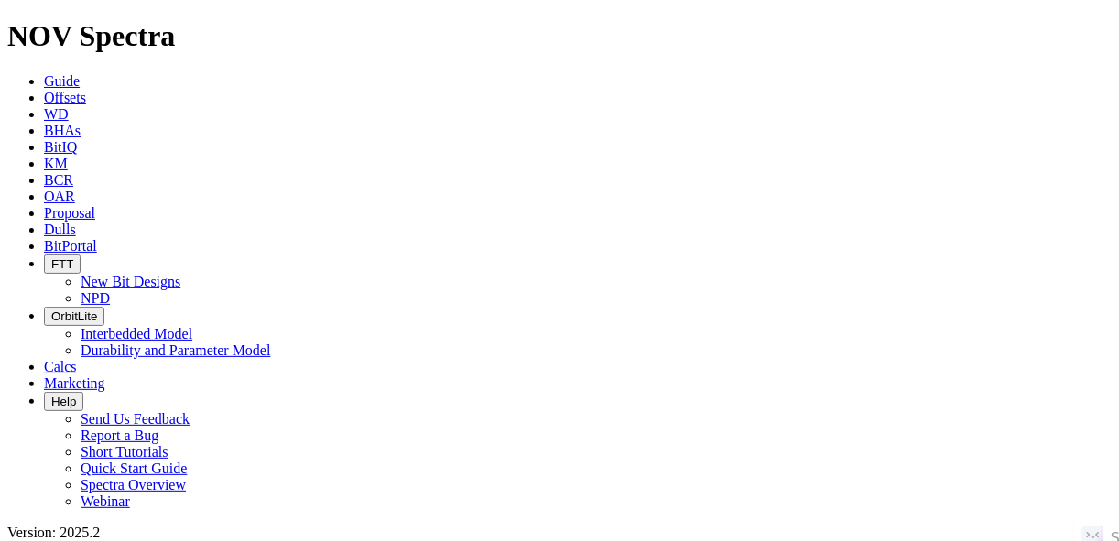
scroll to position [0, 0]
drag, startPoint x: 222, startPoint y: 83, endPoint x: 208, endPoint y: 81, distance: 14.0
radio input "false"
radio input "true"
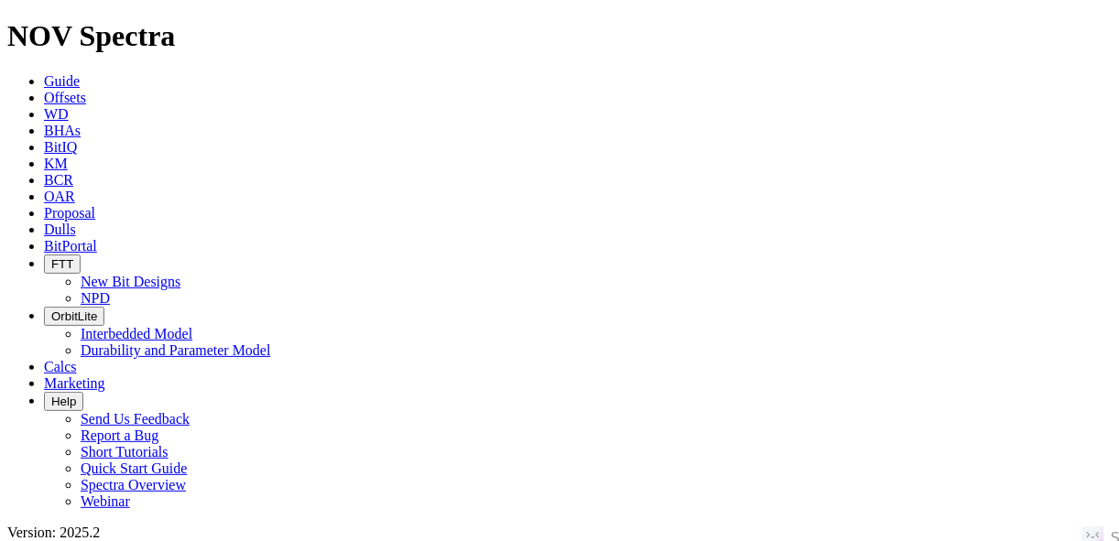
paste input "RUTLEDGE 5-11H"
type input "RUTLEDGE 5-11H"
radio input "true"
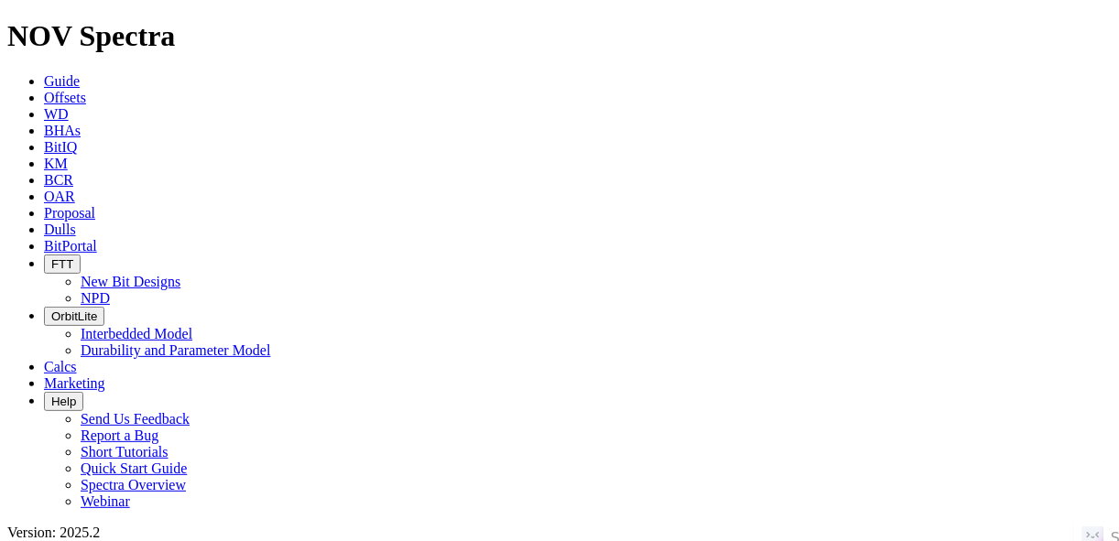
radio input "false"
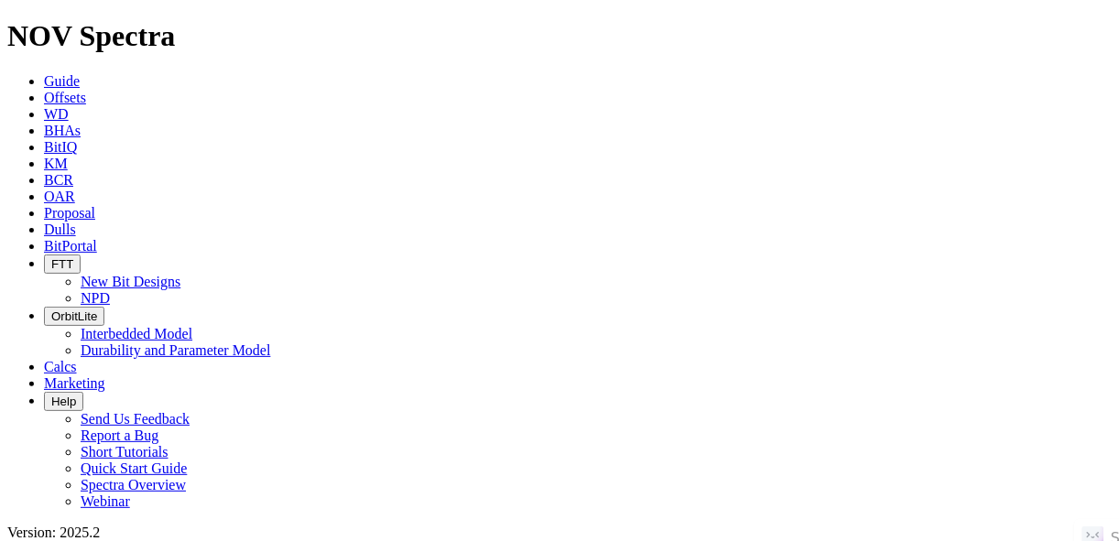
radio input "false"
radio input "true"
paste input "REIDLE 6-3F 3H"
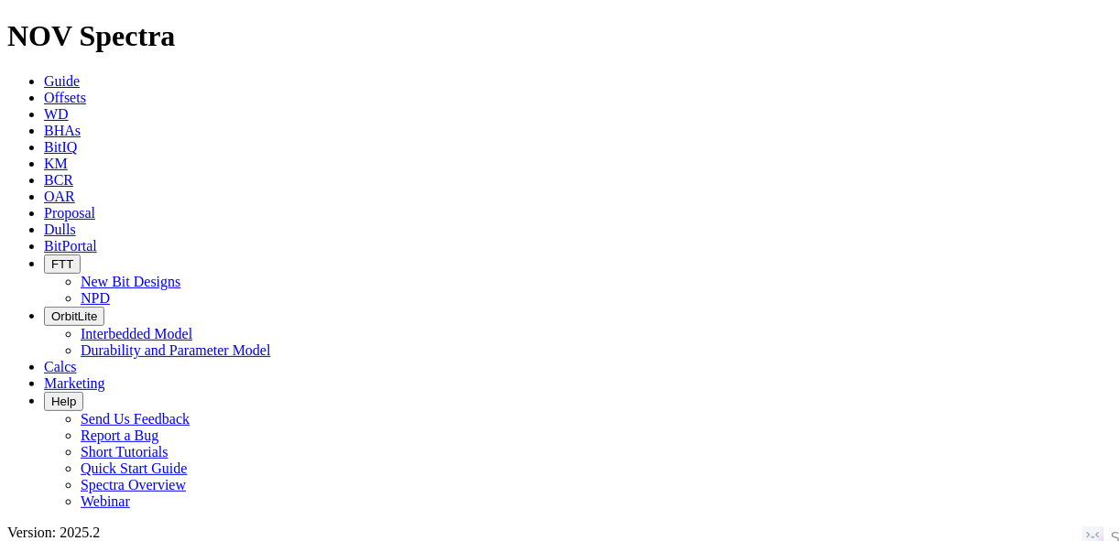
type input "REIDLE 6-3F 3H"
radio input "true"
radio input "false"
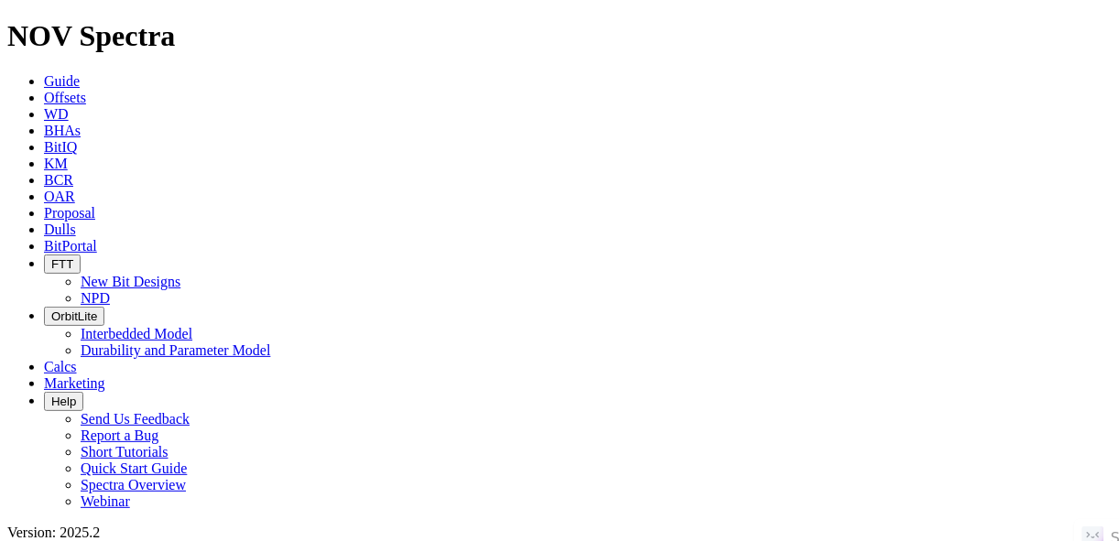
scroll to position [407, 0]
